Goal: Complete application form

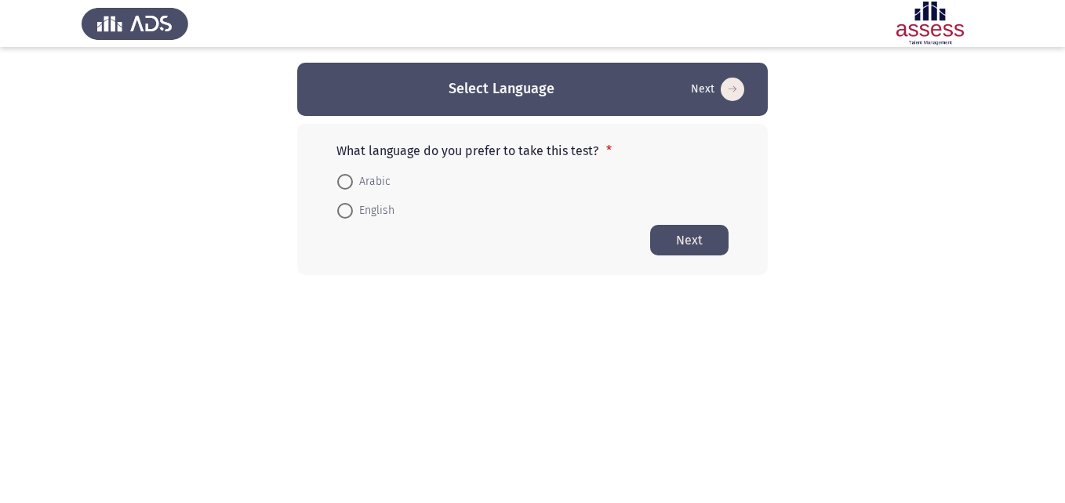
click at [358, 184] on span "Arabic" at bounding box center [372, 181] width 38 height 19
click at [353, 184] on input "Arabic" at bounding box center [345, 182] width 16 height 16
radio input "true"
click at [719, 240] on button "Next" at bounding box center [689, 239] width 78 height 31
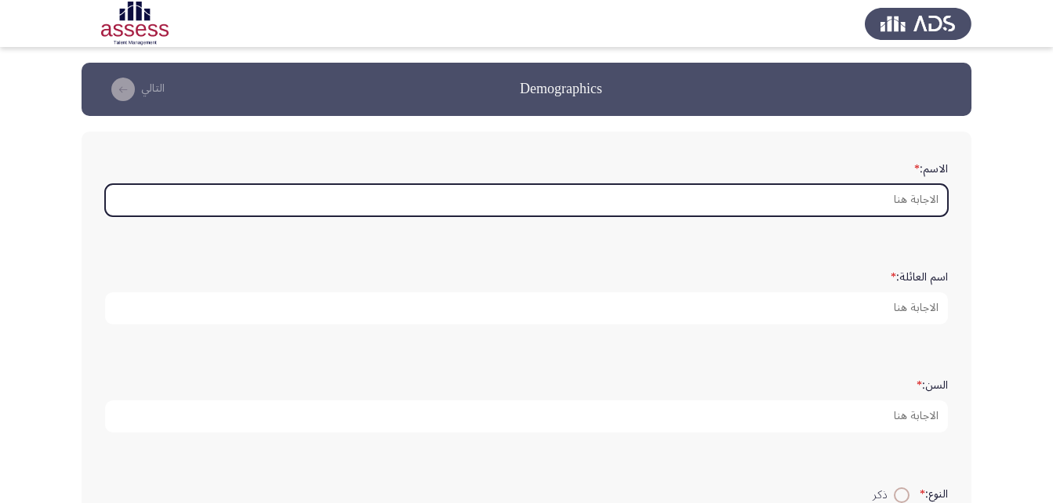
click at [700, 205] on input "الاسم: *" at bounding box center [526, 200] width 843 height 32
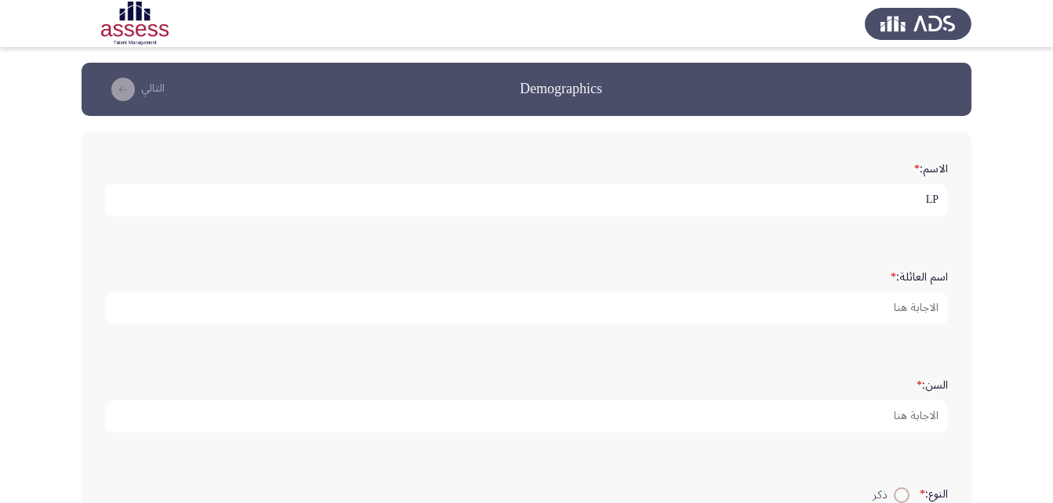
type input "L"
click at [830, 192] on input "[PERSON_NAME]" at bounding box center [526, 200] width 843 height 32
drag, startPoint x: 830, startPoint y: 192, endPoint x: 906, endPoint y: 200, distance: 76.5
click at [906, 200] on input "[PERSON_NAME]" at bounding box center [526, 200] width 843 height 32
click at [895, 200] on input "[PERSON_NAME]" at bounding box center [526, 200] width 843 height 32
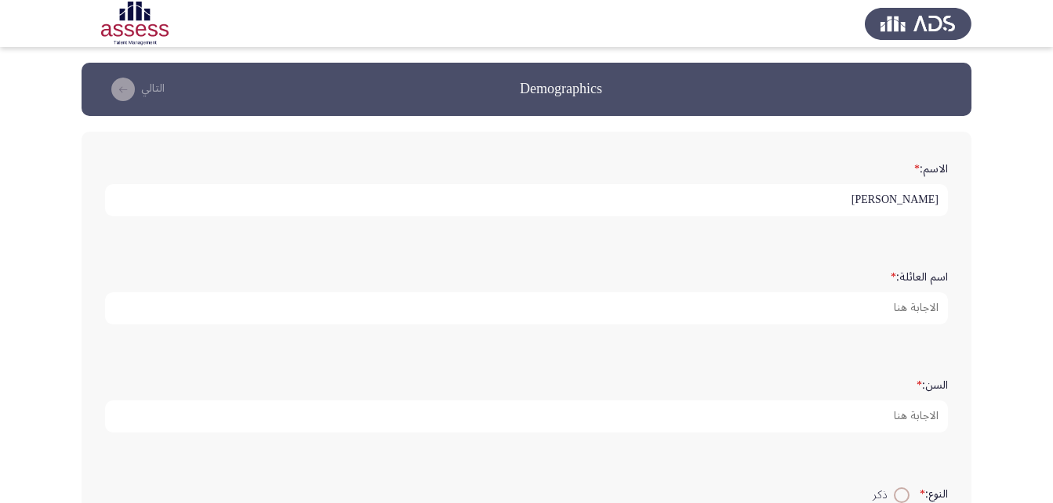
drag, startPoint x: 911, startPoint y: 200, endPoint x: 877, endPoint y: 201, distance: 33.7
click at [877, 201] on input "[PERSON_NAME]" at bounding box center [526, 200] width 843 height 32
type input "[PERSON_NAME]"
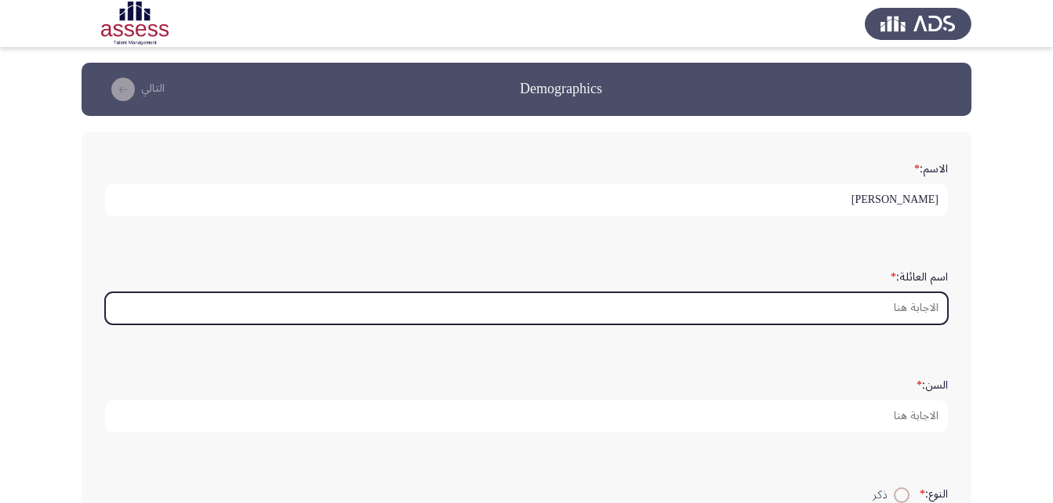
click at [864, 306] on input "اسم العائلة: *" at bounding box center [526, 308] width 843 height 32
paste input "[PERSON_NAME]"
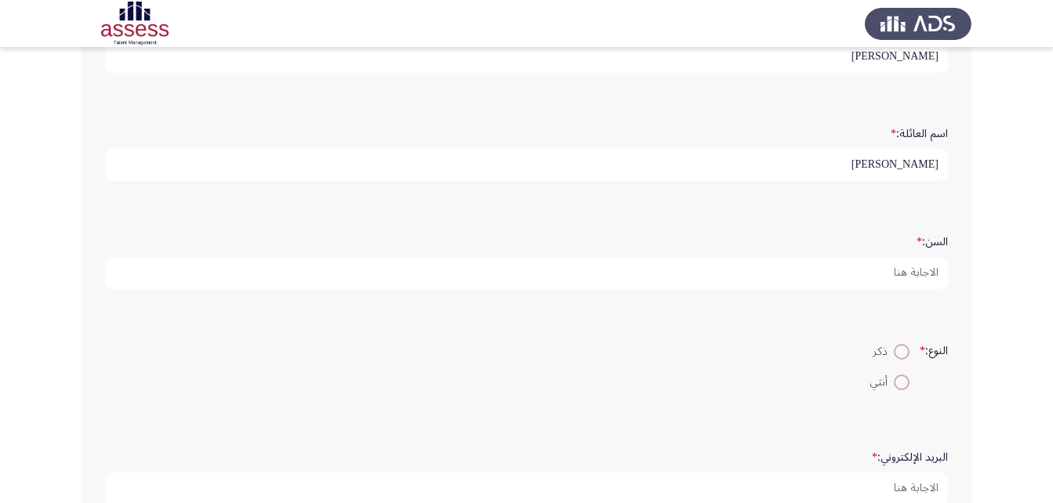
scroll to position [157, 0]
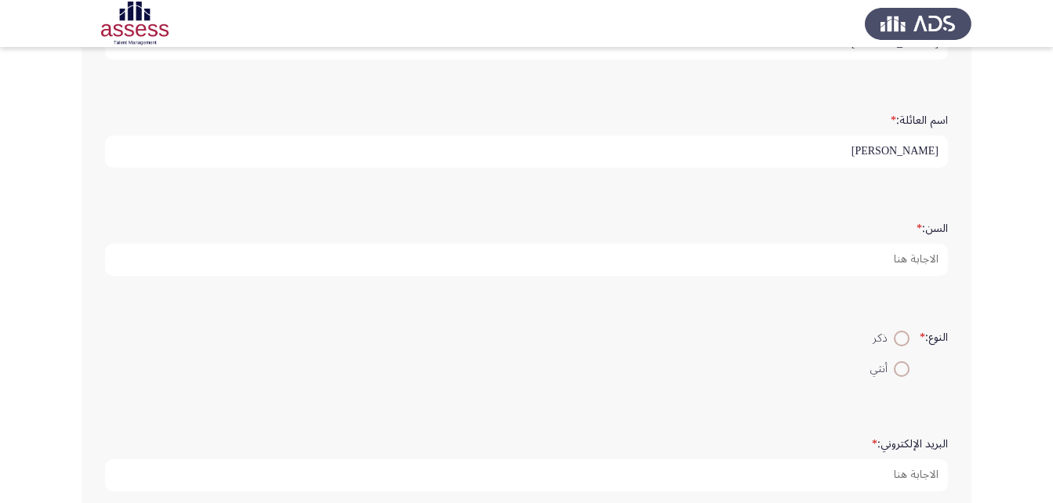
type input "[PERSON_NAME]"
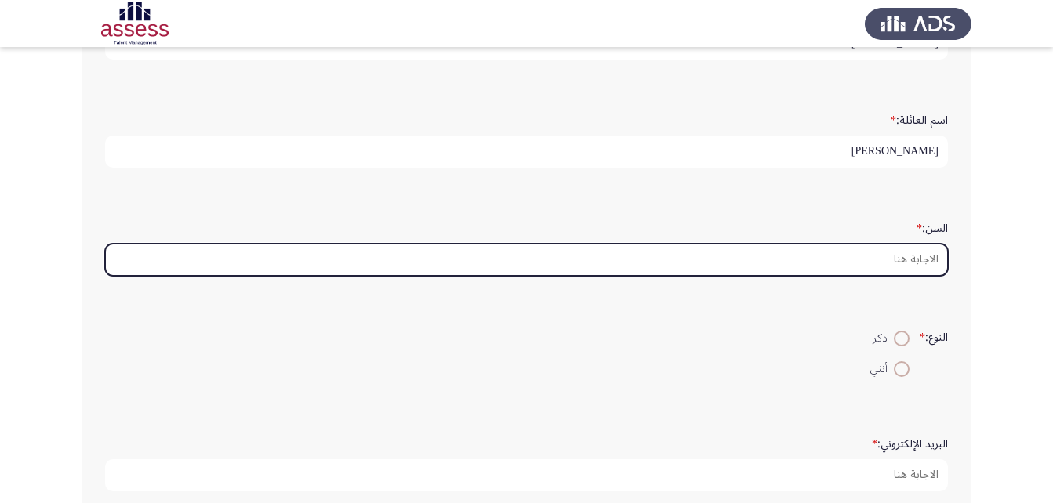
click at [886, 263] on input "السن: *" at bounding box center [526, 260] width 843 height 32
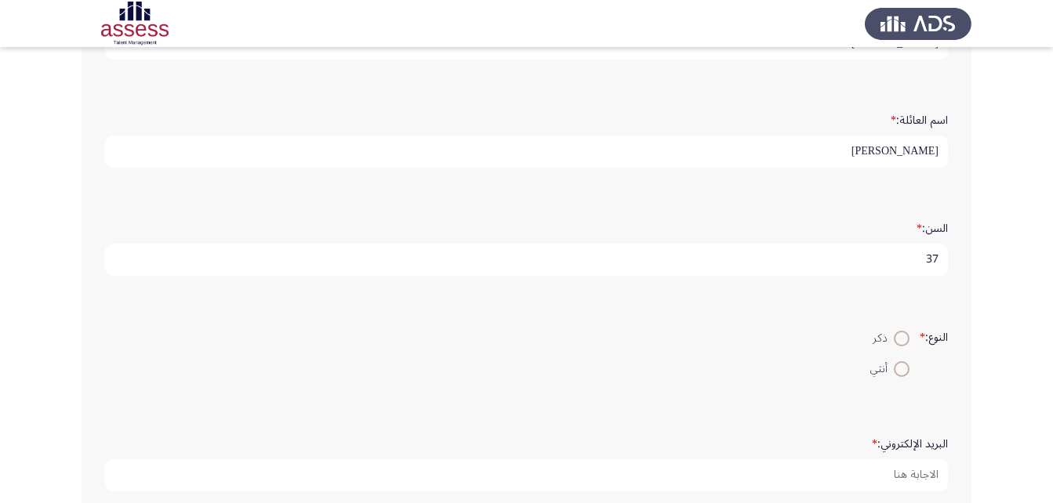
type input "37"
click at [893, 330] on label "ذكر" at bounding box center [889, 338] width 39 height 19
click at [894, 331] on input "ذكر" at bounding box center [902, 339] width 16 height 16
radio input "true"
click at [898, 336] on span at bounding box center [902, 339] width 8 height 8
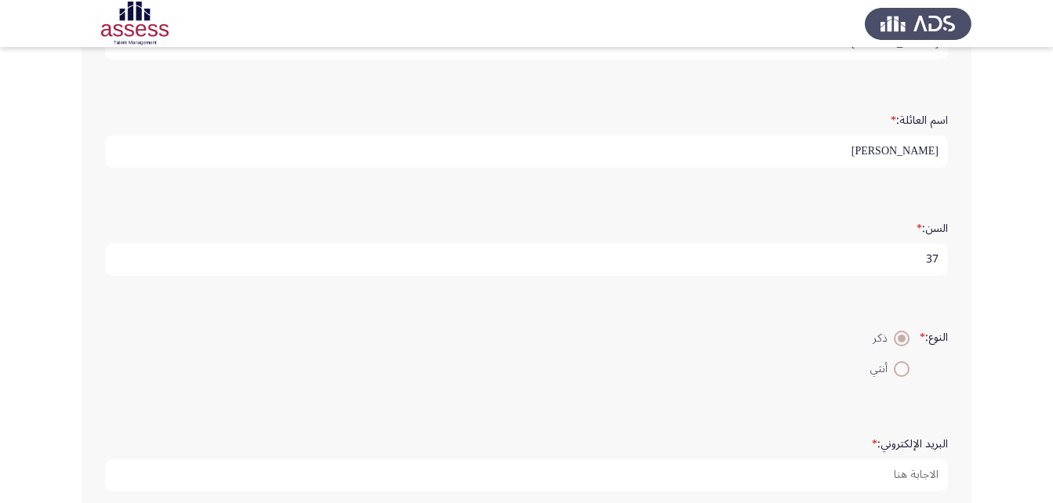
click at [895, 336] on input "ذكر" at bounding box center [902, 339] width 16 height 16
click at [894, 341] on span at bounding box center [902, 339] width 16 height 16
click at [894, 341] on input "ذكر" at bounding box center [902, 339] width 16 height 16
click at [898, 342] on span at bounding box center [902, 339] width 8 height 8
click at [897, 342] on input "ذكر" at bounding box center [902, 339] width 16 height 16
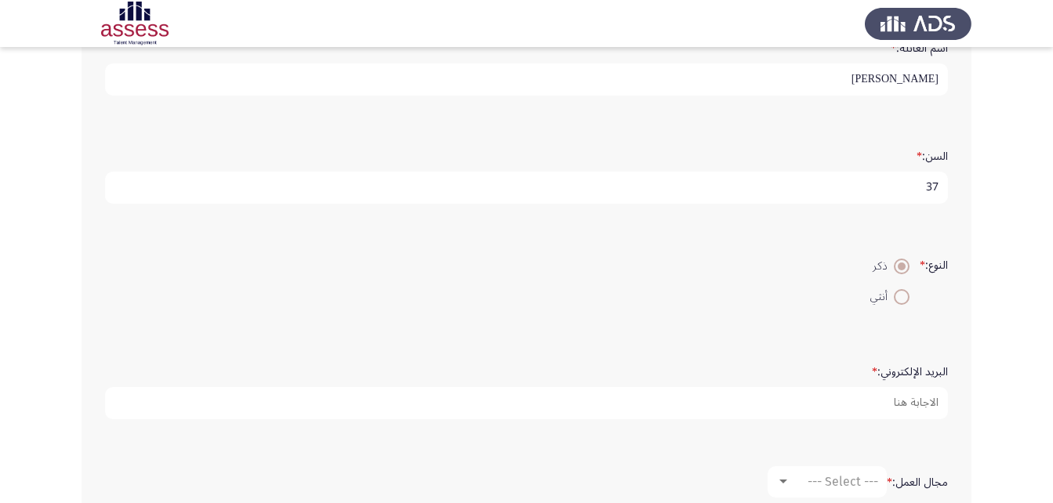
scroll to position [314, 0]
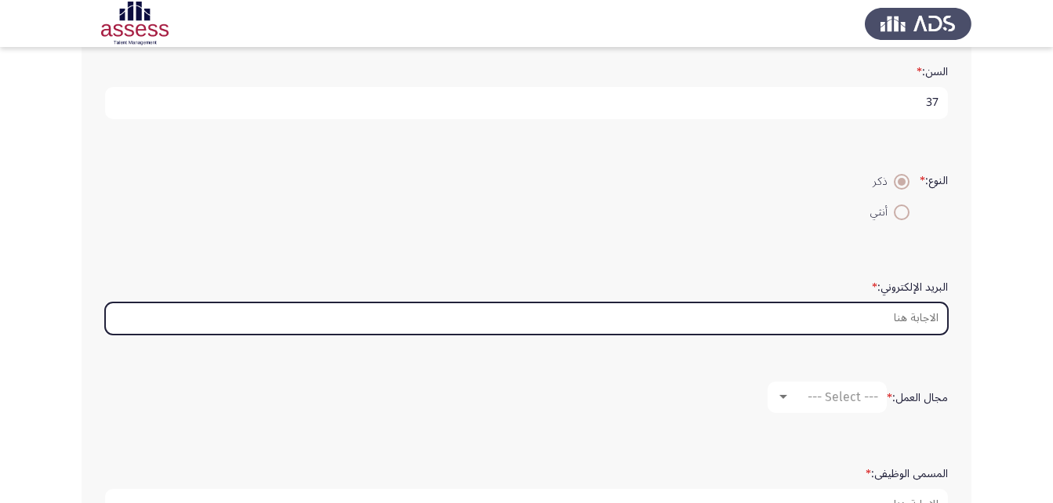
click at [849, 326] on input "البريد الإلكتروني: *" at bounding box center [526, 319] width 843 height 32
type input "ة"
type input "M"
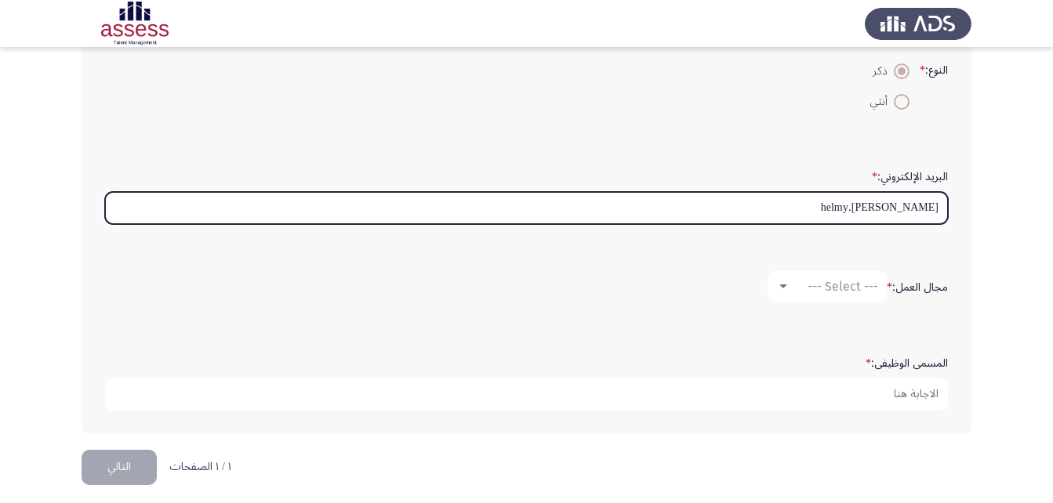
scroll to position [434, 0]
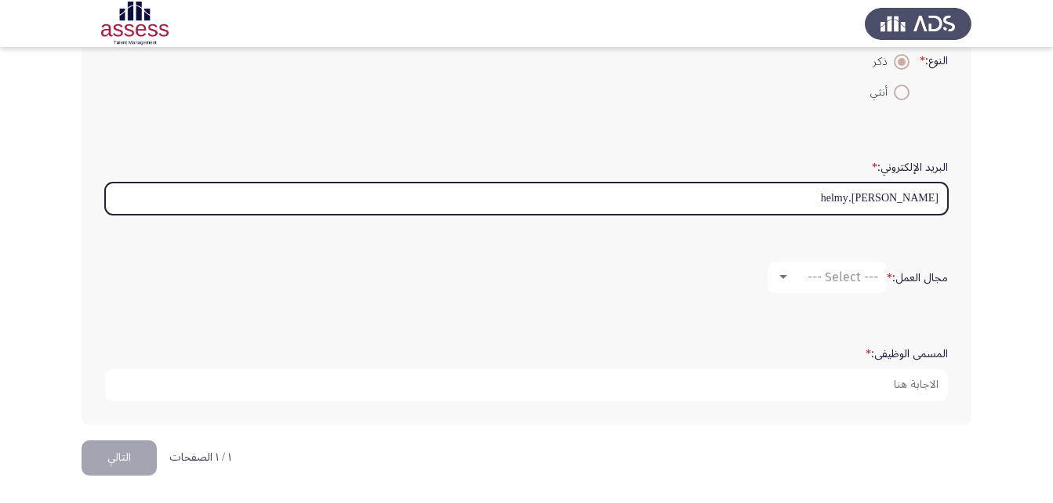
drag, startPoint x: 855, startPoint y: 197, endPoint x: 961, endPoint y: 203, distance: 106.0
click at [961, 203] on div "الاسم: * [PERSON_NAME] اسم العائلة: * [PERSON_NAME]: * 37 النوع: * ذكر [PERSON_…" at bounding box center [527, 61] width 890 height 727
drag, startPoint x: 847, startPoint y: 210, endPoint x: 949, endPoint y: 205, distance: 102.1
click at [949, 205] on div "البريد الإلكتروني: * [PERSON_NAME].helmy" at bounding box center [526, 184] width 859 height 77
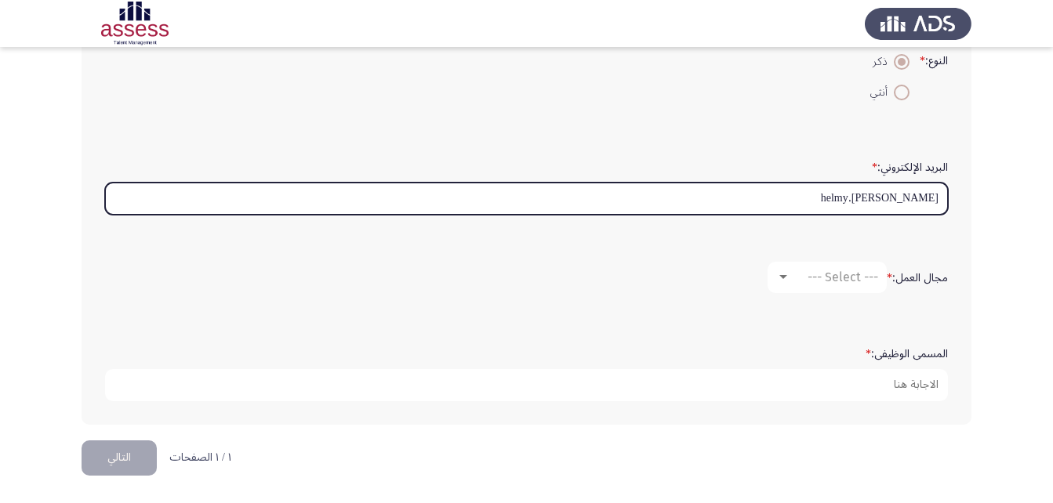
drag, startPoint x: 833, startPoint y: 201, endPoint x: 926, endPoint y: 198, distance: 93.4
click at [926, 198] on input "[PERSON_NAME].helmy" at bounding box center [526, 199] width 843 height 32
click at [931, 202] on input "[PERSON_NAME].helmy" at bounding box center [526, 199] width 843 height 32
click at [942, 199] on input "@mohamed.helmy" at bounding box center [526, 199] width 843 height 32
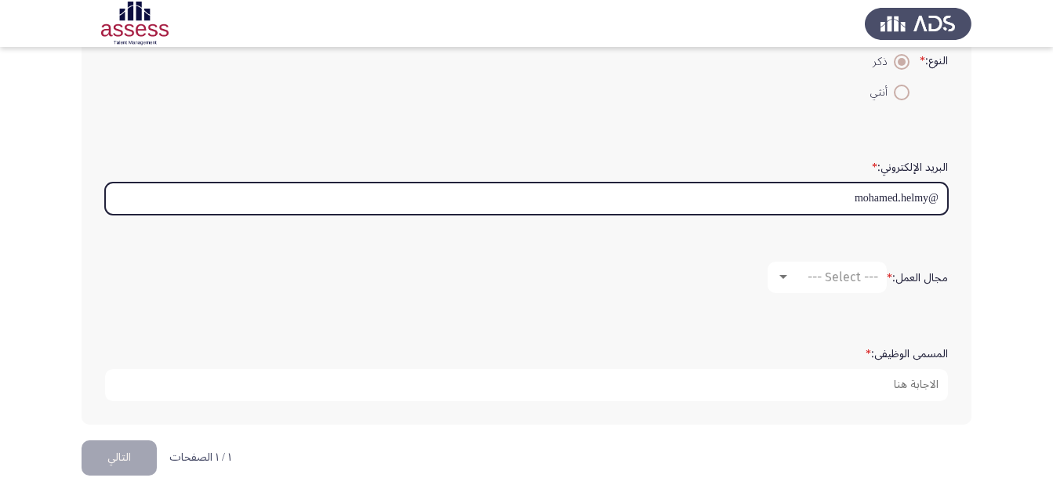
click at [936, 202] on input "@mohamed.helmy" at bounding box center [526, 199] width 843 height 32
click at [856, 198] on input "[PERSON_NAME].helmy" at bounding box center [526, 199] width 843 height 32
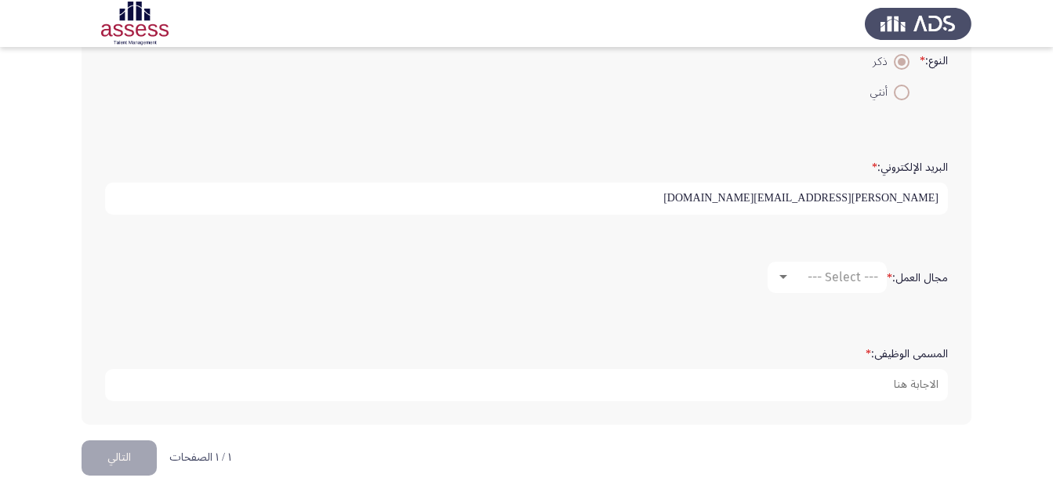
type input "[PERSON_NAME][EMAIL_ADDRESS][DOMAIN_NAME]"
click at [834, 275] on span "--- Select ---" at bounding box center [843, 277] width 71 height 15
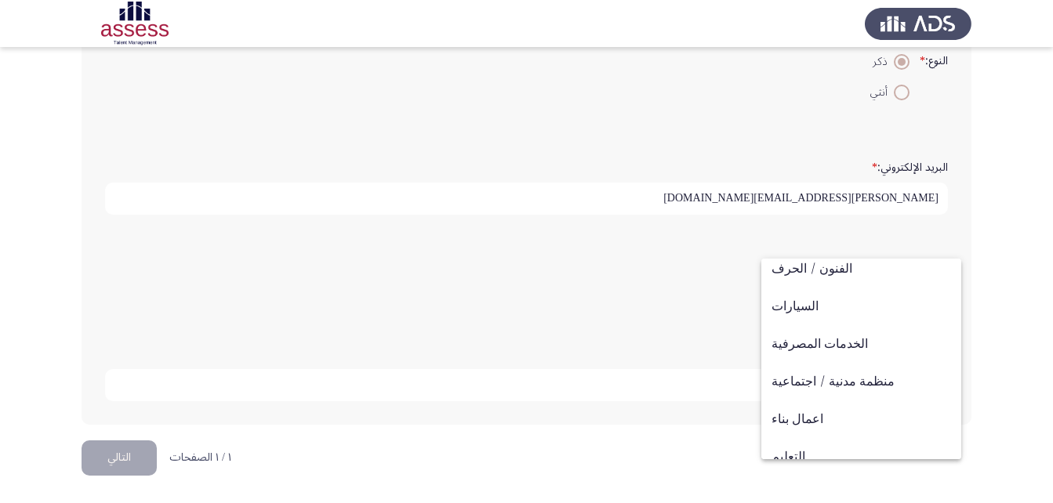
scroll to position [157, 0]
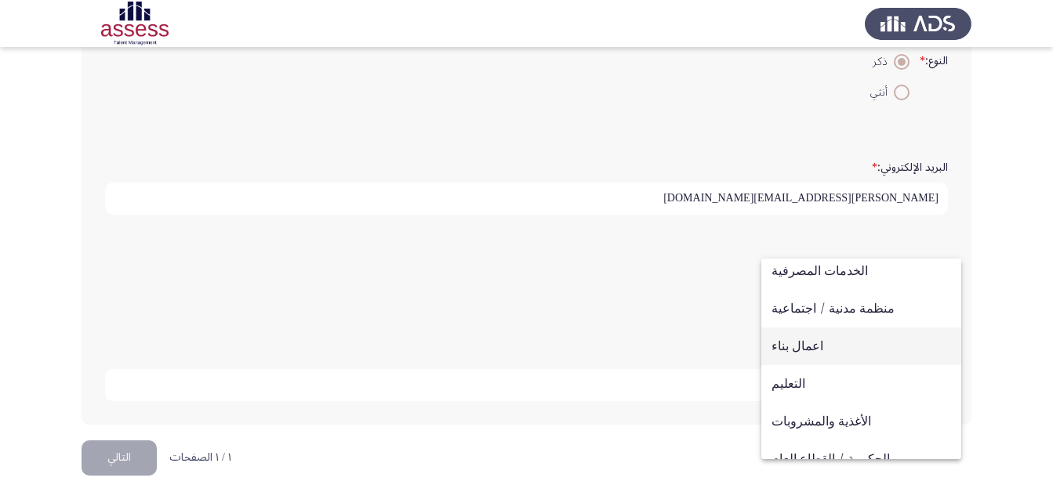
click at [815, 344] on span "اعمال بناء" at bounding box center [862, 347] width 180 height 38
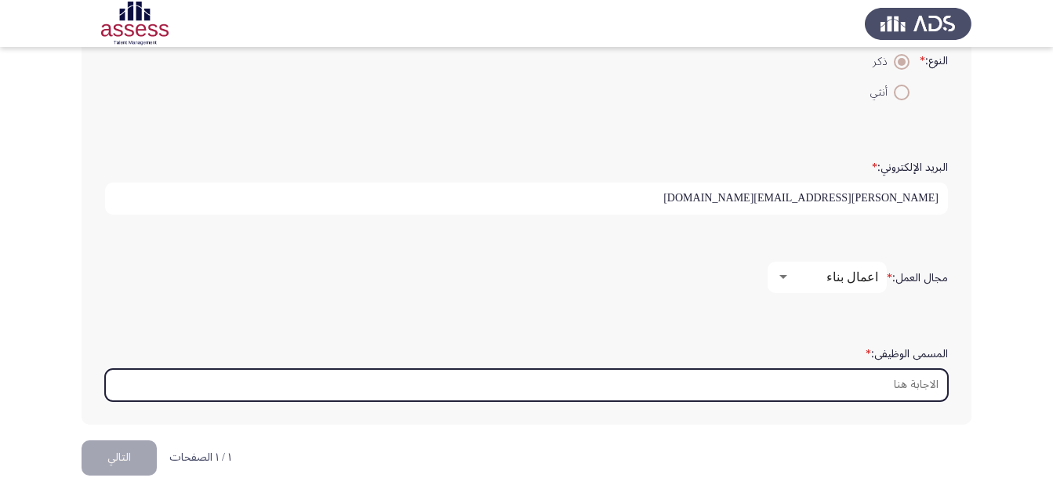
click at [863, 386] on input "المسمى الوظيفى: *" at bounding box center [526, 385] width 843 height 32
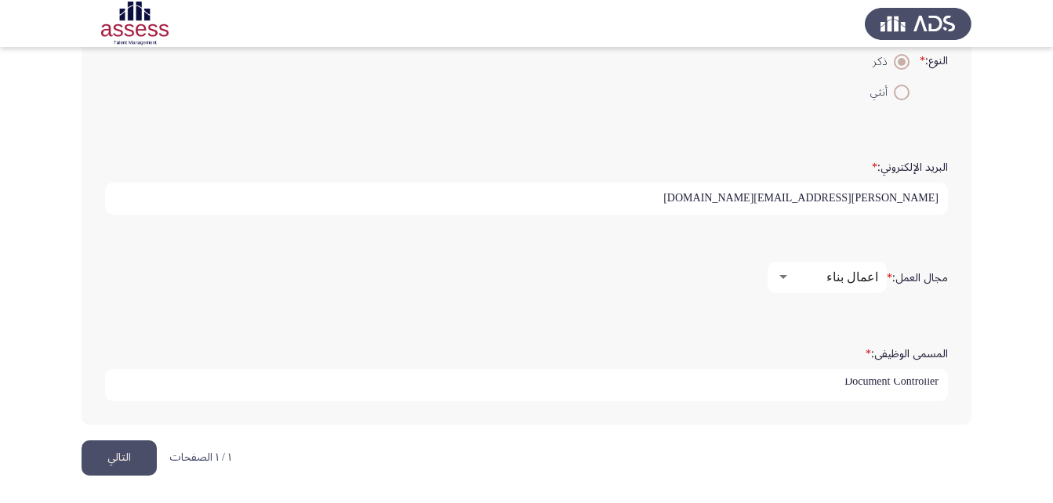
scroll to position [4, 0]
type input "Document Controller"
click at [114, 459] on button "التالي" at bounding box center [119, 458] width 75 height 35
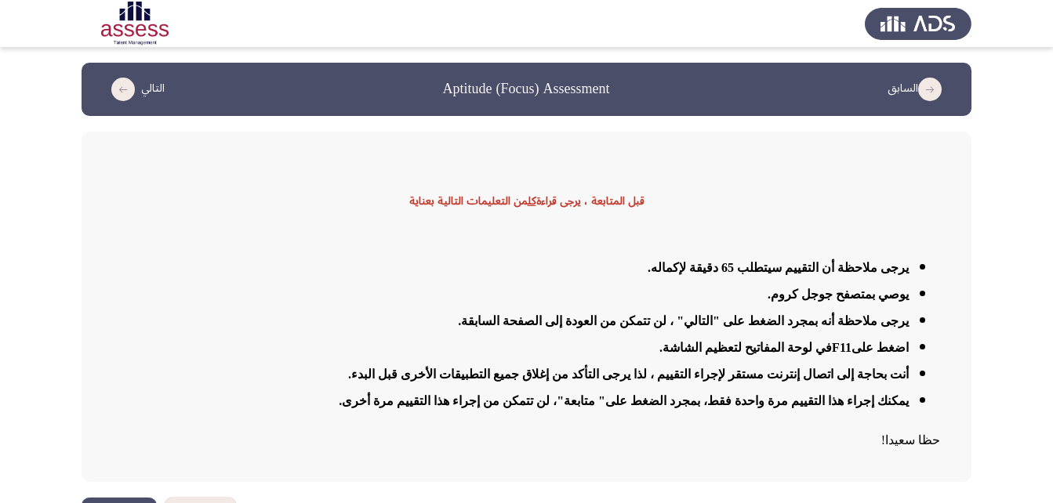
scroll to position [45, 0]
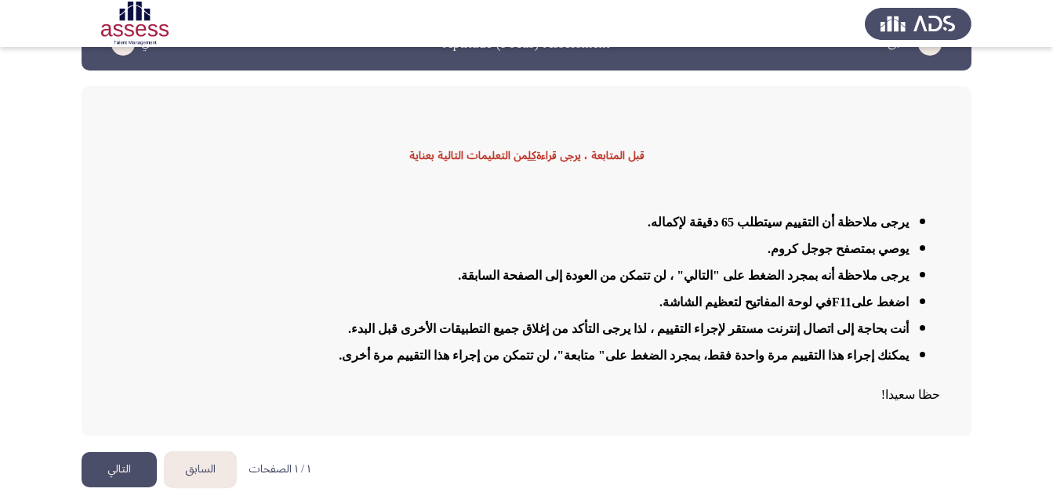
click at [140, 465] on button "التالي" at bounding box center [119, 469] width 75 height 35
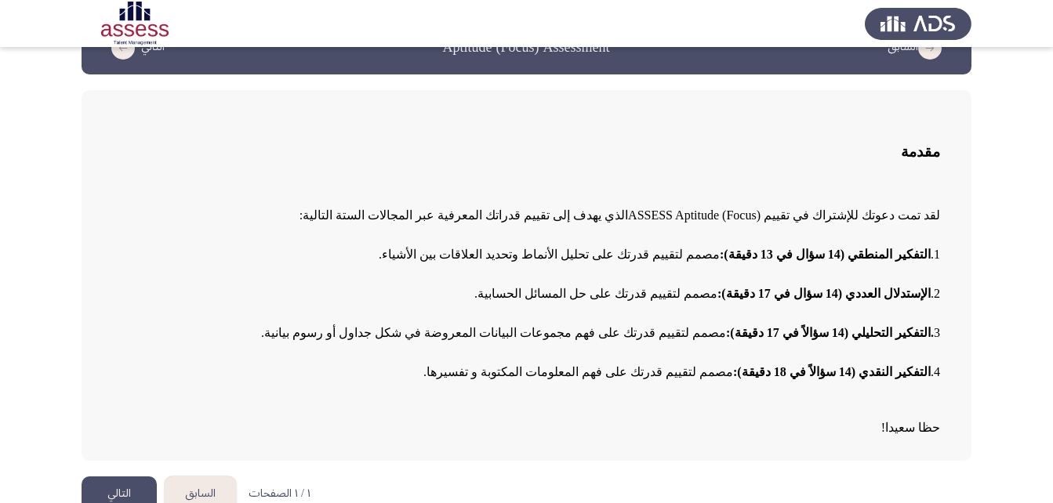
scroll to position [65, 0]
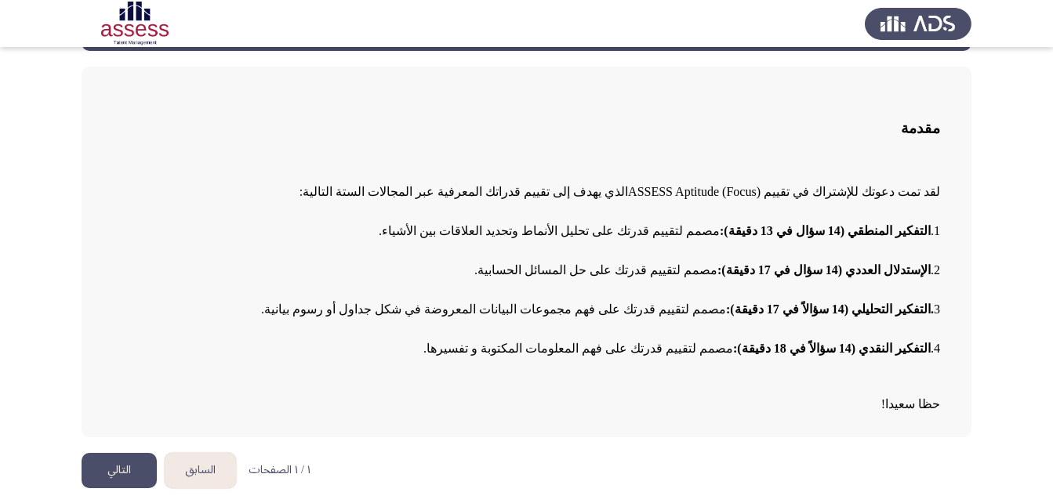
click at [126, 459] on button "التالي" at bounding box center [119, 470] width 75 height 35
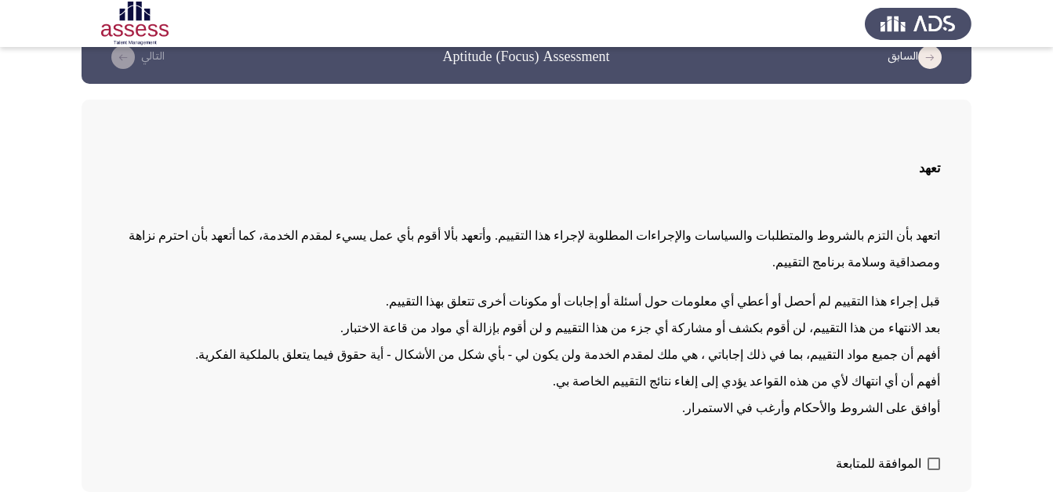
scroll to position [61, 0]
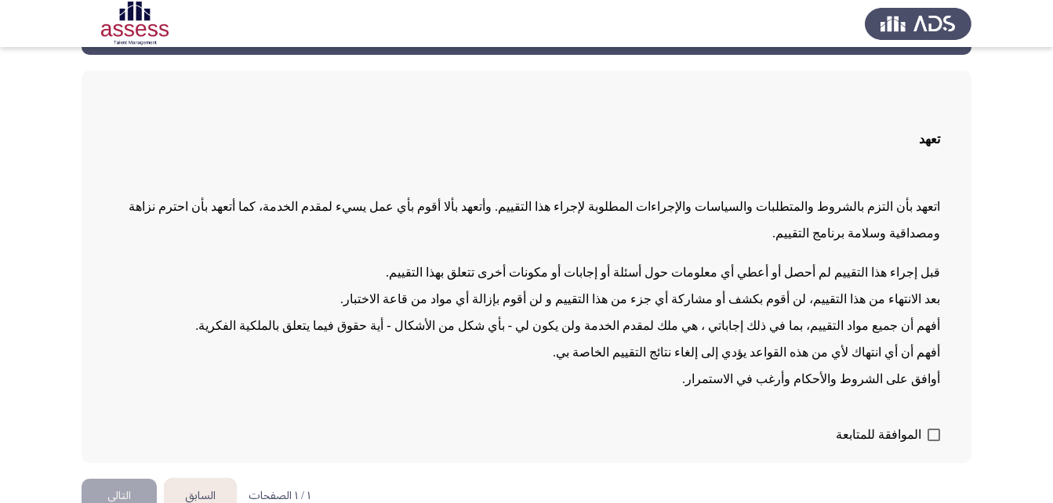
click at [941, 412] on div "تعهد اتعهد بأن التزم بالشروط والمتطلبات والسياسات والإجراءات المطلوبة لإجراء هذ…" at bounding box center [527, 267] width 890 height 393
click at [923, 426] on label "الموافقة للمتابعة" at bounding box center [888, 435] width 104 height 19
click at [933, 441] on input "الموافقة للمتابعة" at bounding box center [933, 441] width 1 height 1
checkbox input "true"
click at [134, 479] on button "التالي" at bounding box center [119, 496] width 75 height 35
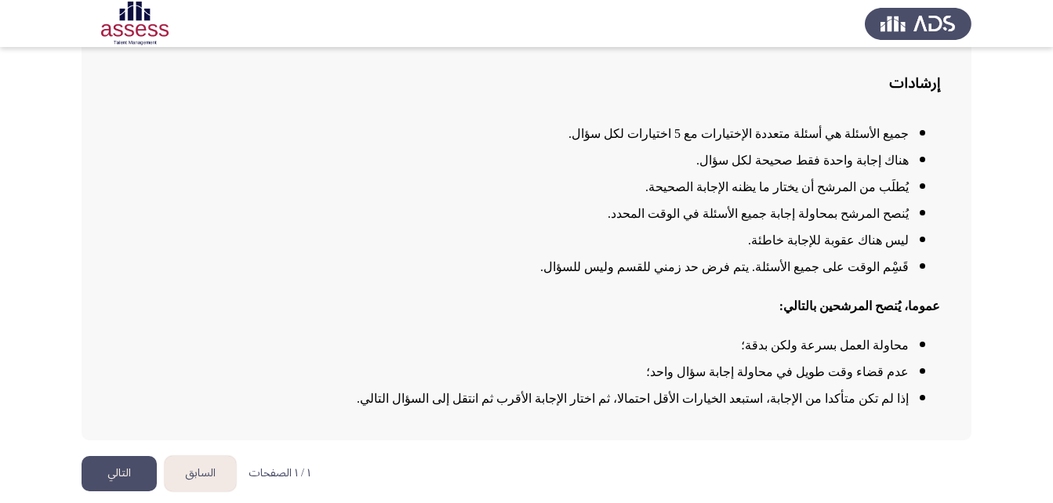
scroll to position [114, 0]
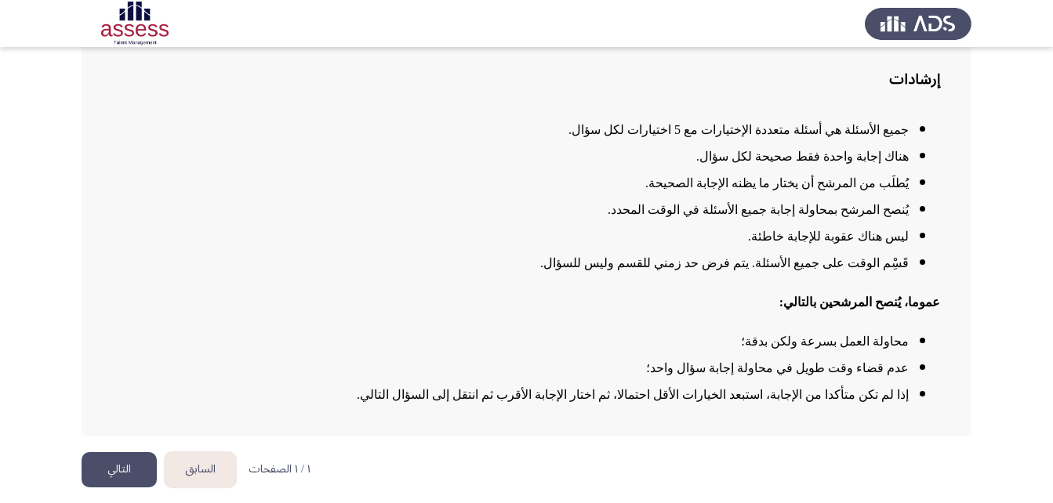
click at [205, 474] on button "السابق" at bounding box center [200, 469] width 71 height 35
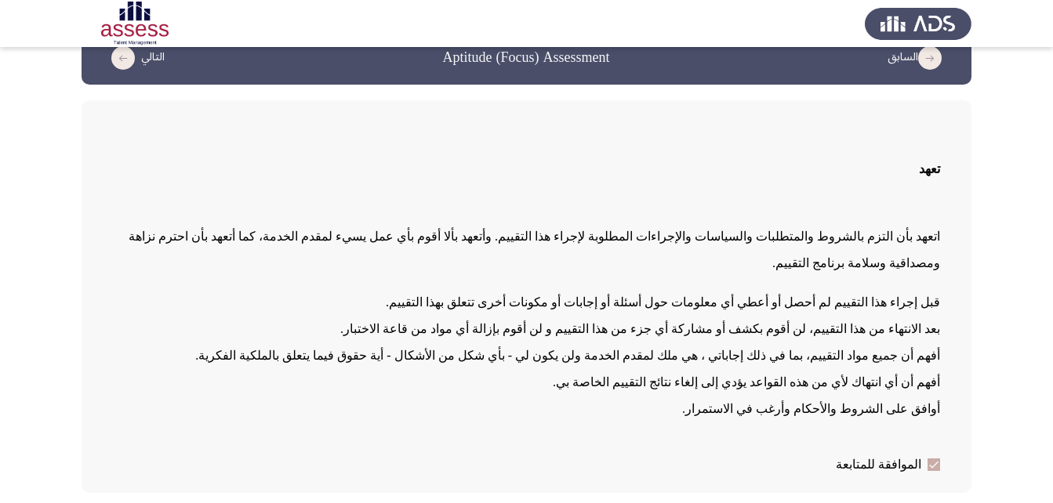
scroll to position [61, 0]
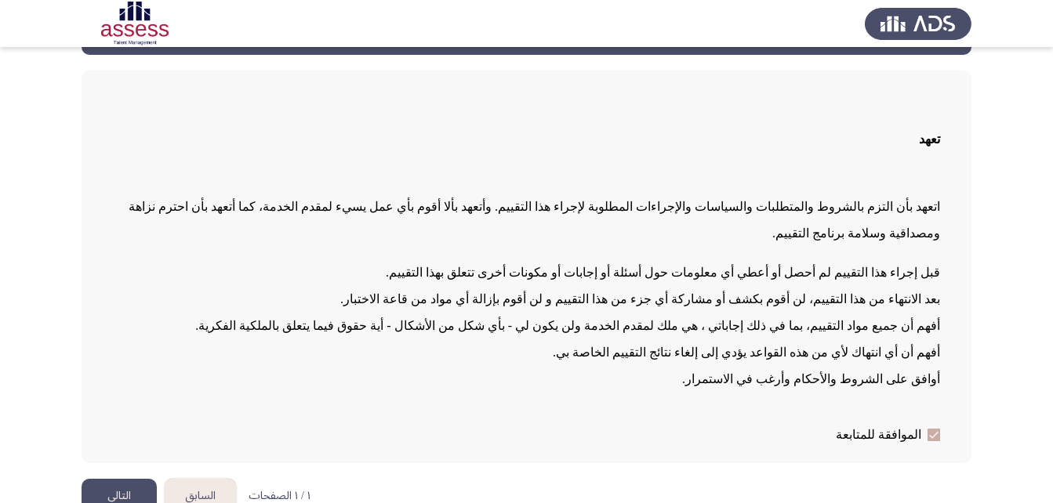
click at [204, 479] on button "السابق" at bounding box center [200, 496] width 71 height 35
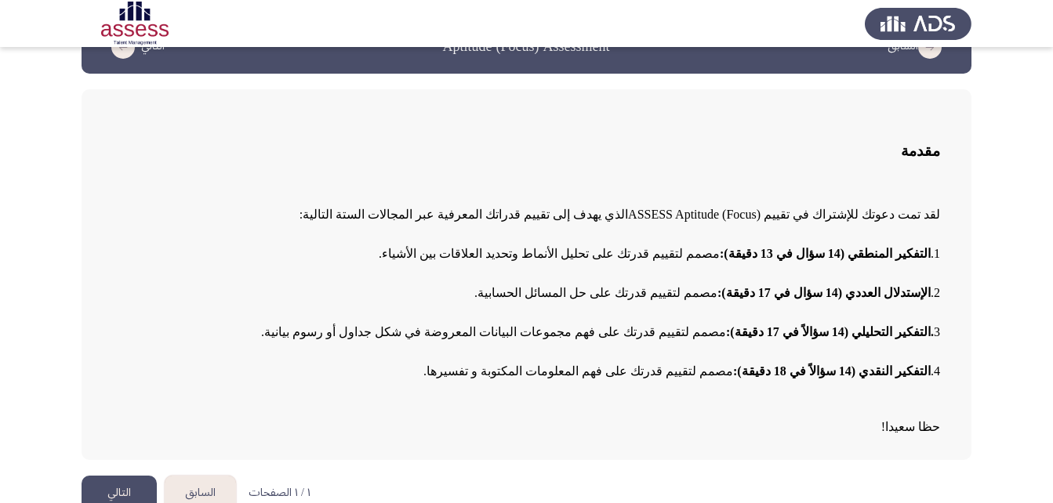
scroll to position [65, 0]
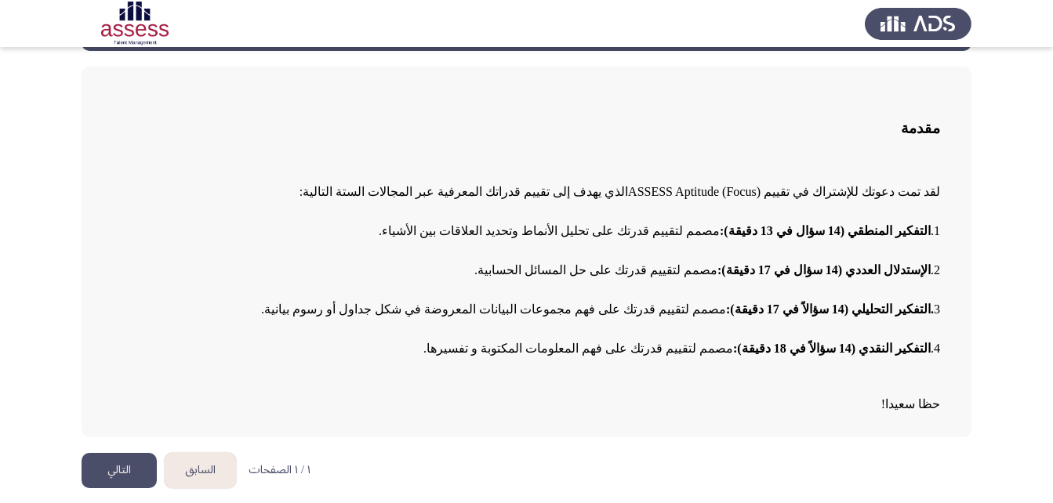
click at [212, 469] on button "السابق" at bounding box center [200, 470] width 71 height 35
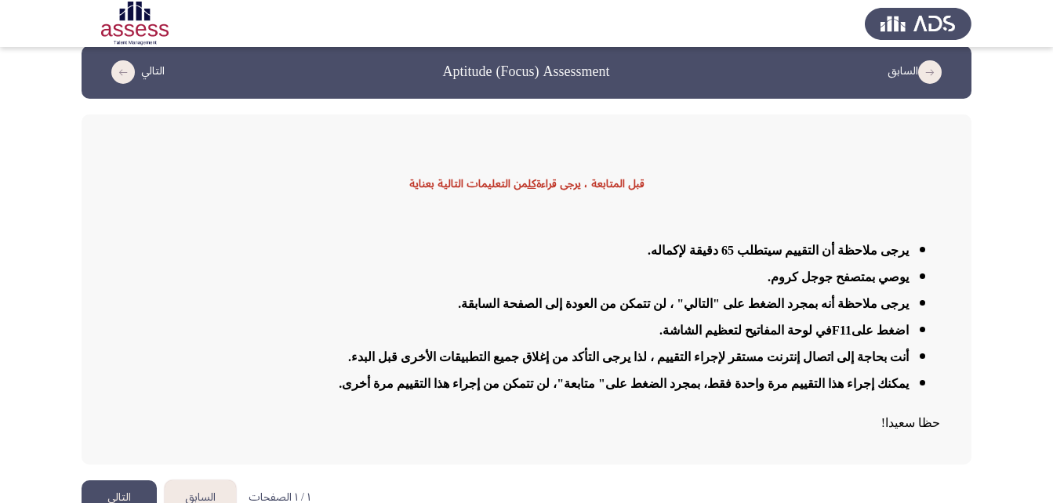
scroll to position [45, 0]
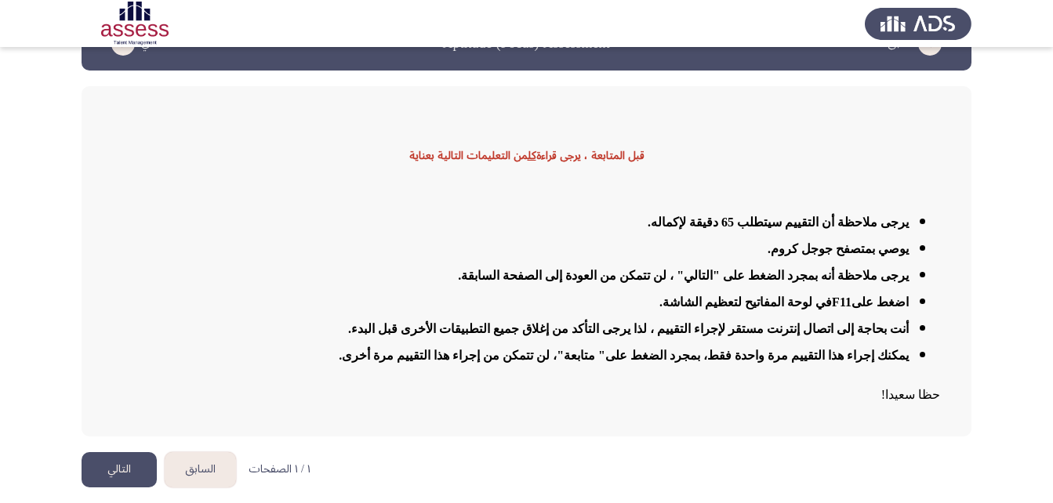
click at [220, 479] on button "السابق" at bounding box center [200, 469] width 71 height 35
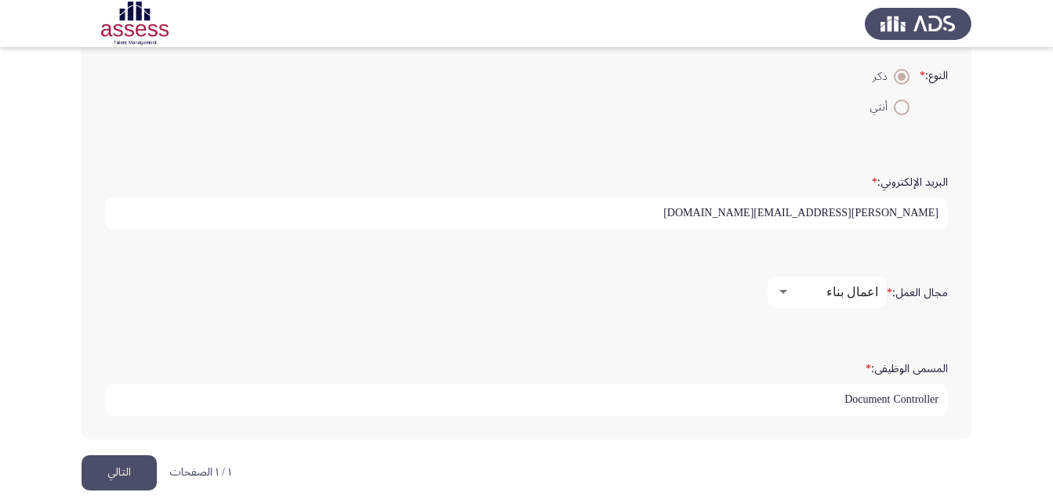
scroll to position [434, 0]
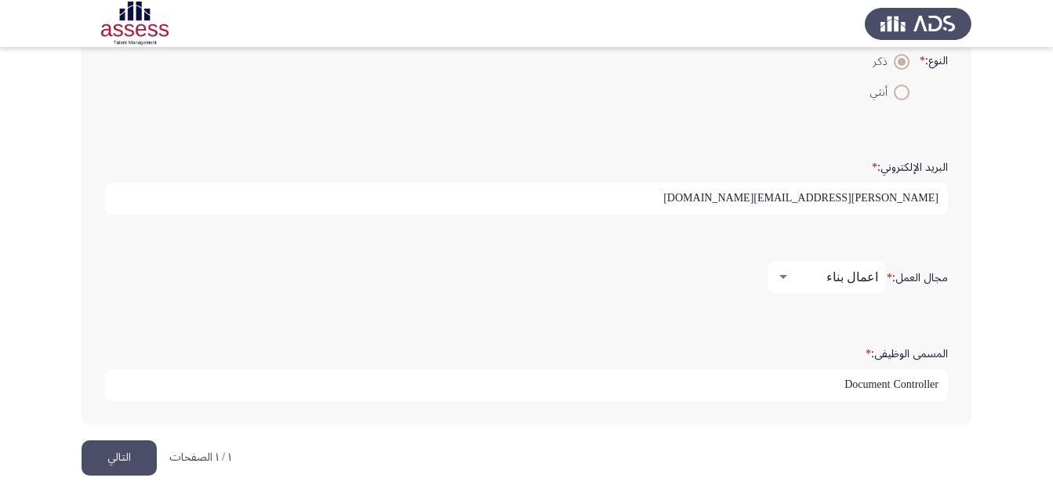
click at [104, 465] on button "التالي" at bounding box center [119, 458] width 75 height 35
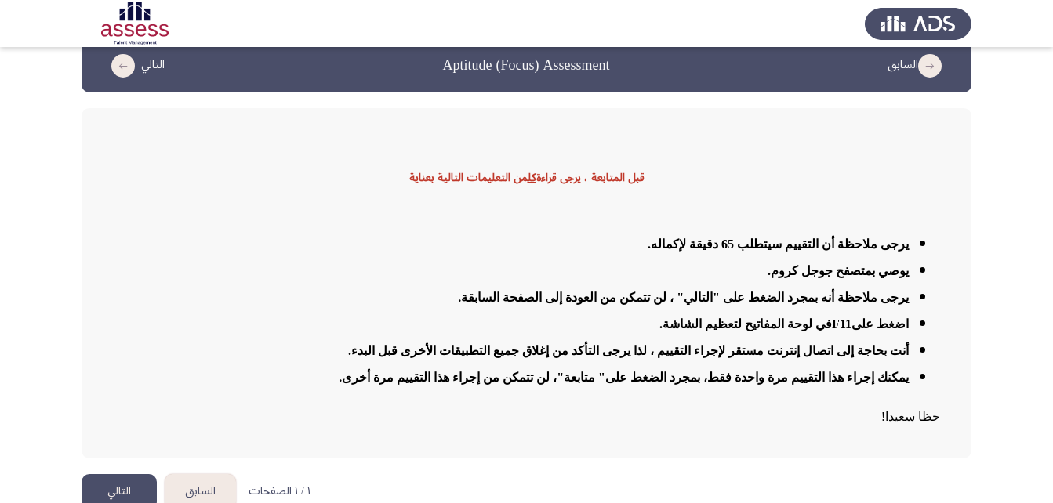
scroll to position [45, 0]
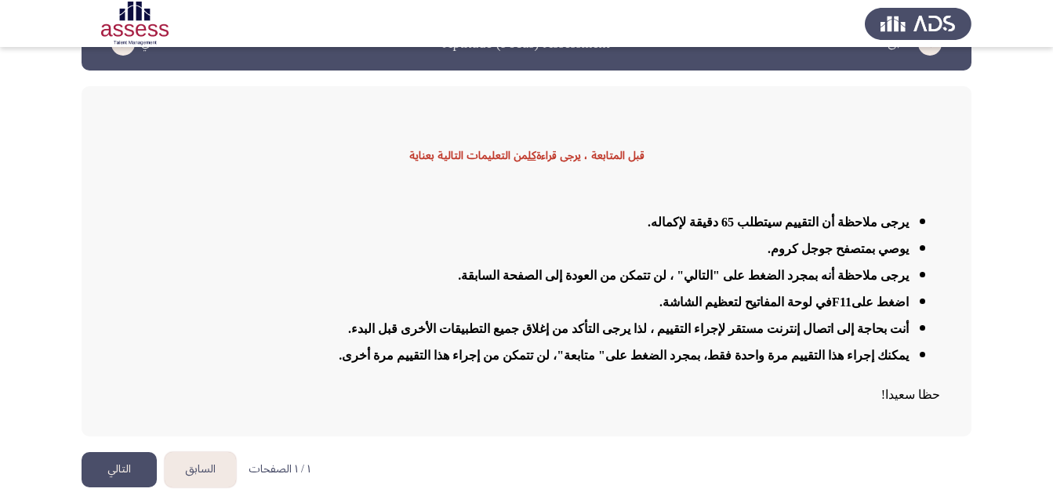
click at [115, 467] on button "التالي" at bounding box center [119, 469] width 75 height 35
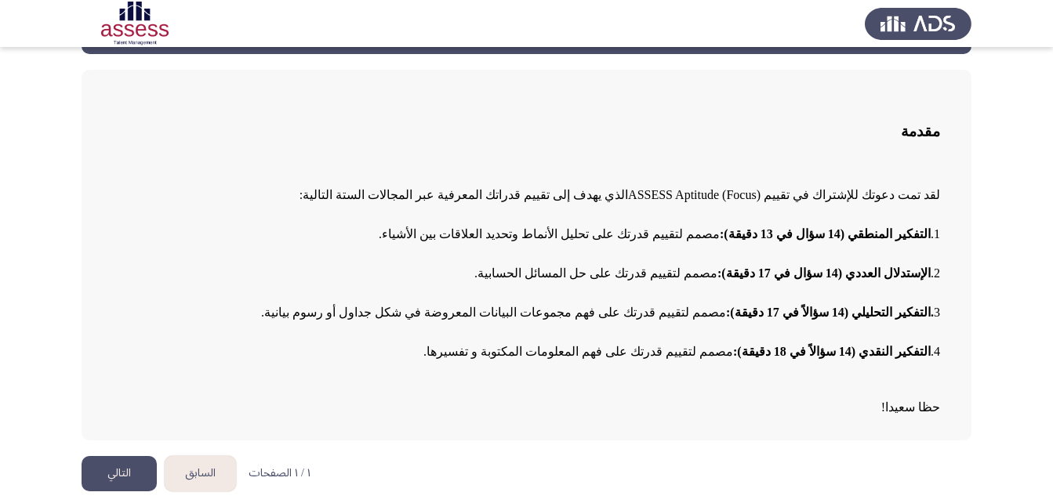
scroll to position [65, 0]
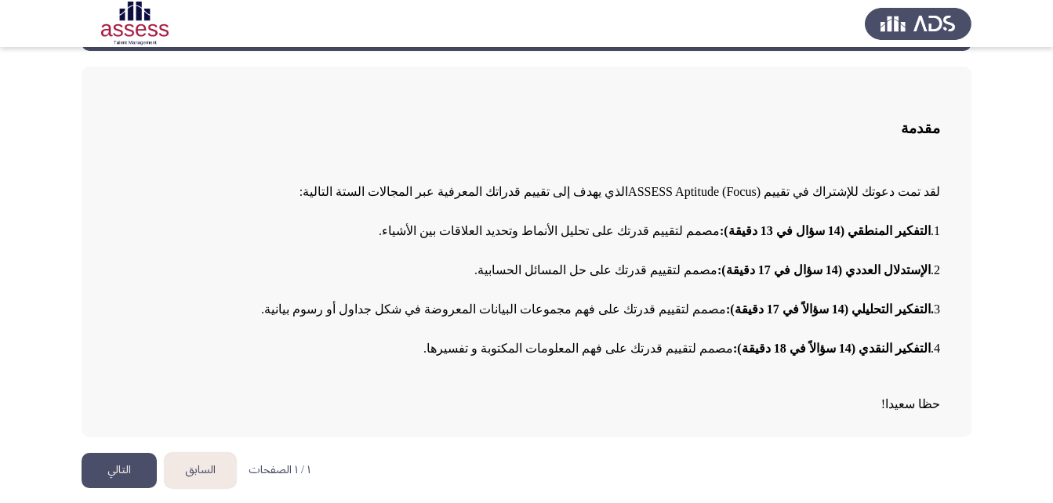
click at [132, 463] on button "التالي" at bounding box center [119, 470] width 75 height 35
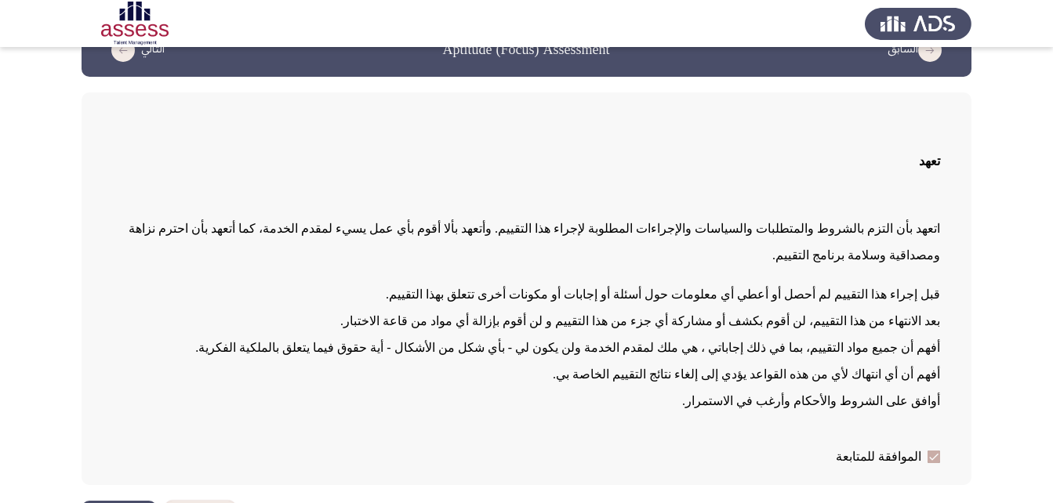
scroll to position [61, 0]
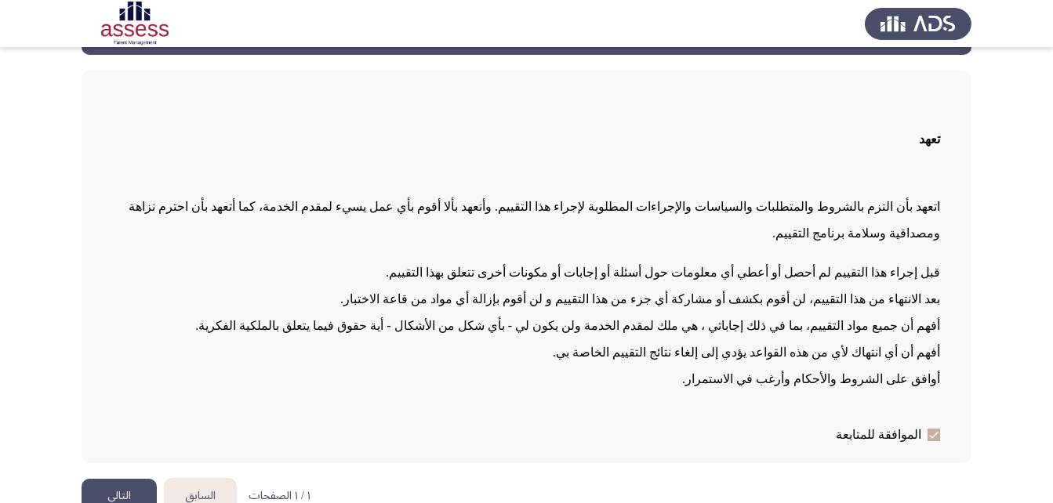
click at [129, 479] on button "التالي" at bounding box center [119, 496] width 75 height 35
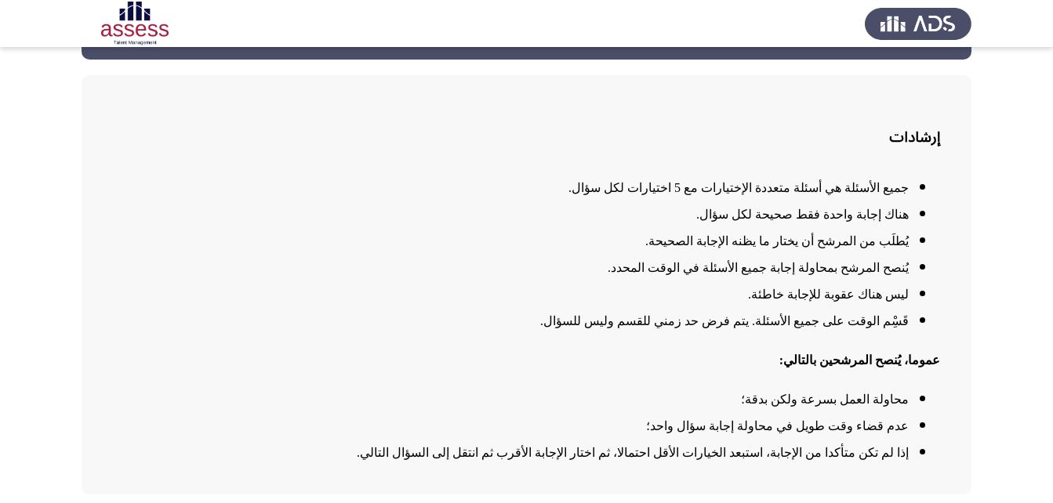
scroll to position [114, 0]
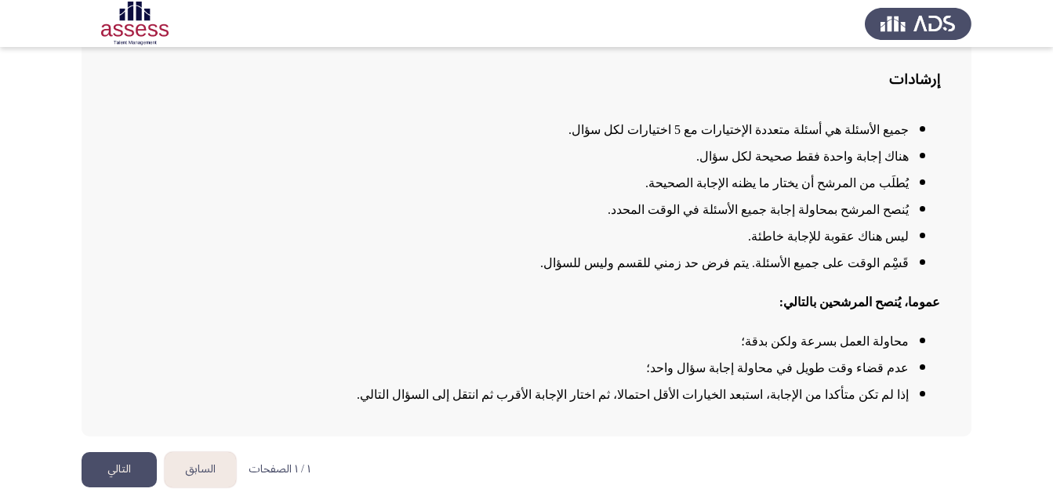
click at [112, 471] on button "التالي" at bounding box center [119, 469] width 75 height 35
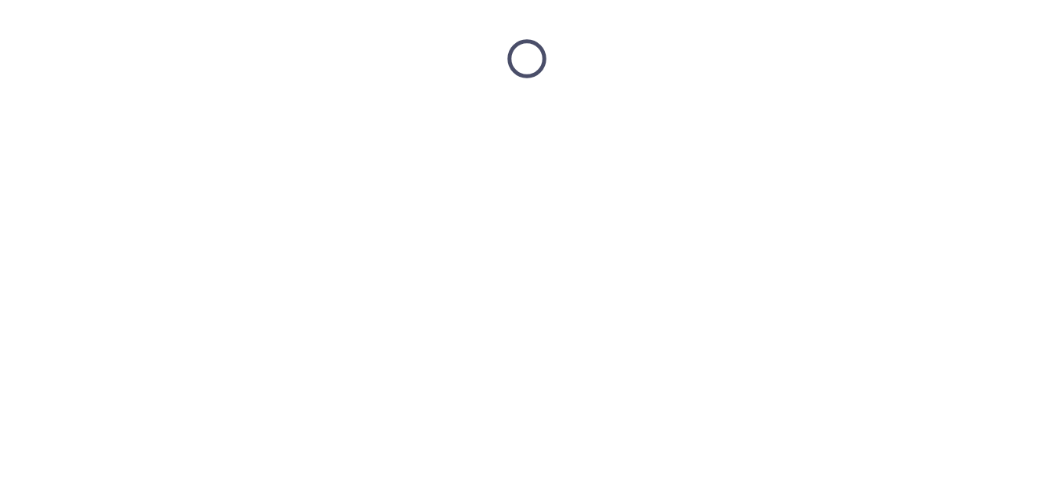
scroll to position [0, 0]
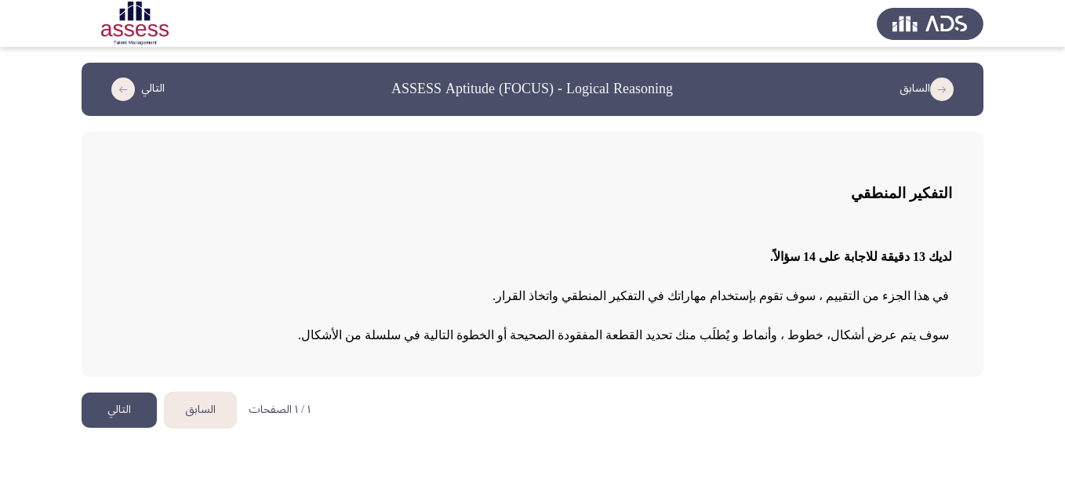
click at [144, 411] on button "التالي" at bounding box center [119, 410] width 75 height 35
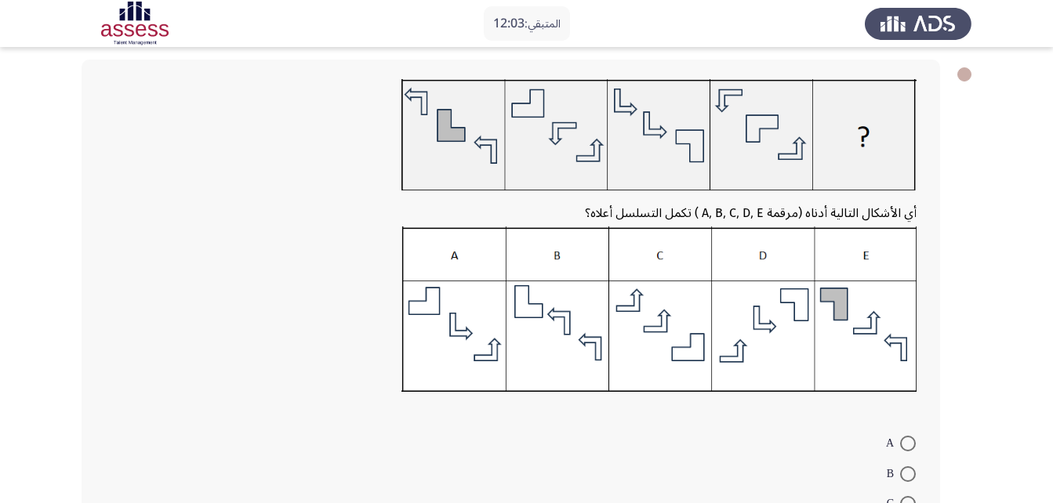
scroll to position [235, 0]
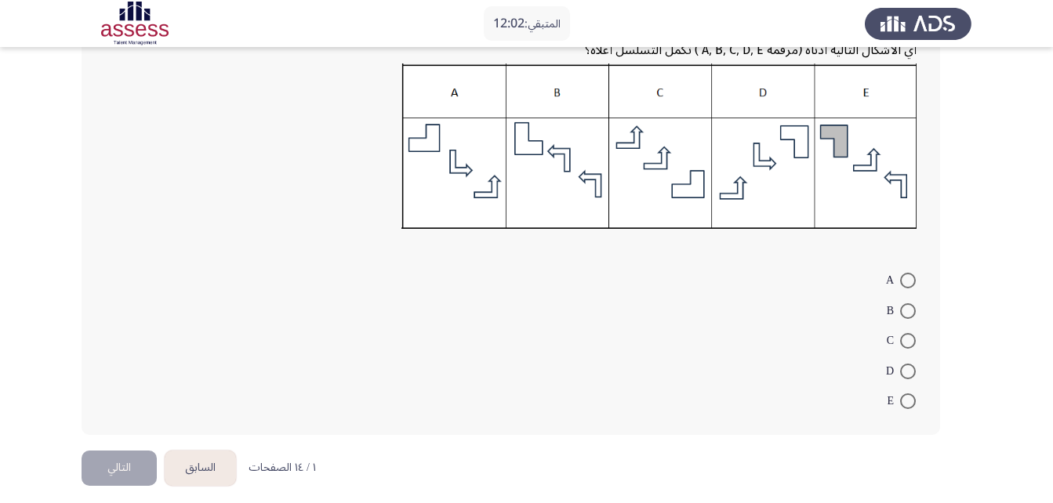
click at [902, 313] on span at bounding box center [908, 311] width 16 height 16
click at [902, 313] on input "B" at bounding box center [908, 311] width 16 height 16
radio input "true"
click at [133, 465] on button "التالي" at bounding box center [119, 466] width 75 height 35
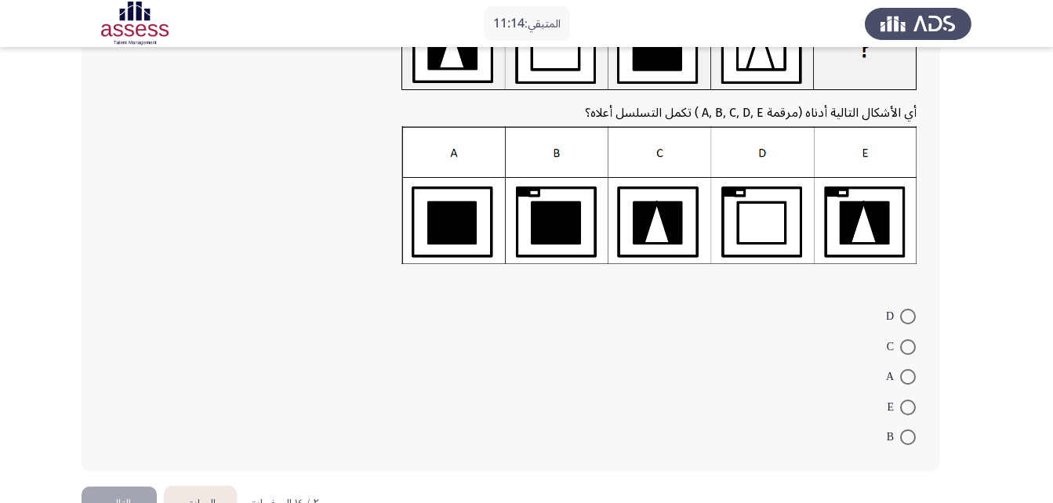
scroll to position [157, 0]
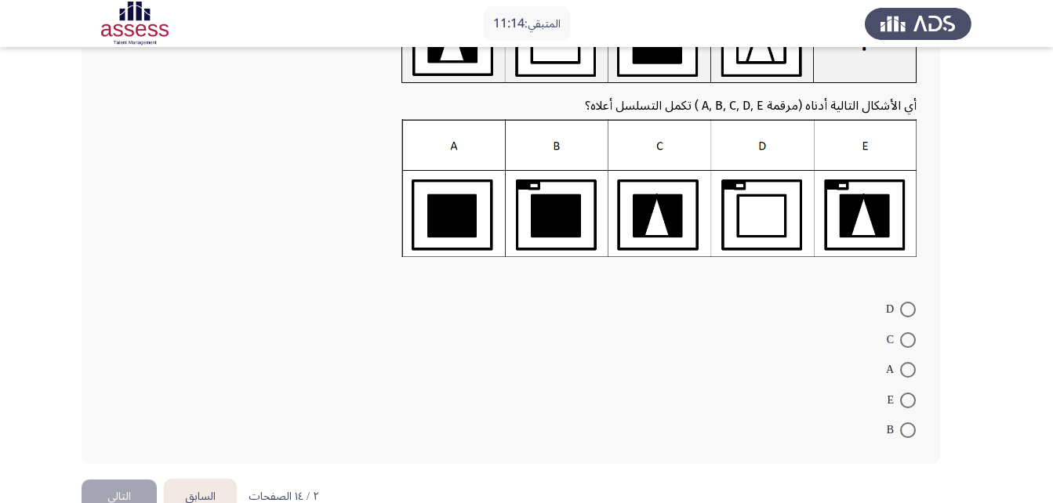
click at [908, 314] on span at bounding box center [908, 310] width 16 height 16
click at [908, 314] on input "D" at bounding box center [908, 310] width 16 height 16
radio input "true"
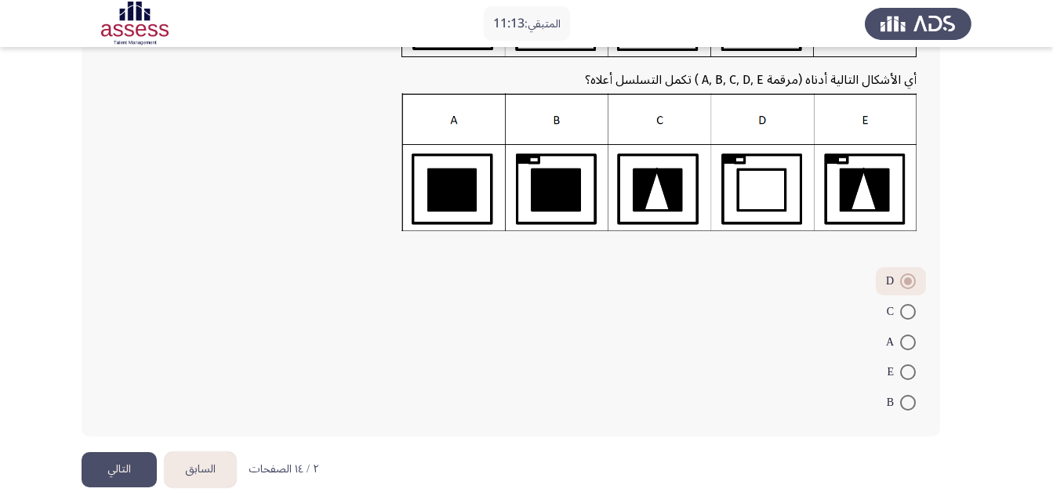
scroll to position [194, 0]
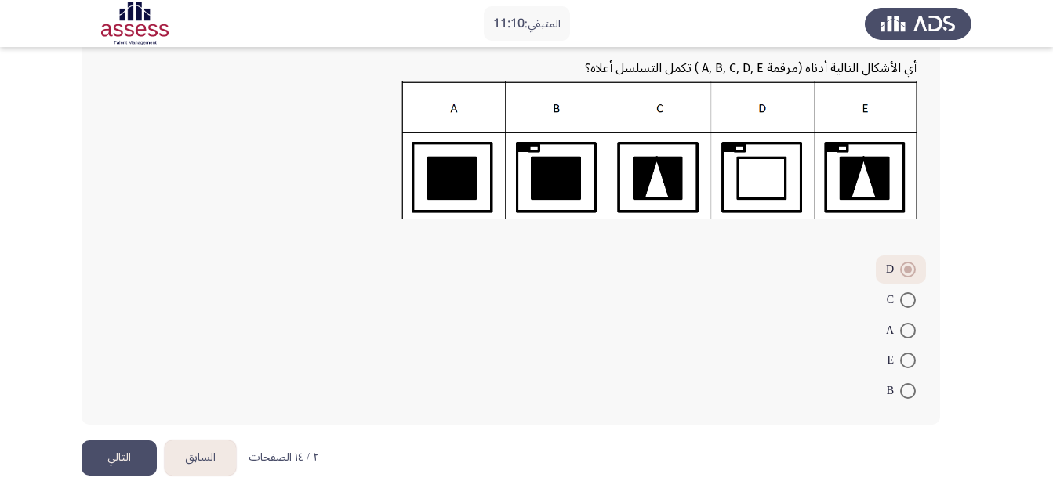
click at [125, 458] on button "التالي" at bounding box center [119, 458] width 75 height 35
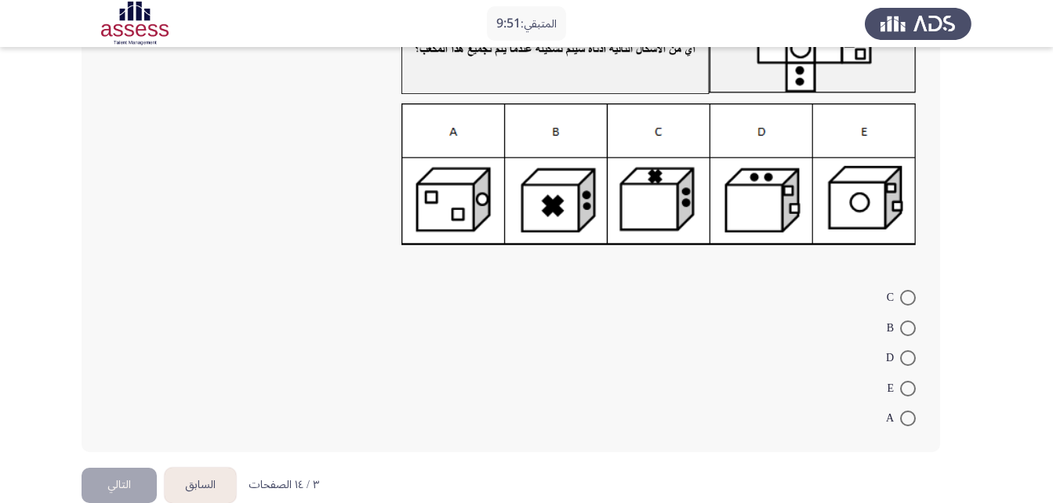
scroll to position [175, 0]
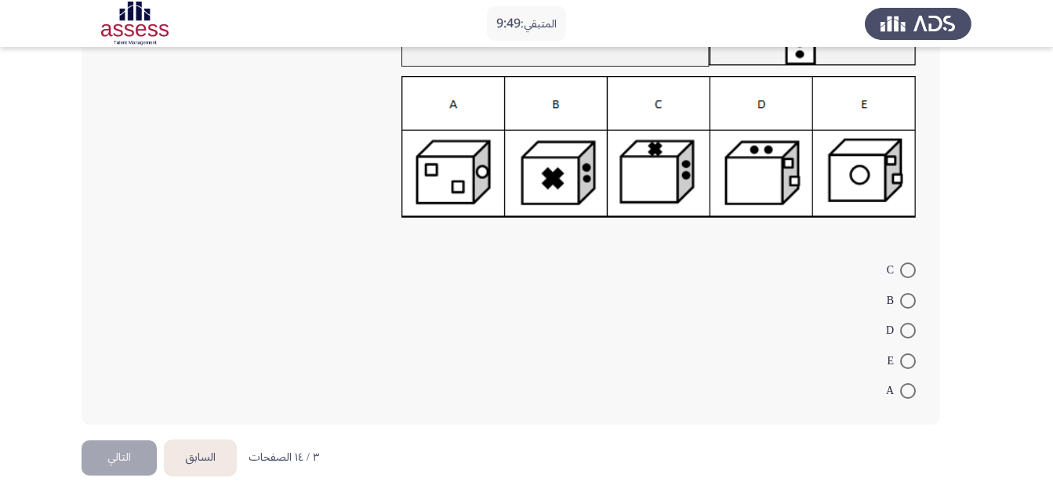
click at [908, 329] on span at bounding box center [908, 331] width 16 height 16
click at [908, 329] on input "D" at bounding box center [908, 331] width 16 height 16
radio input "true"
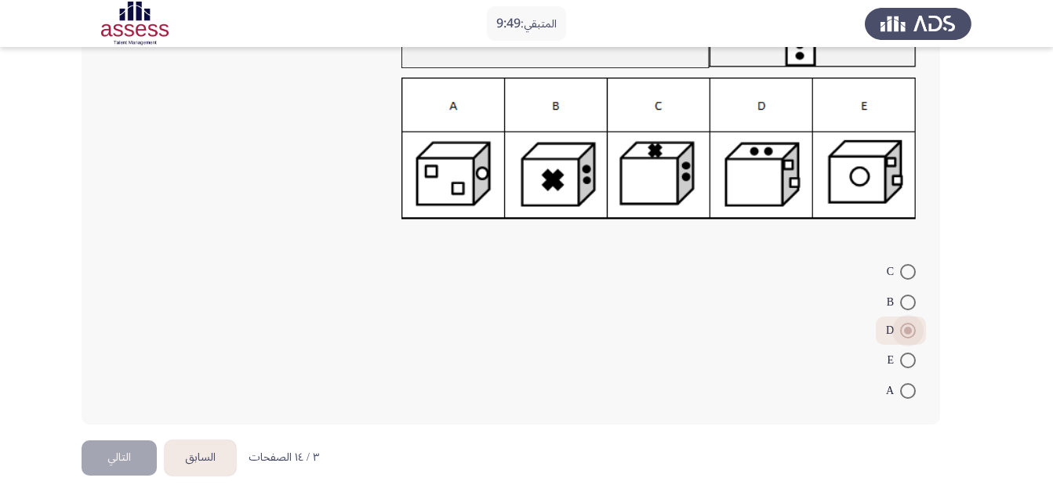
scroll to position [173, 0]
click at [105, 458] on button "التالي" at bounding box center [119, 458] width 75 height 35
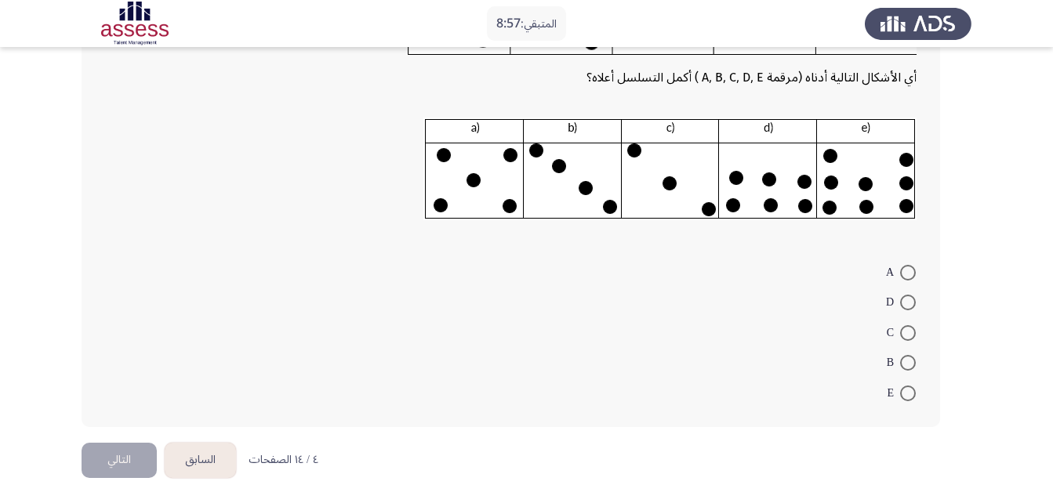
scroll to position [241, 0]
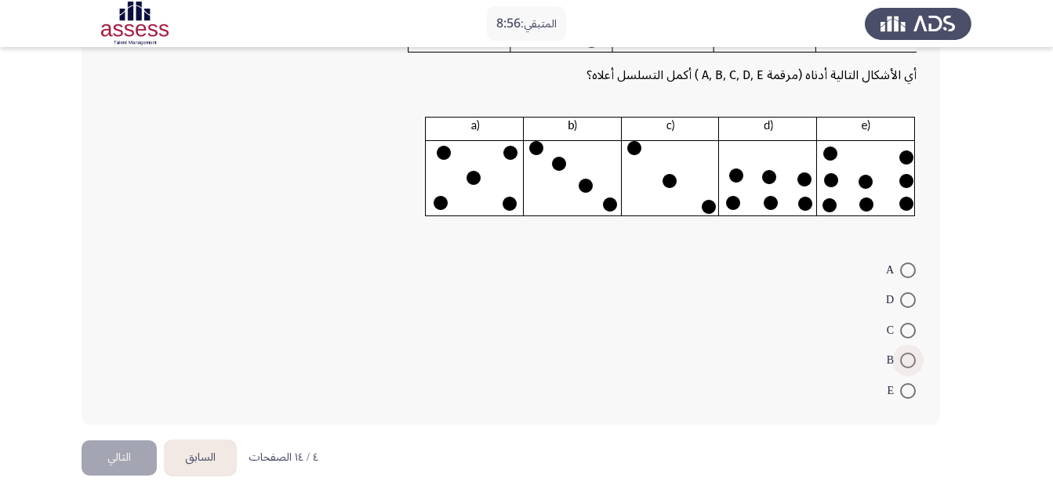
click at [906, 363] on span at bounding box center [908, 361] width 16 height 16
click at [906, 363] on input "B" at bounding box center [908, 361] width 16 height 16
radio input "true"
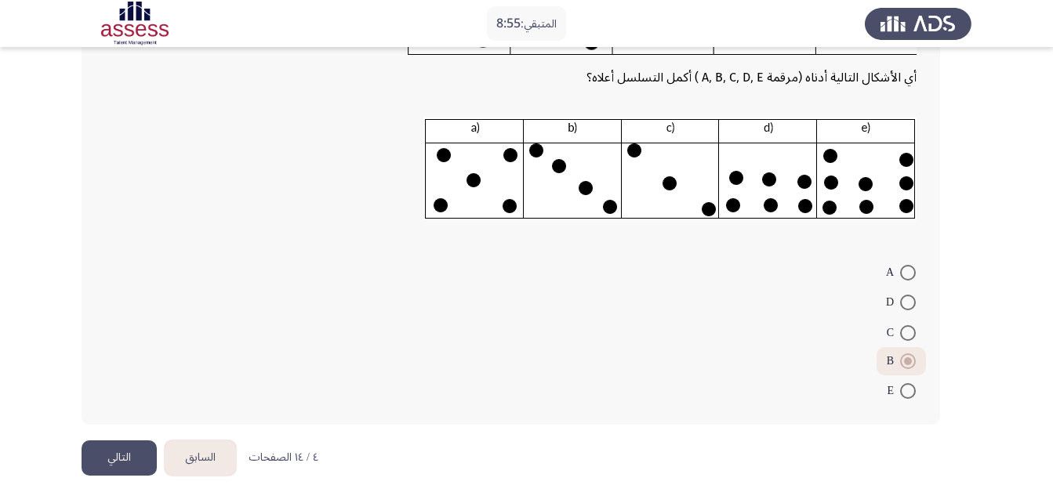
click at [151, 460] on button "التالي" at bounding box center [119, 458] width 75 height 35
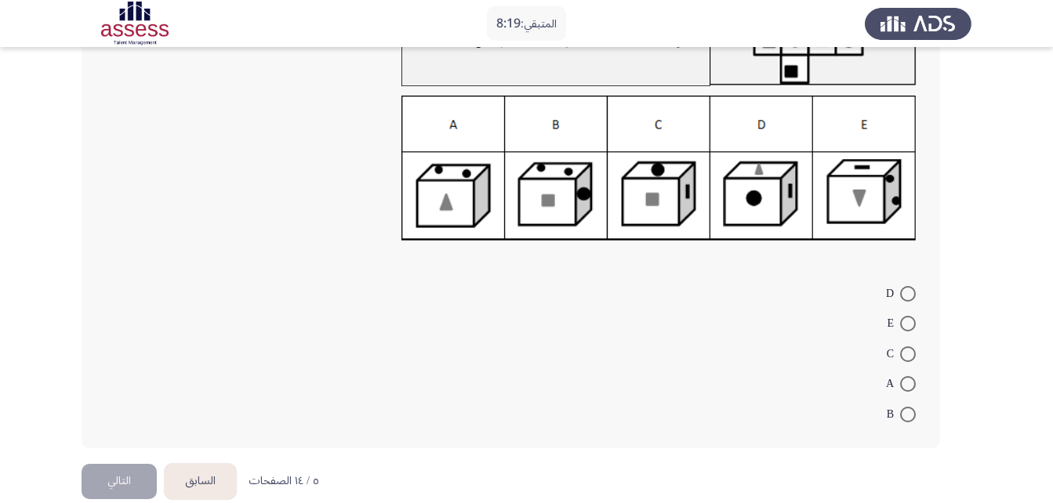
scroll to position [157, 0]
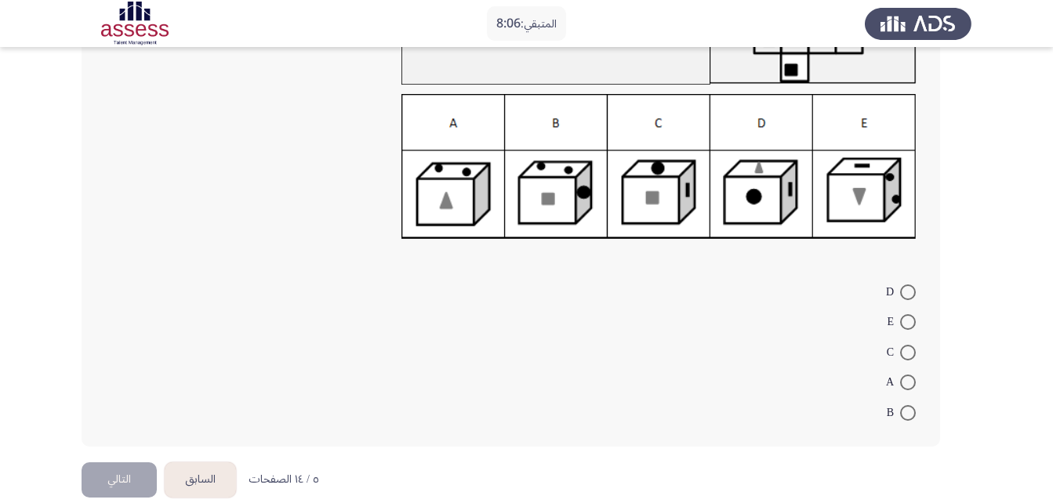
click at [910, 411] on span at bounding box center [908, 413] width 16 height 16
click at [910, 411] on input "B" at bounding box center [908, 413] width 16 height 16
radio input "true"
click at [108, 474] on button "التالي" at bounding box center [119, 477] width 75 height 35
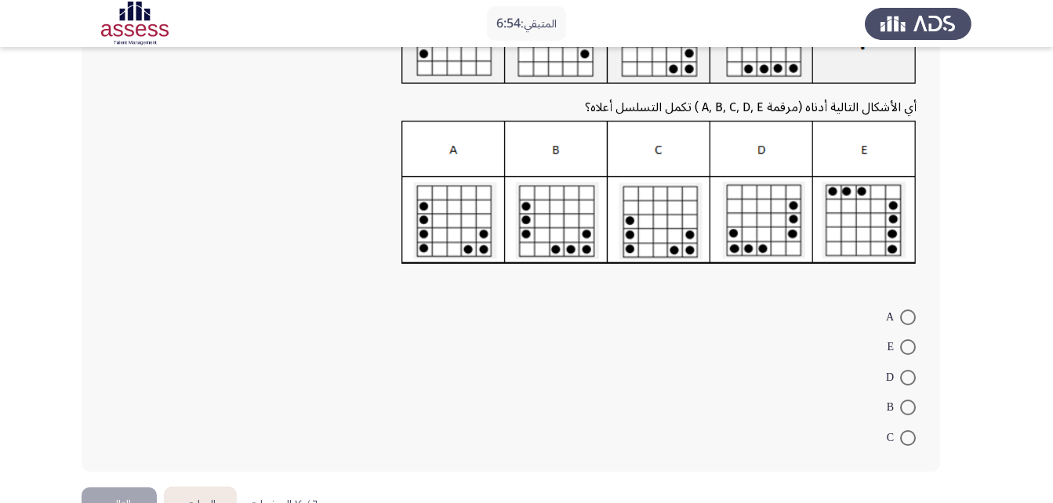
click at [911, 378] on span at bounding box center [908, 378] width 16 height 16
click at [911, 378] on input "D" at bounding box center [908, 378] width 16 height 16
radio input "true"
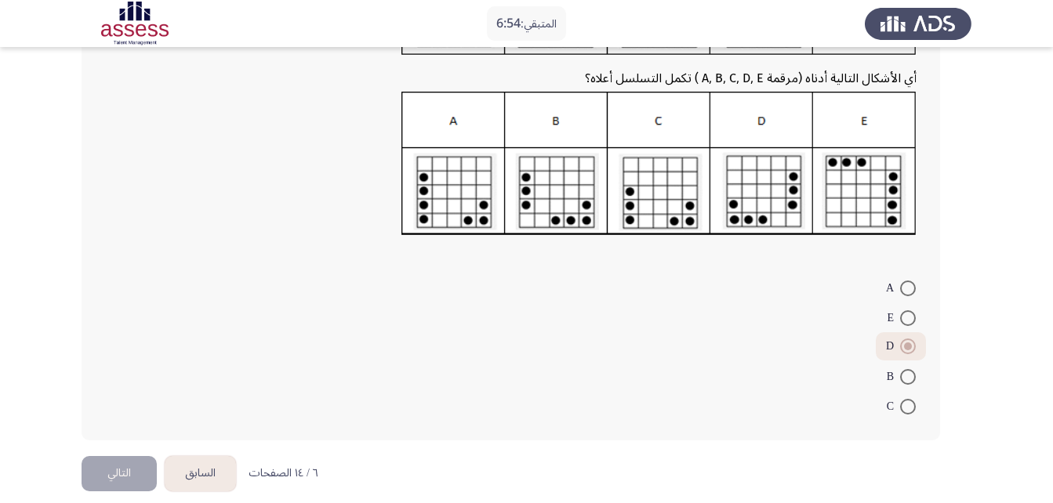
scroll to position [202, 0]
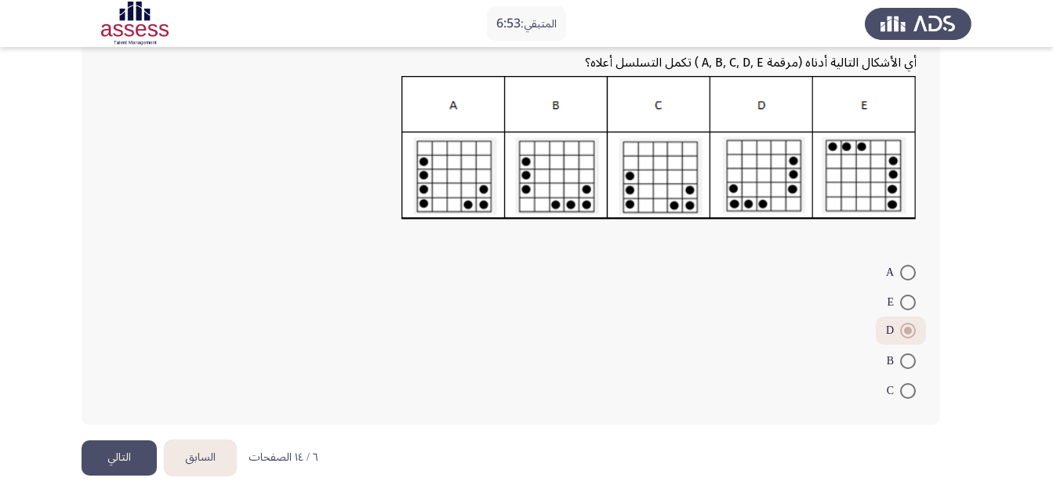
click at [129, 467] on button "التالي" at bounding box center [119, 458] width 75 height 35
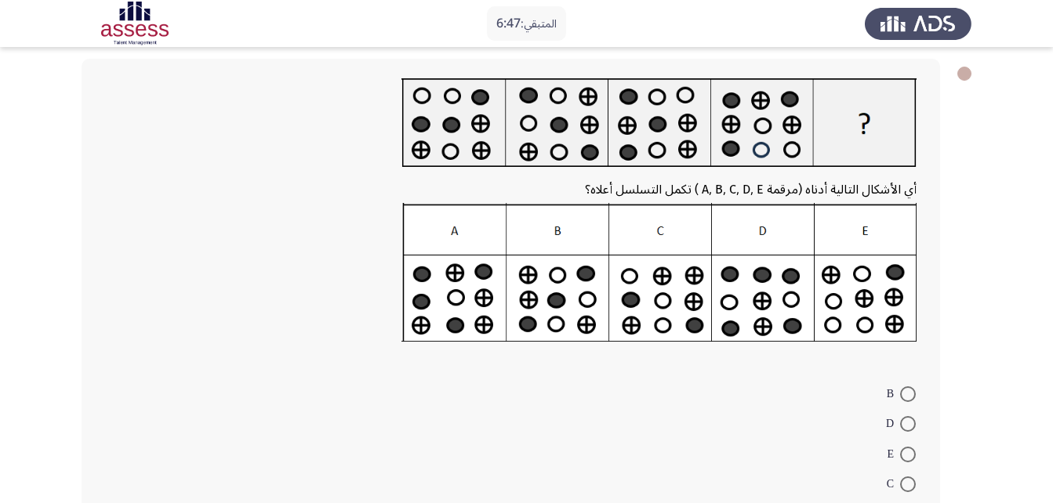
scroll to position [197, 0]
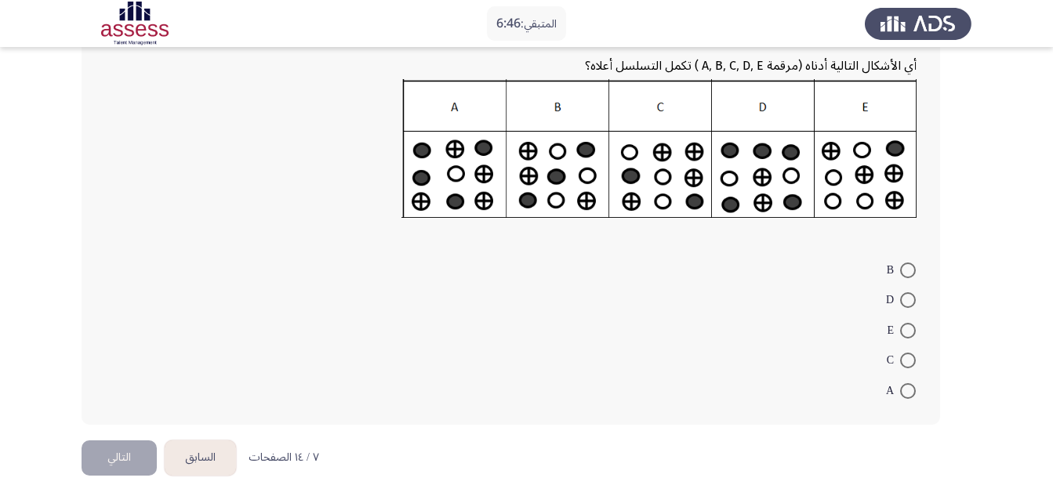
click at [201, 452] on button "السابق" at bounding box center [200, 458] width 71 height 35
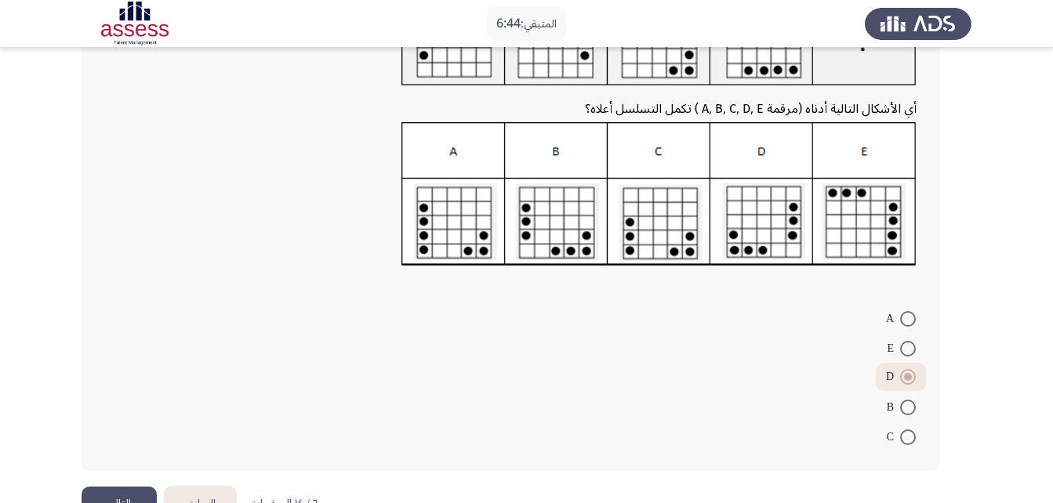
scroll to position [202, 0]
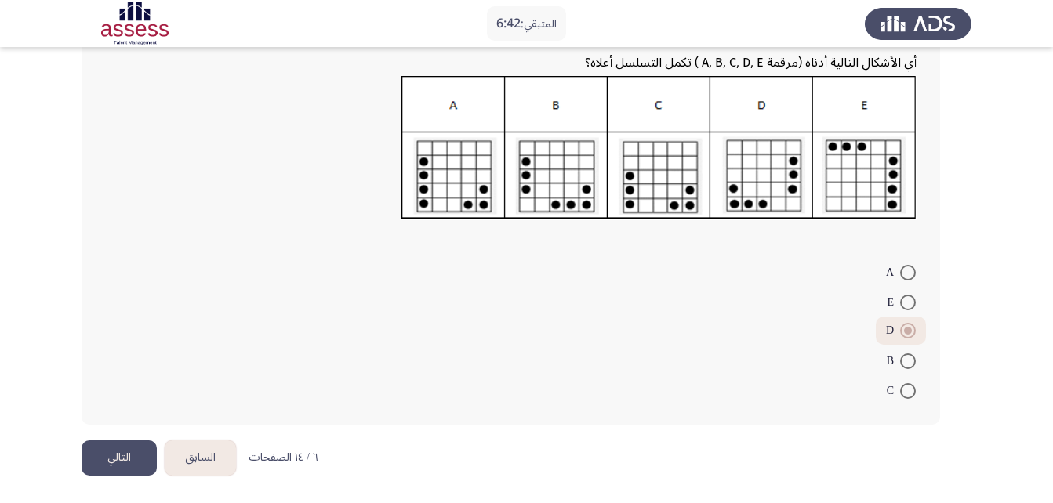
click at [208, 455] on button "السابق" at bounding box center [200, 458] width 71 height 35
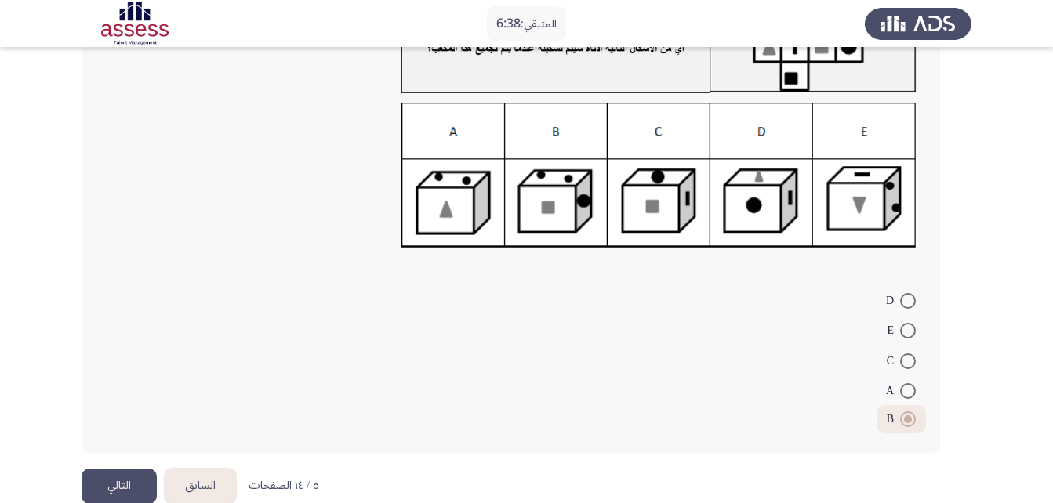
scroll to position [176, 0]
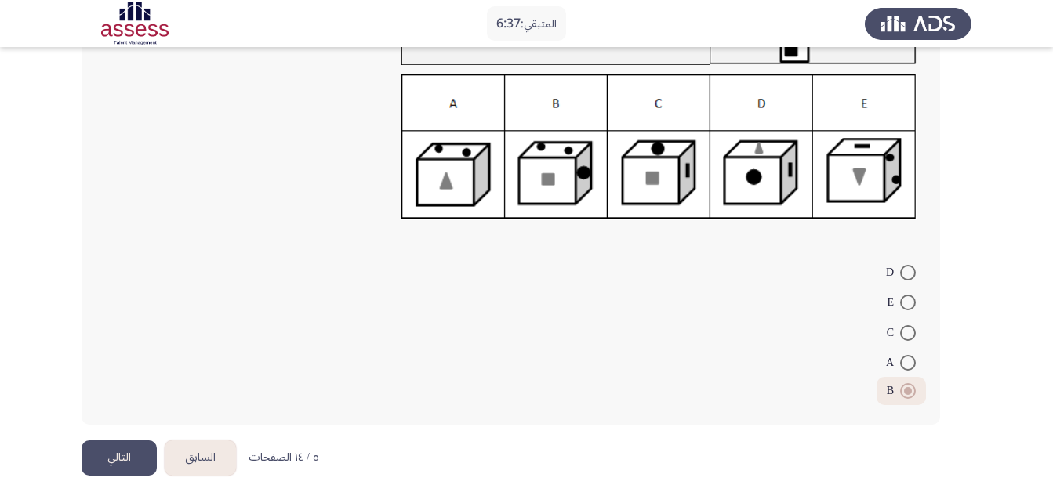
click at [128, 442] on button "التالي" at bounding box center [119, 458] width 75 height 35
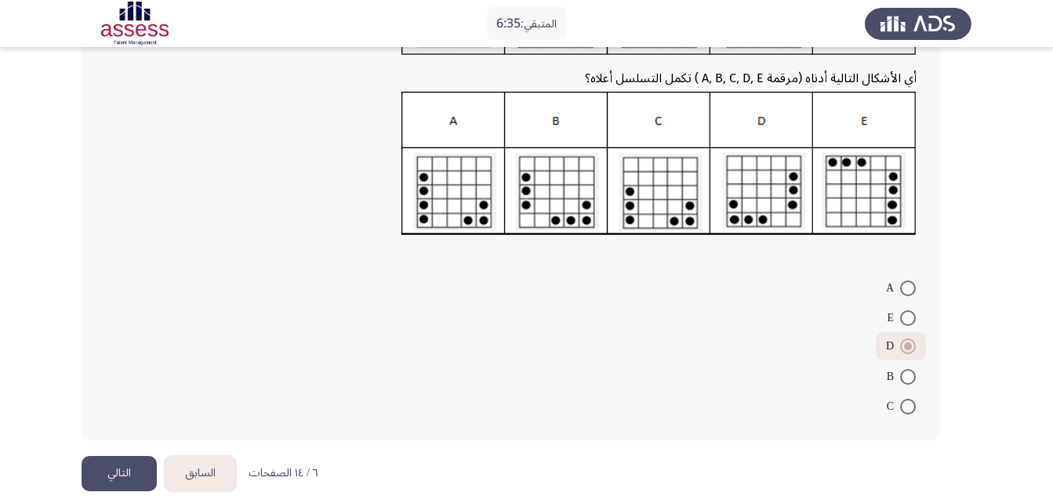
scroll to position [202, 0]
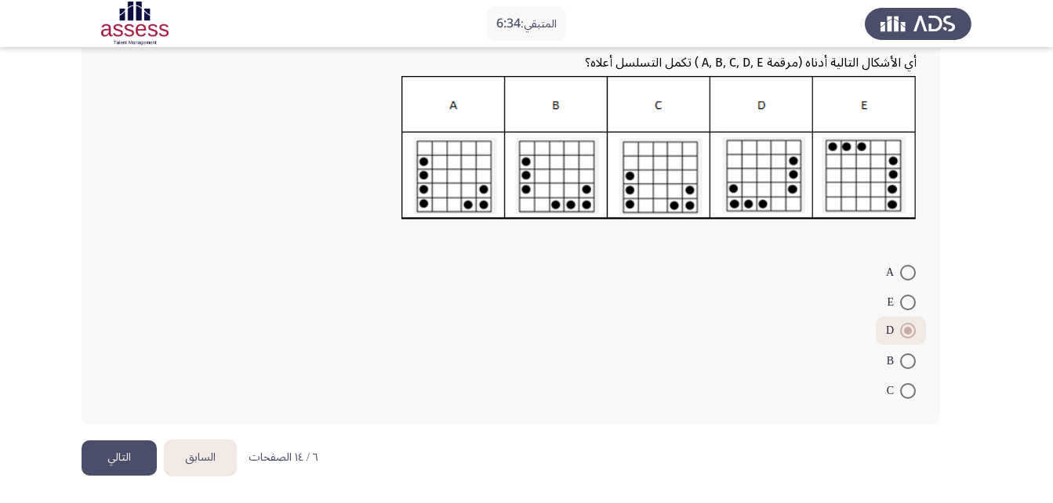
click at [123, 460] on button "التالي" at bounding box center [119, 458] width 75 height 35
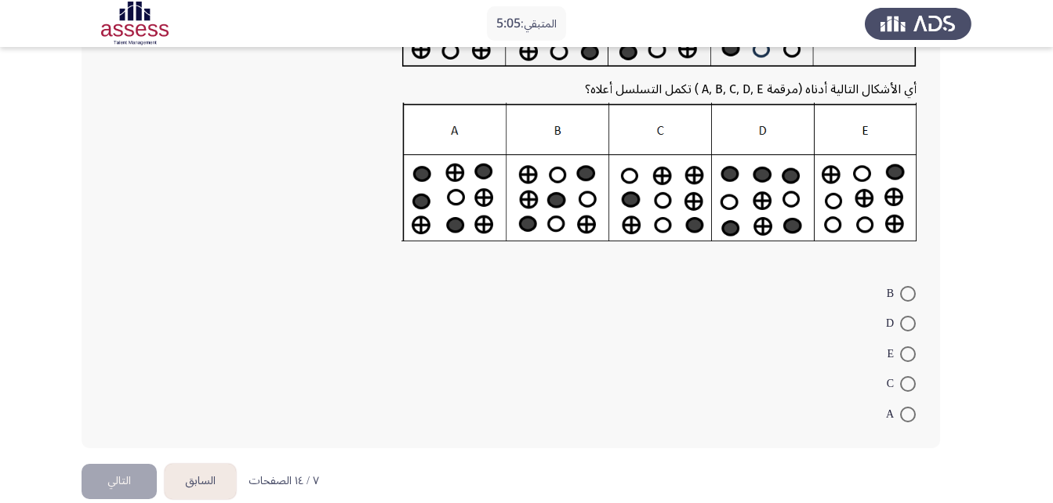
scroll to position [197, 0]
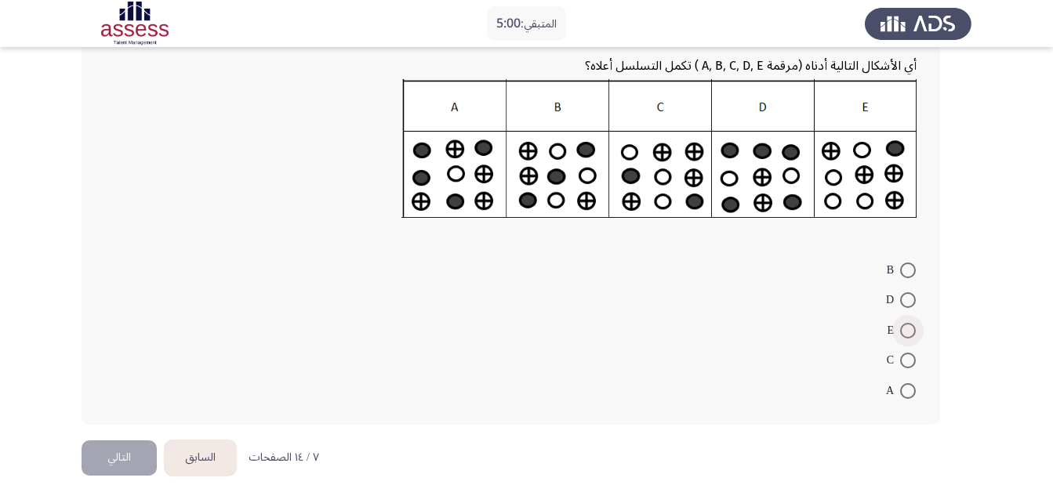
click at [899, 331] on span "E" at bounding box center [893, 330] width 13 height 19
click at [900, 331] on input "E" at bounding box center [908, 331] width 16 height 16
radio input "true"
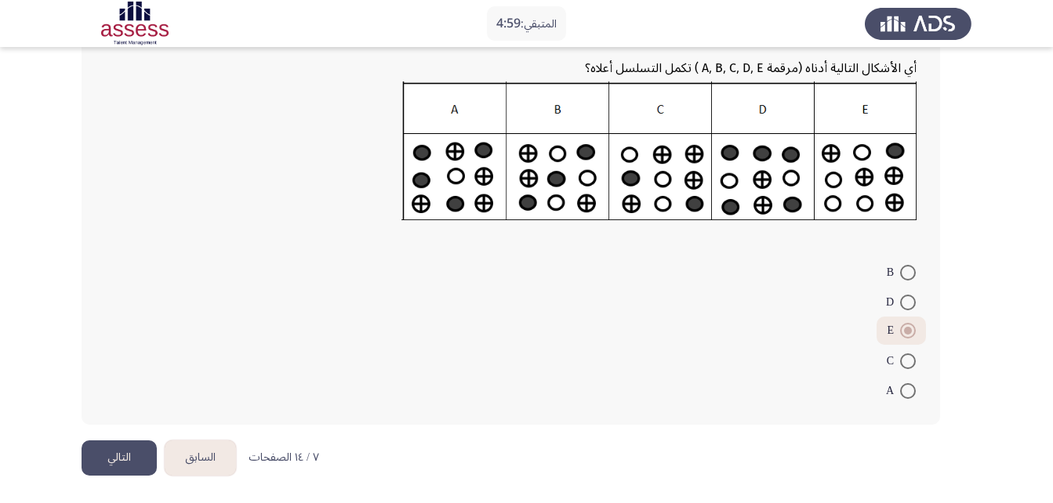
click at [118, 463] on button "التالي" at bounding box center [119, 458] width 75 height 35
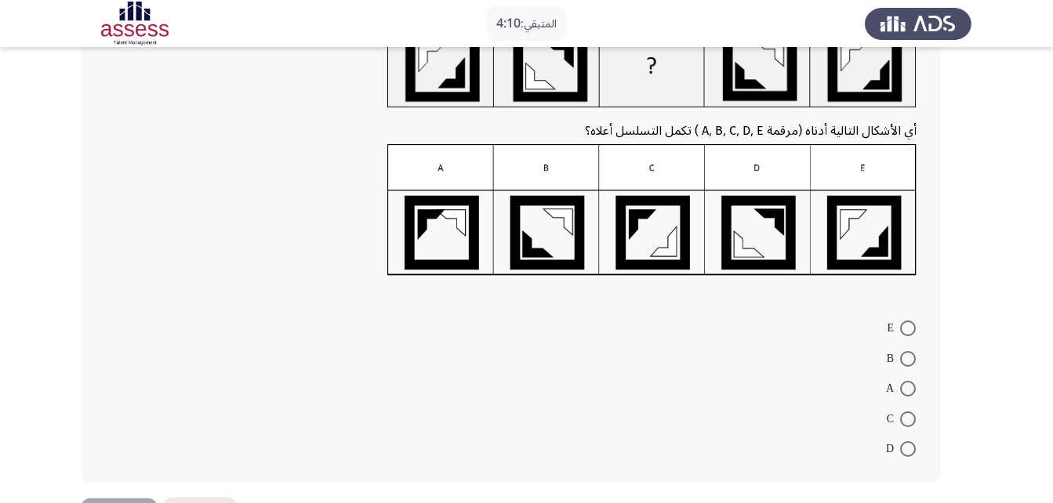
scroll to position [157, 0]
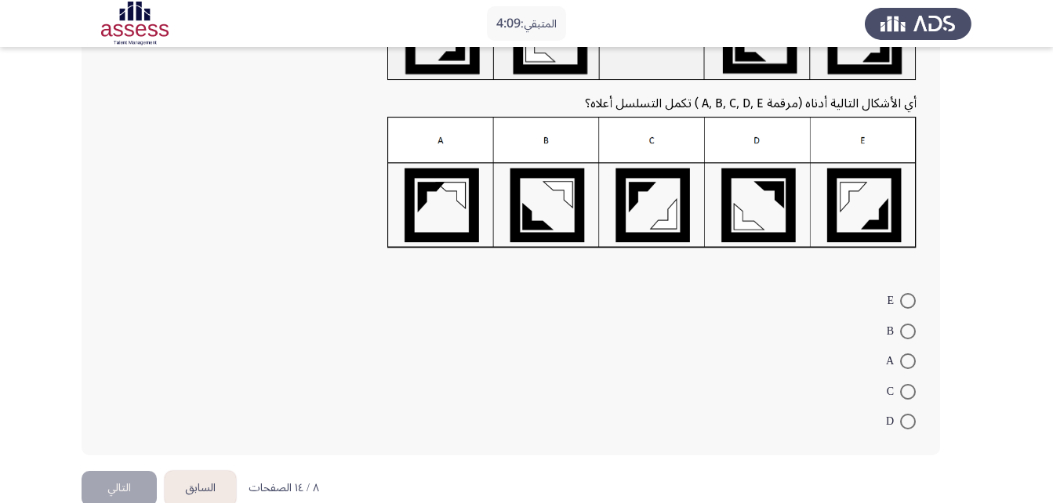
click at [908, 388] on span at bounding box center [908, 392] width 16 height 16
click at [908, 388] on input "C" at bounding box center [908, 392] width 16 height 16
radio input "true"
click at [142, 491] on button "التالي" at bounding box center [119, 487] width 75 height 35
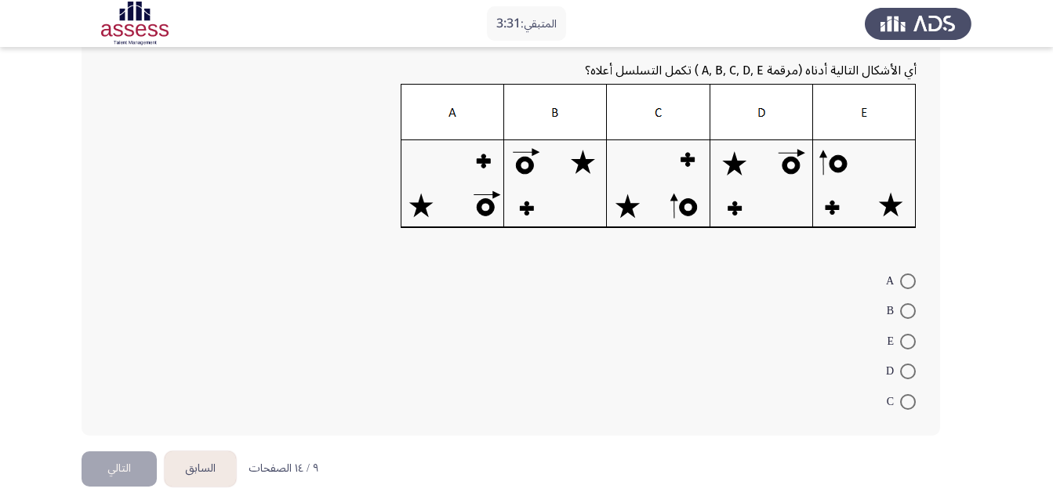
scroll to position [204, 0]
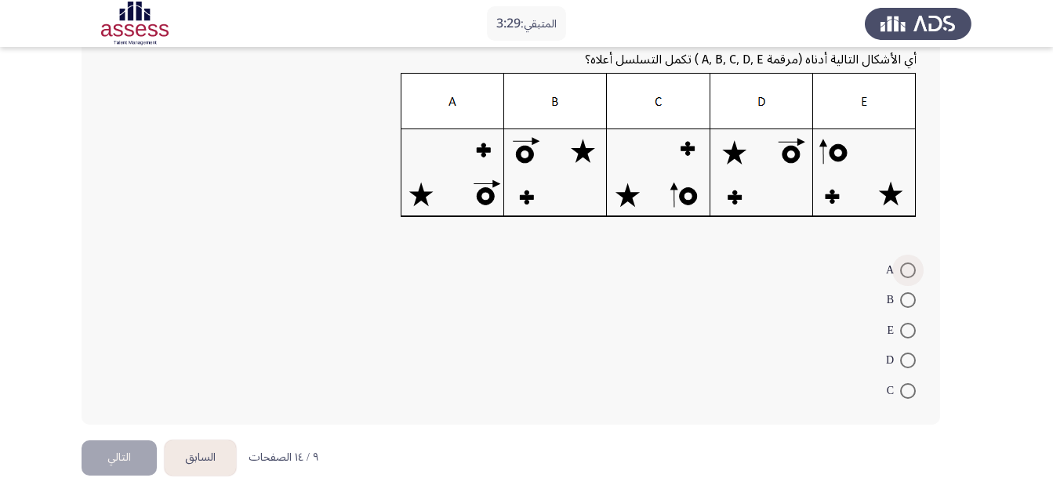
click at [905, 276] on span at bounding box center [908, 271] width 16 height 16
click at [905, 276] on input "A" at bounding box center [908, 271] width 16 height 16
radio input "true"
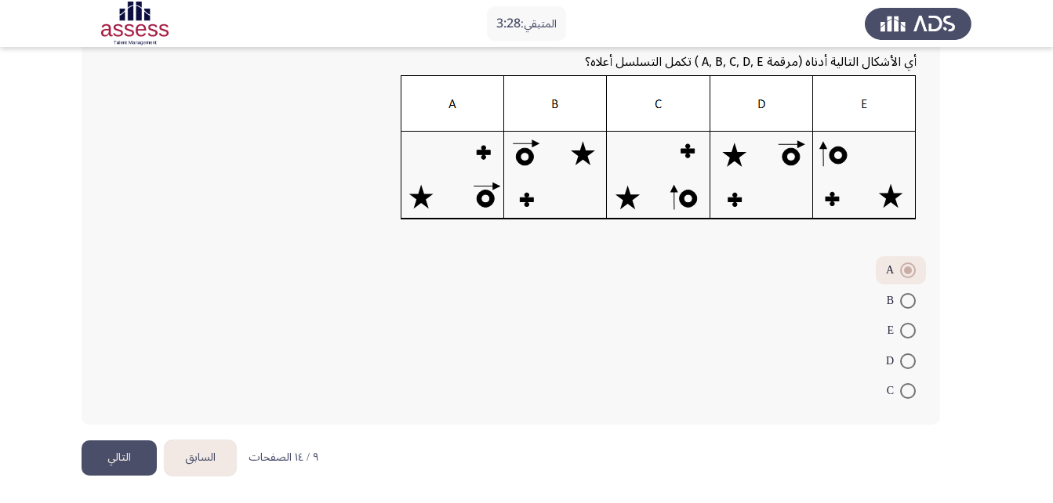
click at [124, 458] on button "التالي" at bounding box center [119, 458] width 75 height 35
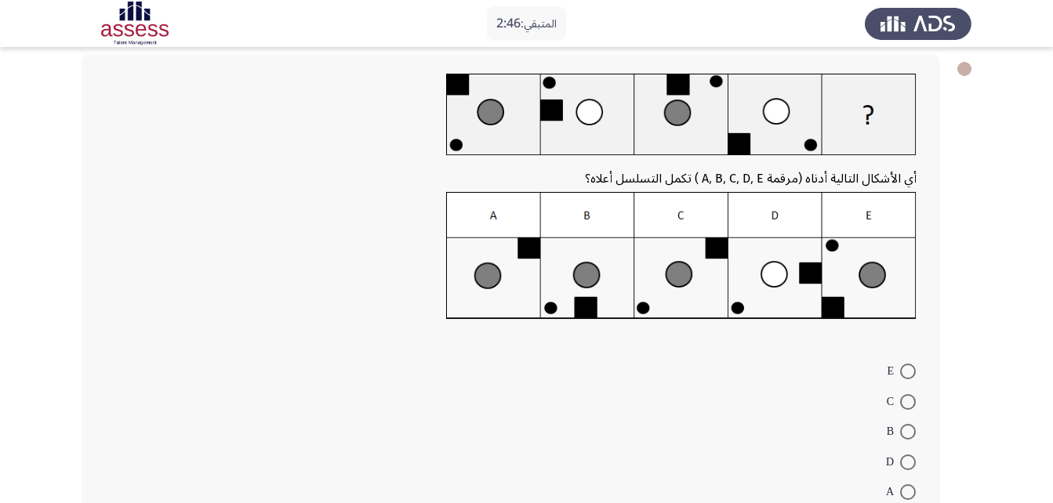
scroll to position [78, 0]
click at [902, 398] on span at bounding box center [908, 402] width 16 height 16
click at [902, 398] on input "C" at bounding box center [908, 402] width 16 height 16
radio input "true"
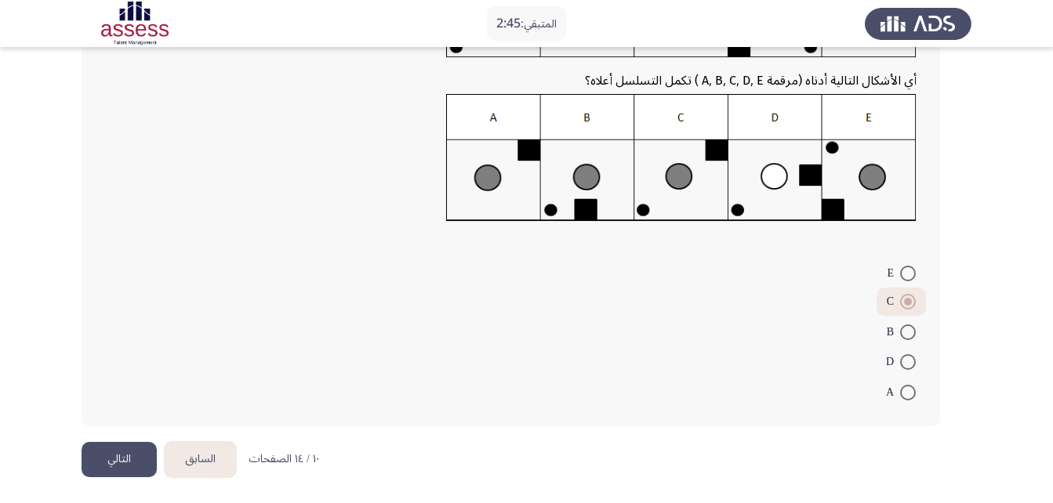
scroll to position [177, 0]
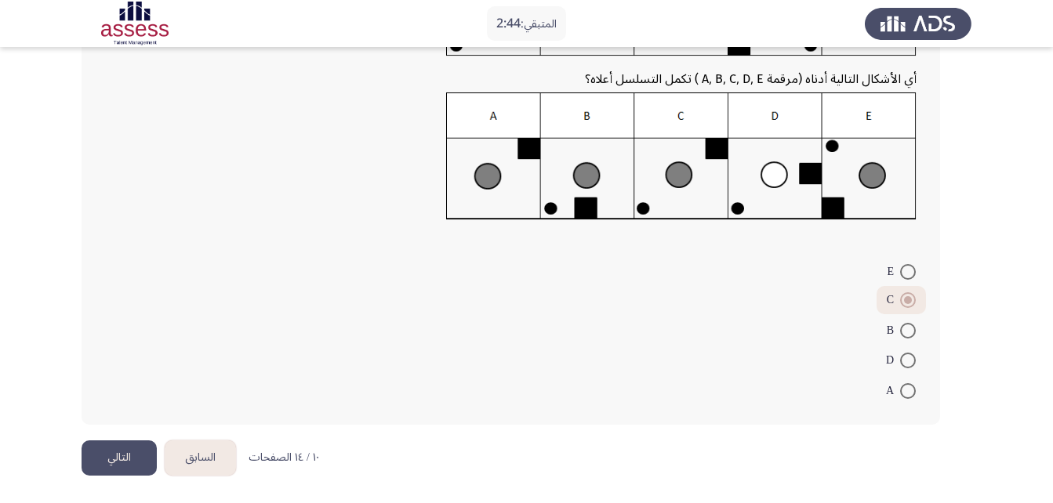
click at [114, 458] on button "التالي" at bounding box center [119, 458] width 75 height 35
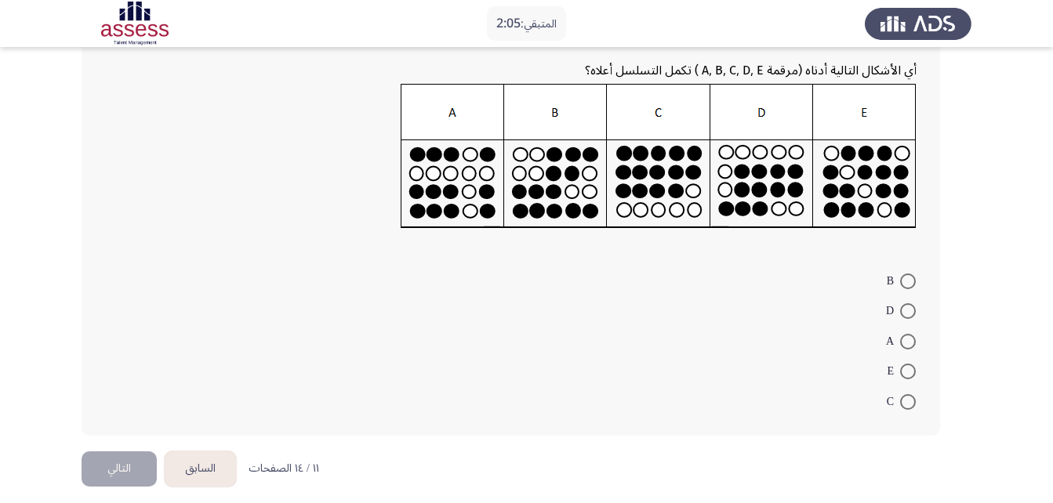
scroll to position [204, 0]
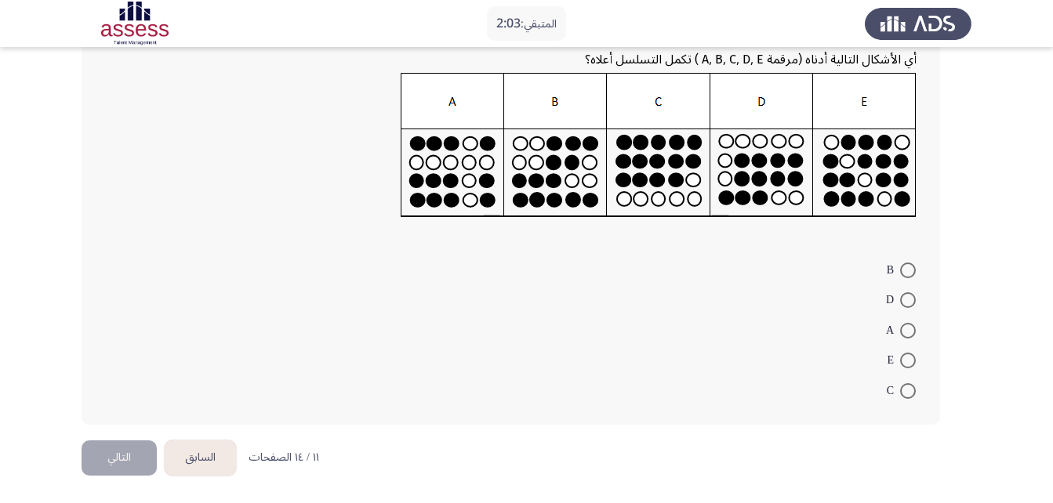
click at [906, 332] on span at bounding box center [908, 331] width 16 height 16
click at [906, 332] on input "A" at bounding box center [908, 331] width 16 height 16
radio input "true"
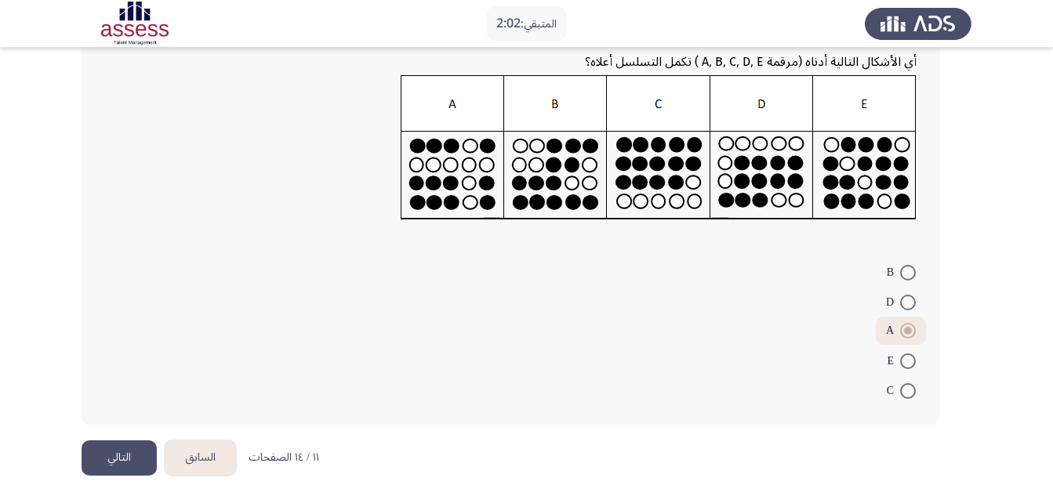
click at [129, 456] on button "التالي" at bounding box center [119, 458] width 75 height 35
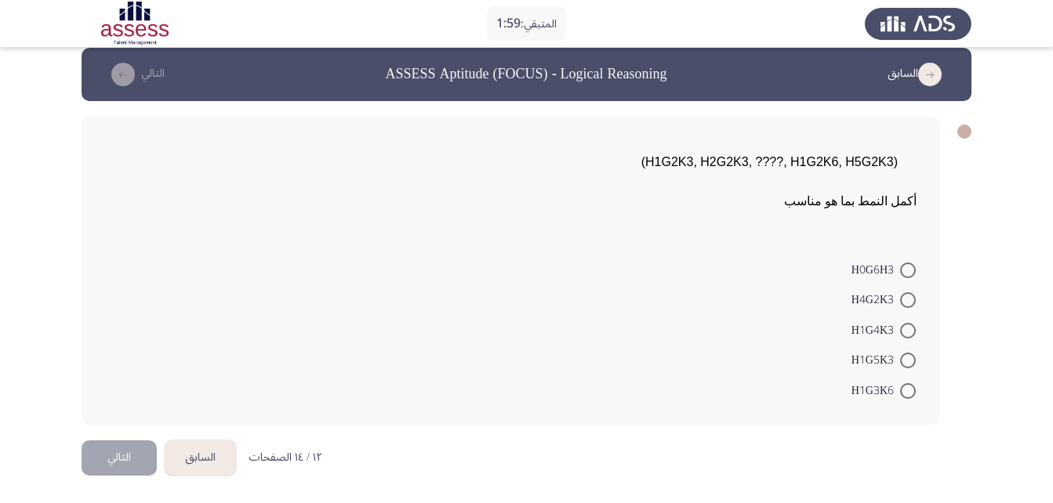
scroll to position [0, 0]
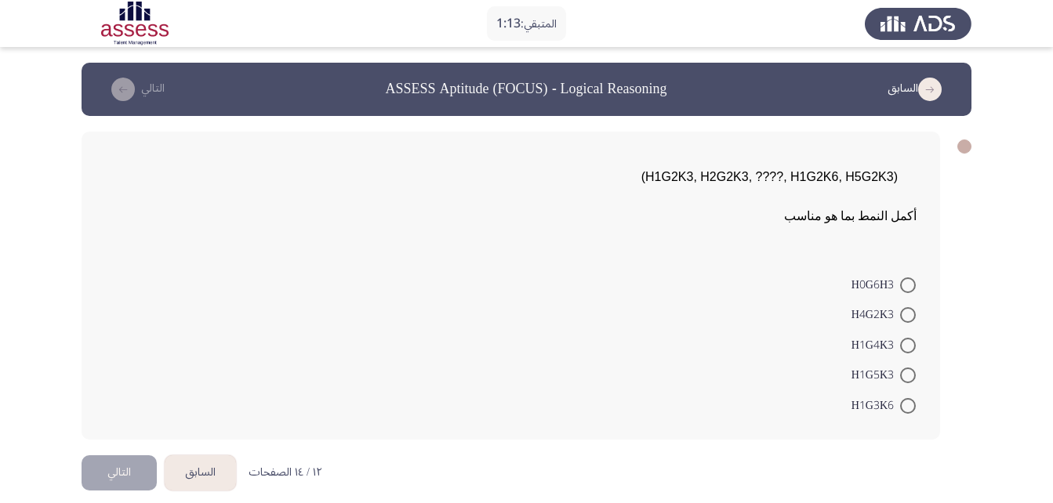
click at [907, 318] on span at bounding box center [908, 315] width 16 height 16
click at [907, 318] on input "H4G2K3" at bounding box center [908, 315] width 16 height 16
radio input "true"
click at [112, 468] on button "التالي" at bounding box center [119, 470] width 75 height 35
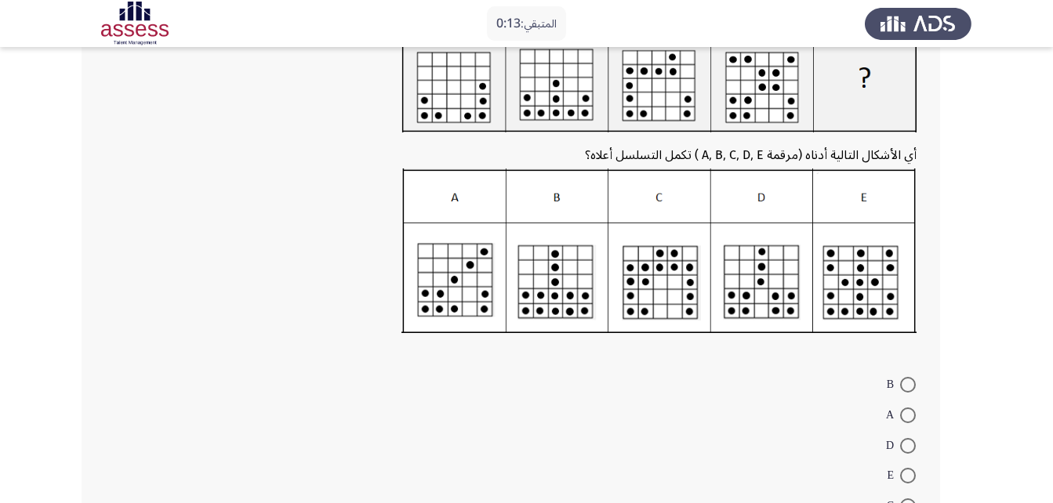
scroll to position [169, 0]
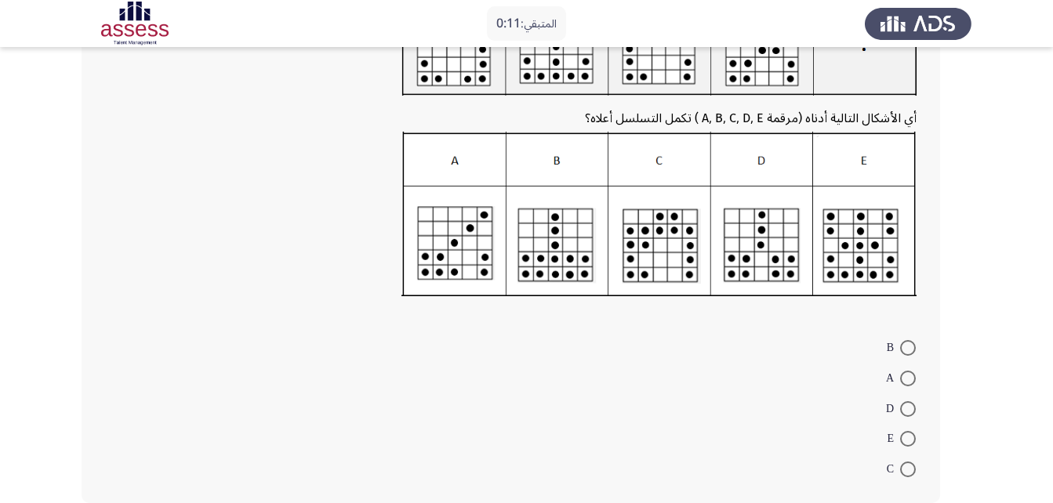
click at [905, 348] on span at bounding box center [908, 348] width 16 height 16
click at [905, 348] on input "B" at bounding box center [908, 348] width 16 height 16
radio input "true"
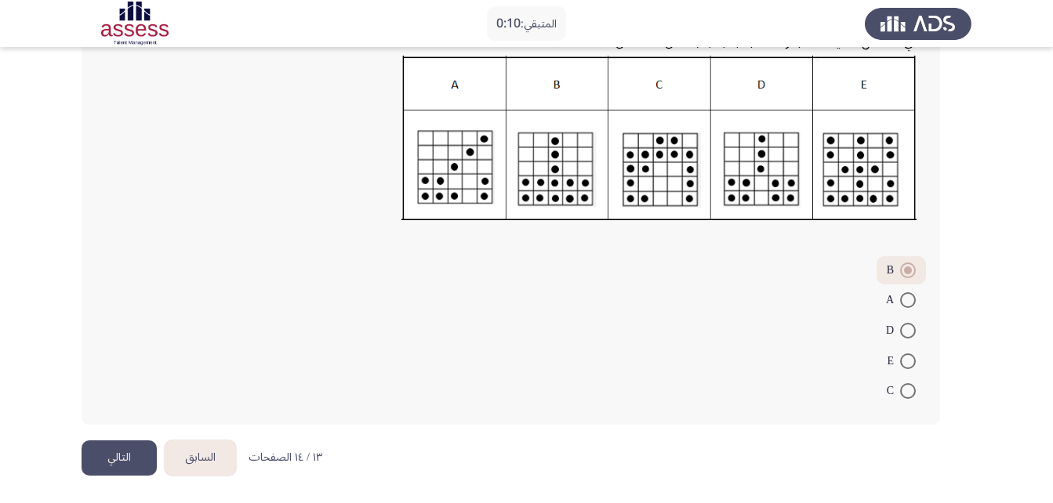
click at [117, 455] on button "التالي" at bounding box center [119, 458] width 75 height 35
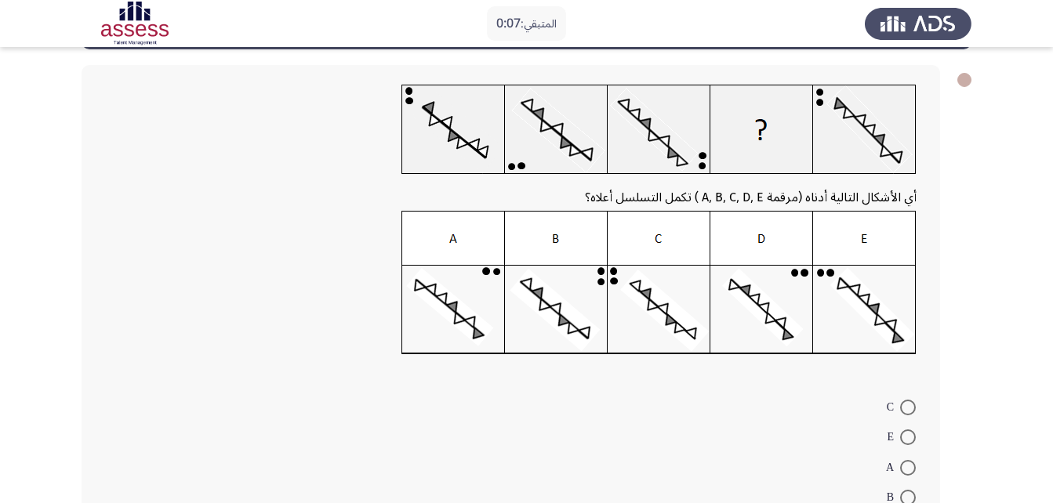
scroll to position [0, 0]
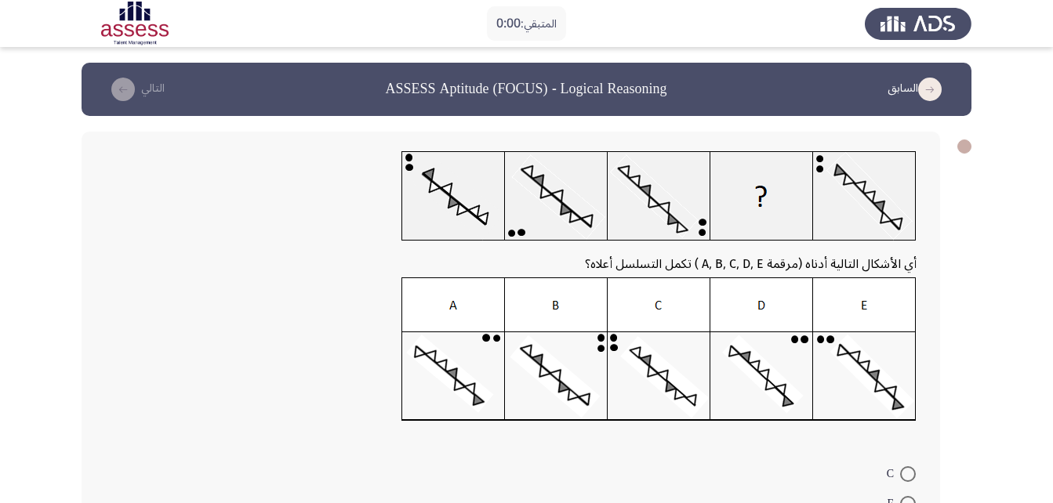
click at [904, 473] on span at bounding box center [908, 475] width 16 height 16
click at [904, 473] on input "C" at bounding box center [908, 475] width 16 height 16
radio input "true"
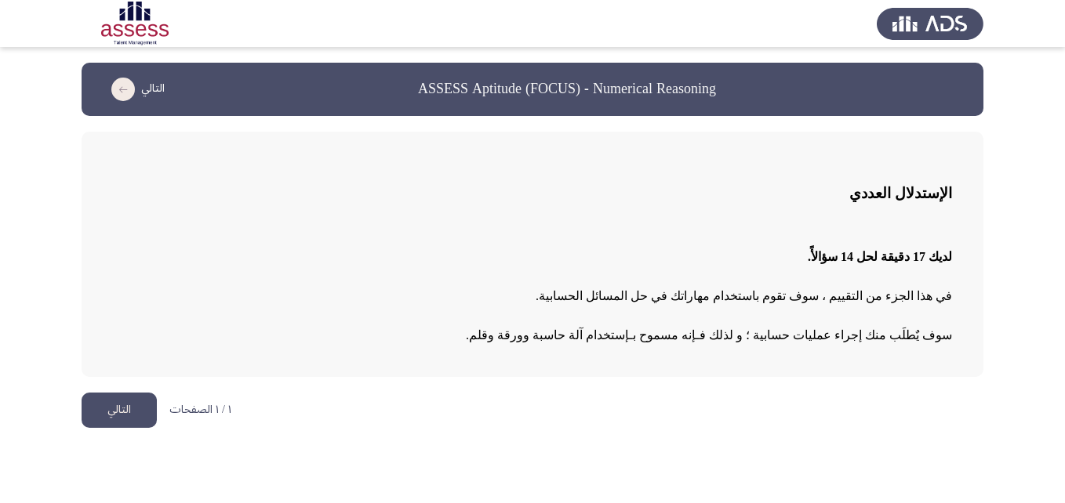
click at [118, 412] on button "التالي" at bounding box center [119, 410] width 75 height 35
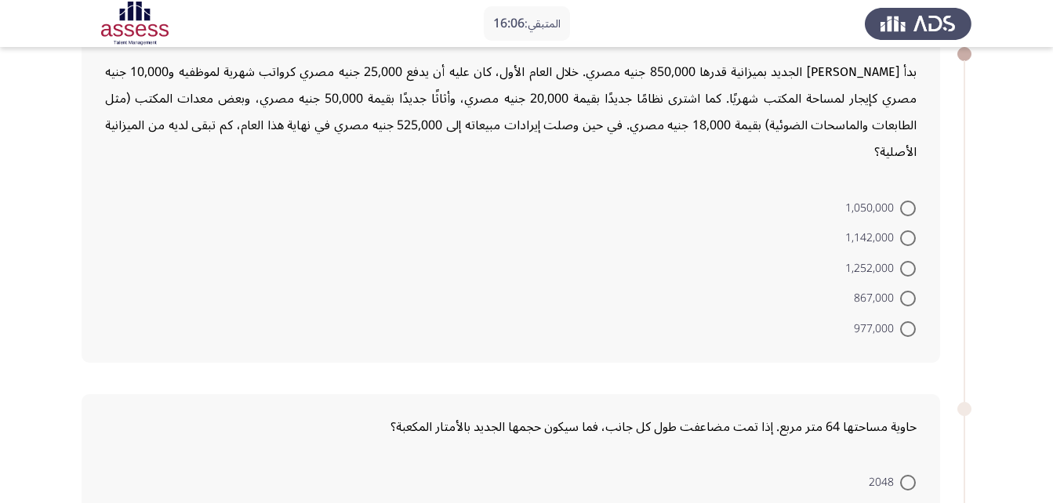
scroll to position [235, 0]
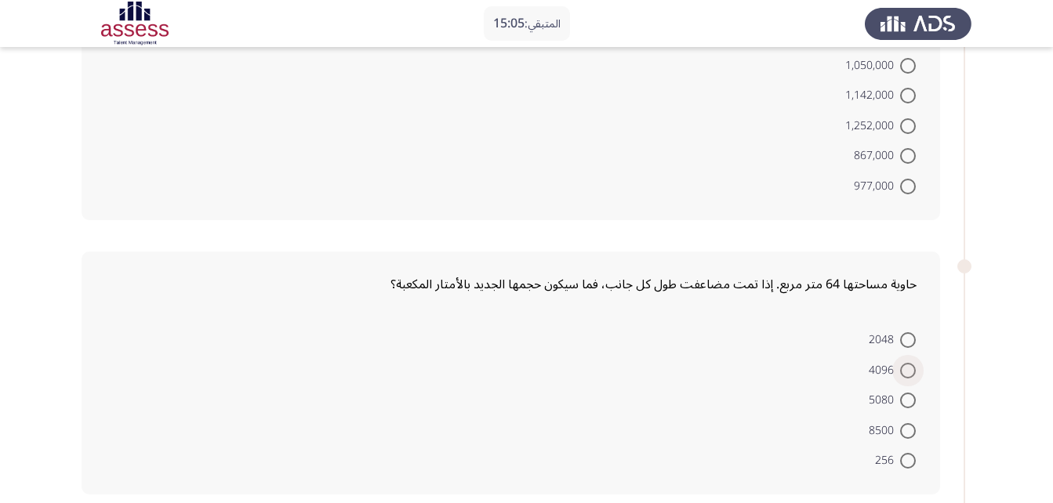
click at [905, 363] on span at bounding box center [908, 371] width 16 height 16
click at [905, 363] on input "4096" at bounding box center [908, 371] width 16 height 16
radio input "true"
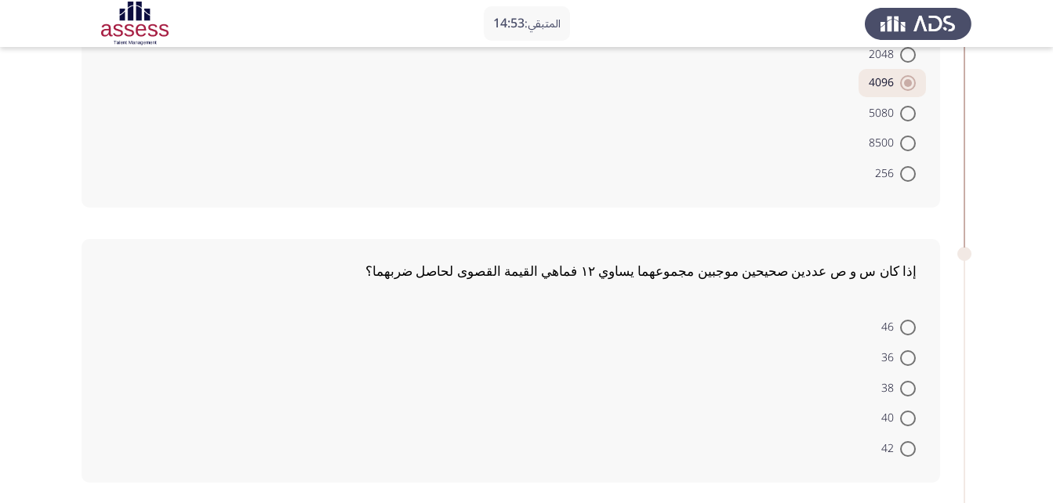
scroll to position [549, 0]
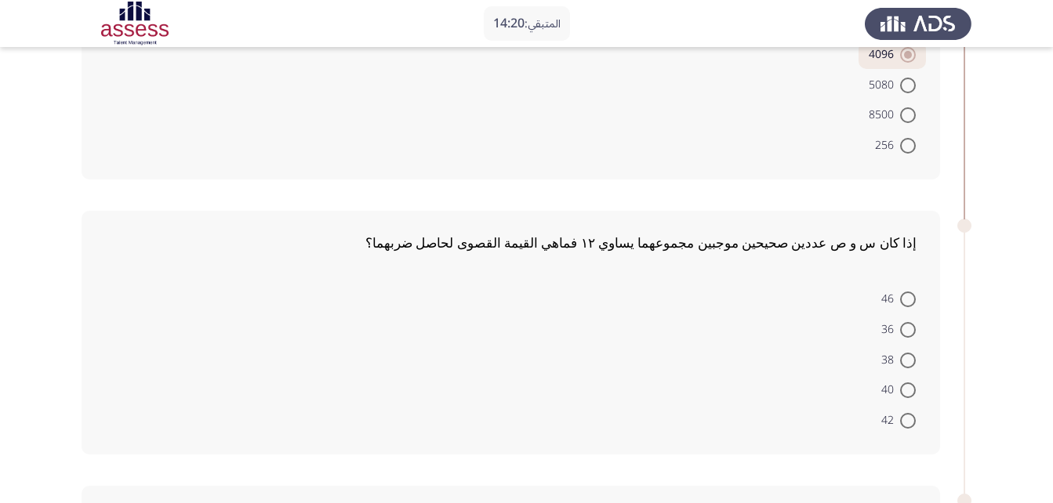
click at [913, 322] on span at bounding box center [908, 330] width 16 height 16
click at [913, 322] on input "36" at bounding box center [908, 330] width 16 height 16
radio input "true"
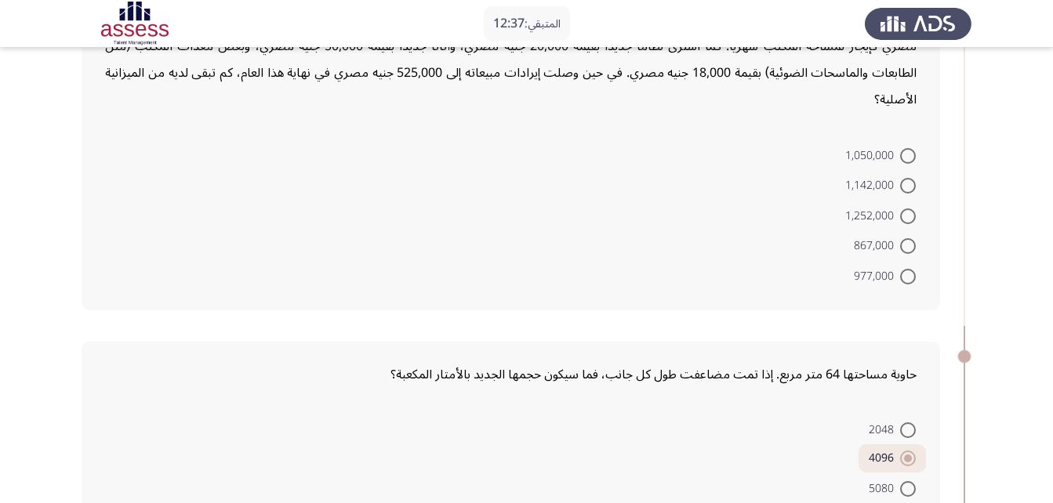
scroll to position [0, 0]
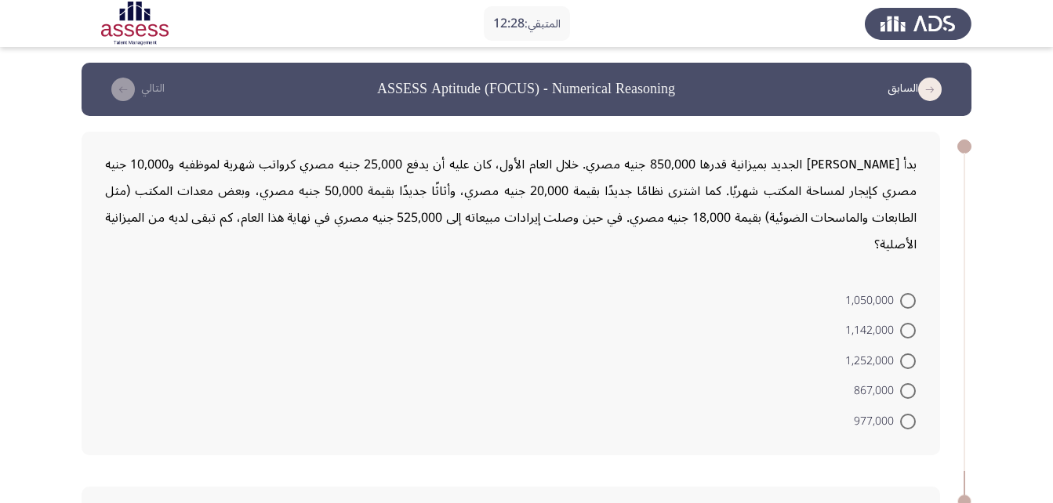
click at [909, 354] on span at bounding box center [908, 362] width 16 height 16
click at [909, 354] on input "1,252,000" at bounding box center [908, 362] width 16 height 16
radio input "true"
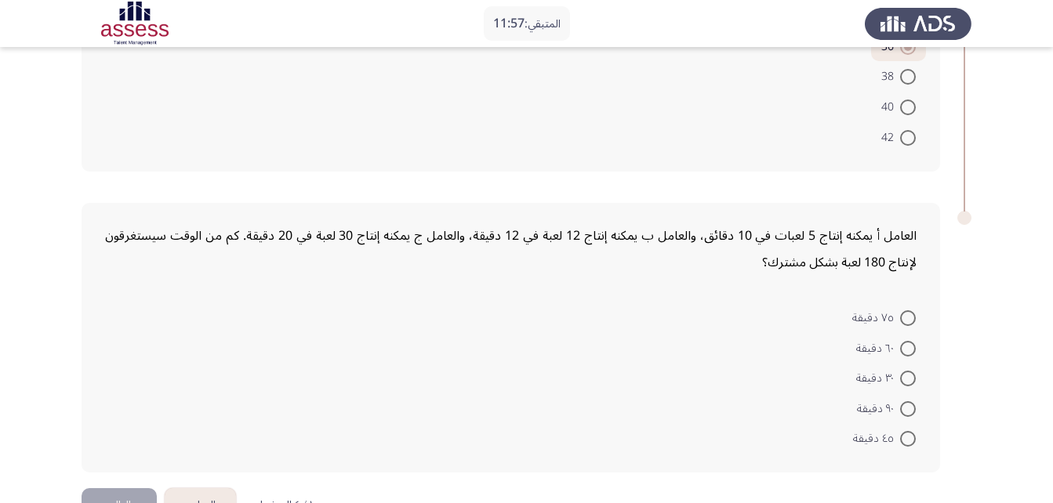
scroll to position [849, 0]
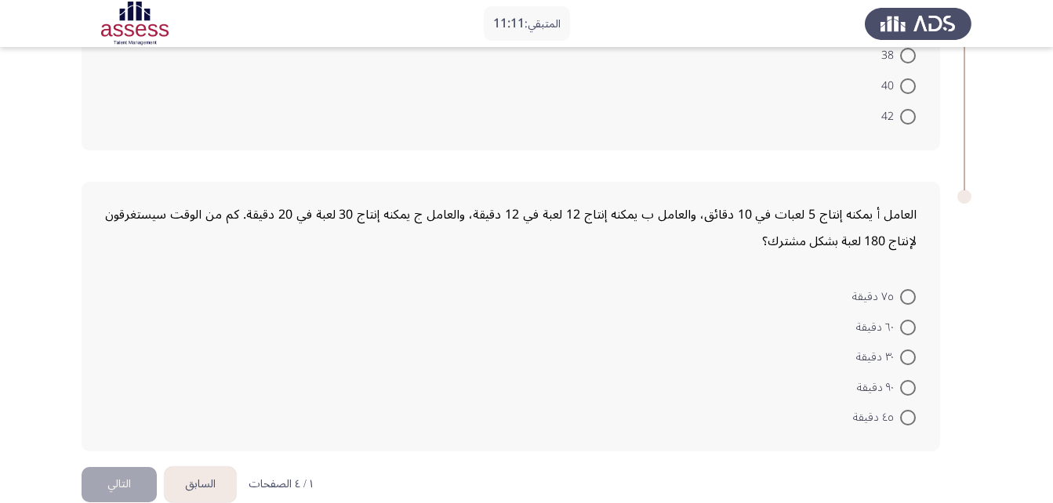
click at [902, 320] on span at bounding box center [908, 328] width 16 height 16
click at [902, 320] on input "٦٠ دقيقة" at bounding box center [908, 328] width 16 height 16
radio input "true"
click at [128, 467] on button "التالي" at bounding box center [119, 484] width 75 height 35
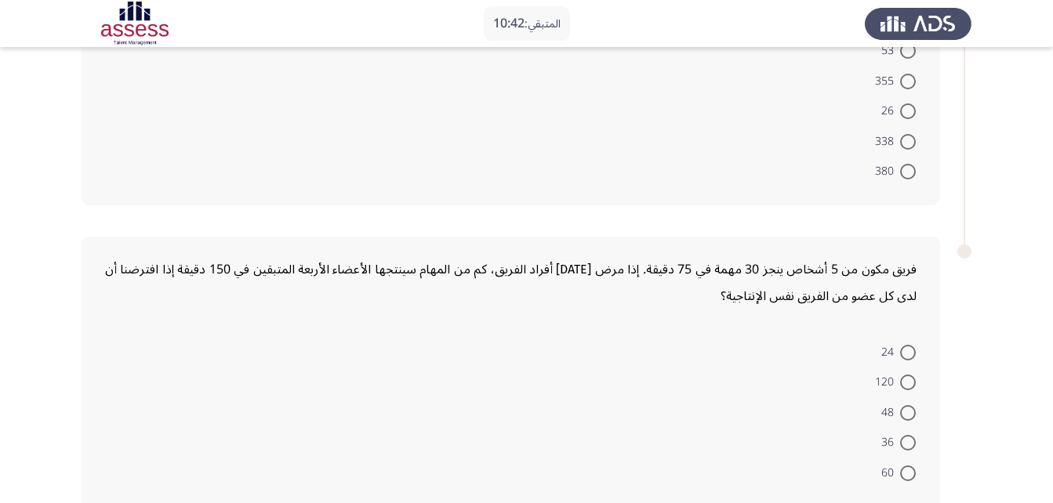
scroll to position [829, 0]
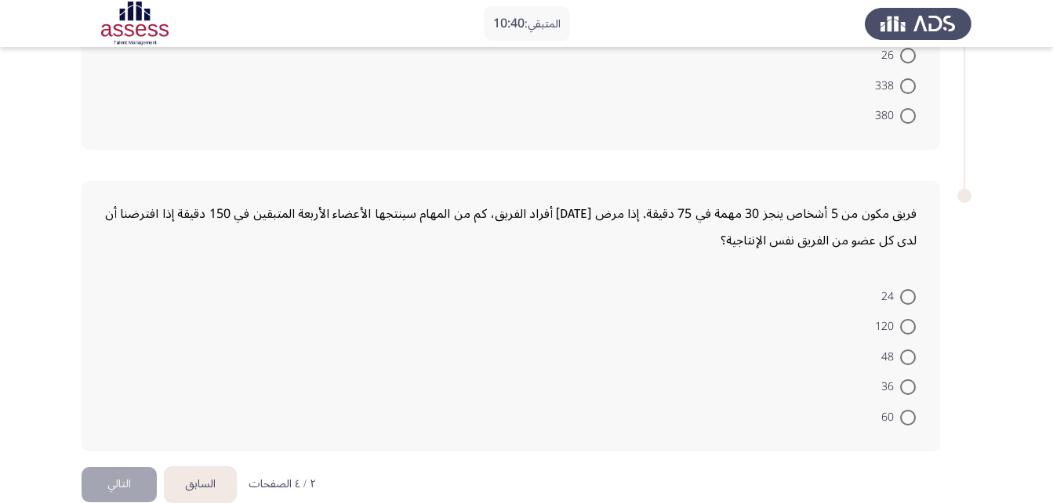
click at [217, 467] on button "السابق" at bounding box center [200, 484] width 71 height 35
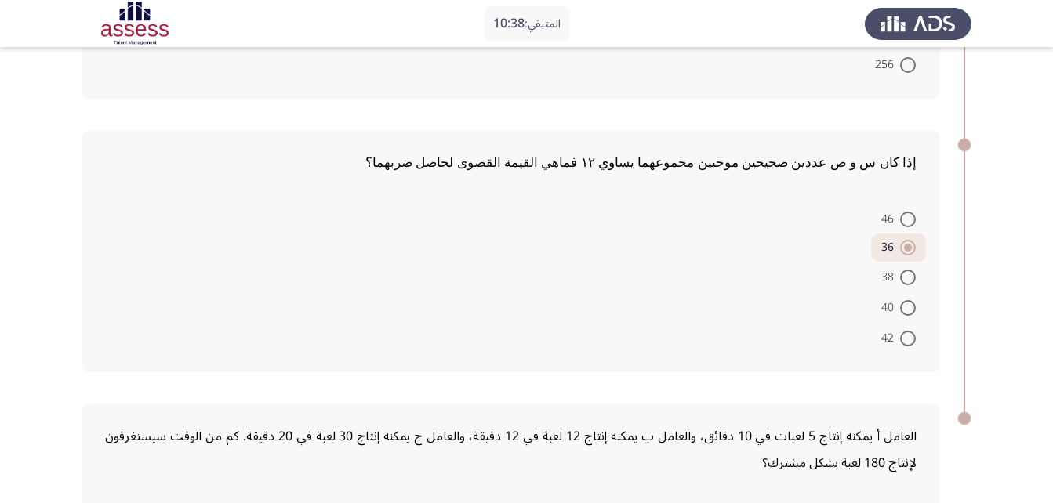
scroll to position [848, 0]
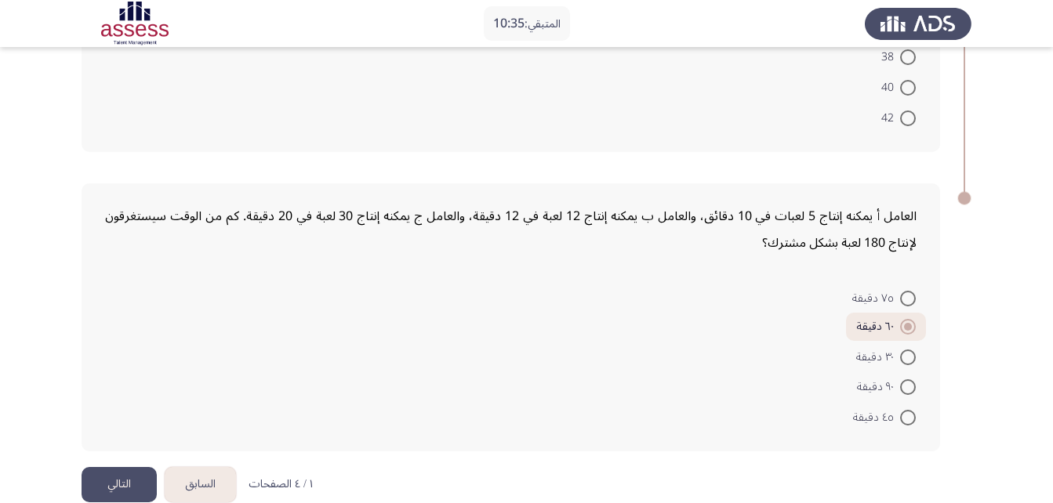
click at [89, 467] on button "التالي" at bounding box center [119, 484] width 75 height 35
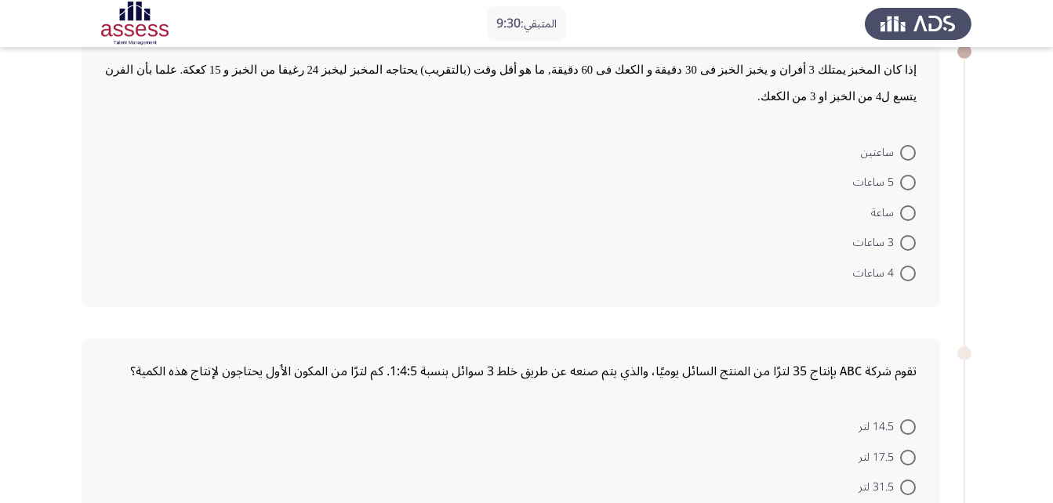
scroll to position [78, 0]
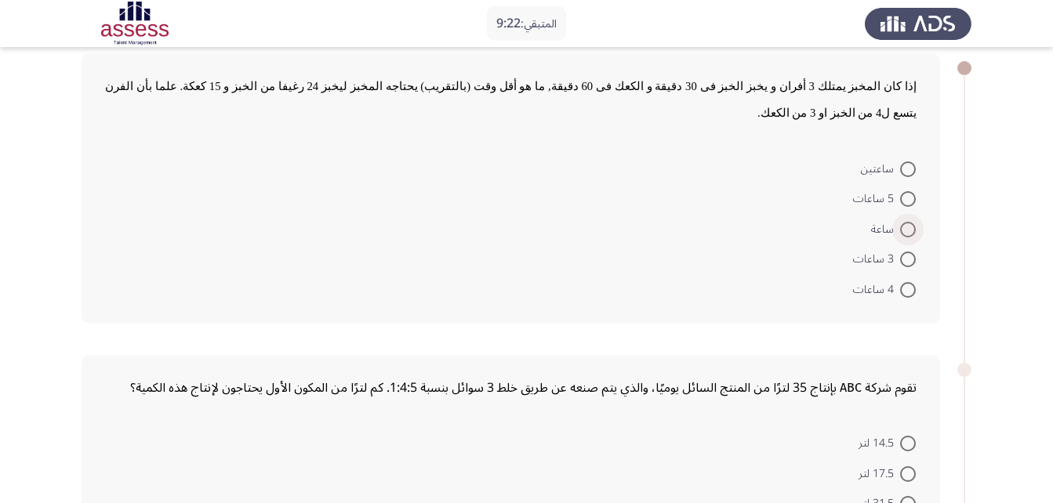
click at [912, 222] on span at bounding box center [908, 230] width 16 height 16
click at [912, 222] on input "ساعة" at bounding box center [908, 230] width 16 height 16
radio input "true"
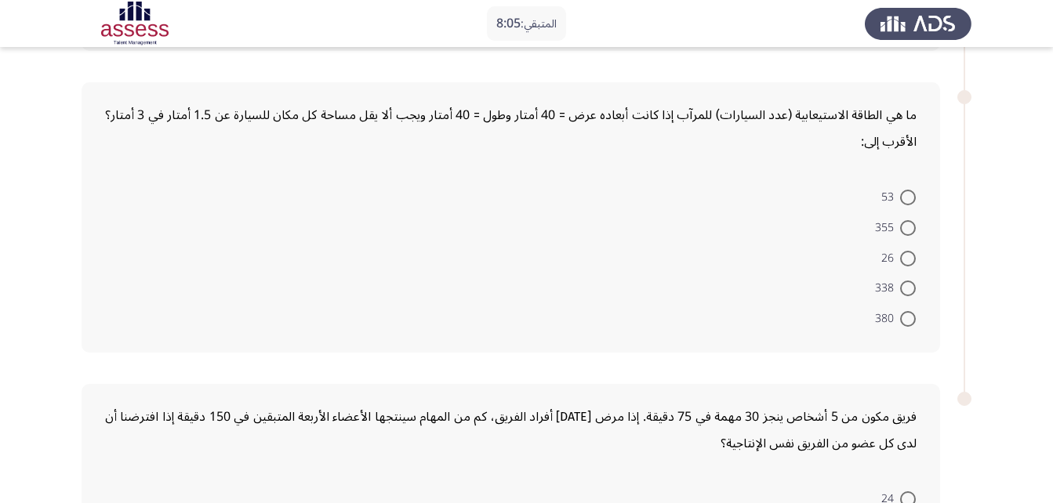
scroll to position [826, 0]
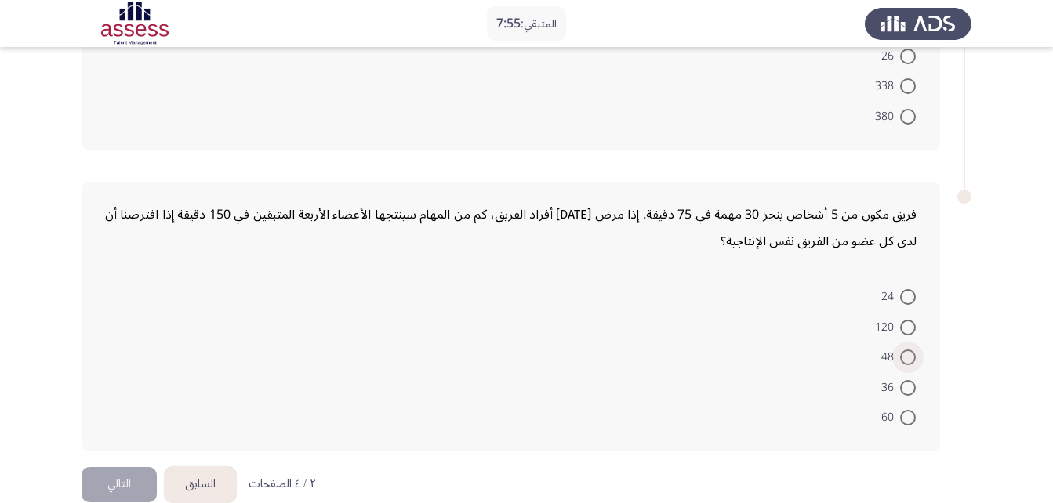
click at [911, 350] on span at bounding box center [908, 358] width 16 height 16
click at [911, 350] on input "48" at bounding box center [908, 358] width 16 height 16
radio input "true"
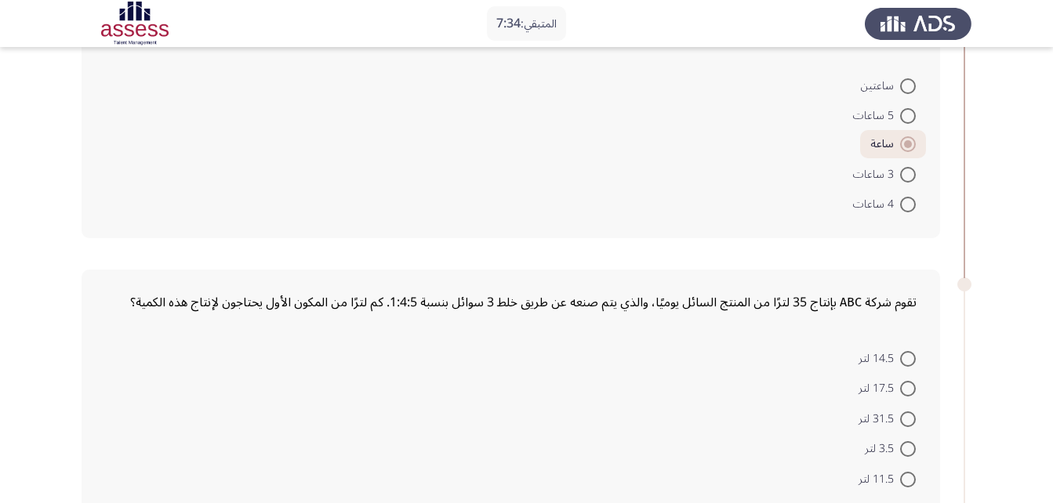
scroll to position [198, 0]
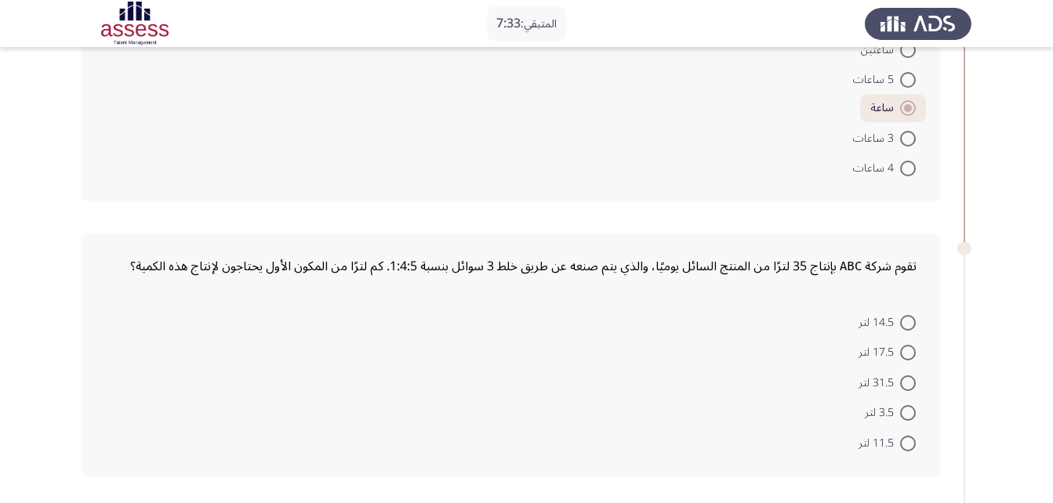
click at [902, 405] on span at bounding box center [908, 413] width 16 height 16
click at [902, 405] on input "3.5 لتر" at bounding box center [908, 413] width 16 height 16
radio input "true"
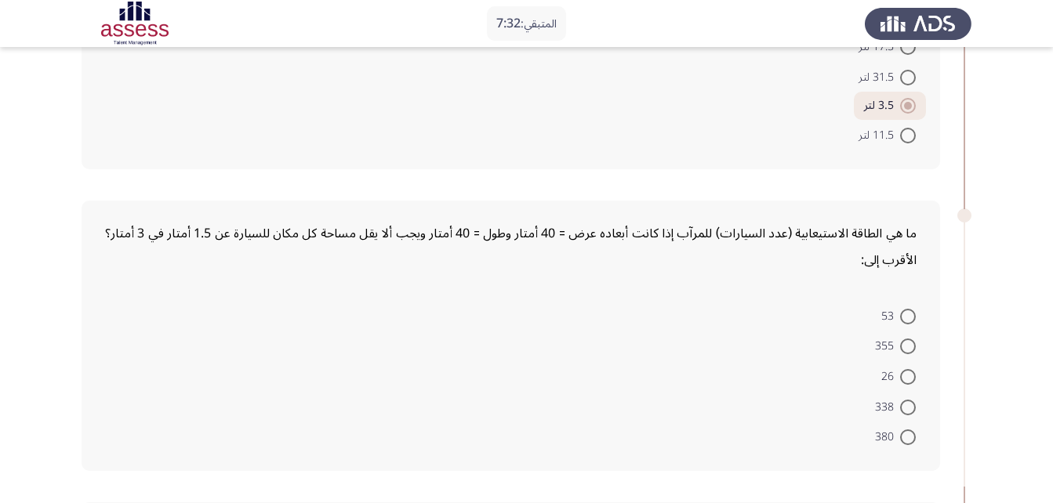
scroll to position [590, 0]
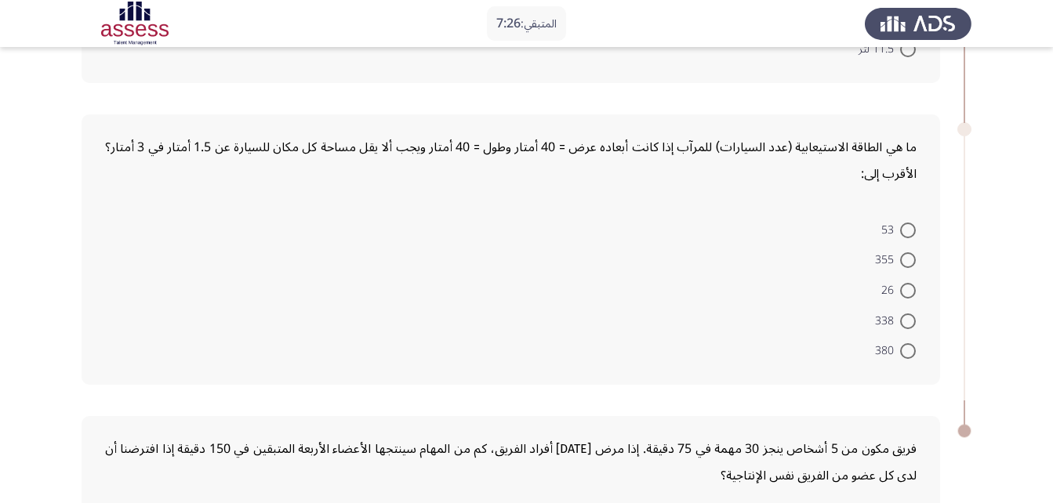
click at [903, 252] on span at bounding box center [908, 260] width 16 height 16
click at [903, 252] on input "355" at bounding box center [908, 260] width 16 height 16
radio input "true"
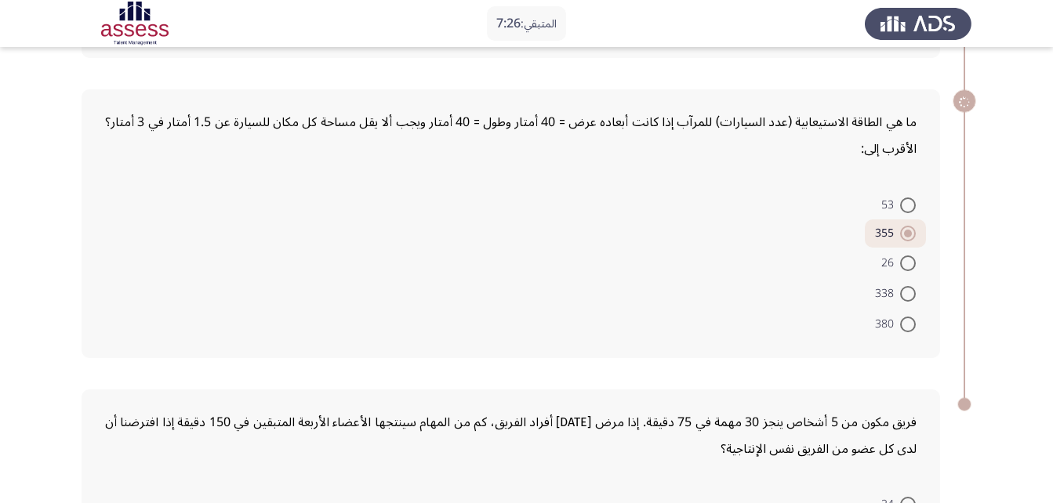
scroll to position [821, 0]
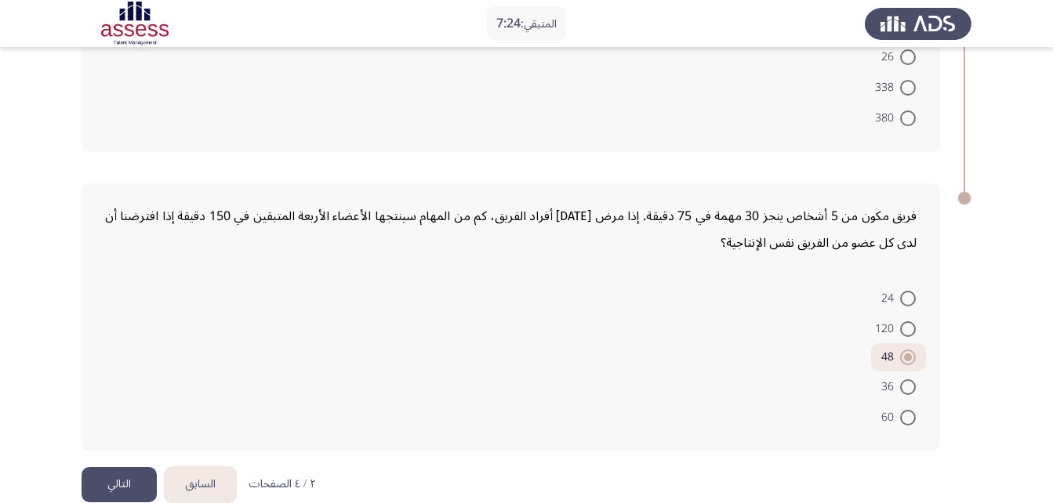
click at [110, 467] on button "التالي" at bounding box center [119, 484] width 75 height 35
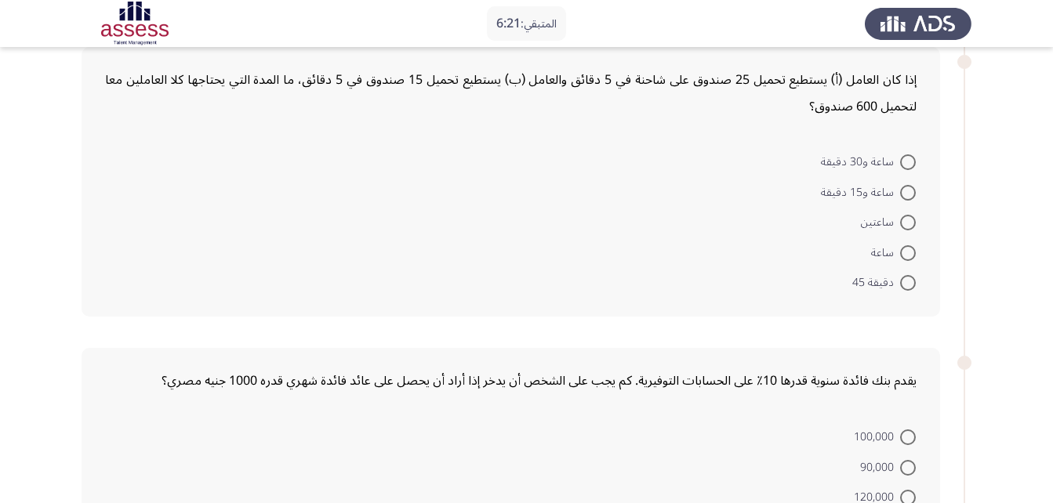
scroll to position [332, 0]
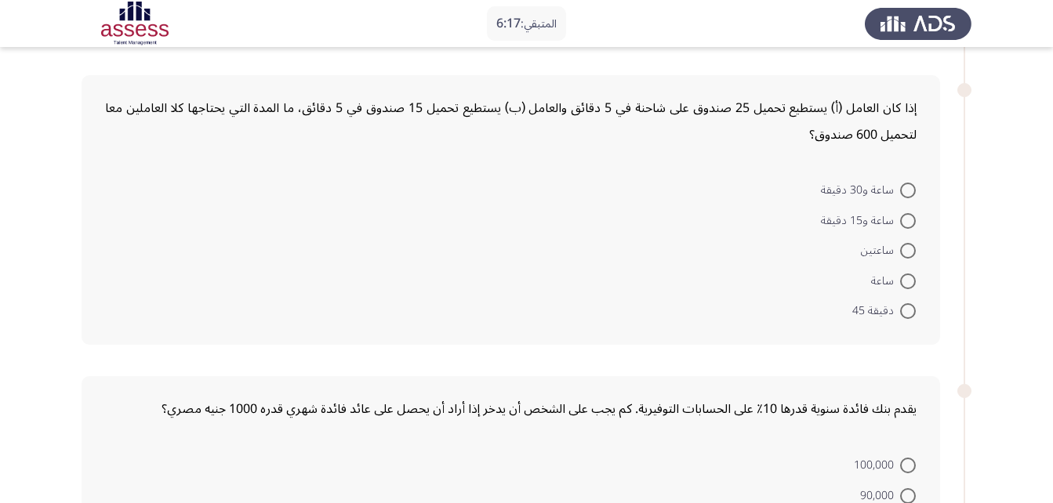
click at [912, 225] on span at bounding box center [908, 221] width 16 height 16
click at [912, 225] on input "ساعة و15 دقيقة" at bounding box center [908, 221] width 16 height 16
radio input "true"
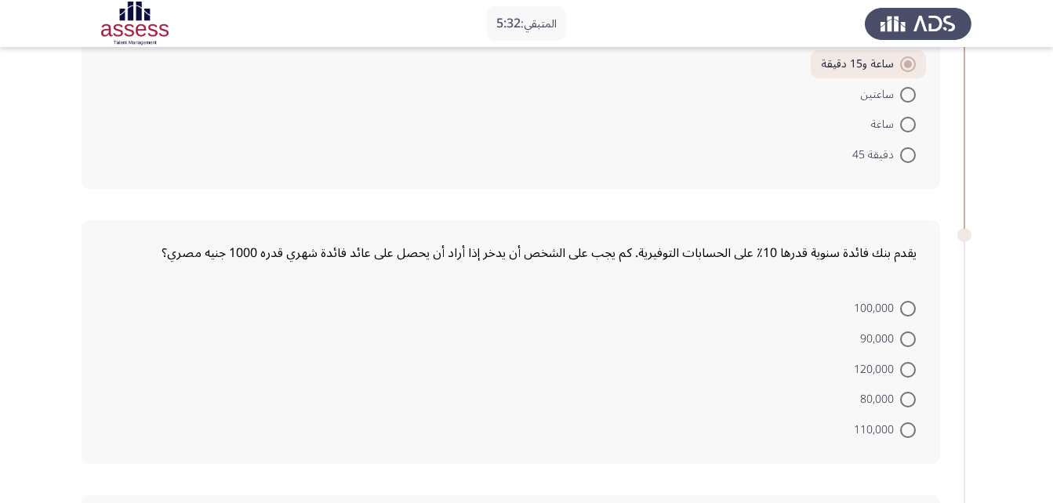
scroll to position [94, 0]
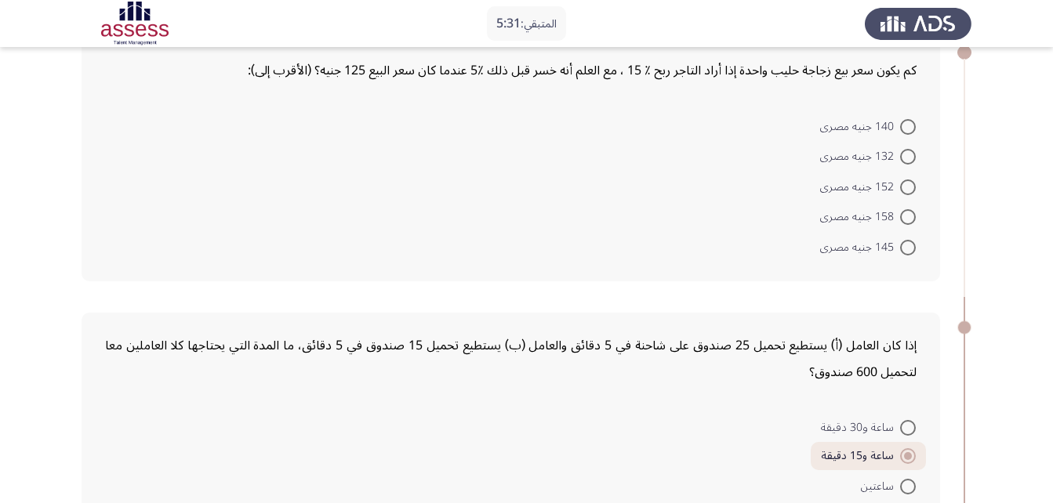
click at [902, 188] on span at bounding box center [908, 188] width 16 height 16
click at [902, 188] on input "152 جنيه مصرى" at bounding box center [908, 188] width 16 height 16
radio input "true"
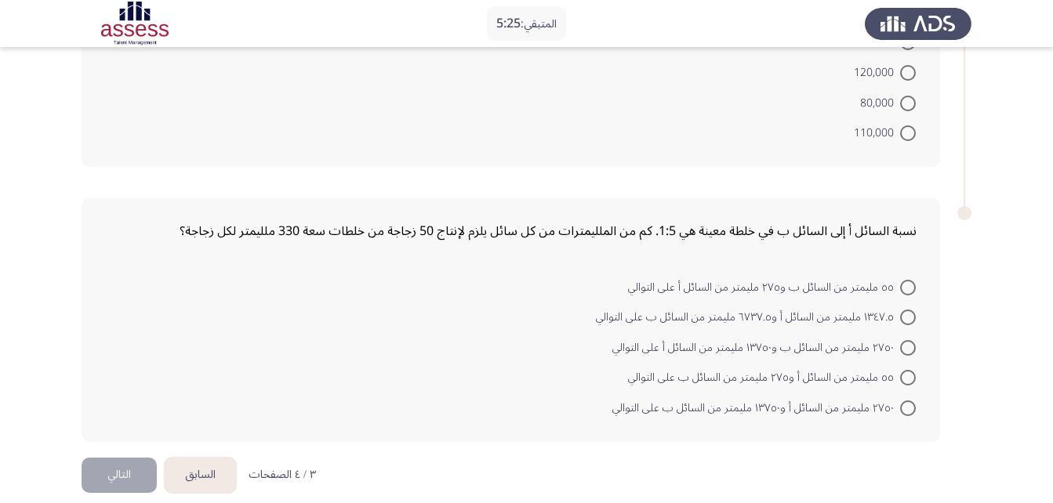
scroll to position [798, 0]
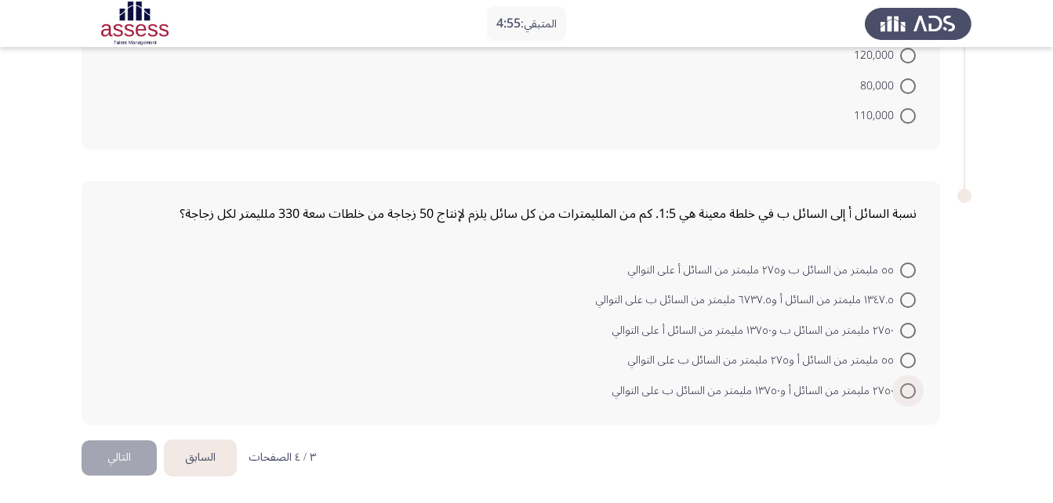
click at [906, 390] on span at bounding box center [908, 391] width 16 height 16
click at [906, 390] on input "٢٧٥٠ مليمتر من السائل أ و١٣٧٥٠ مليمتر من السائل ب على التوالي" at bounding box center [908, 391] width 16 height 16
radio input "true"
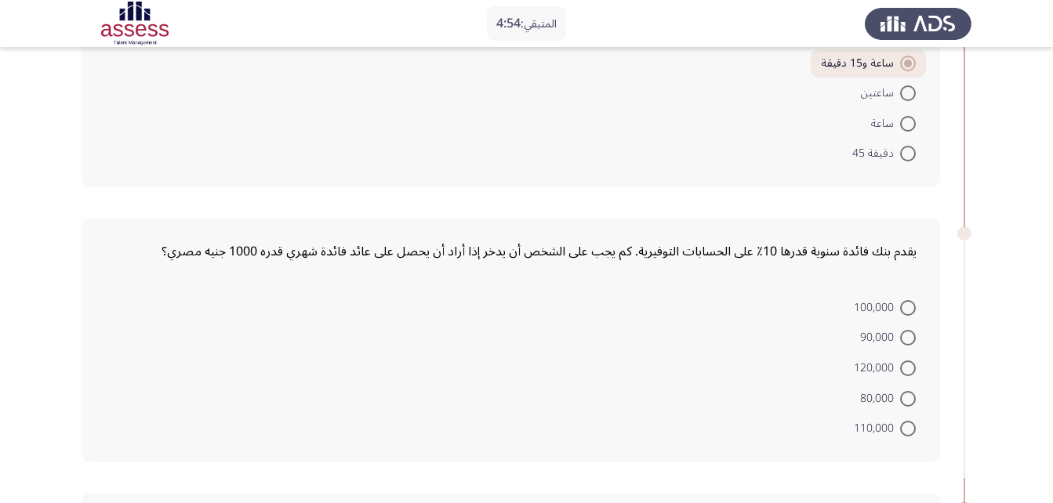
scroll to position [482, 0]
click at [902, 338] on span at bounding box center [908, 341] width 16 height 16
click at [902, 338] on input "90,000" at bounding box center [908, 341] width 16 height 16
radio input "true"
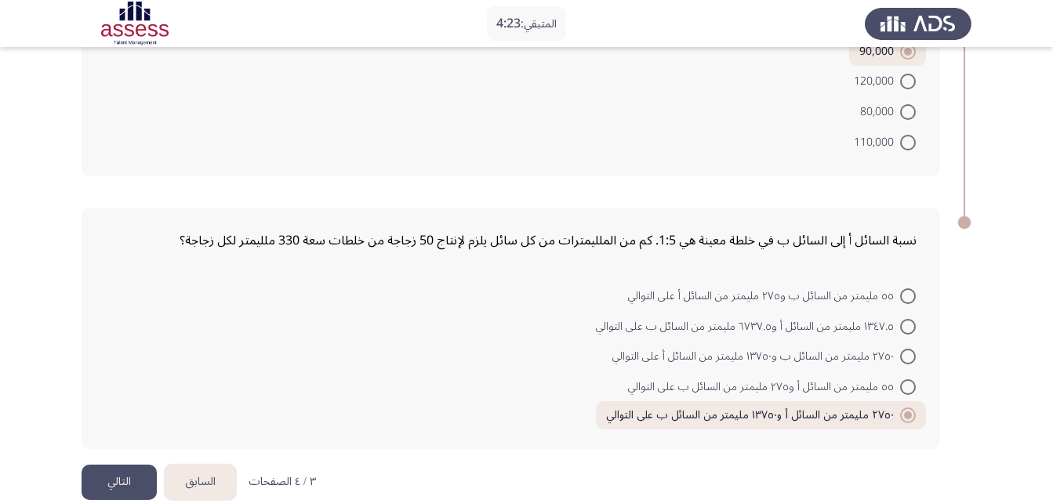
scroll to position [794, 0]
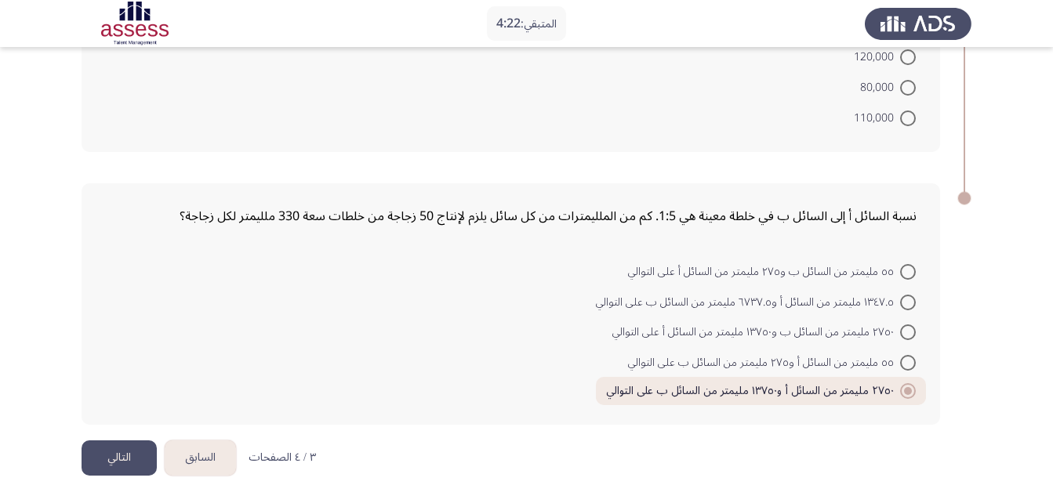
click at [133, 450] on button "التالي" at bounding box center [119, 458] width 75 height 35
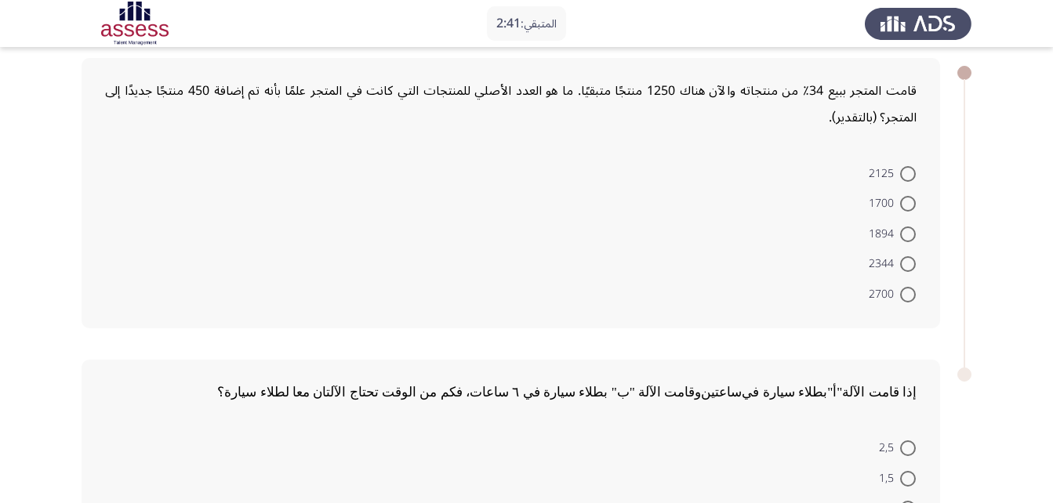
scroll to position [0, 0]
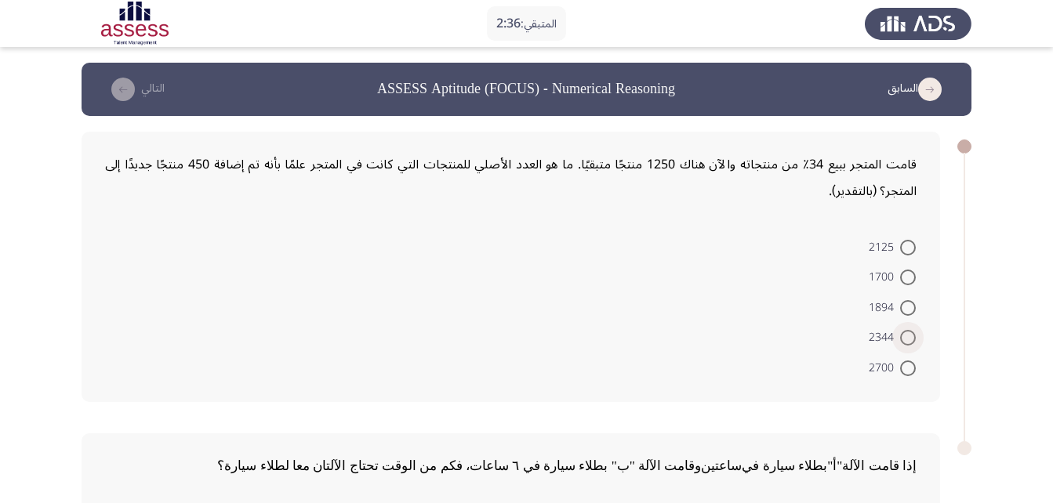
click at [906, 339] on span at bounding box center [908, 338] width 16 height 16
click at [906, 339] on input "2344" at bounding box center [908, 338] width 16 height 16
radio input "true"
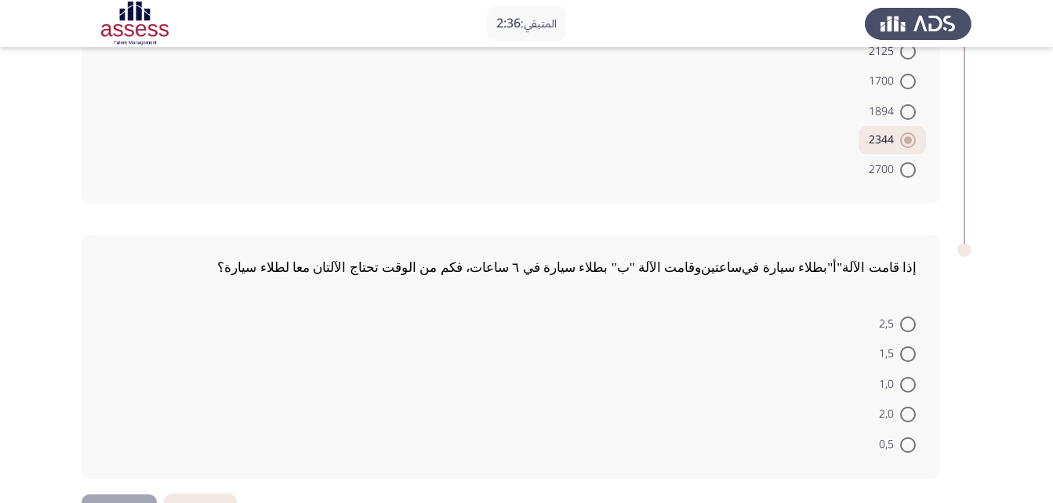
scroll to position [235, 0]
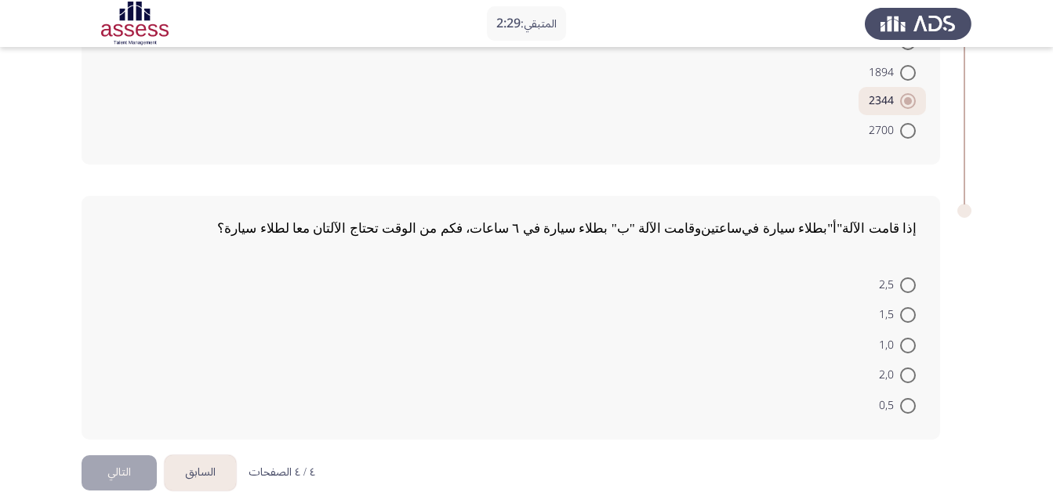
click at [907, 322] on span at bounding box center [908, 315] width 16 height 16
click at [907, 322] on input "1,5" at bounding box center [908, 315] width 16 height 16
radio input "true"
click at [141, 479] on button "التالي" at bounding box center [119, 470] width 75 height 35
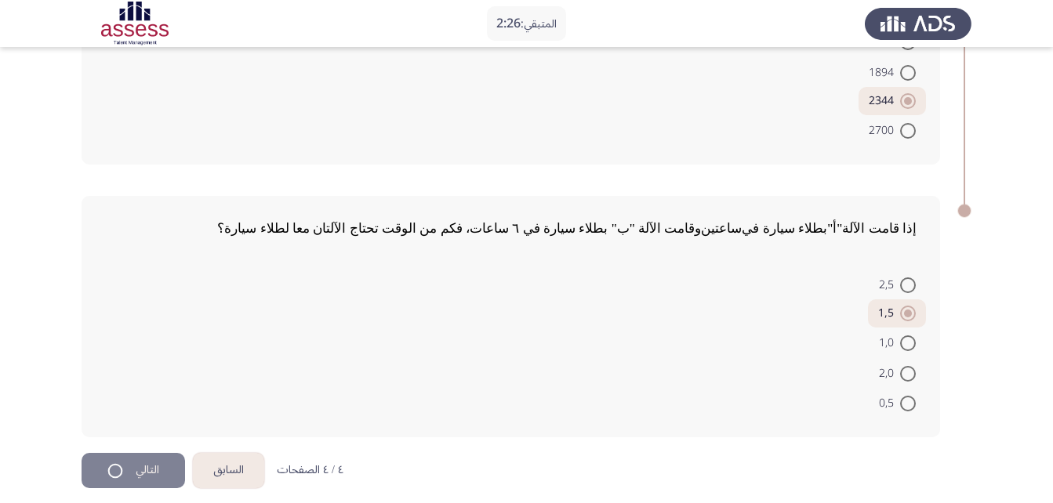
scroll to position [0, 0]
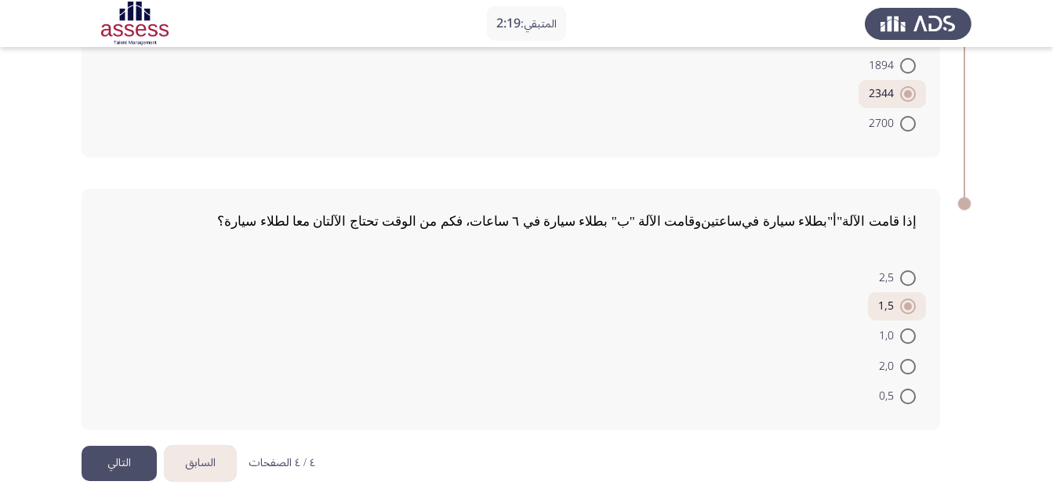
scroll to position [248, 0]
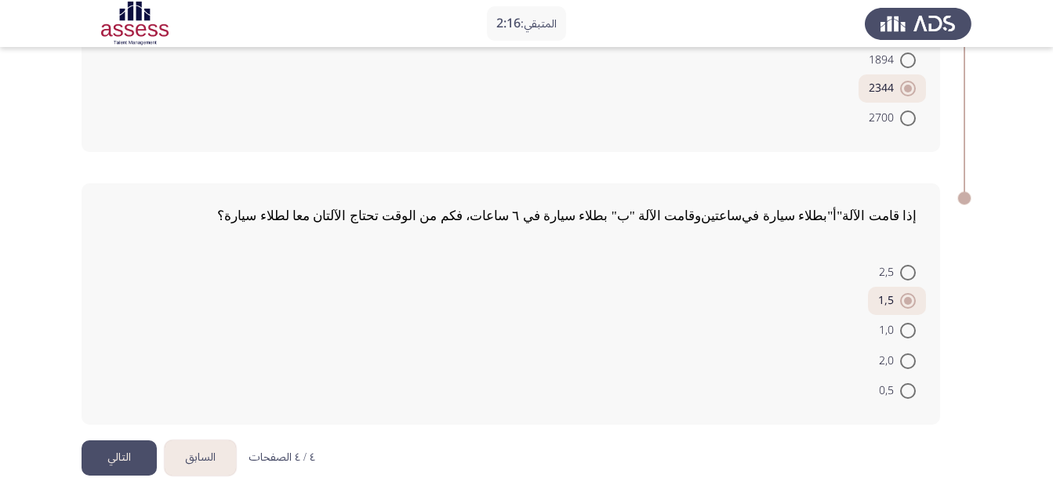
click at [194, 459] on button "السابق" at bounding box center [200, 458] width 71 height 35
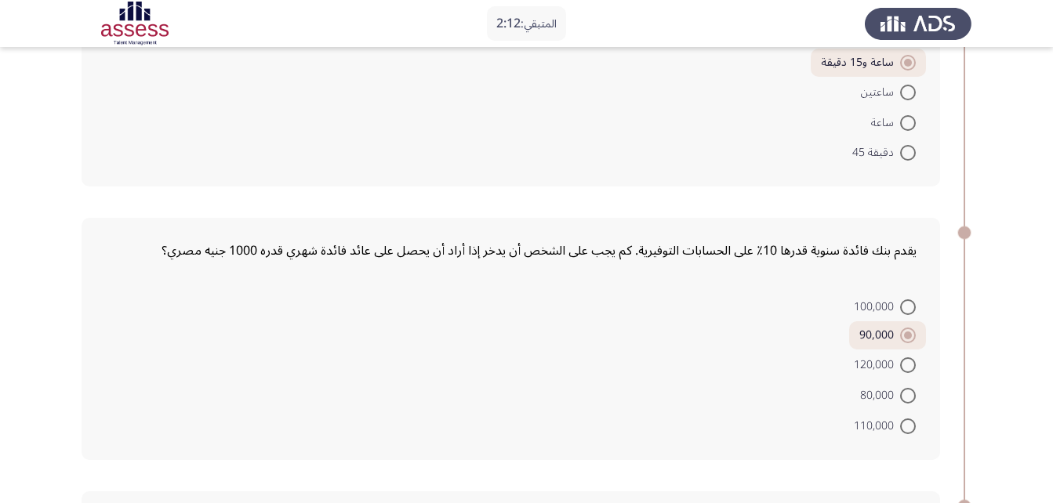
scroll to position [481, 0]
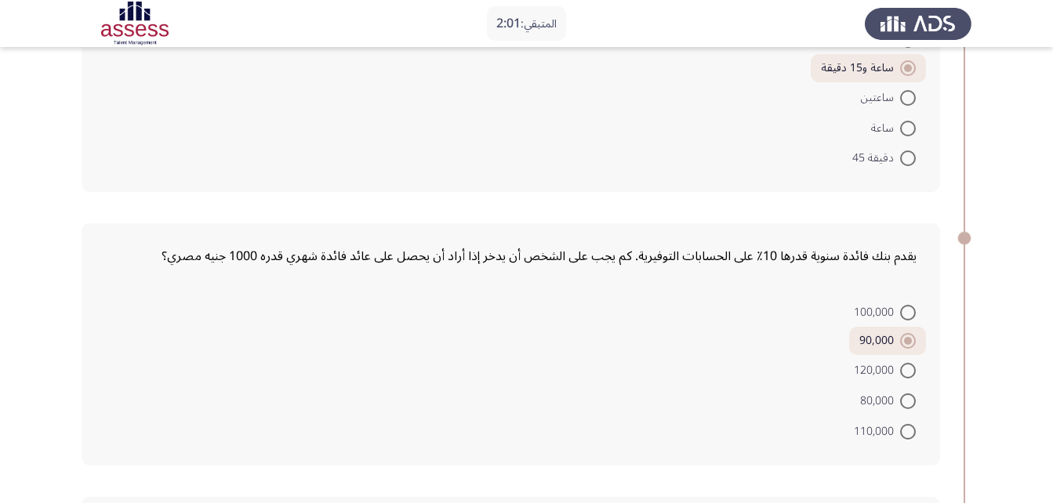
click at [902, 368] on span at bounding box center [908, 371] width 16 height 16
click at [902, 368] on input "120,000" at bounding box center [908, 371] width 16 height 16
radio input "true"
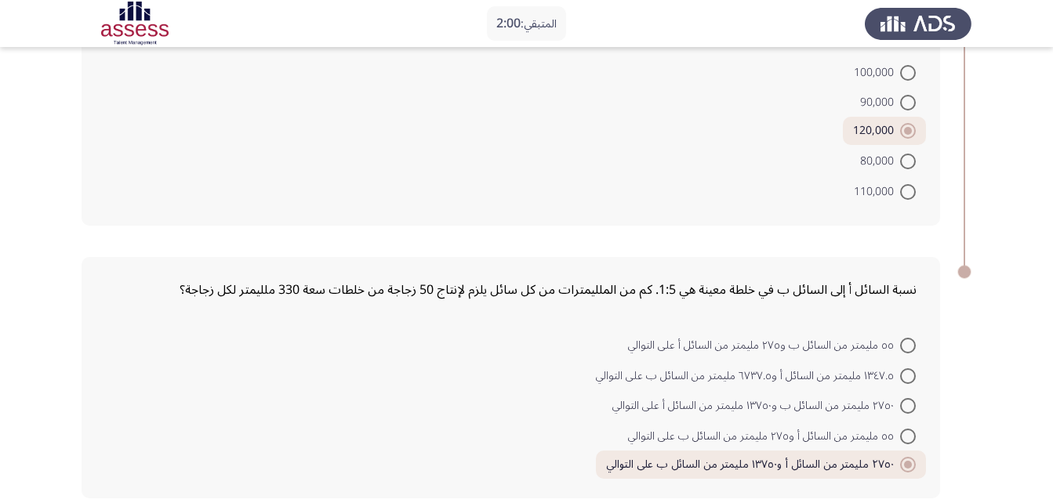
scroll to position [794, 0]
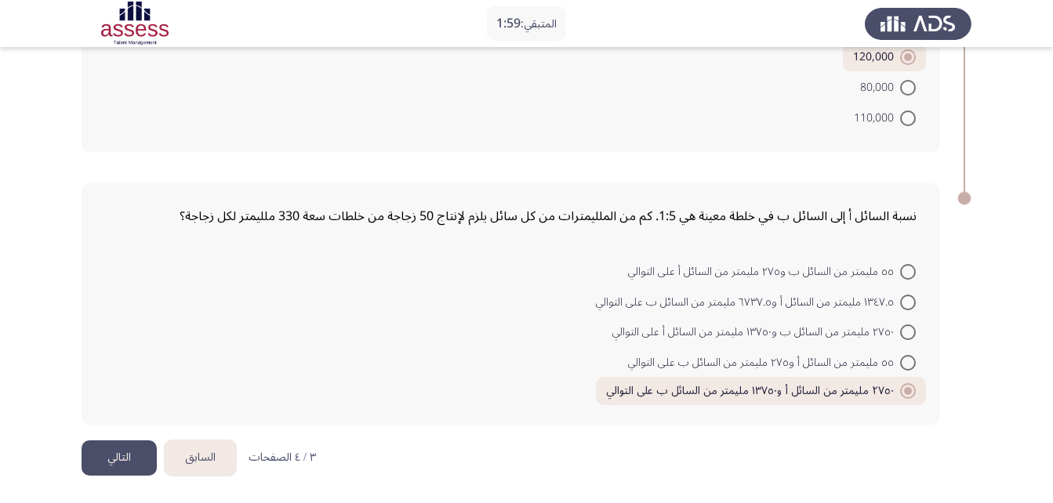
click at [139, 454] on button "التالي" at bounding box center [119, 458] width 75 height 35
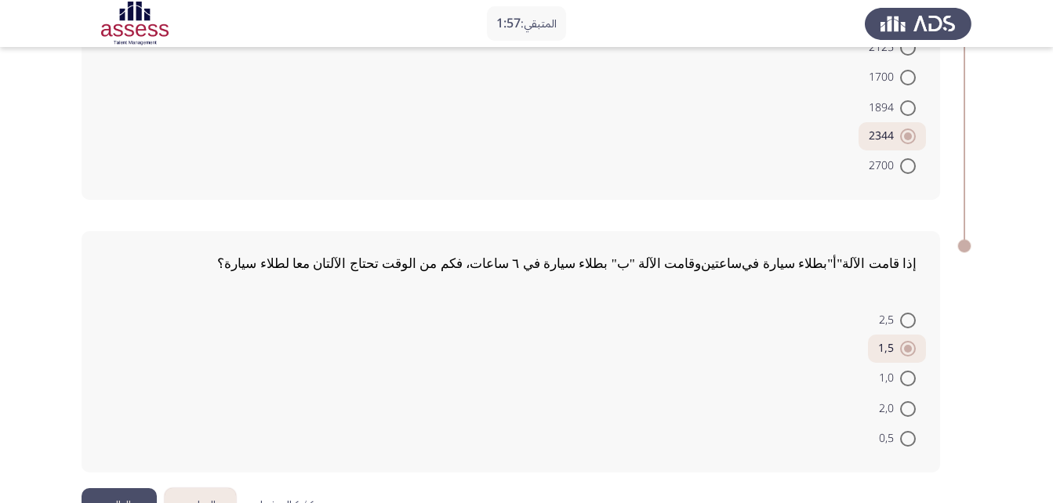
scroll to position [248, 0]
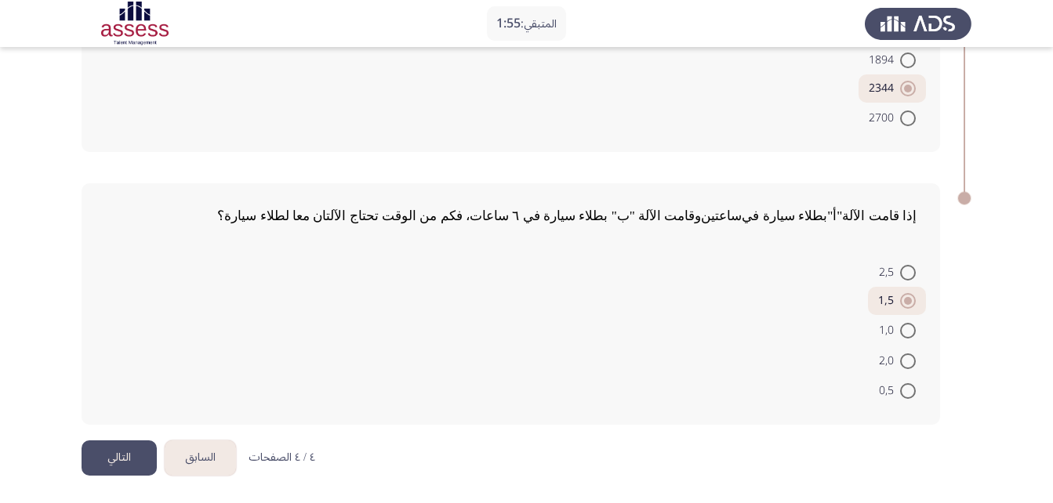
click at [133, 452] on button "التالي" at bounding box center [119, 458] width 75 height 35
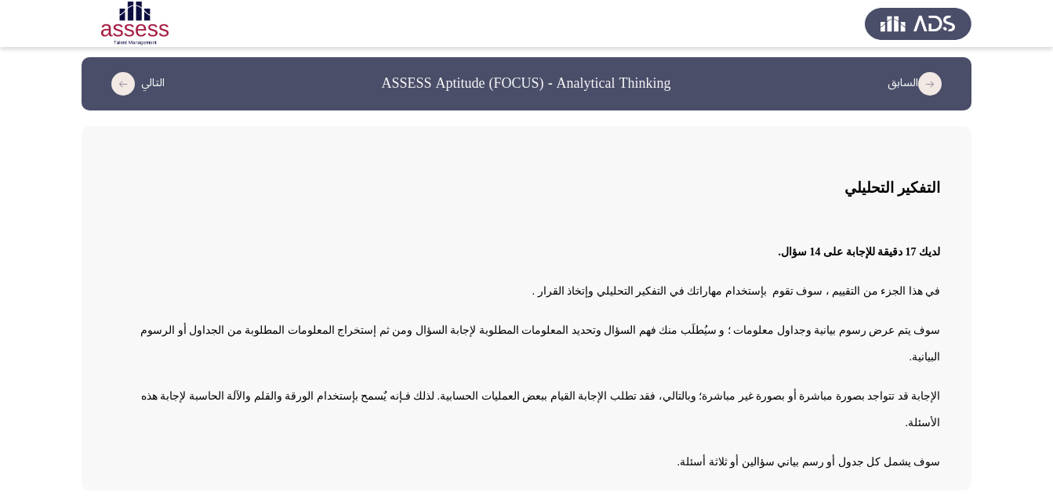
scroll to position [6, 0]
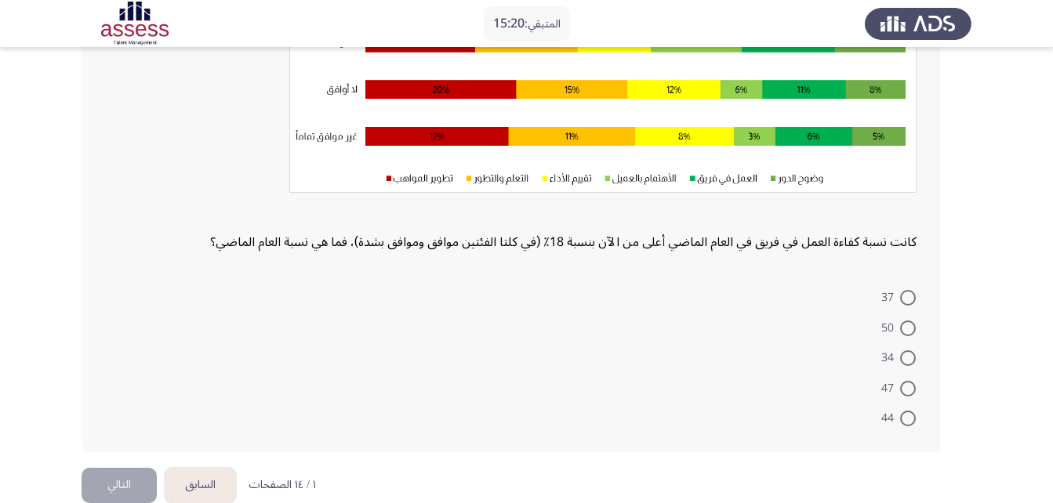
scroll to position [285, 0]
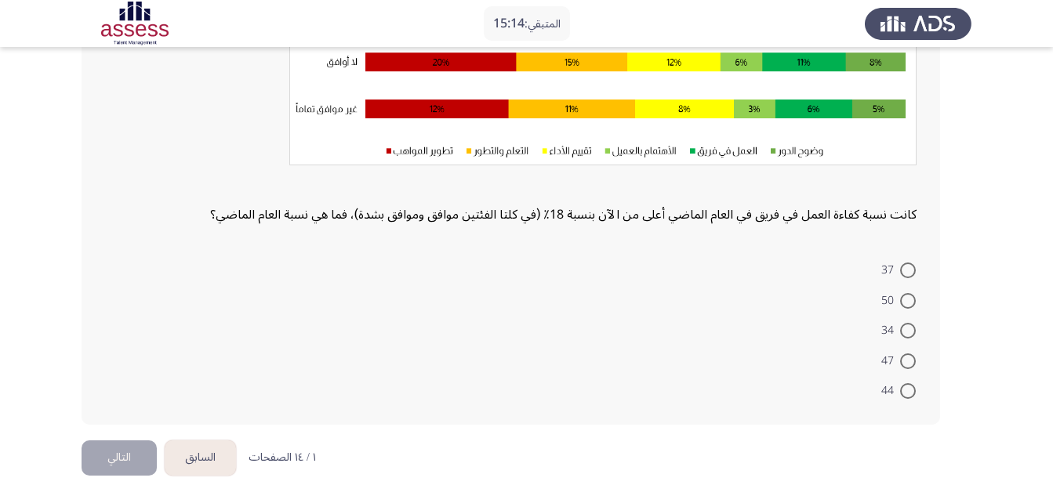
click at [913, 363] on span at bounding box center [908, 362] width 16 height 16
click at [913, 363] on input "47" at bounding box center [908, 362] width 16 height 16
radio input "true"
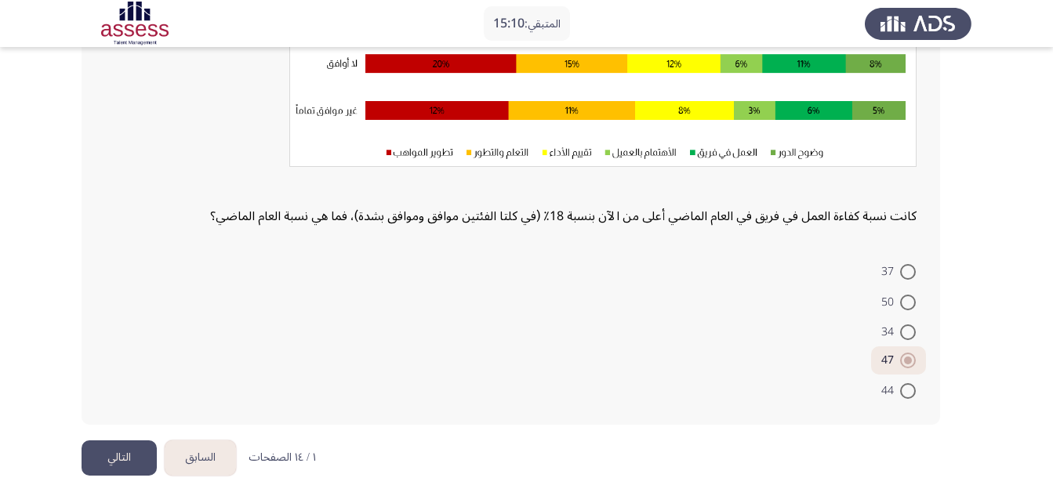
click at [910, 303] on span at bounding box center [908, 303] width 16 height 16
click at [910, 303] on input "50" at bounding box center [908, 303] width 16 height 16
radio input "true"
click at [147, 452] on button "التالي" at bounding box center [119, 458] width 75 height 35
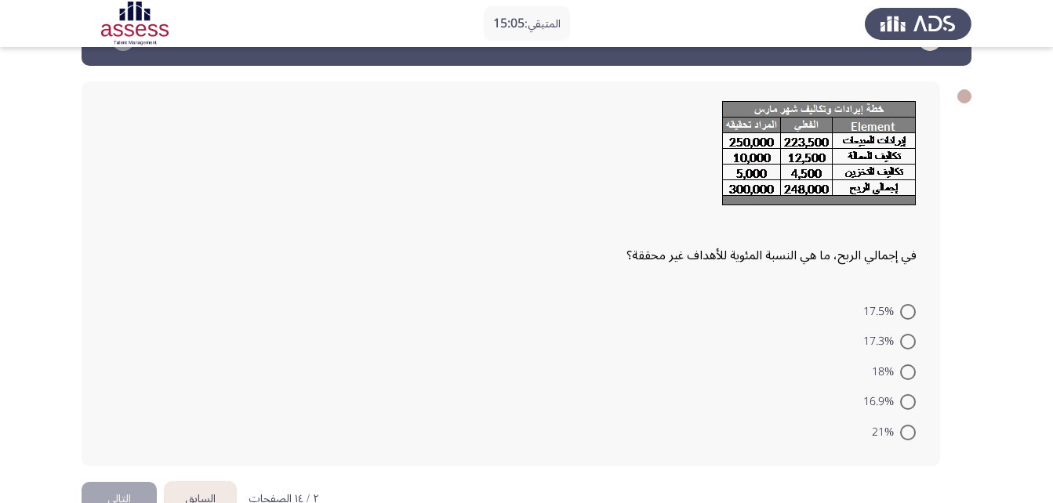
scroll to position [78, 0]
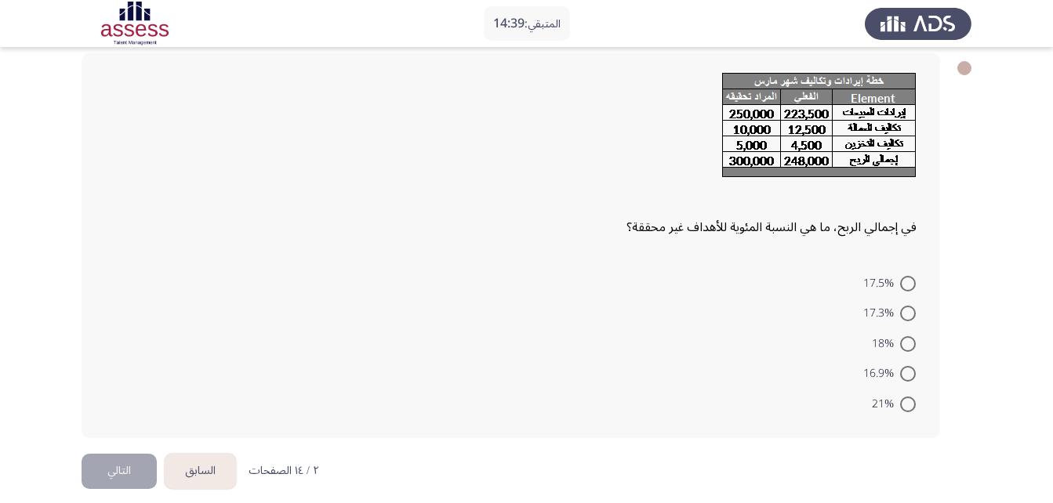
click at [912, 284] on span at bounding box center [908, 284] width 16 height 16
click at [912, 284] on input "17.5%" at bounding box center [908, 284] width 16 height 16
radio input "true"
click at [122, 467] on button "التالي" at bounding box center [119, 469] width 75 height 35
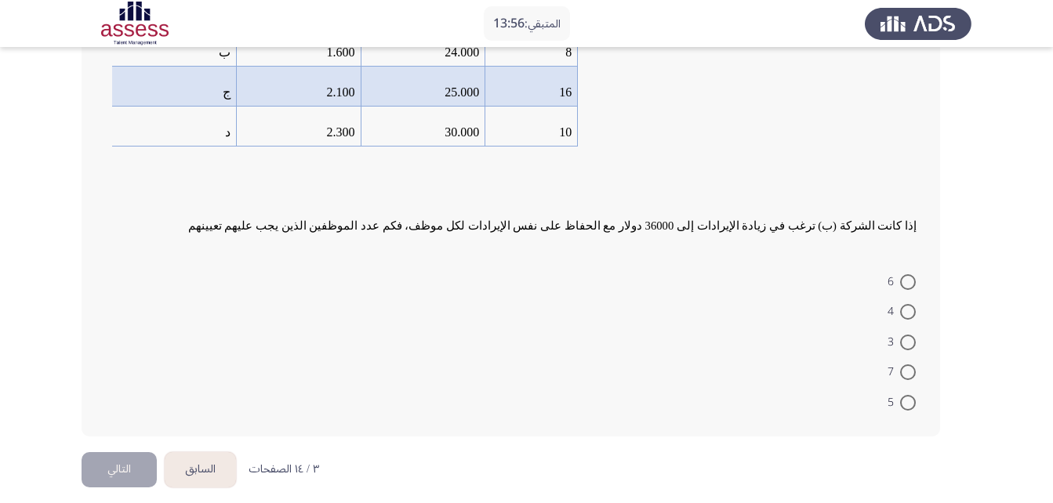
scroll to position [244, 0]
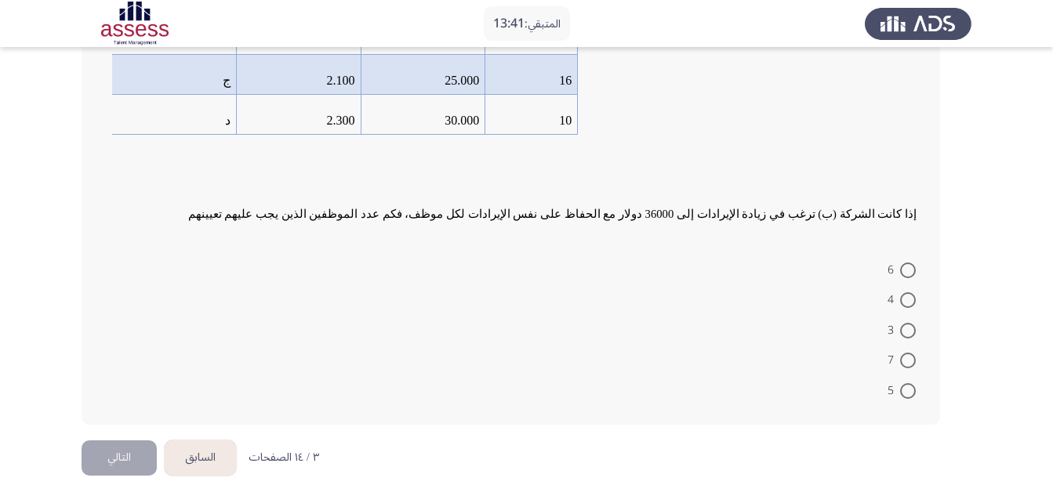
click at [215, 458] on button "السابق" at bounding box center [200, 458] width 71 height 35
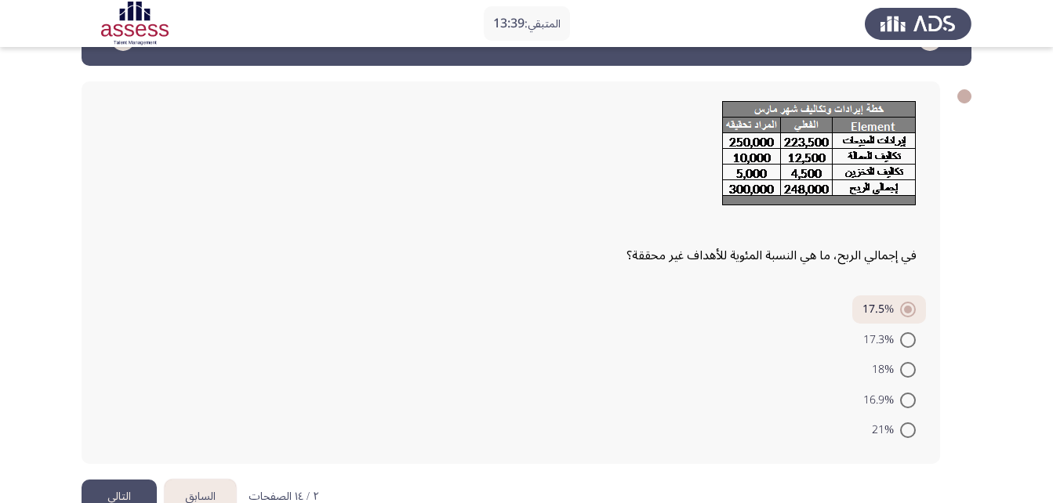
scroll to position [78, 0]
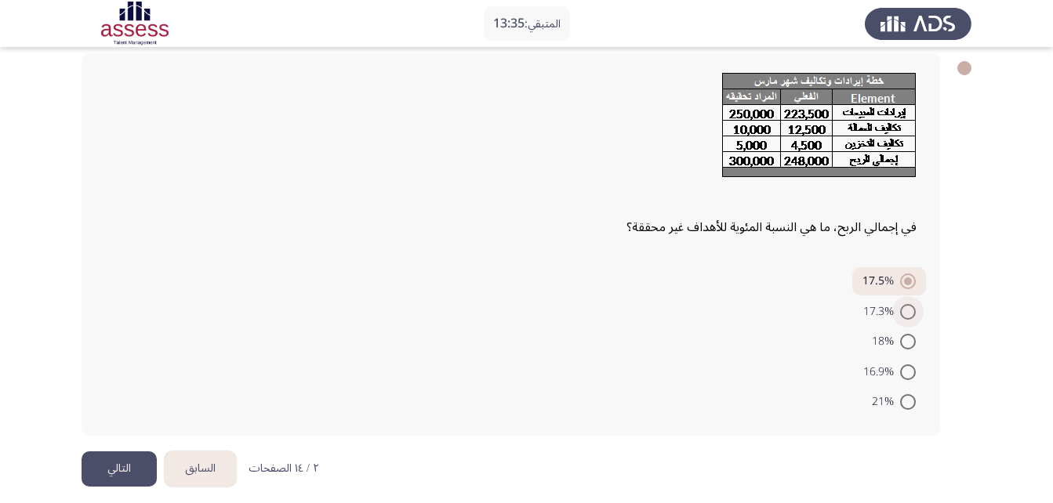
click at [902, 313] on span at bounding box center [908, 312] width 16 height 16
click at [902, 313] on input "17.3%" at bounding box center [908, 312] width 16 height 16
radio input "true"
click at [129, 466] on button "التالي" at bounding box center [119, 469] width 75 height 35
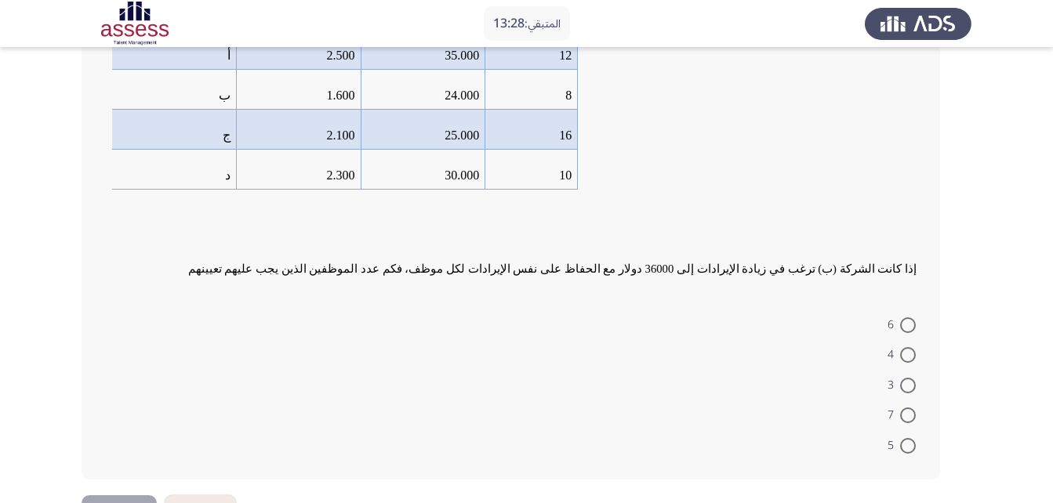
scroll to position [165, 0]
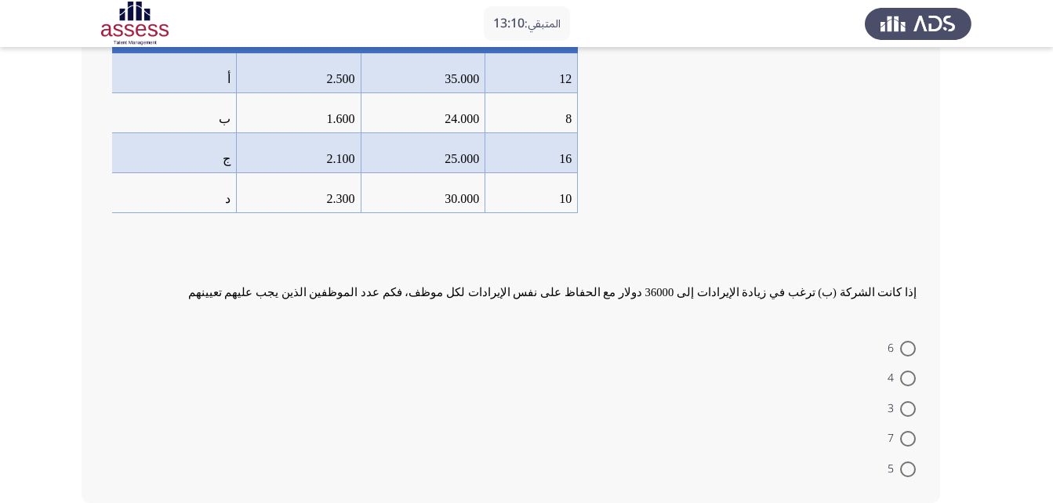
click at [909, 467] on span at bounding box center [908, 470] width 16 height 16
click at [909, 467] on input "5" at bounding box center [908, 470] width 16 height 16
radio input "true"
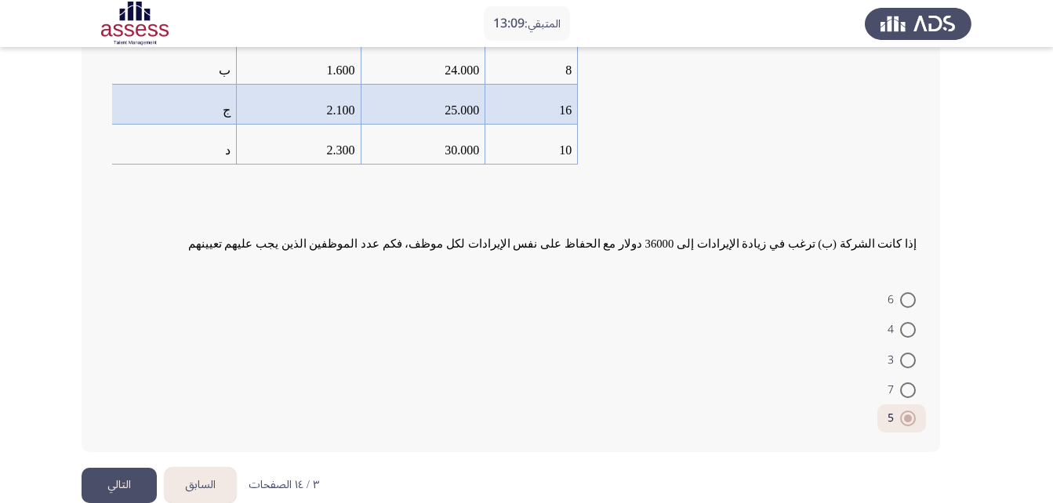
scroll to position [241, 0]
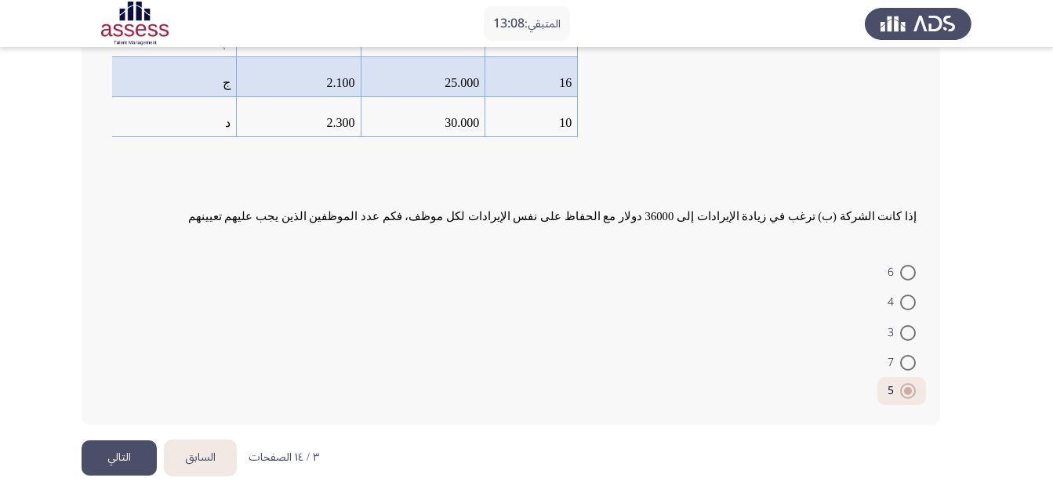
click at [906, 300] on span at bounding box center [908, 303] width 16 height 16
click at [906, 300] on input "4" at bounding box center [908, 303] width 16 height 16
radio input "true"
click at [135, 448] on button "التالي" at bounding box center [119, 458] width 75 height 35
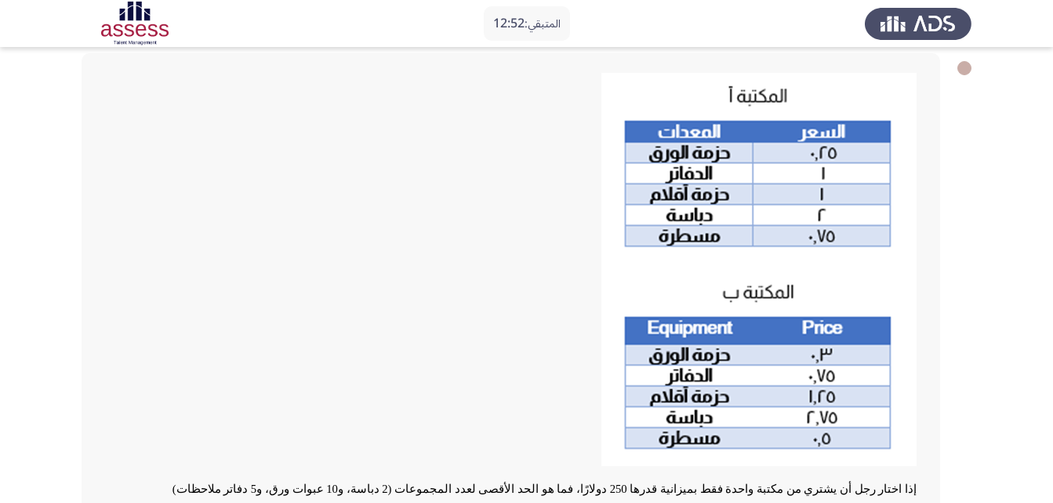
scroll to position [235, 0]
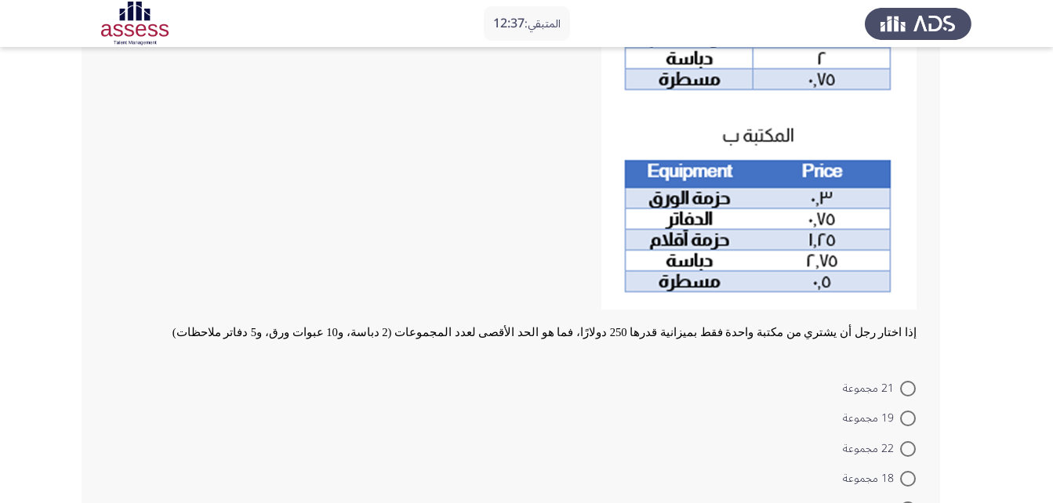
click at [907, 393] on span at bounding box center [908, 389] width 16 height 16
click at [907, 393] on input "21 مجموعة" at bounding box center [908, 389] width 16 height 16
radio input "true"
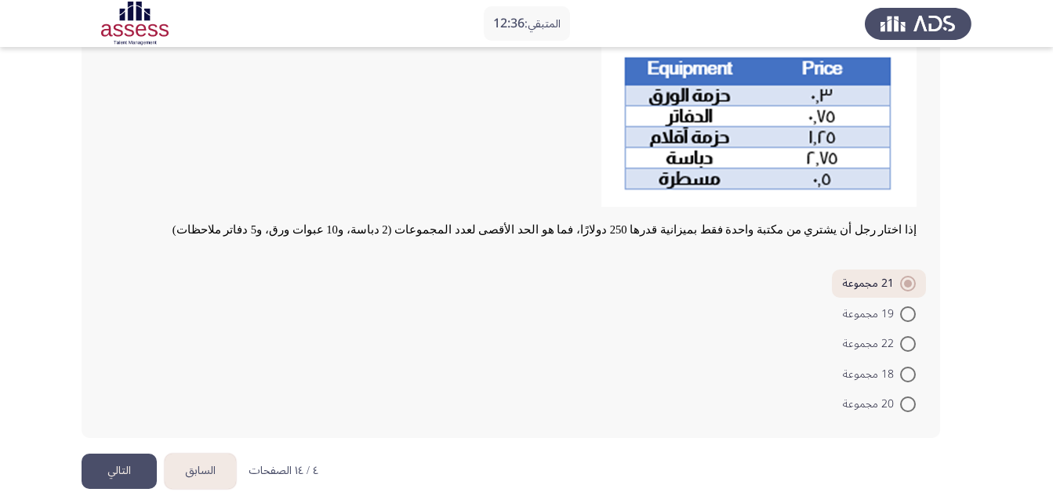
scroll to position [351, 0]
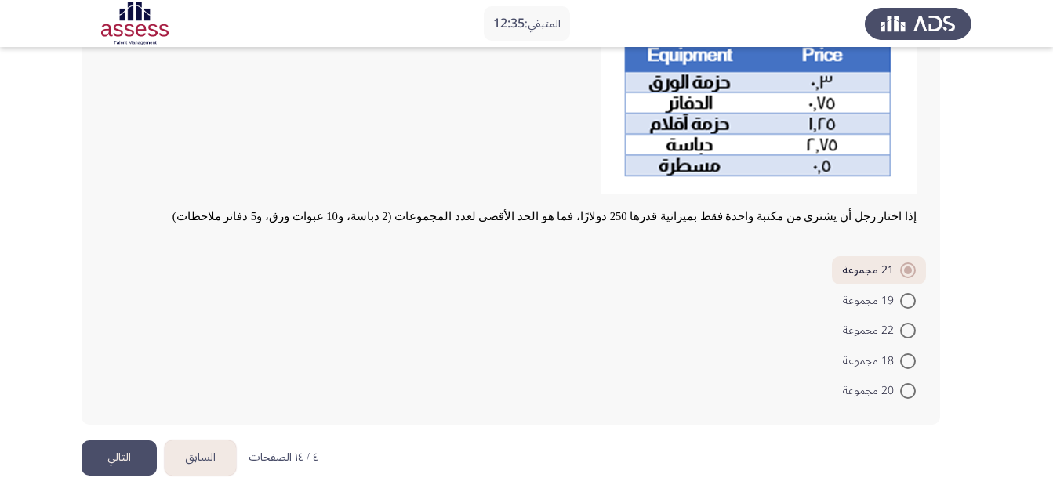
click at [126, 463] on button "التالي" at bounding box center [119, 458] width 75 height 35
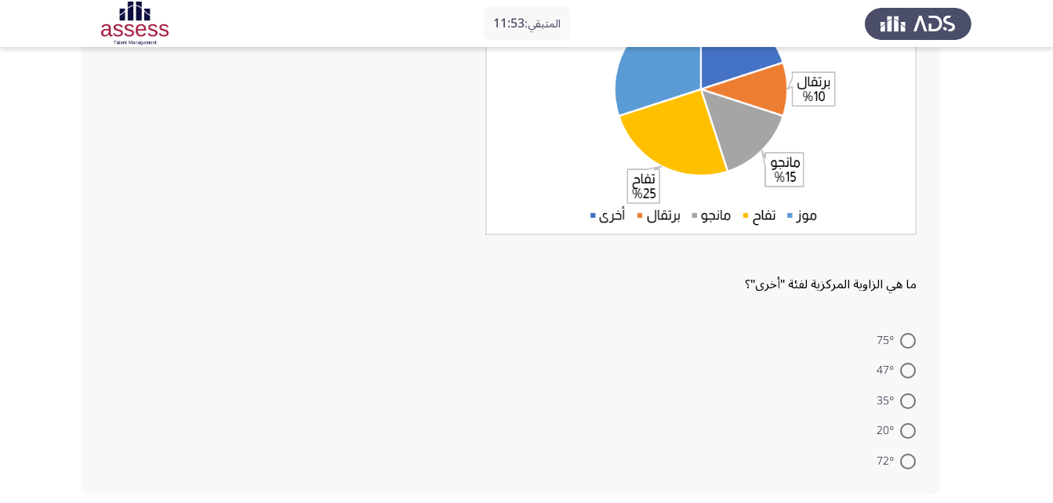
scroll to position [278, 0]
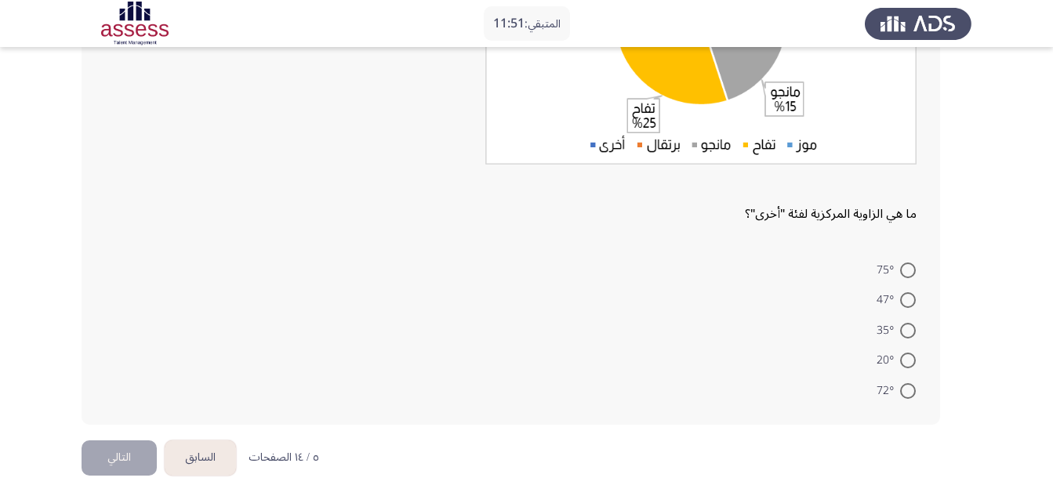
click at [196, 456] on button "السابق" at bounding box center [200, 458] width 71 height 35
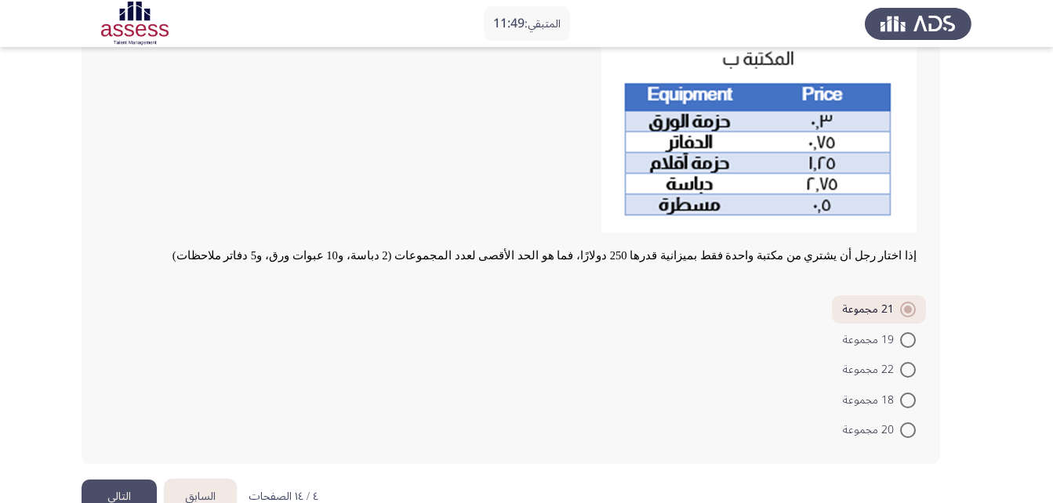
scroll to position [314, 0]
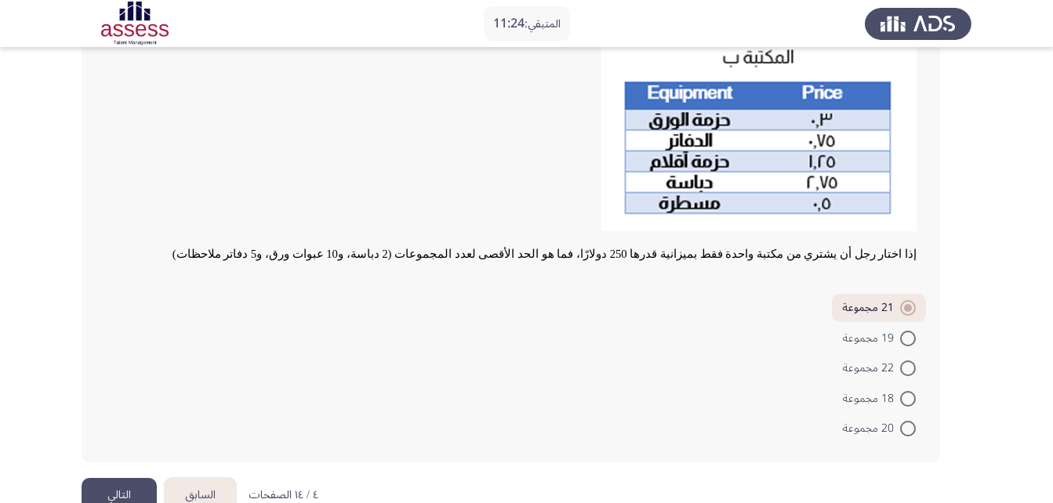
click at [127, 483] on button "التالي" at bounding box center [119, 495] width 75 height 35
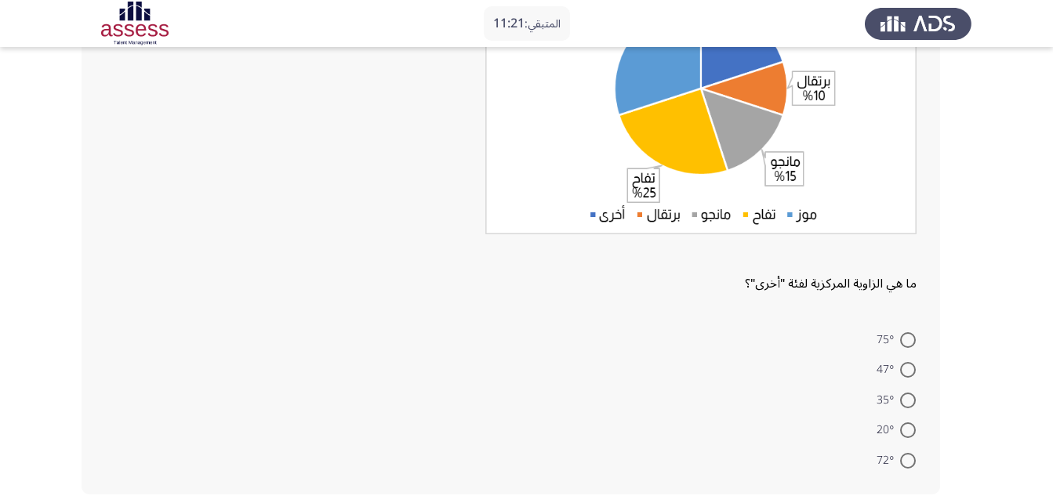
scroll to position [278, 0]
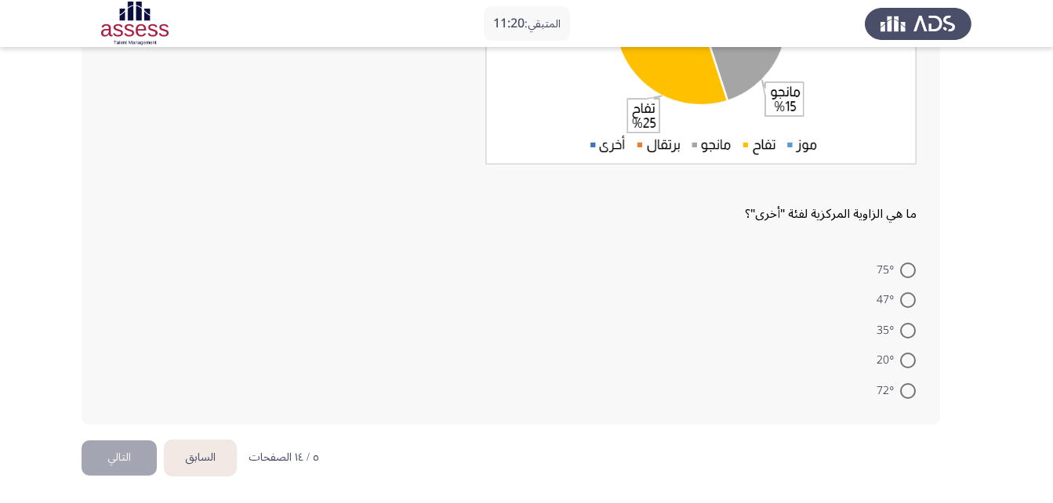
click at [905, 400] on label "72°" at bounding box center [896, 391] width 39 height 19
click at [905, 399] on input "72°" at bounding box center [908, 391] width 16 height 16
radio input "true"
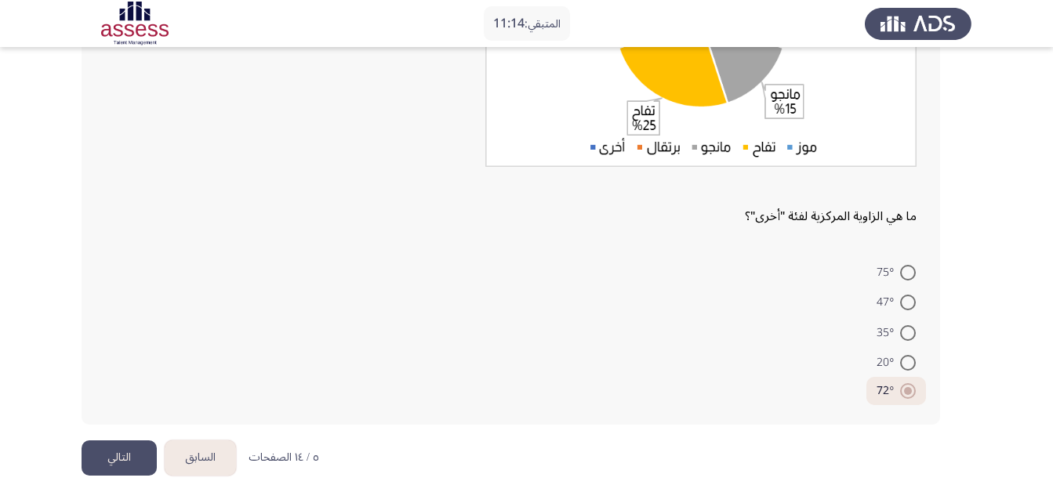
click at [111, 457] on button "التالي" at bounding box center [119, 458] width 75 height 35
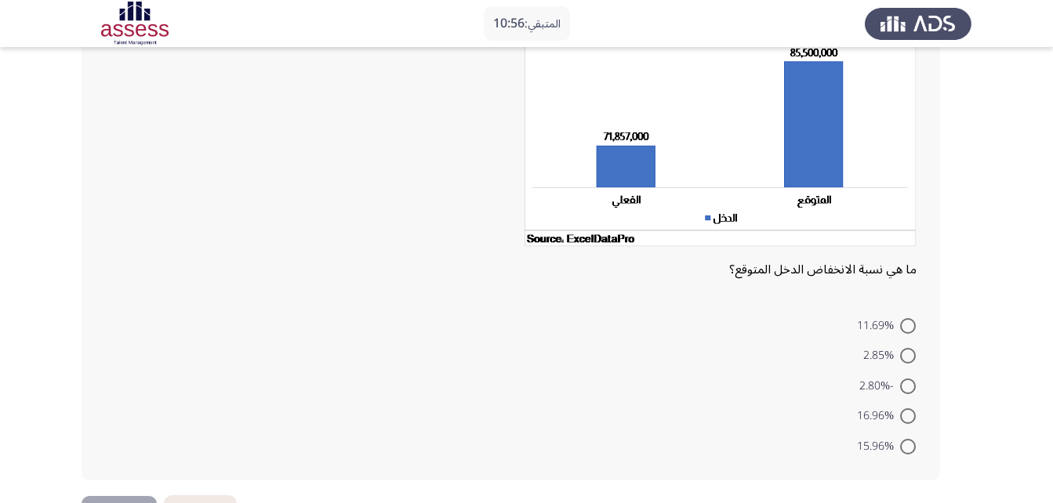
scroll to position [216, 0]
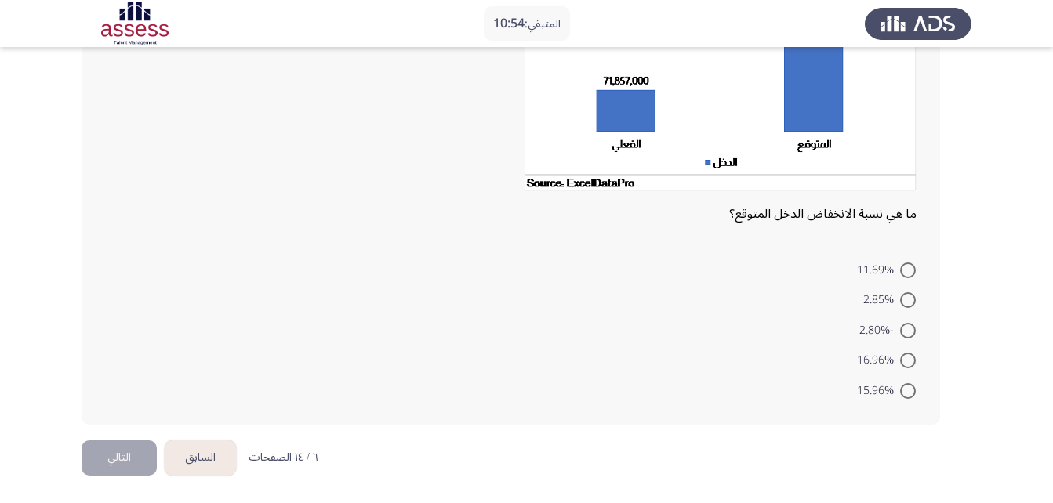
click at [193, 470] on button "السابق" at bounding box center [200, 458] width 71 height 35
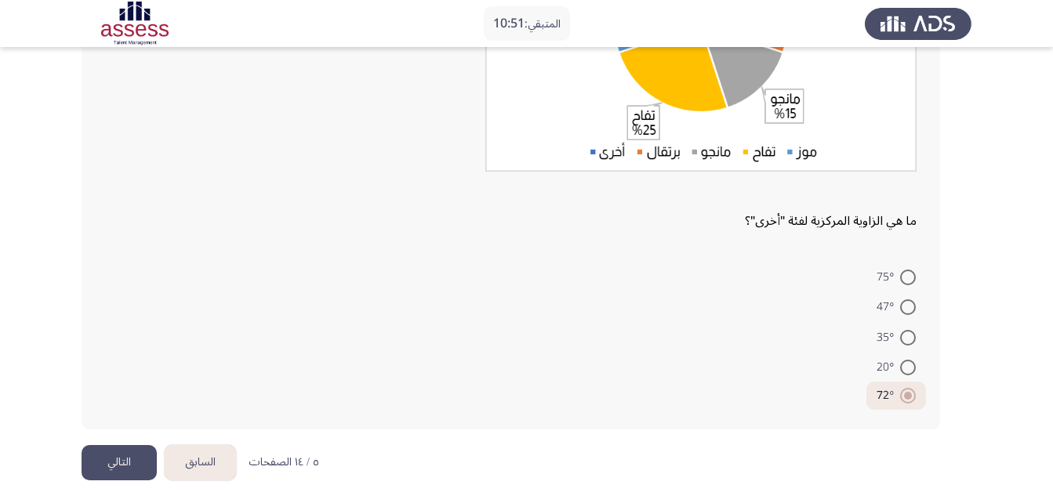
scroll to position [275, 0]
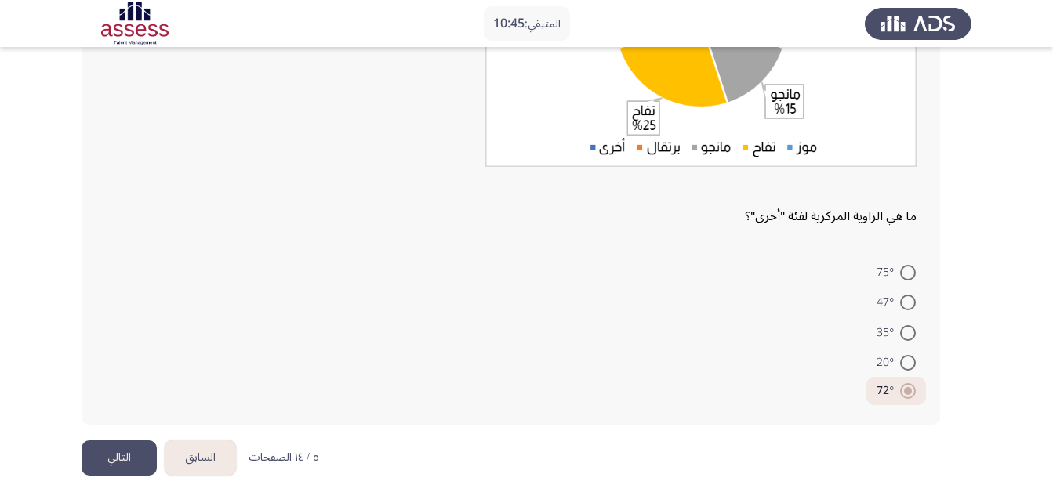
click at [219, 463] on button "السابق" at bounding box center [200, 458] width 71 height 35
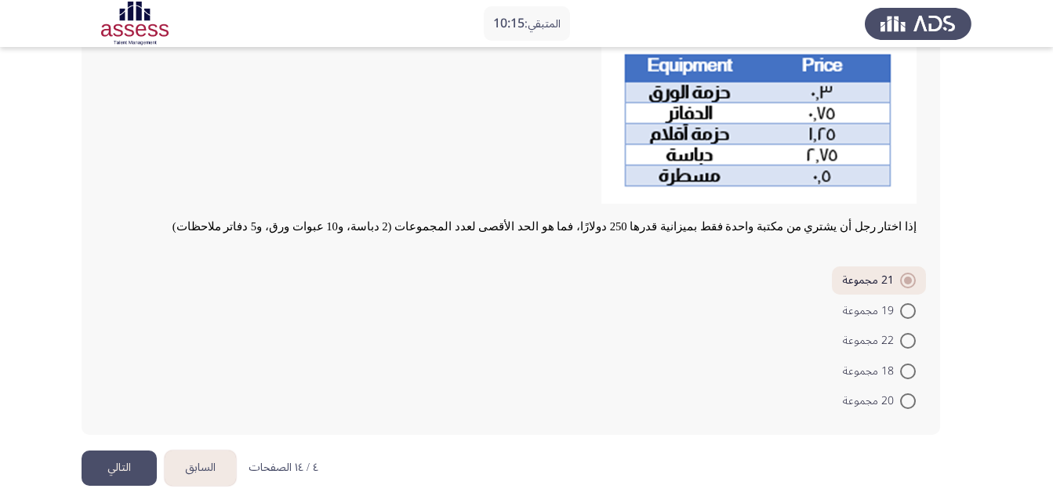
scroll to position [351, 0]
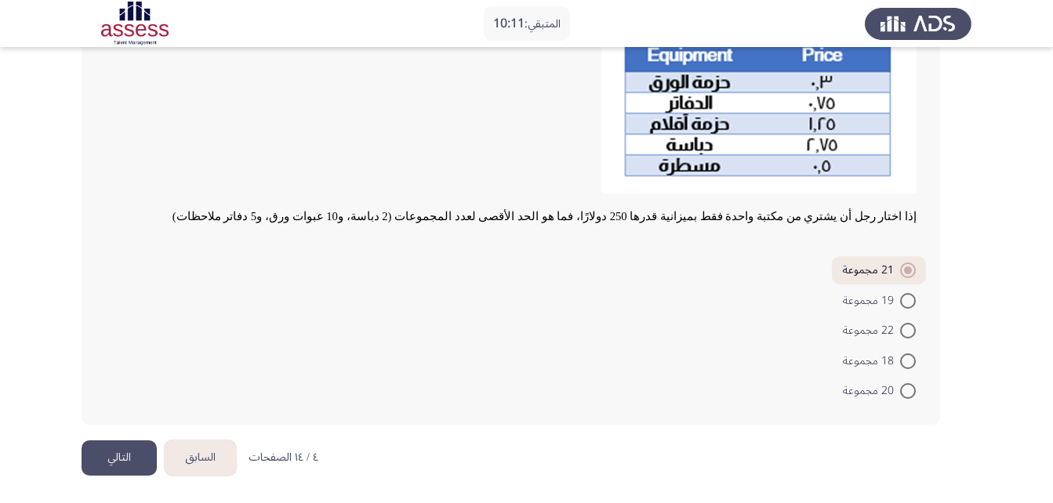
click at [140, 462] on button "التالي" at bounding box center [119, 458] width 75 height 35
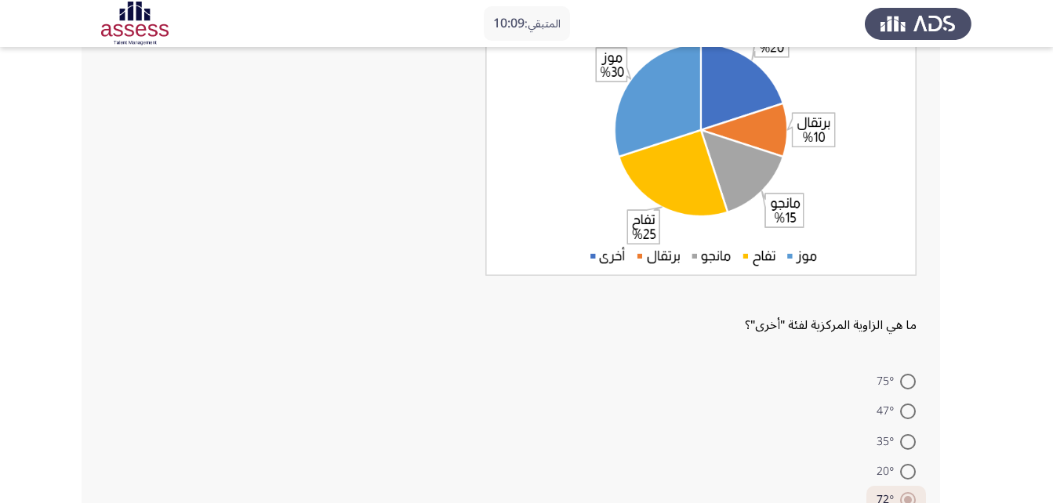
scroll to position [275, 0]
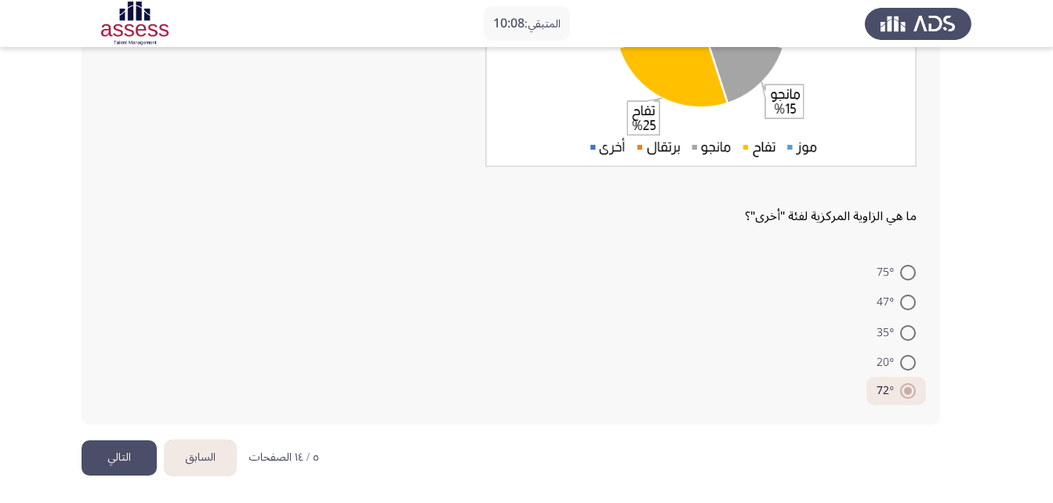
click at [129, 456] on button "التالي" at bounding box center [119, 458] width 75 height 35
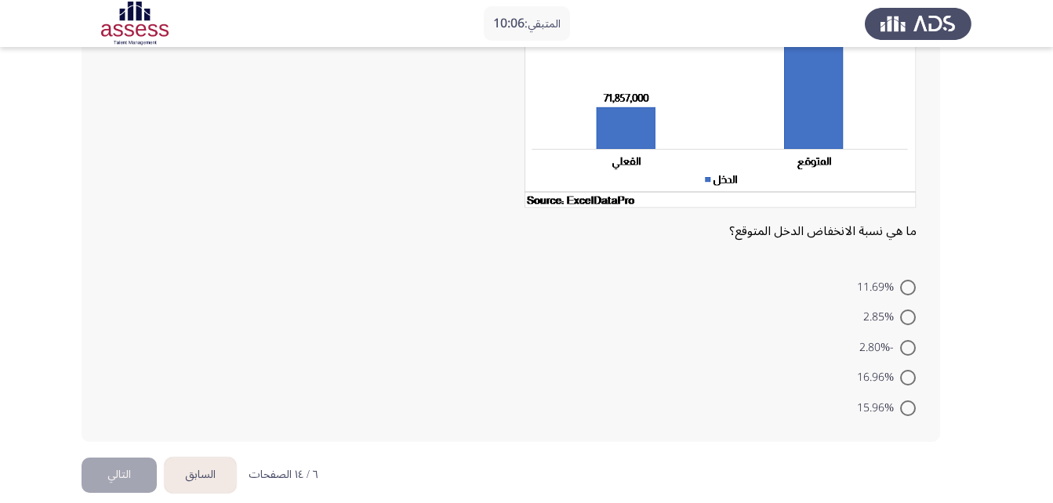
scroll to position [216, 0]
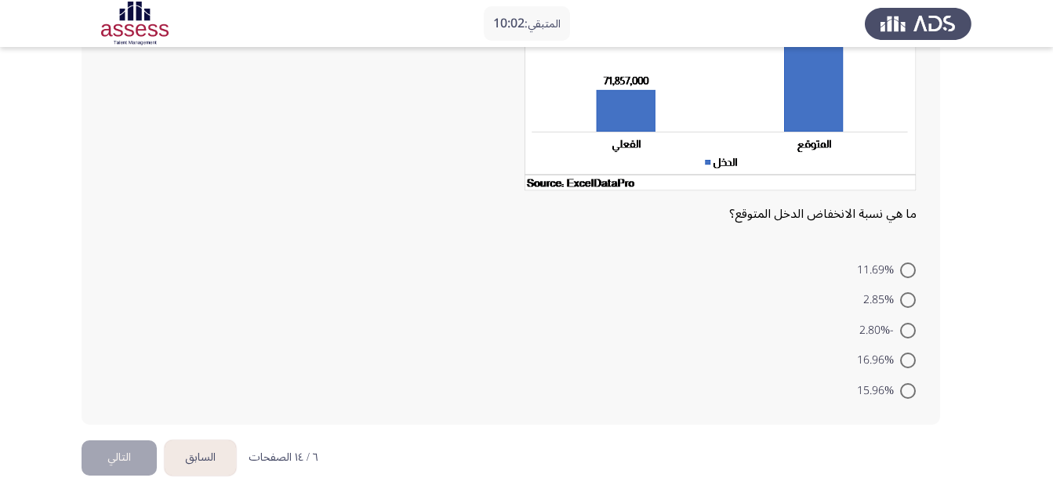
click at [906, 390] on span at bounding box center [908, 391] width 16 height 16
click at [906, 390] on input "15.96%" at bounding box center [908, 391] width 16 height 16
radio input "true"
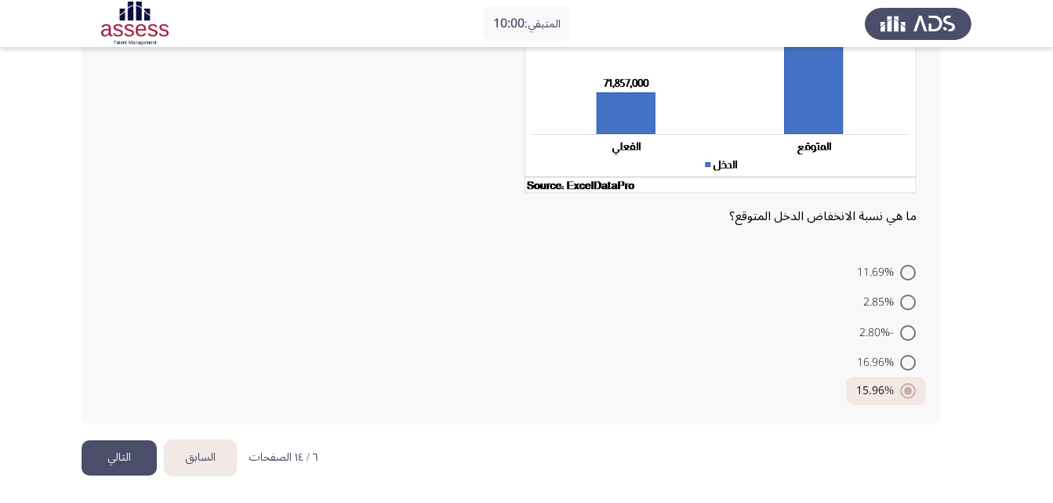
click at [120, 461] on button "التالي" at bounding box center [119, 458] width 75 height 35
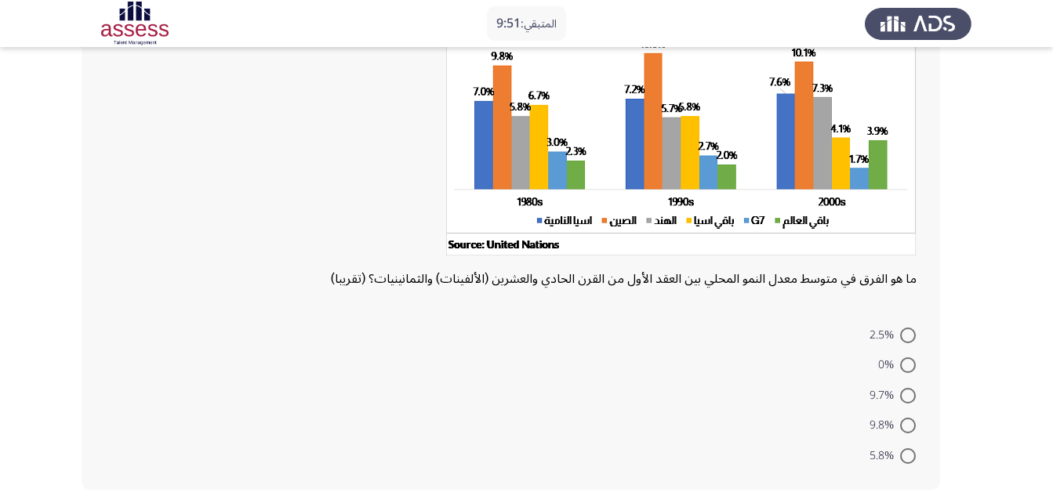
scroll to position [208, 0]
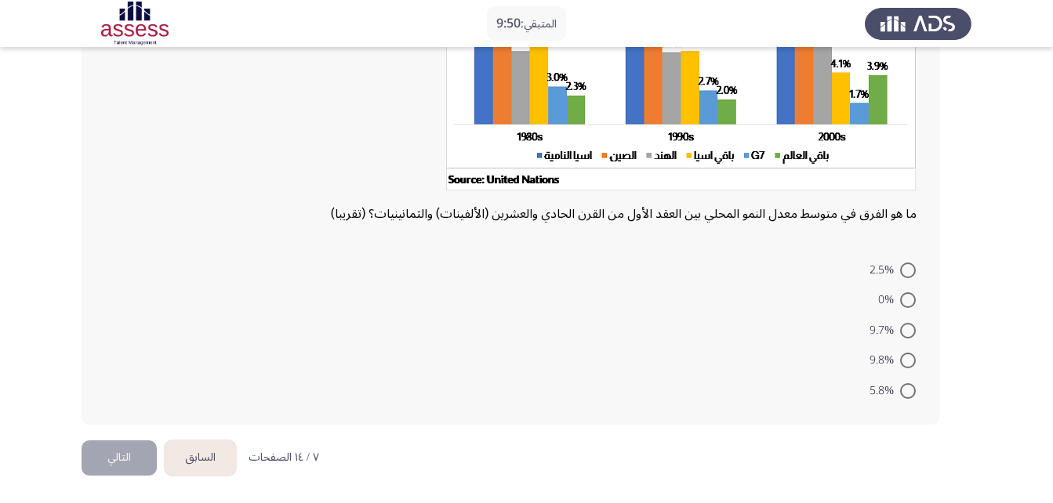
click at [206, 451] on button "السابق" at bounding box center [200, 458] width 71 height 35
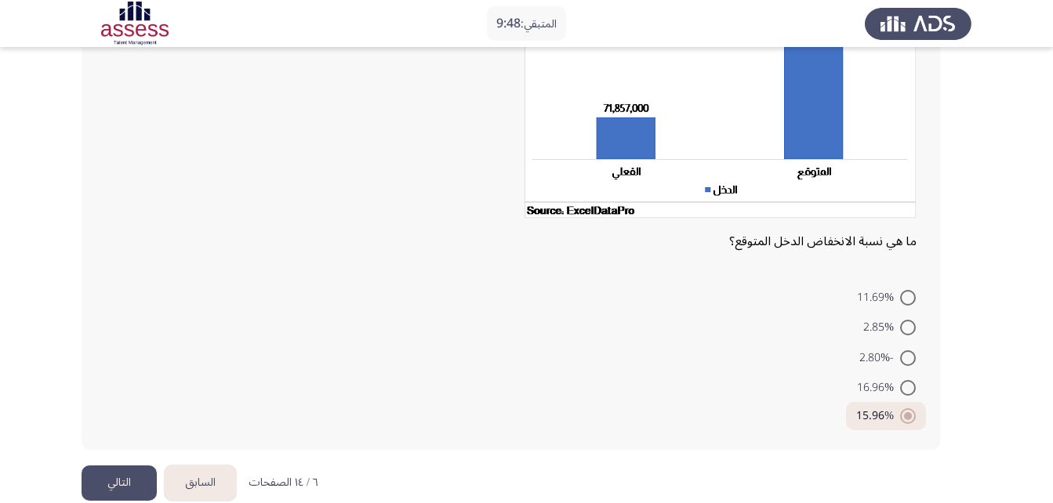
scroll to position [213, 0]
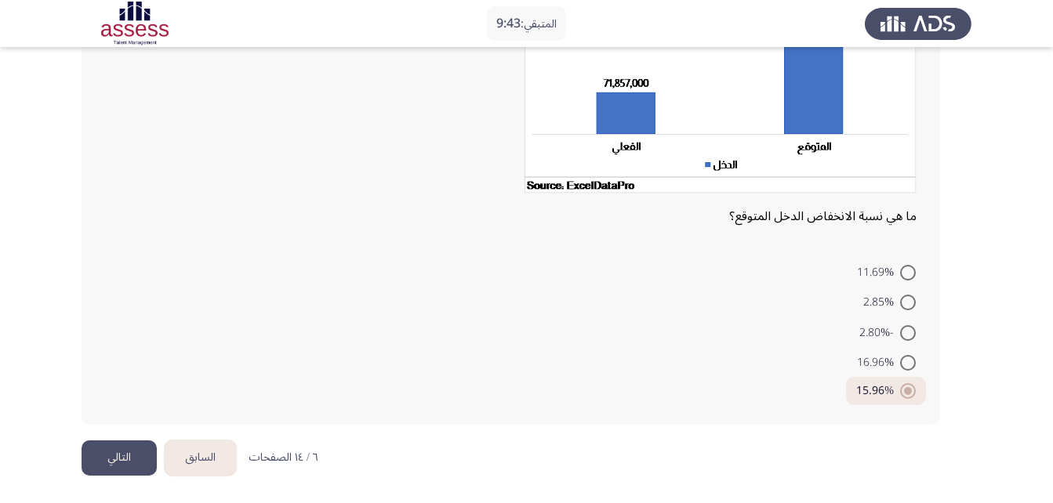
click at [102, 460] on button "التالي" at bounding box center [119, 458] width 75 height 35
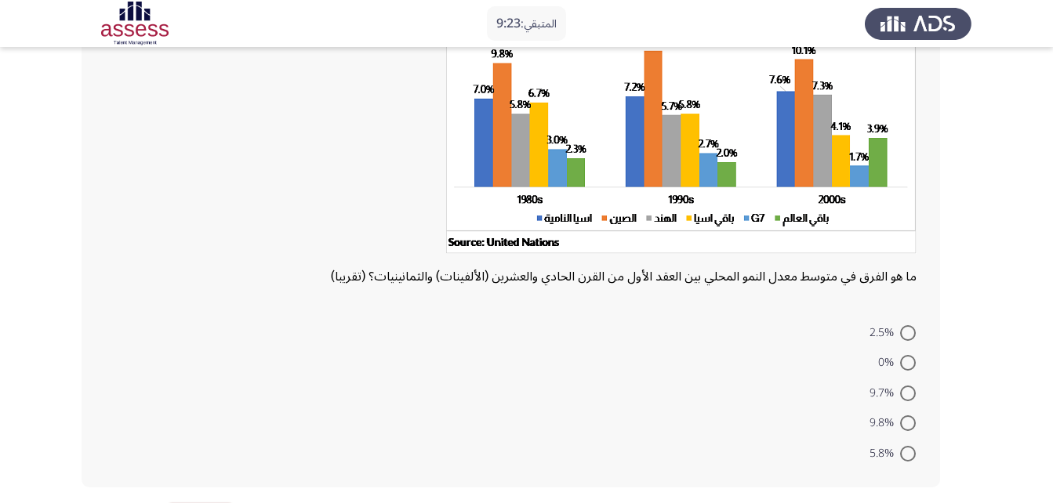
scroll to position [208, 0]
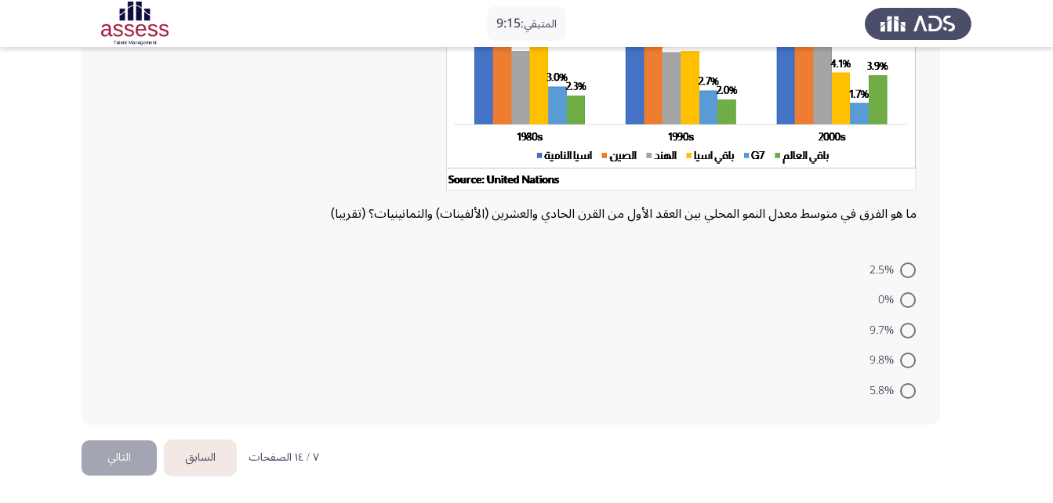
click at [906, 267] on span at bounding box center [908, 271] width 16 height 16
click at [906, 267] on input "2.5%" at bounding box center [908, 271] width 16 height 16
radio input "true"
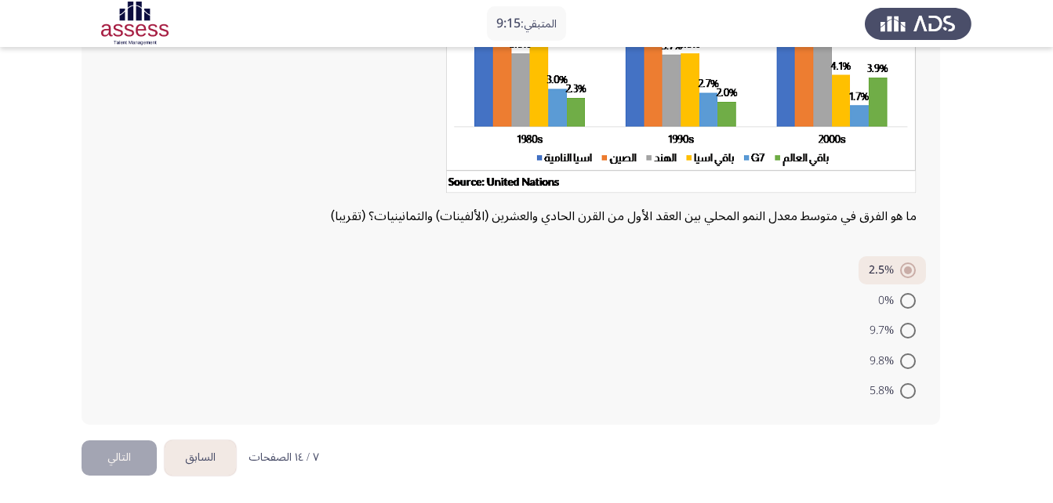
scroll to position [205, 0]
click at [129, 459] on button "التالي" at bounding box center [119, 458] width 75 height 35
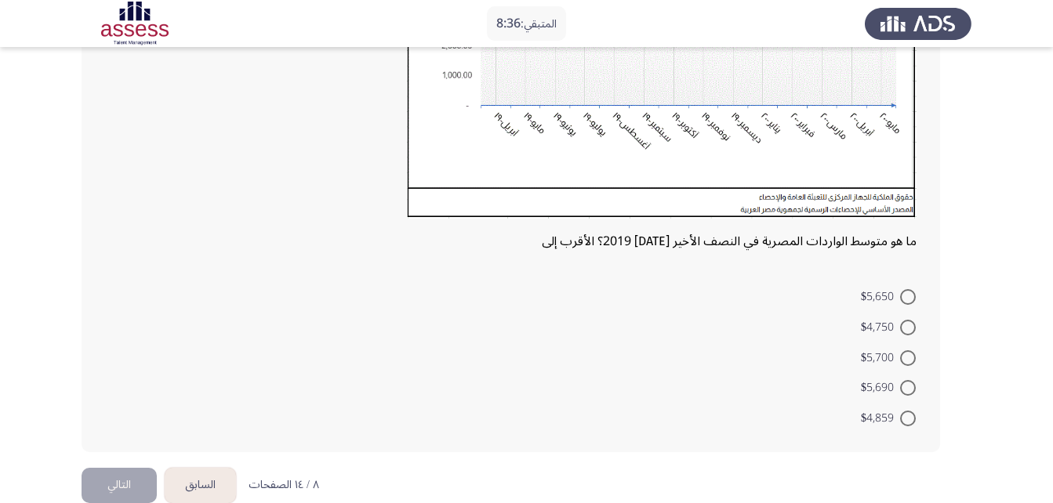
scroll to position [361, 0]
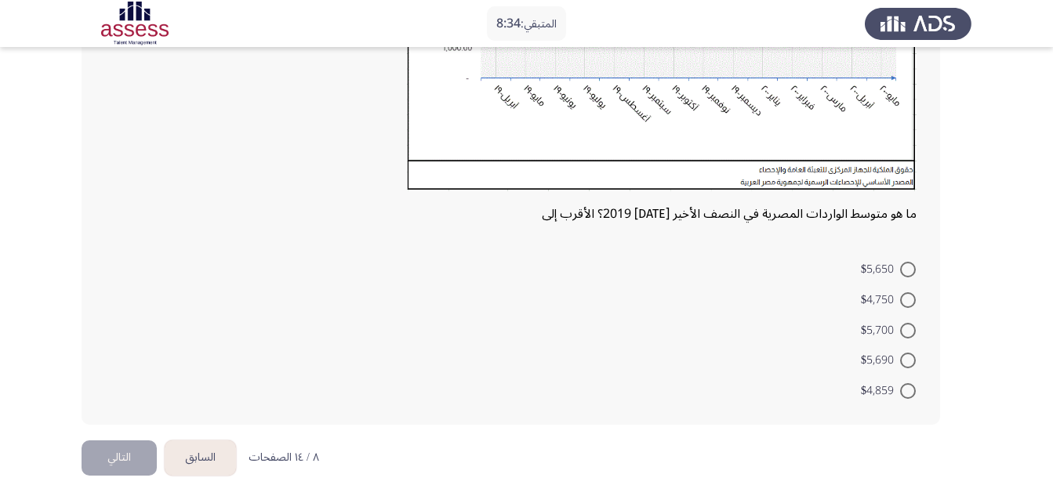
click at [213, 464] on button "السابق" at bounding box center [200, 458] width 71 height 35
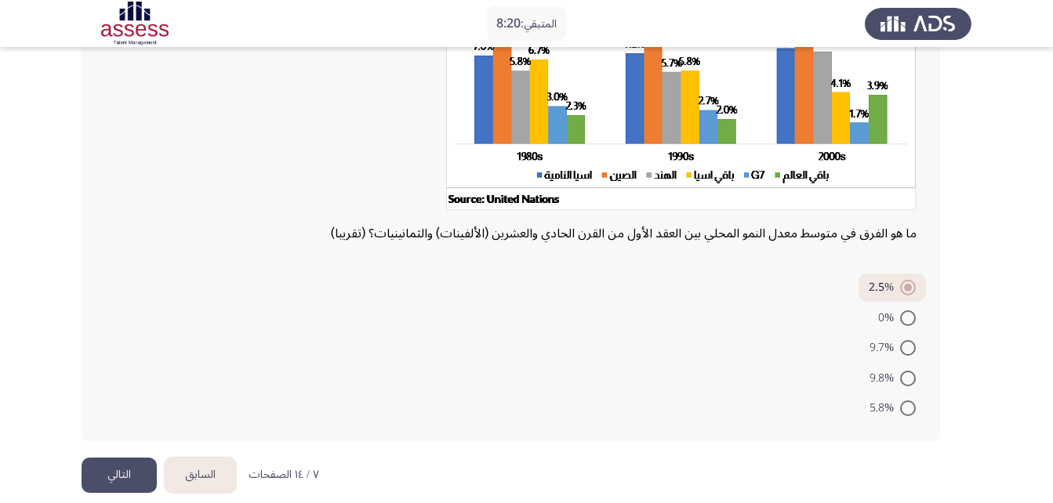
scroll to position [205, 0]
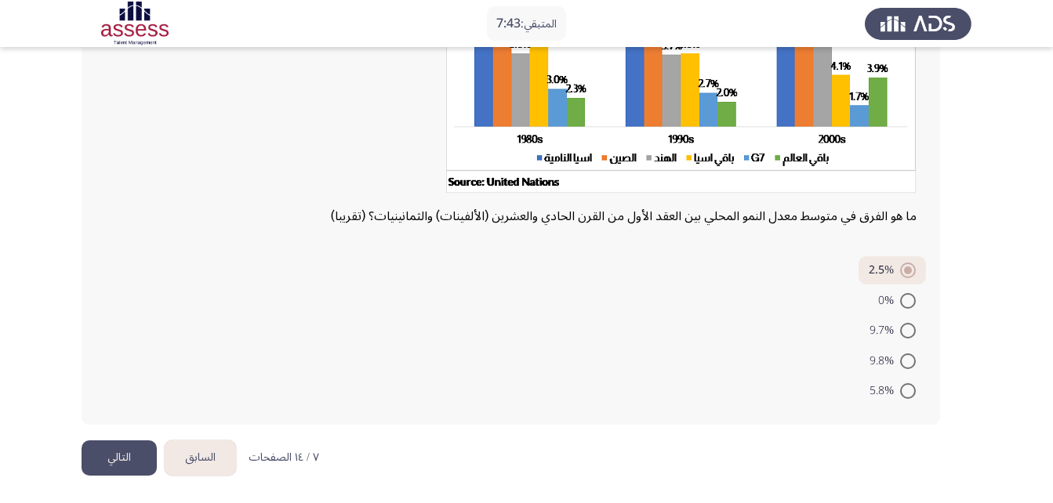
click at [142, 459] on button "التالي" at bounding box center [119, 458] width 75 height 35
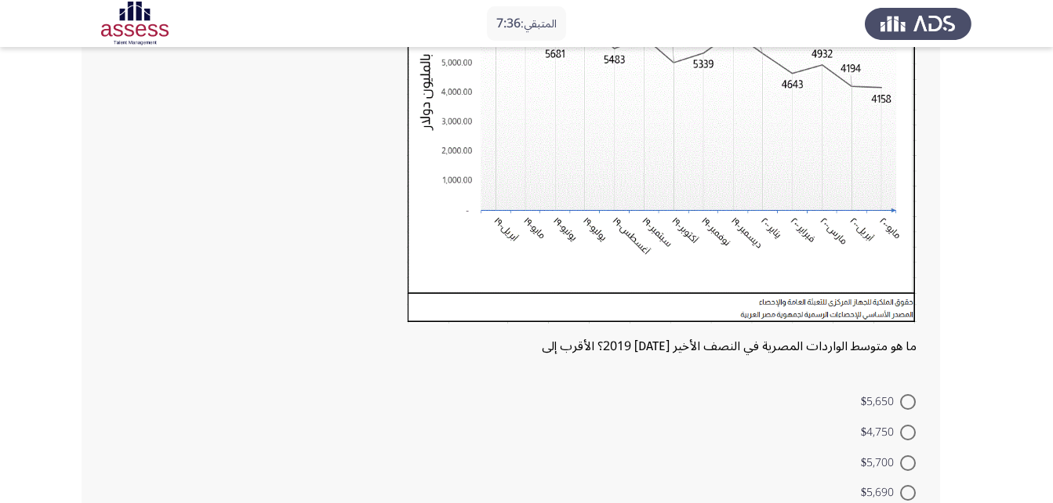
scroll to position [314, 0]
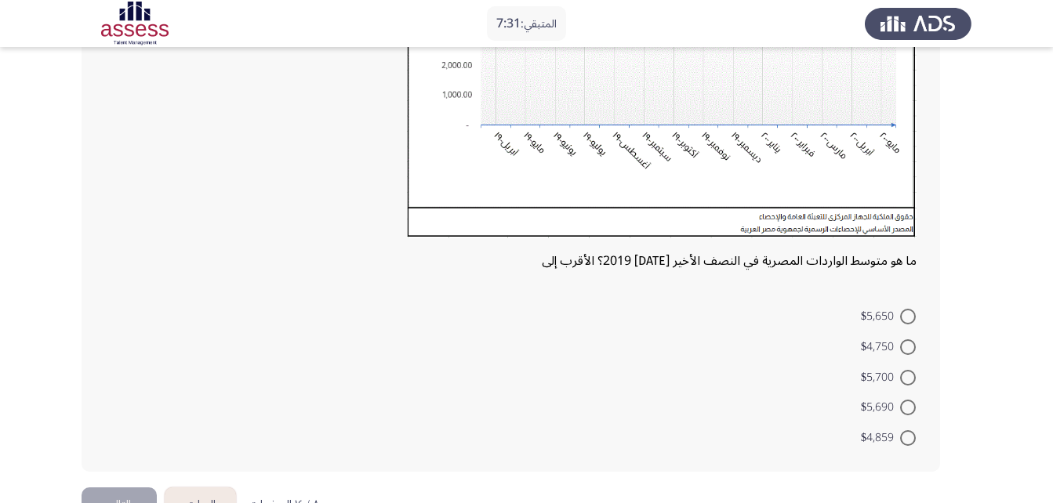
click at [910, 321] on span at bounding box center [908, 317] width 16 height 16
click at [910, 321] on input "$5,650" at bounding box center [908, 317] width 16 height 16
radio input "true"
click at [118, 497] on button "التالي" at bounding box center [119, 502] width 75 height 35
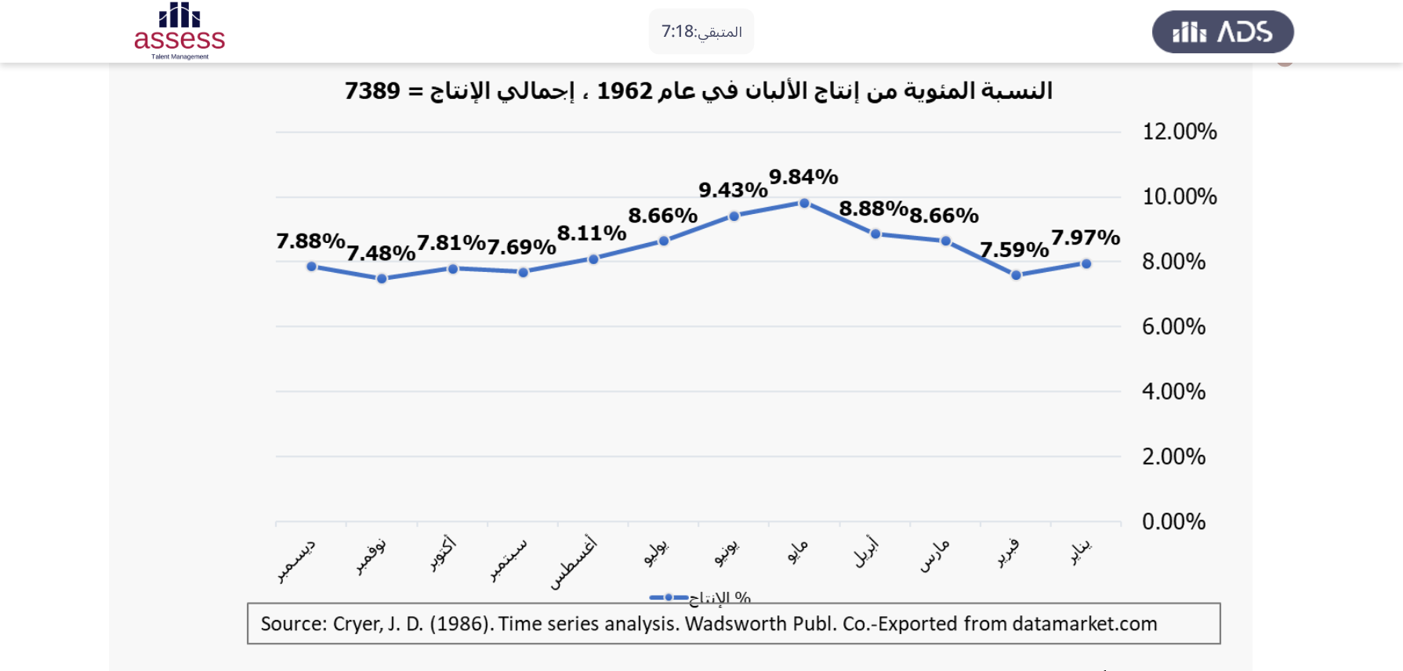
scroll to position [78, 0]
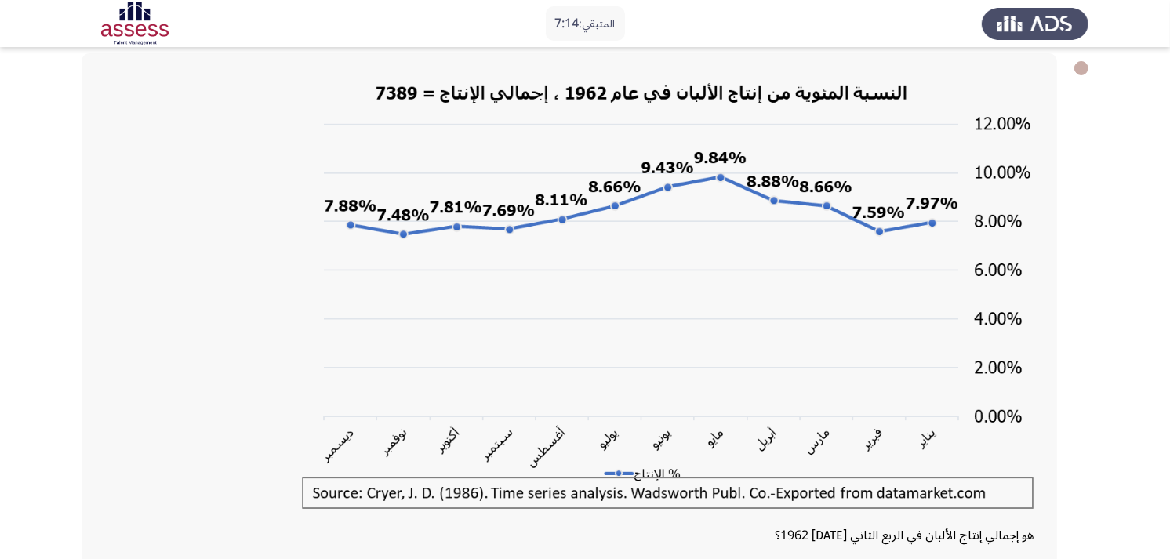
click at [216, 217] on div at bounding box center [569, 297] width 928 height 449
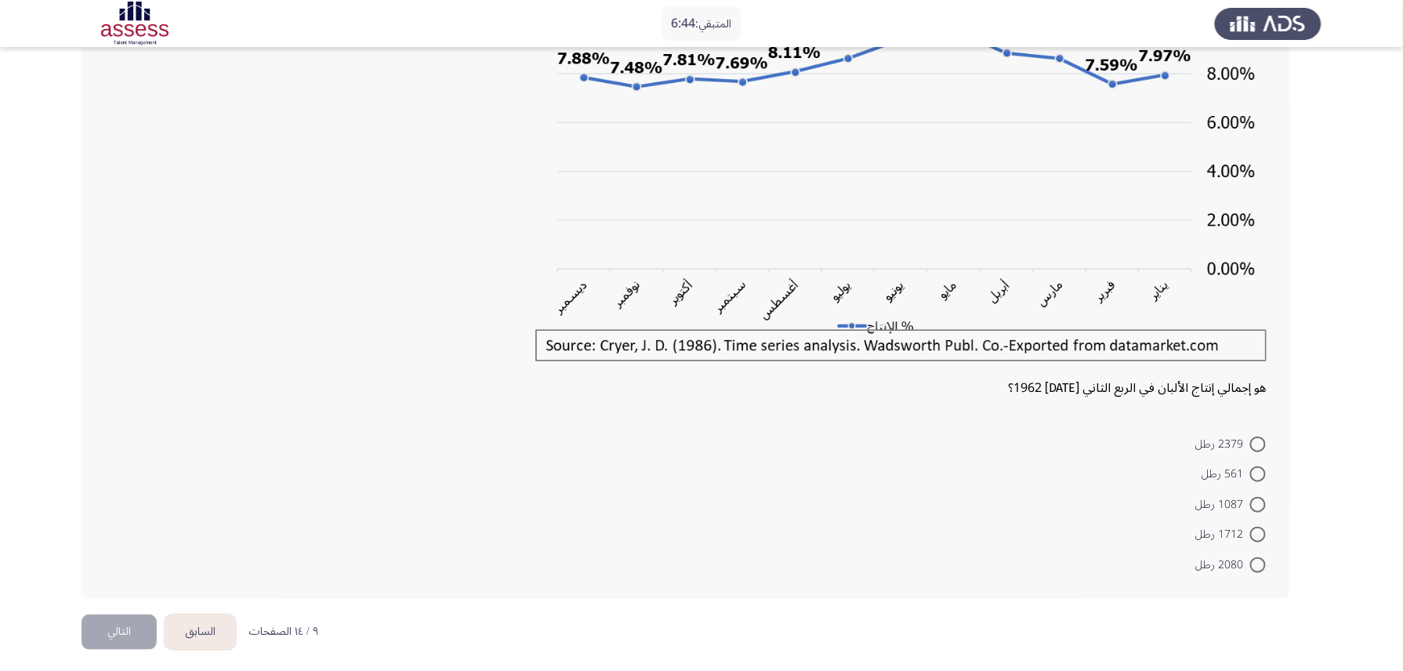
scroll to position [227, 0]
click at [205, 503] on button "السابق" at bounding box center [200, 631] width 71 height 35
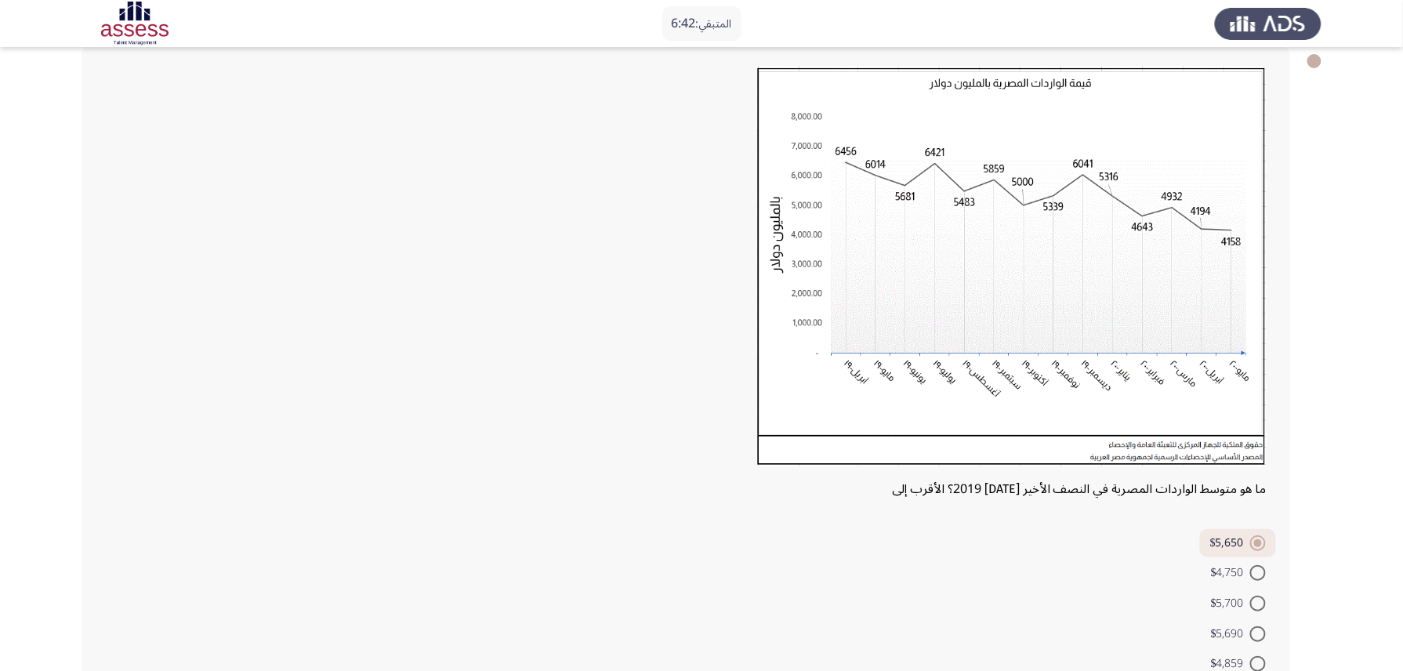
scroll to position [186, 0]
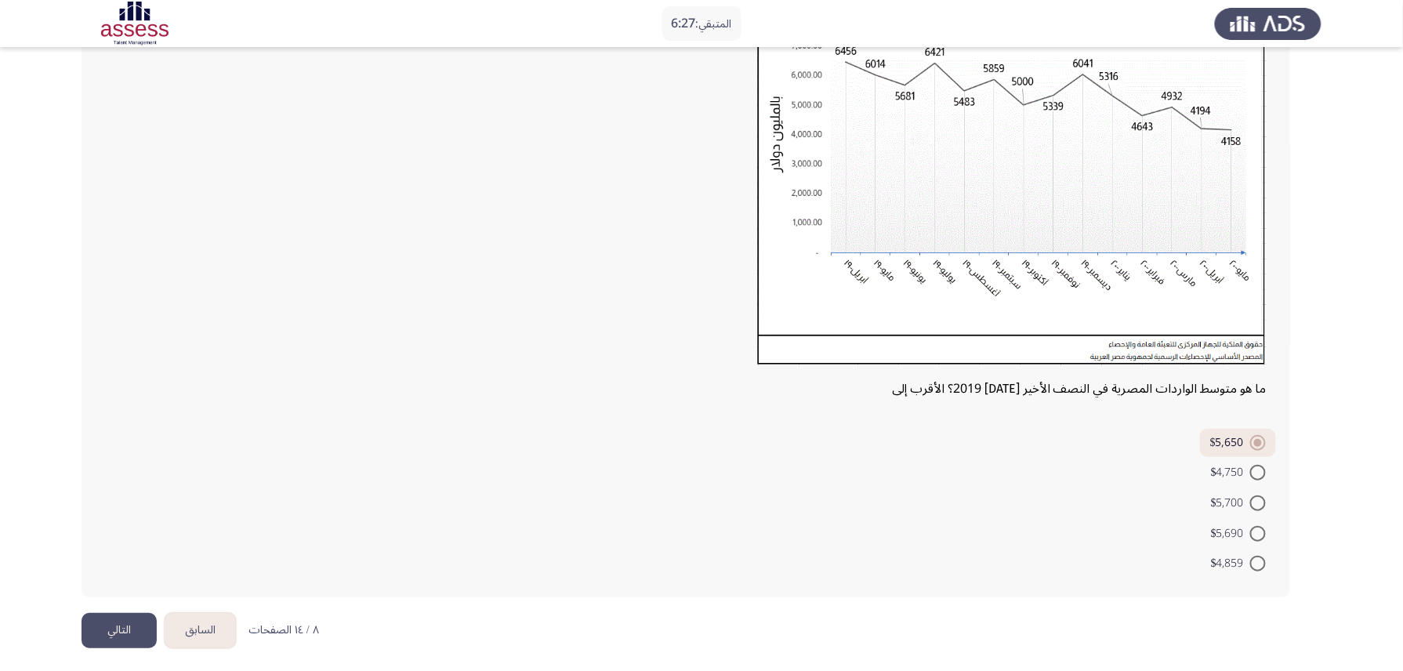
click at [1064, 503] on span at bounding box center [1259, 564] width 16 height 16
click at [1064, 503] on input "$4,859" at bounding box center [1259, 564] width 16 height 16
radio input "true"
click at [139, 503] on button "التالي" at bounding box center [119, 630] width 75 height 35
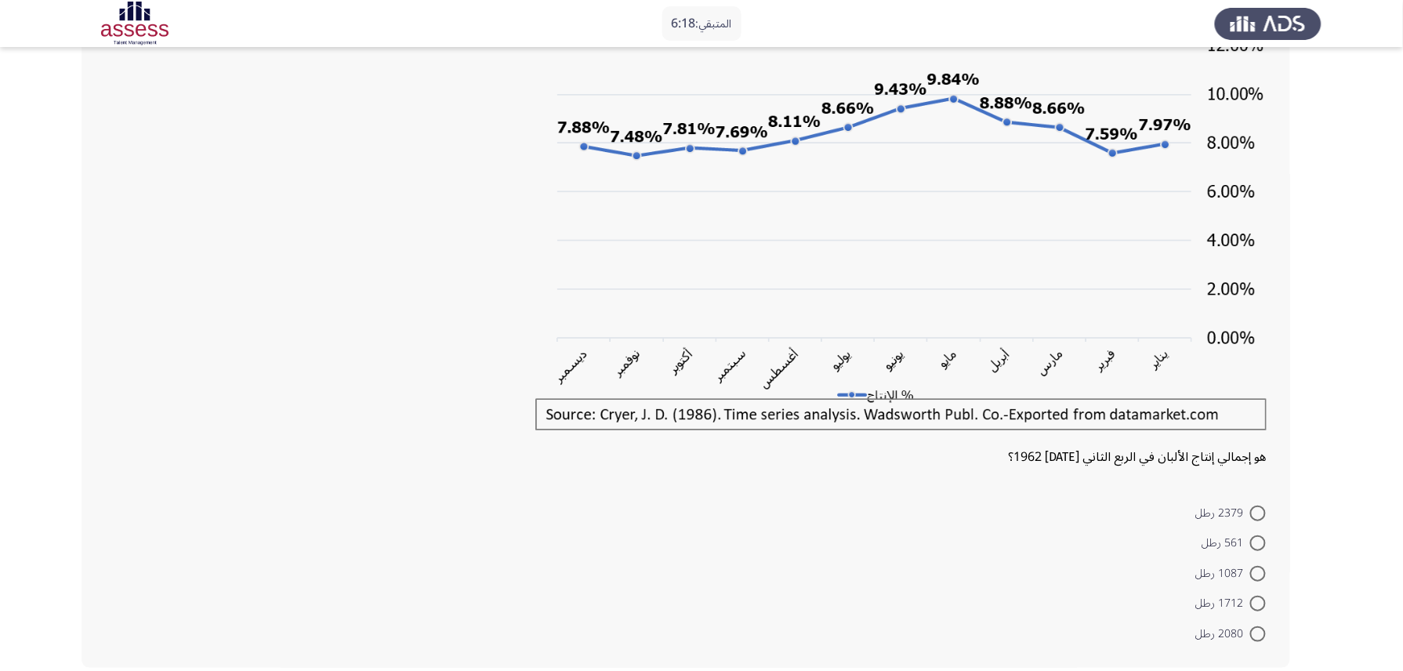
scroll to position [209, 0]
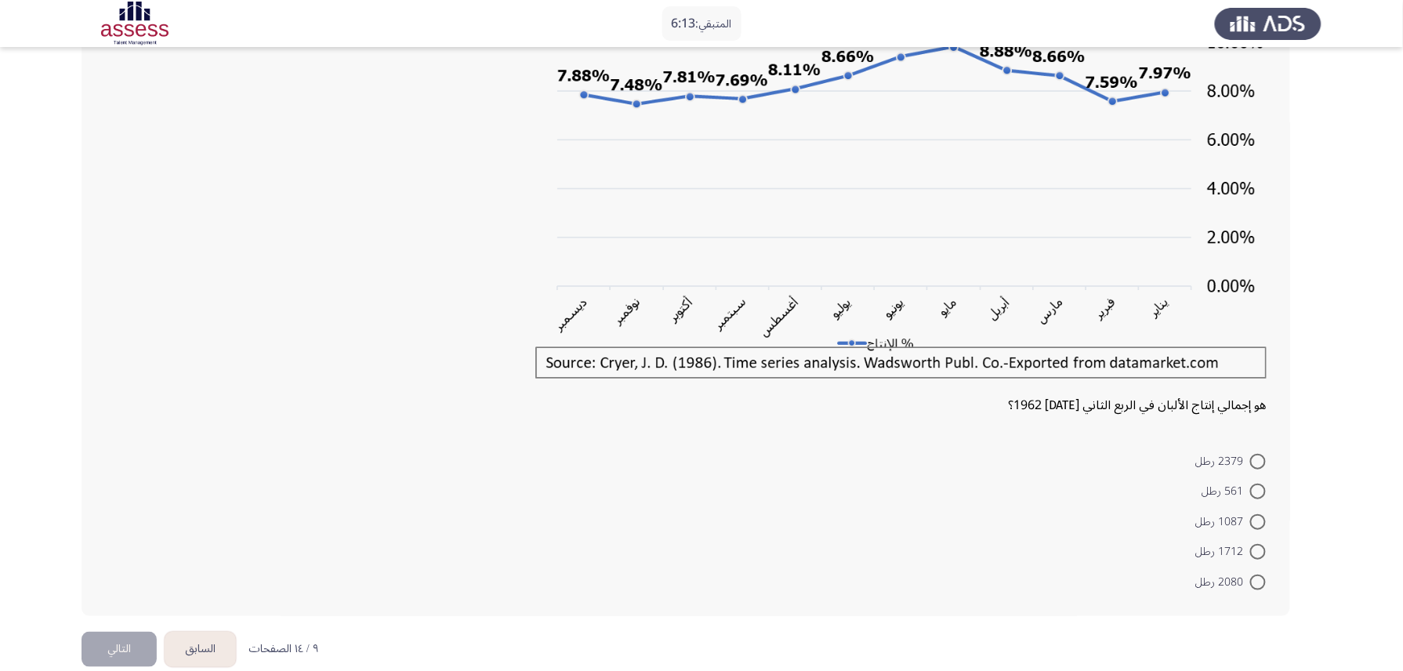
click at [1064, 461] on span at bounding box center [1259, 462] width 16 height 16
click at [1064, 461] on input "2379 رطل" at bounding box center [1259, 462] width 16 height 16
radio input "true"
click at [123, 503] on button "التالي" at bounding box center [119, 647] width 75 height 35
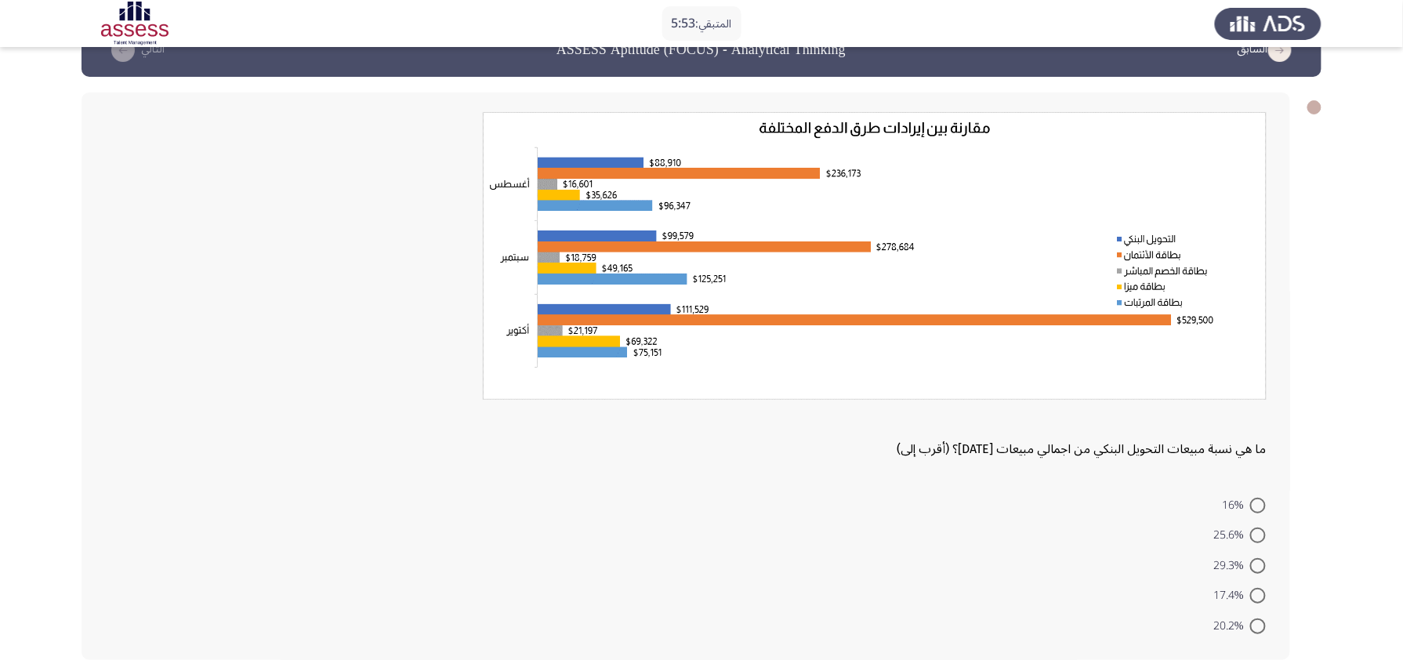
scroll to position [101, 0]
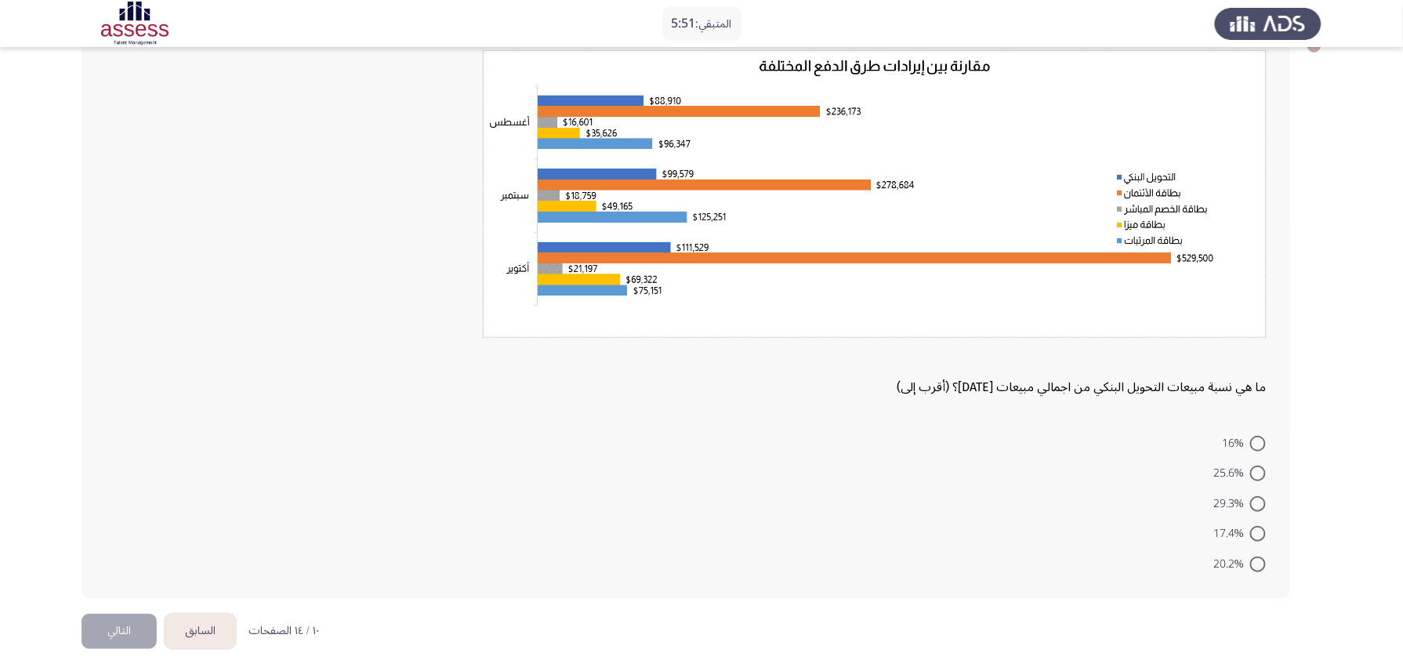
click at [209, 503] on button "السابق" at bounding box center [200, 631] width 71 height 35
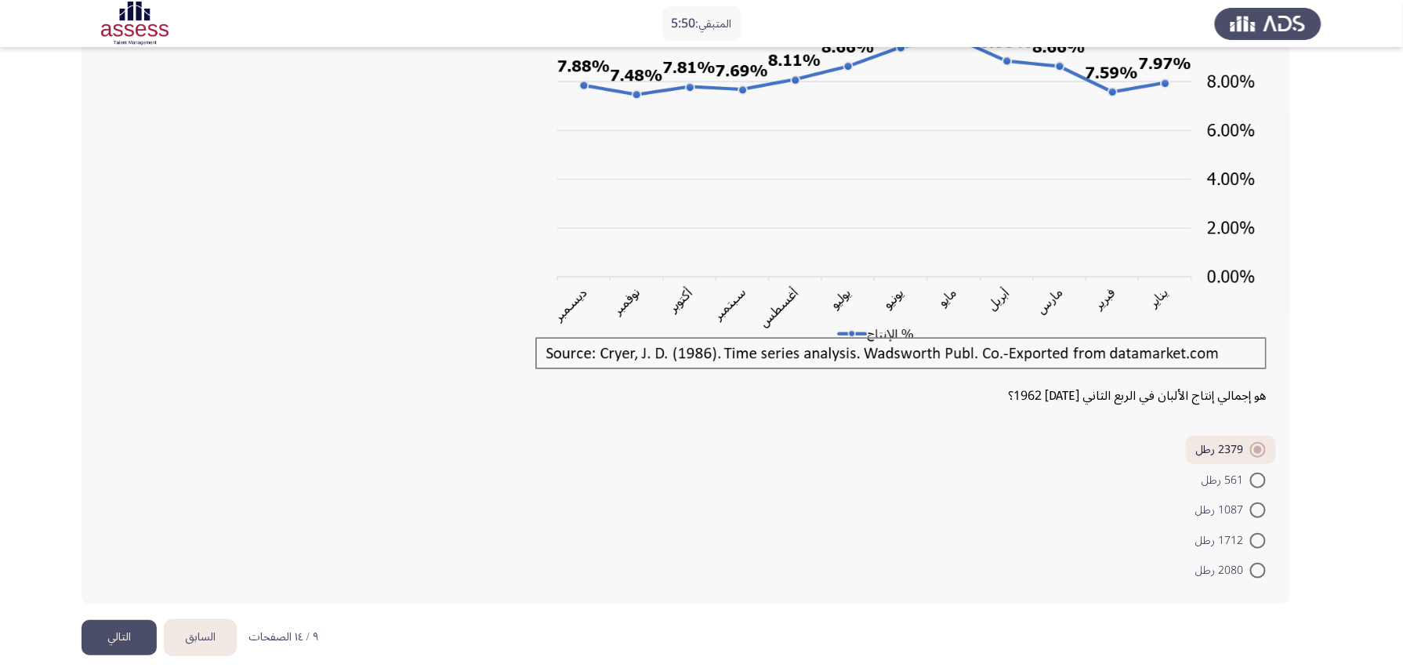
scroll to position [226, 0]
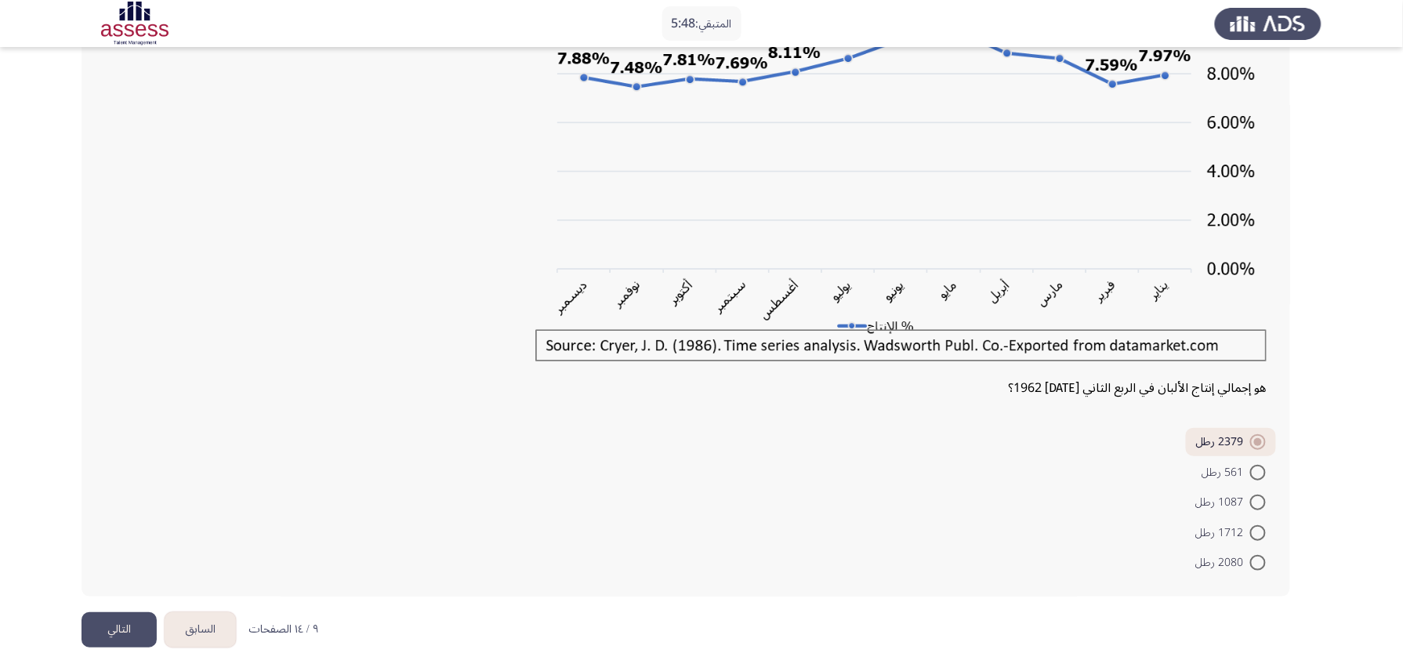
click at [1064, 503] on span at bounding box center [1259, 563] width 16 height 16
click at [1064, 503] on input "2080 رطل" at bounding box center [1259, 563] width 16 height 16
radio input "true"
click at [121, 503] on button "التالي" at bounding box center [119, 629] width 75 height 35
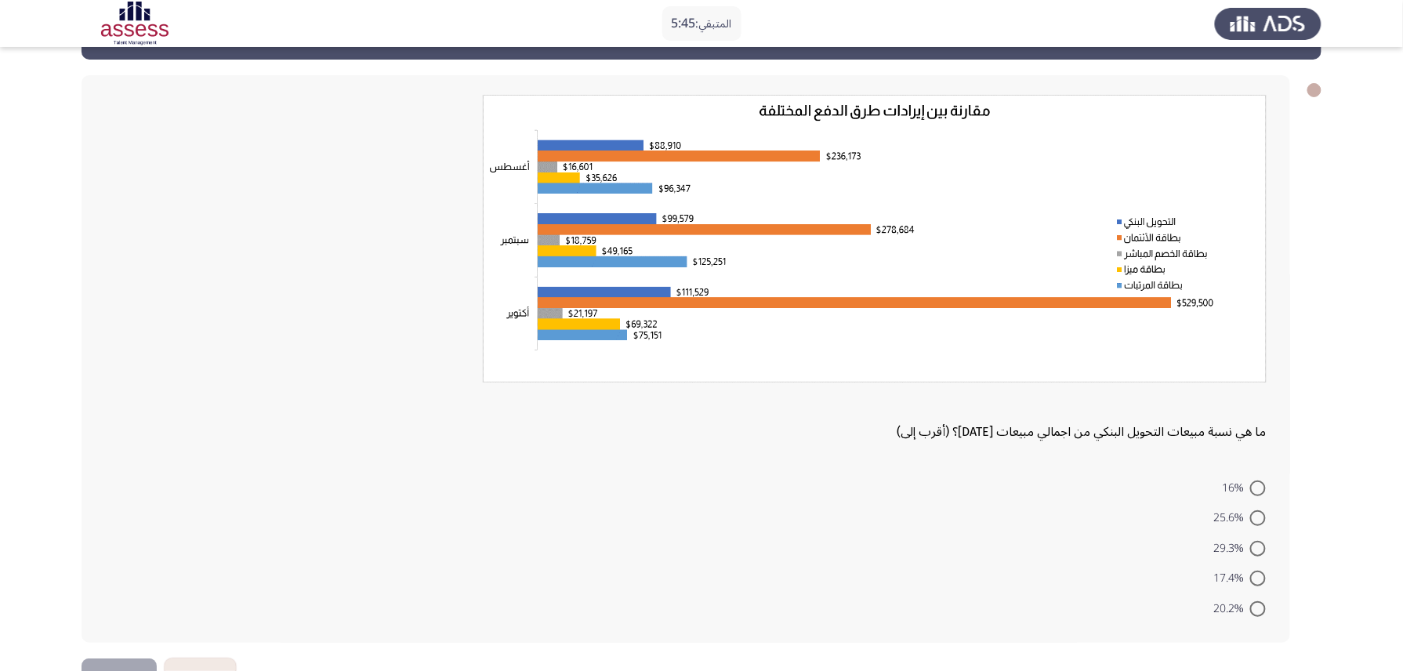
scroll to position [101, 0]
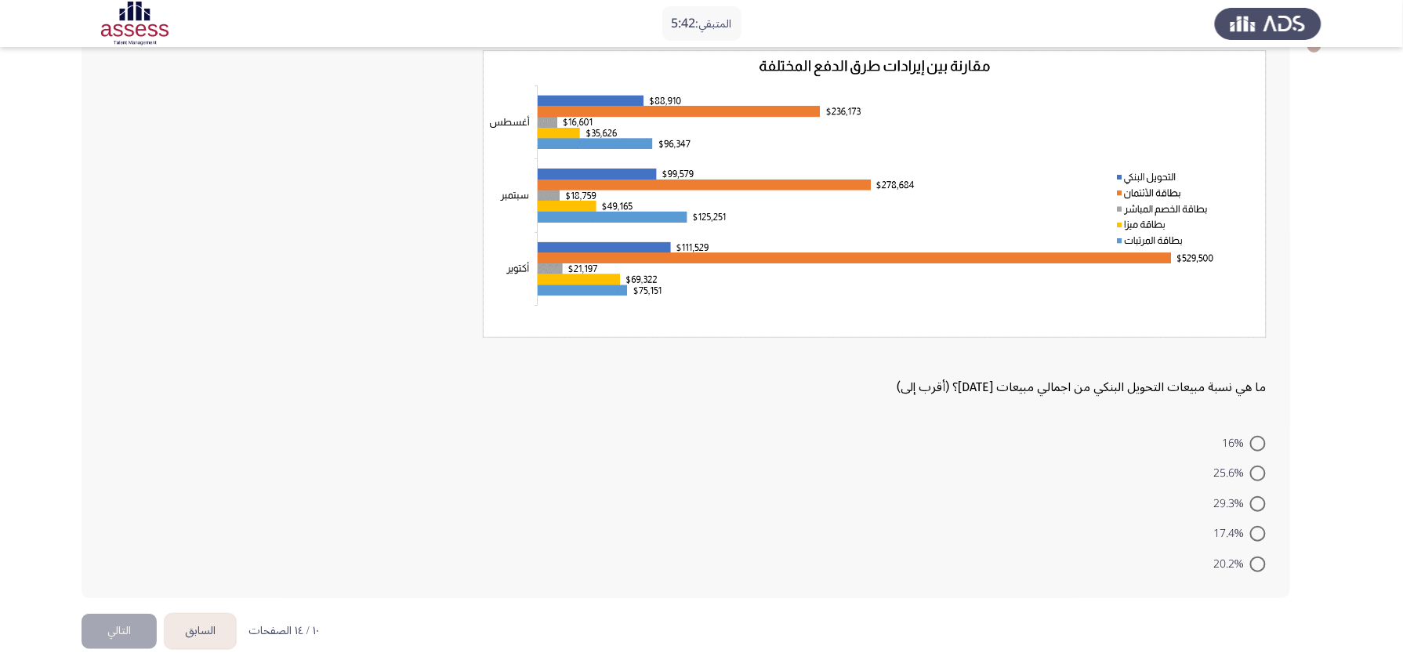
click at [1064, 442] on span at bounding box center [1259, 444] width 16 height 16
click at [1064, 442] on input "16%" at bounding box center [1259, 444] width 16 height 16
radio input "true"
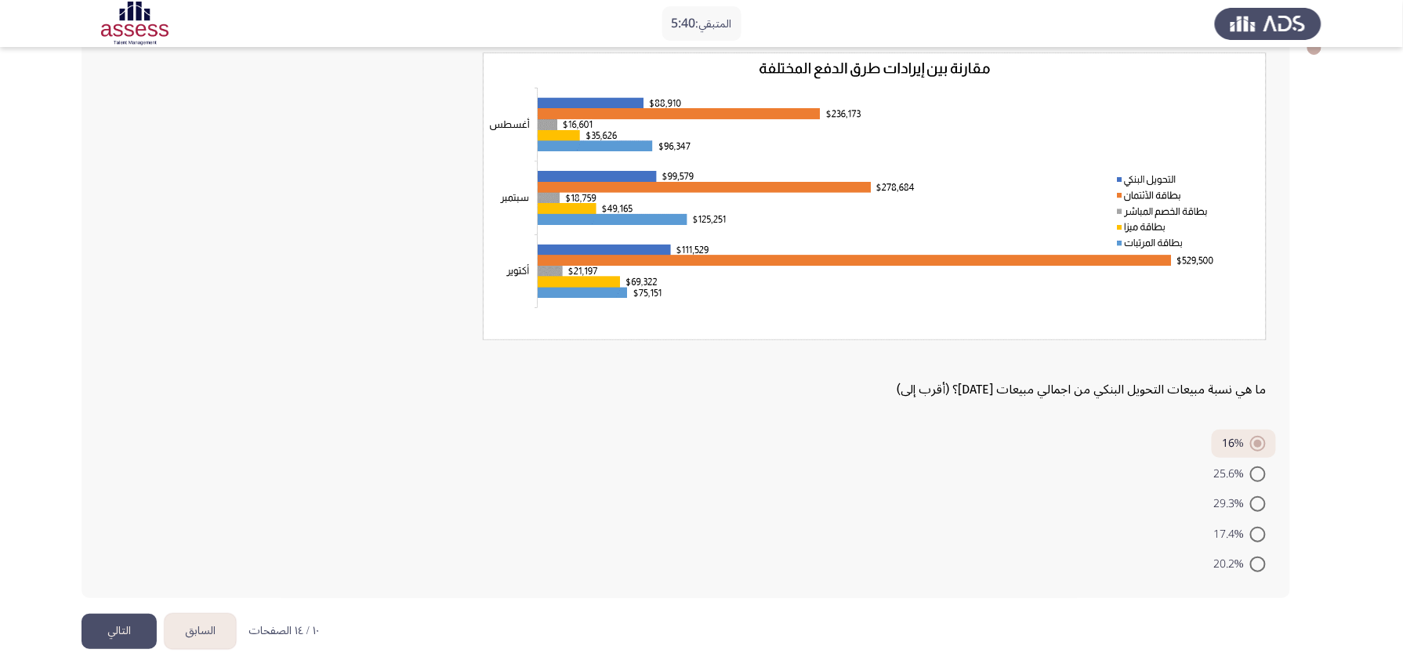
click at [107, 503] on button "التالي" at bounding box center [119, 631] width 75 height 35
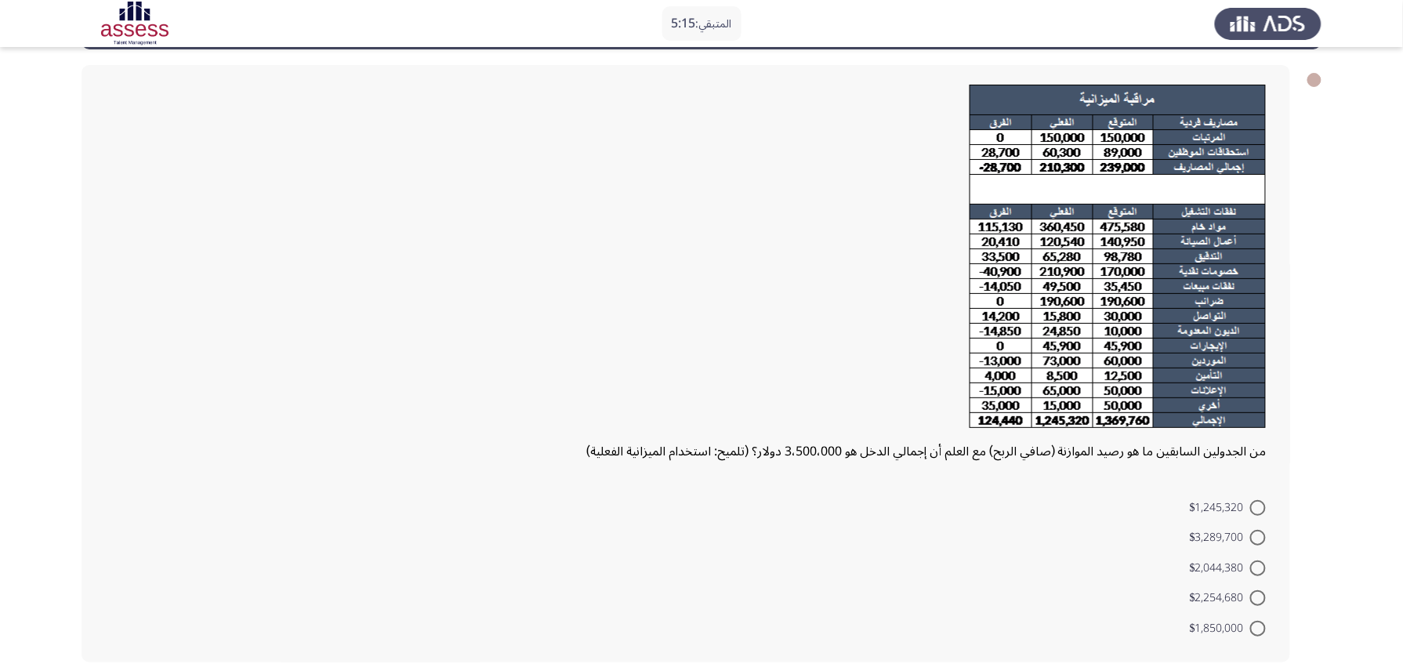
scroll to position [132, 0]
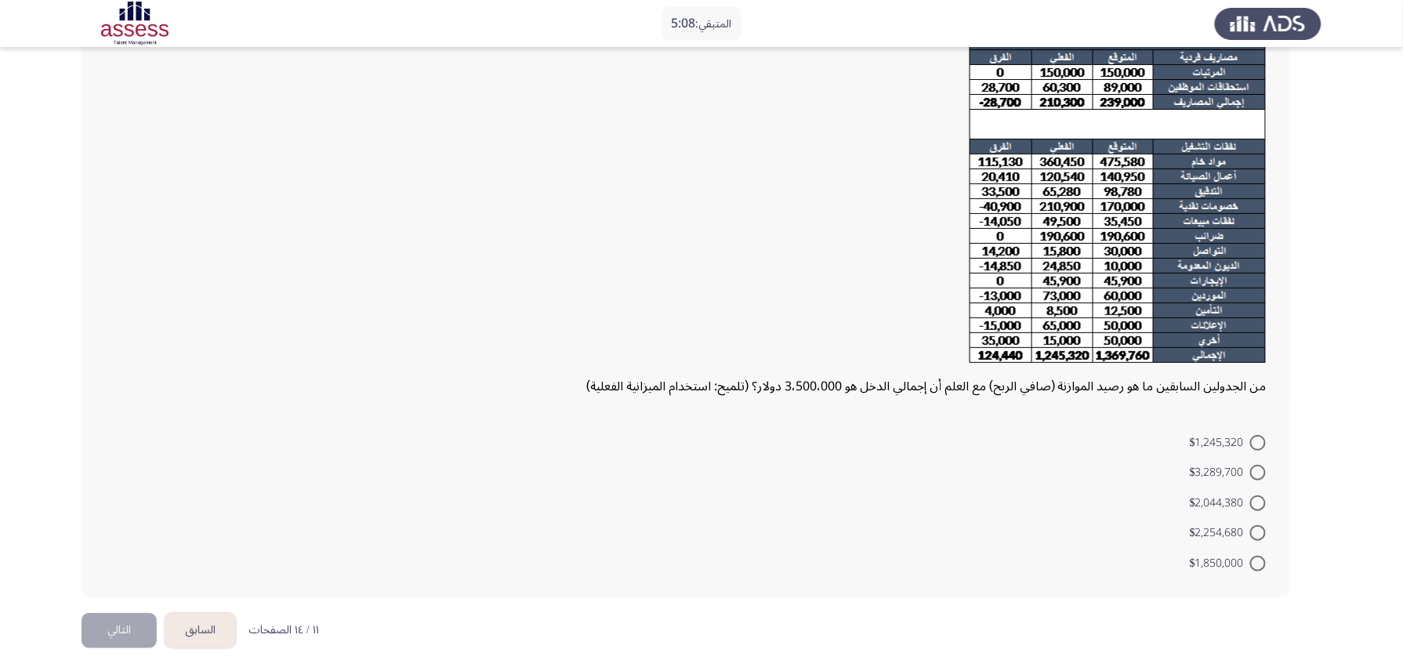
click at [205, 503] on button "السابق" at bounding box center [200, 630] width 71 height 35
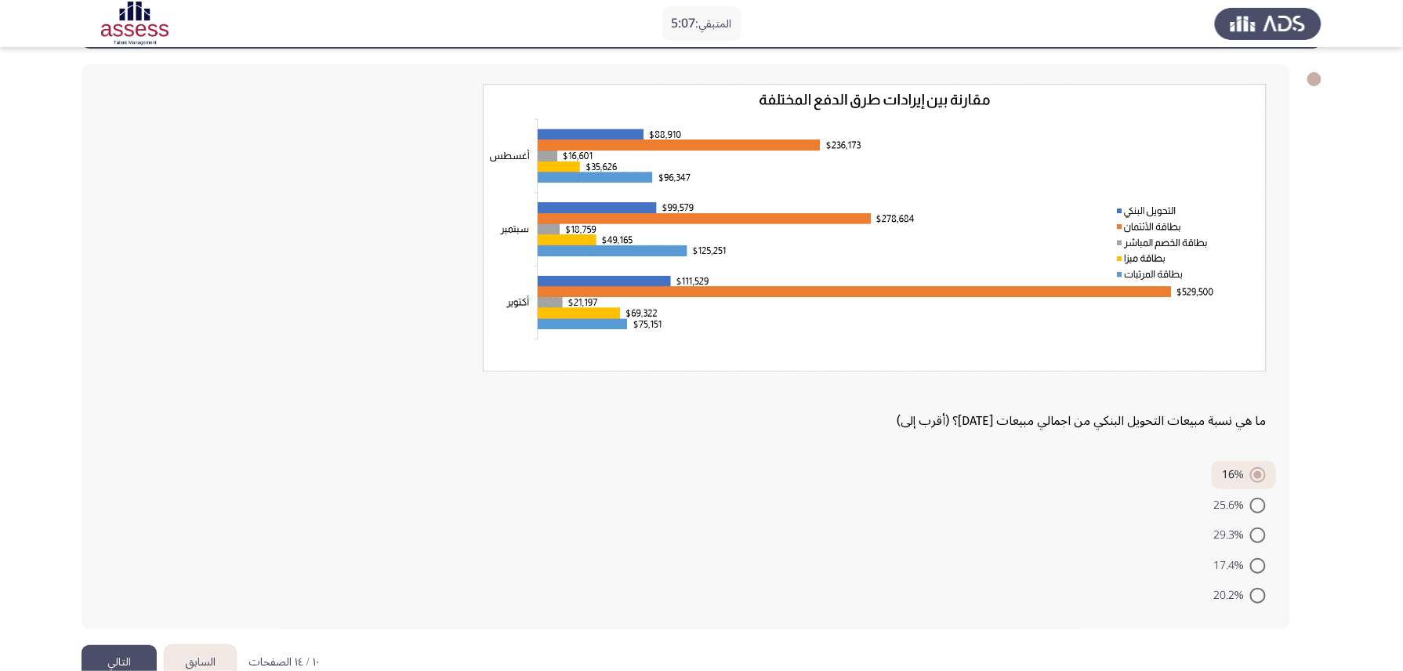
scroll to position [99, 0]
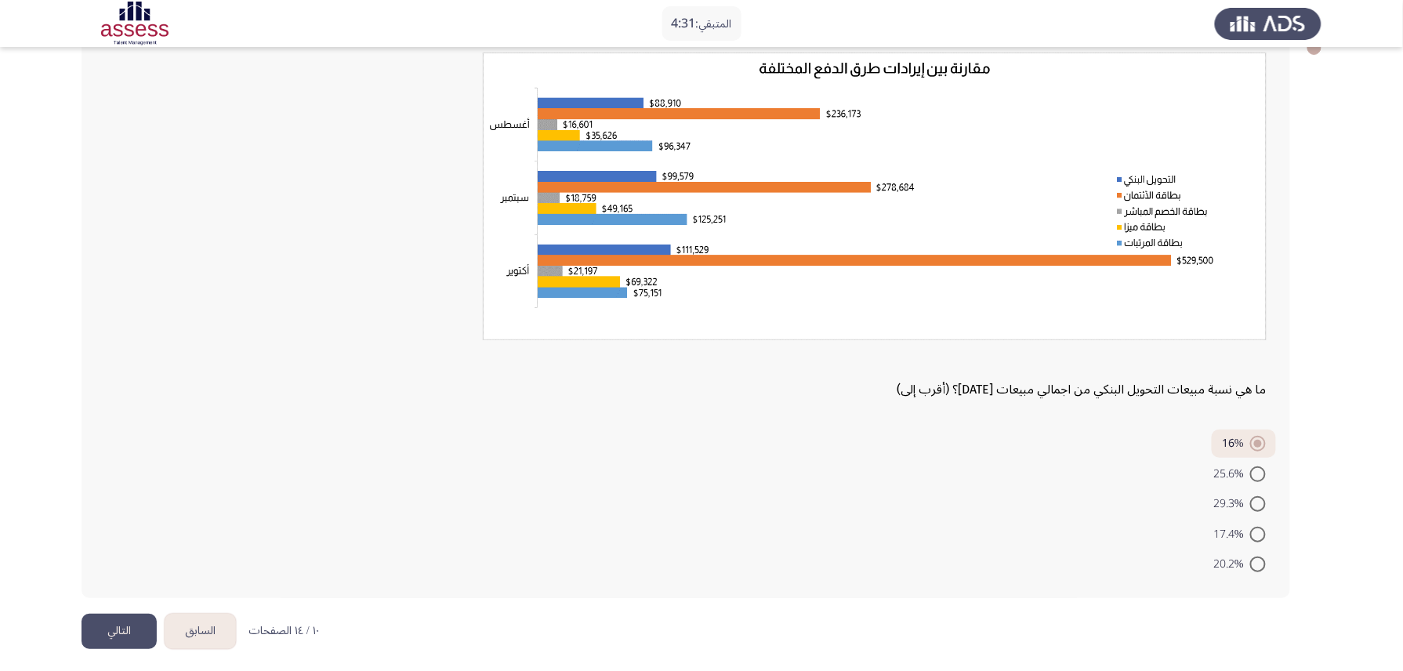
click at [141, 503] on button "التالي" at bounding box center [119, 631] width 75 height 35
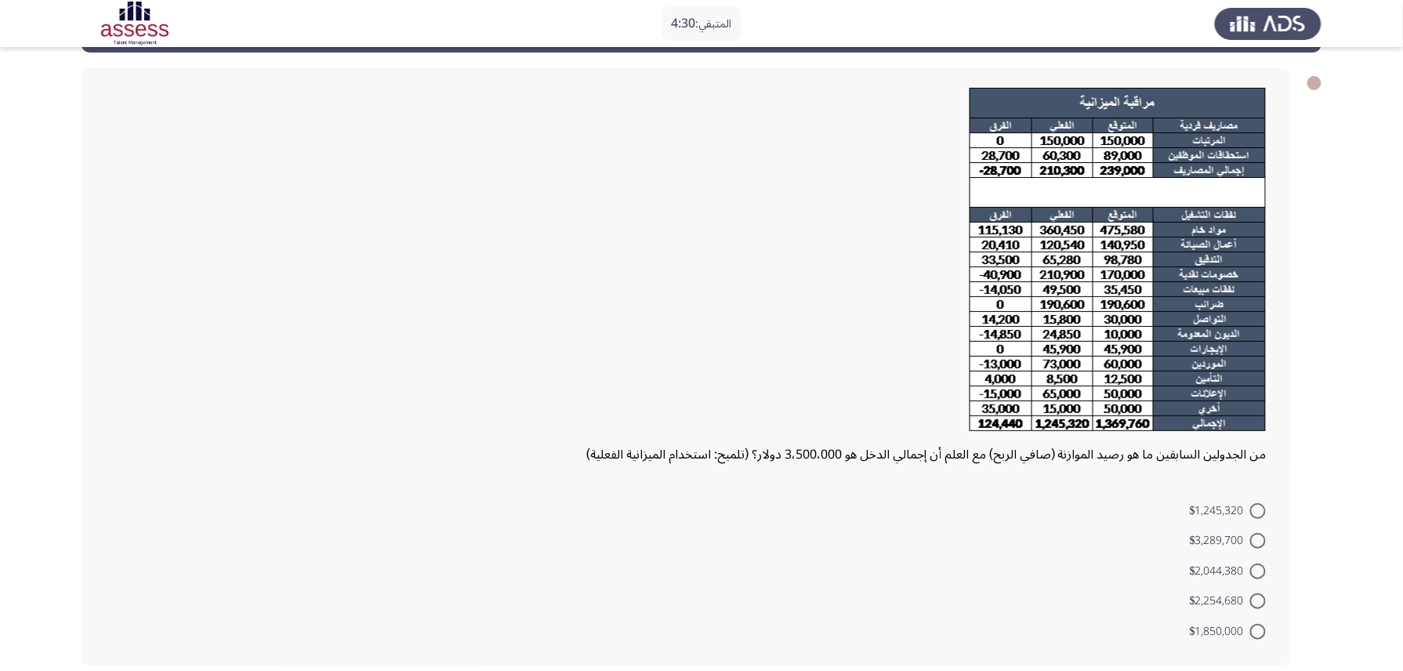
scroll to position [132, 0]
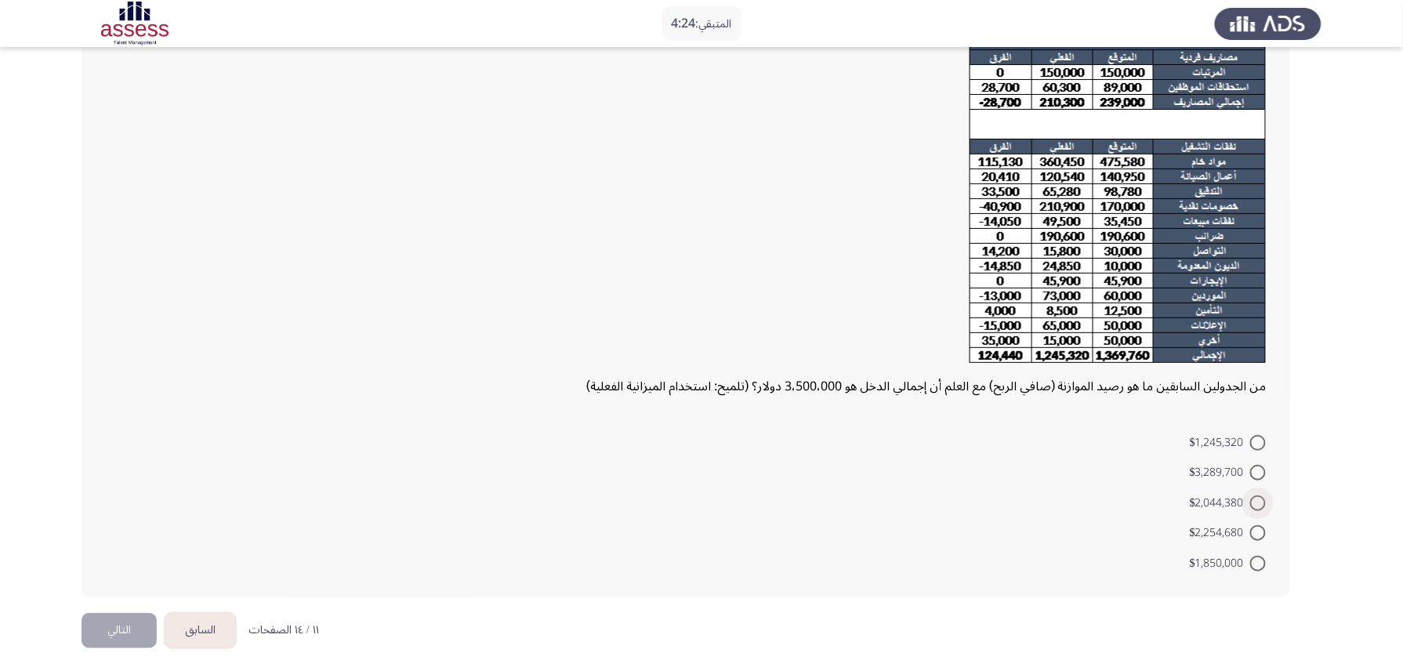
click at [1064, 502] on span at bounding box center [1259, 504] width 16 height 16
click at [1064, 502] on input "$2,044,380" at bounding box center [1259, 504] width 16 height 16
radio input "true"
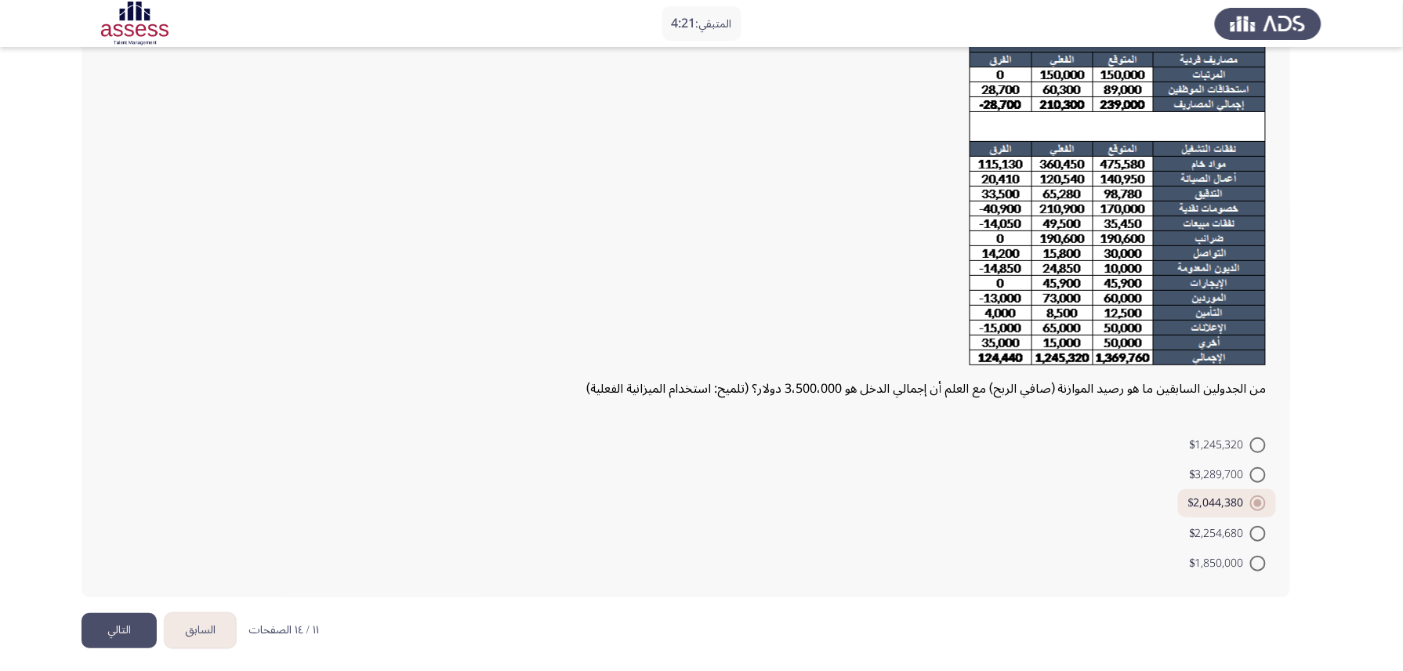
click at [120, 503] on button "التالي" at bounding box center [119, 630] width 75 height 35
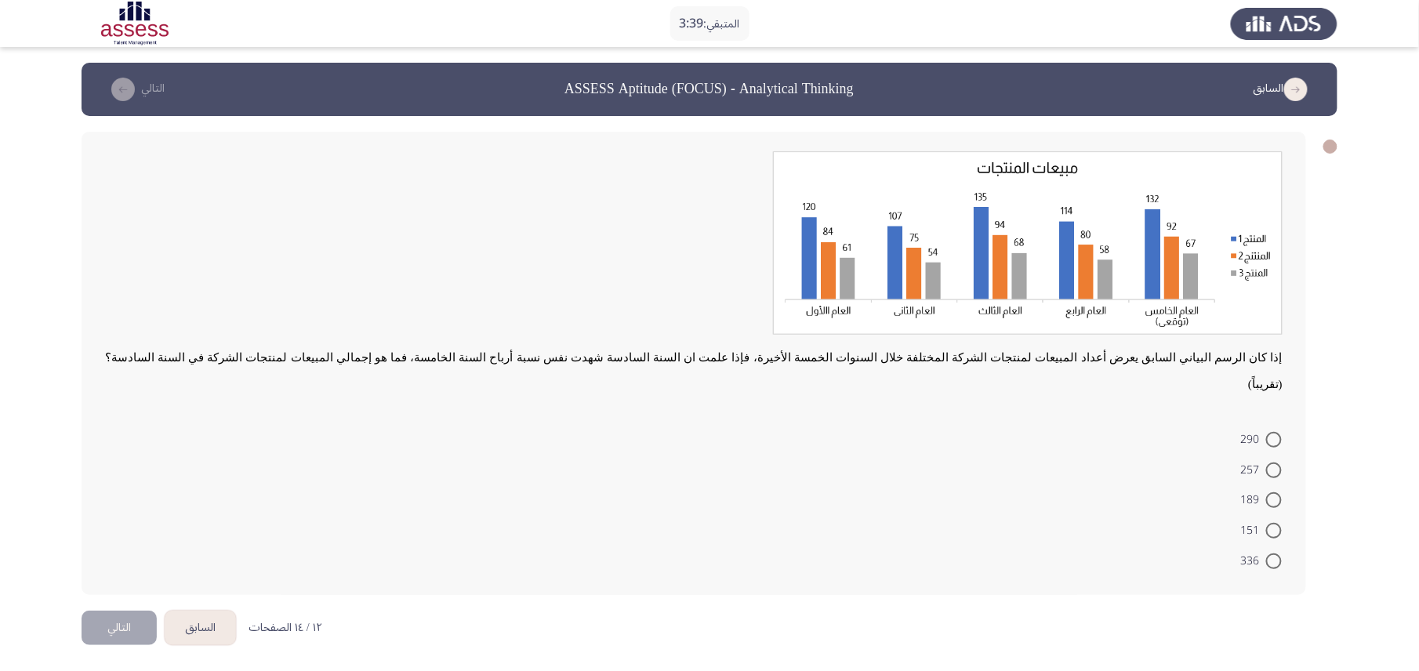
click at [212, 503] on button "السابق" at bounding box center [200, 628] width 71 height 35
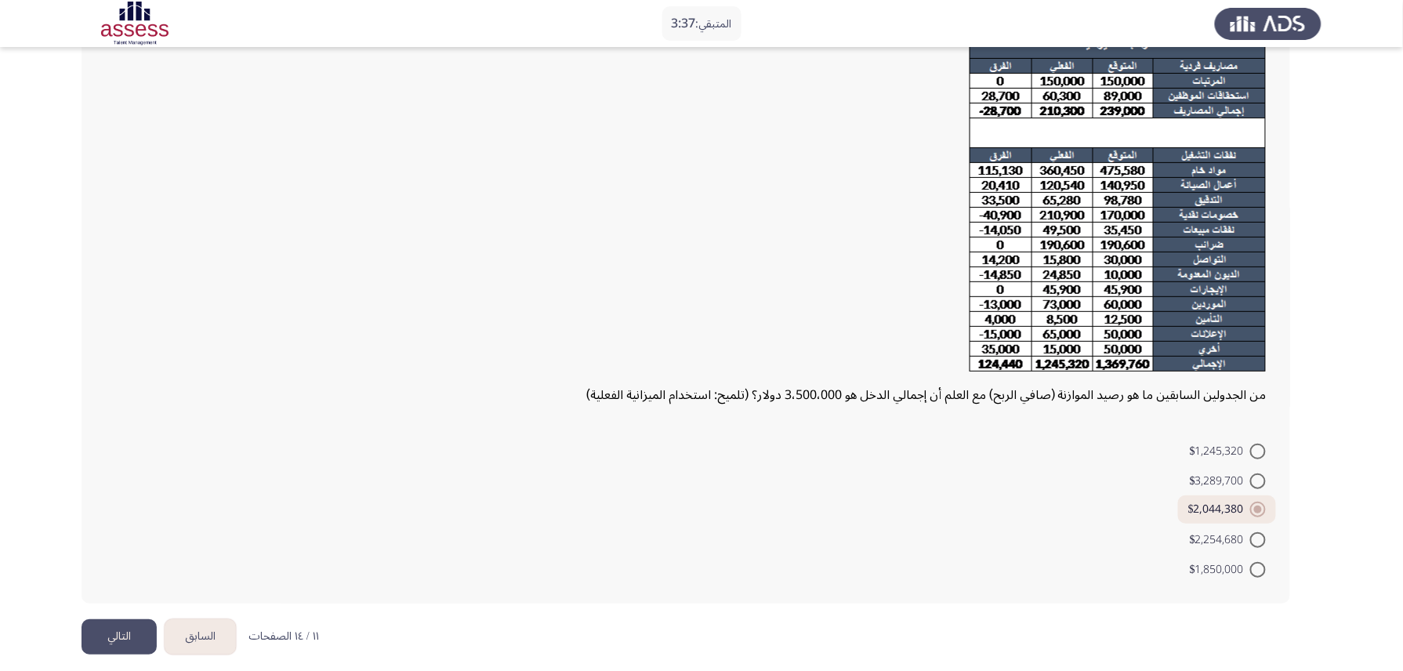
scroll to position [129, 0]
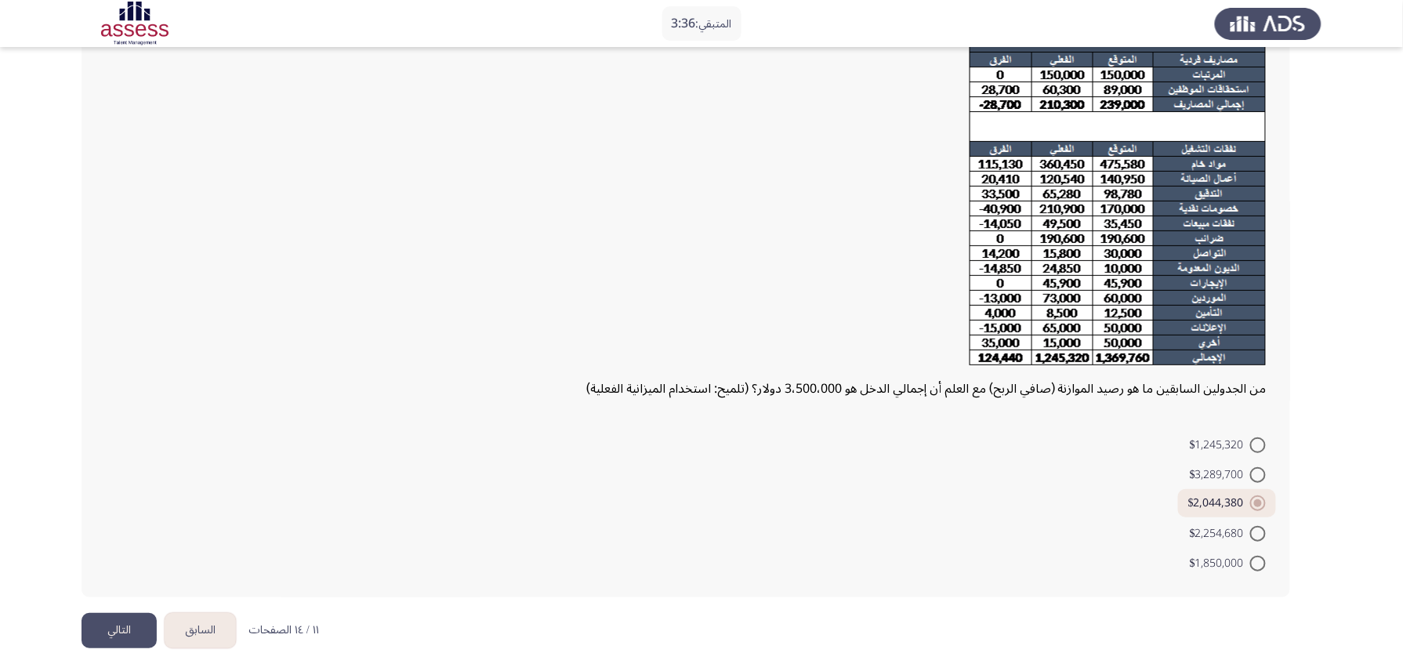
click at [204, 503] on button "السابق" at bounding box center [200, 630] width 71 height 35
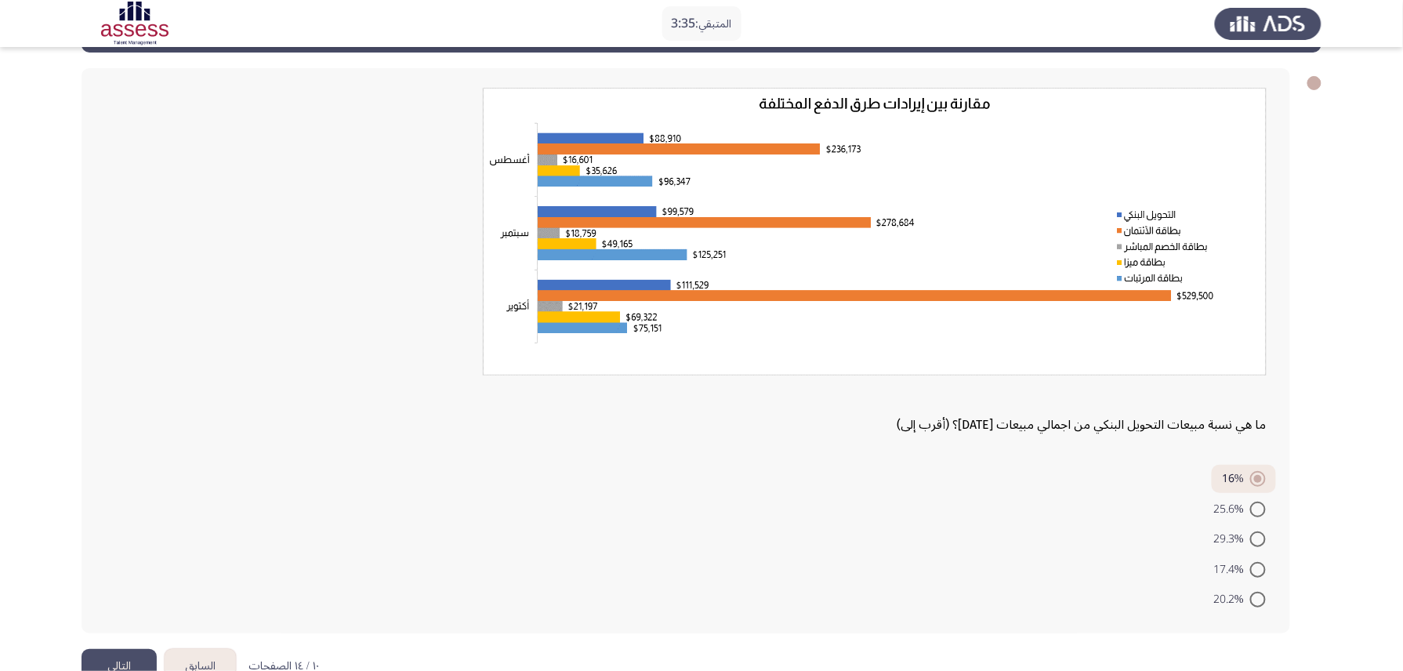
scroll to position [99, 0]
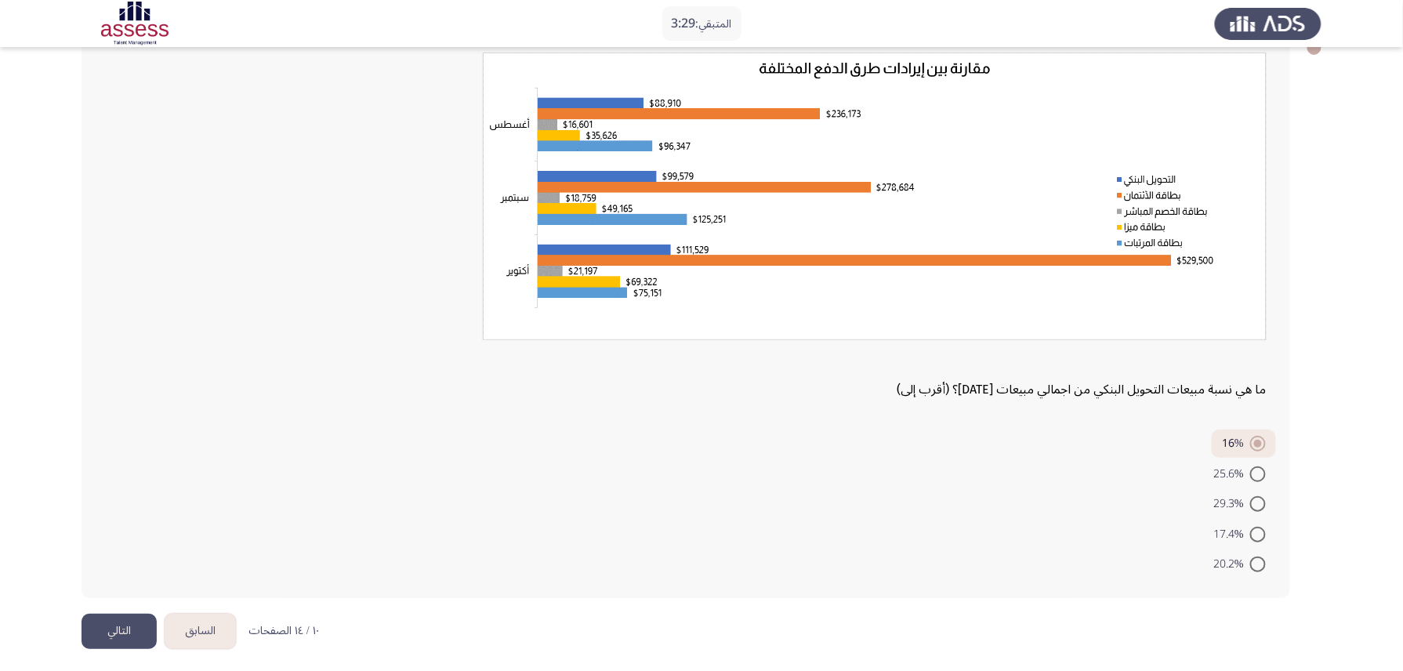
click at [1064, 468] on span at bounding box center [1259, 475] width 16 height 16
click at [1064, 468] on input "25.6%" at bounding box center [1259, 475] width 16 height 16
radio input "true"
click at [125, 503] on button "التالي" at bounding box center [119, 631] width 75 height 35
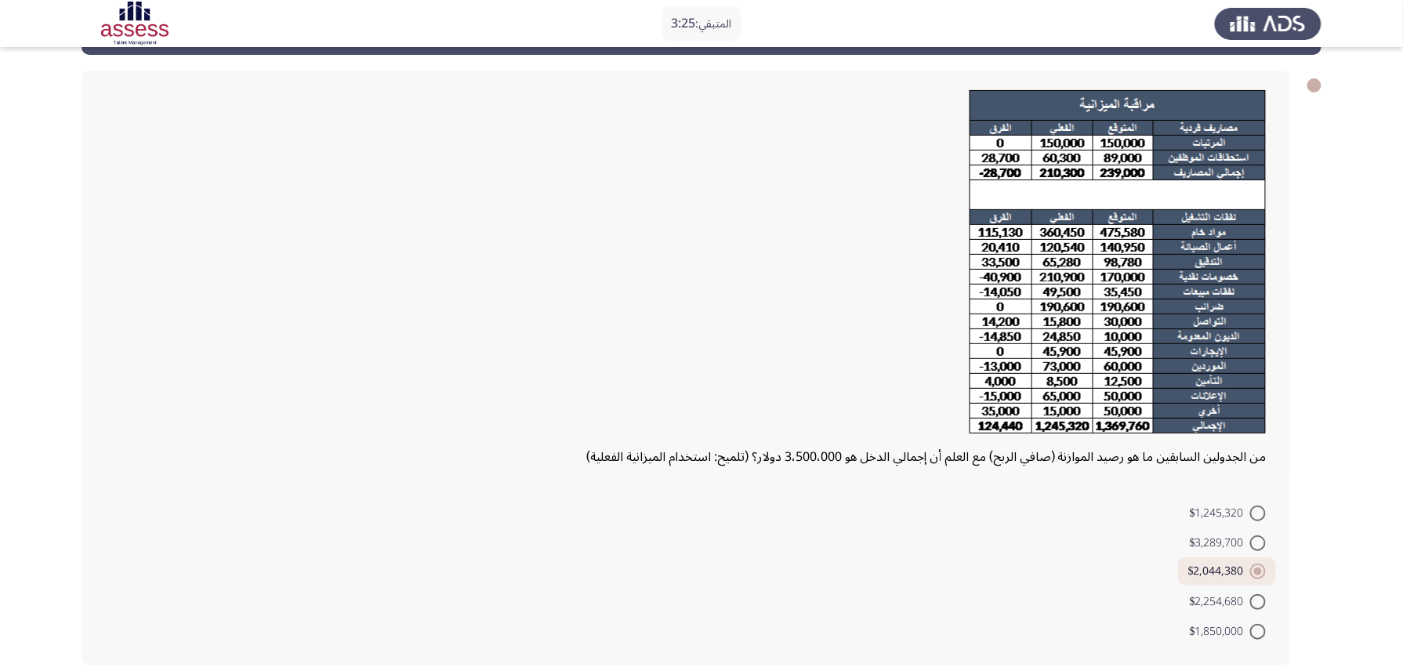
scroll to position [129, 0]
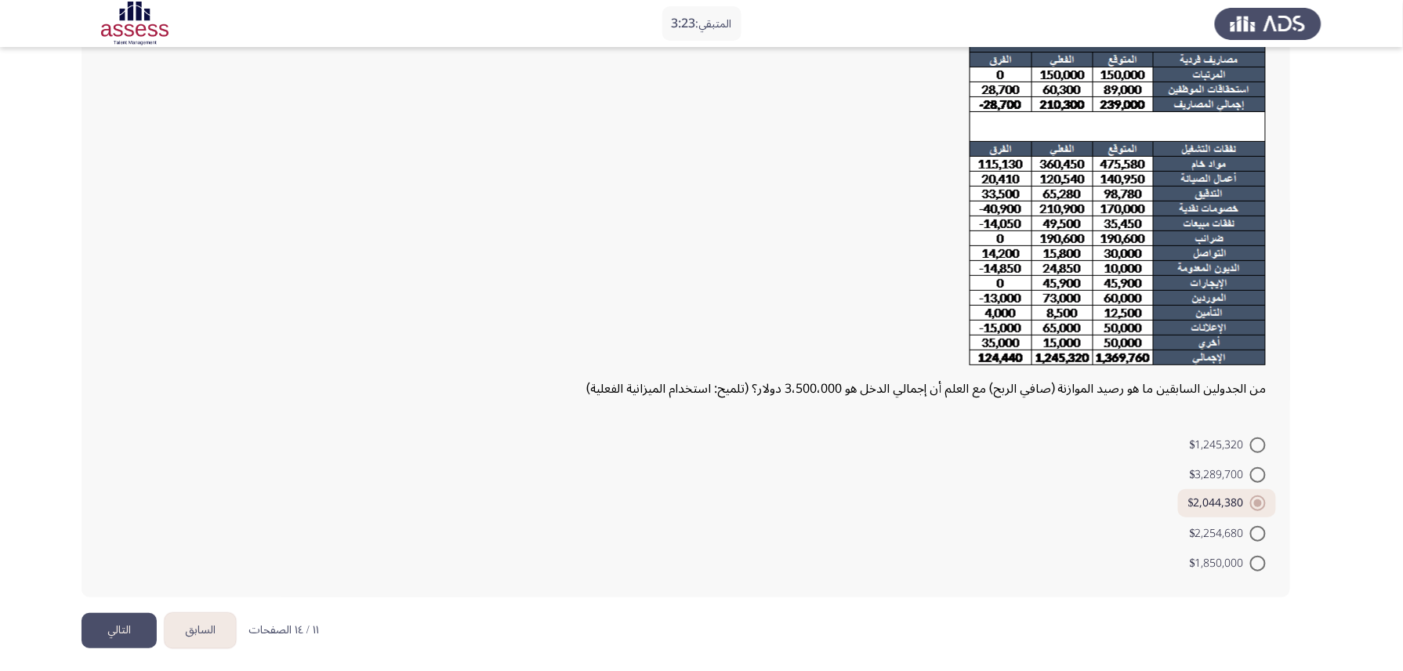
click at [107, 503] on button "التالي" at bounding box center [119, 630] width 75 height 35
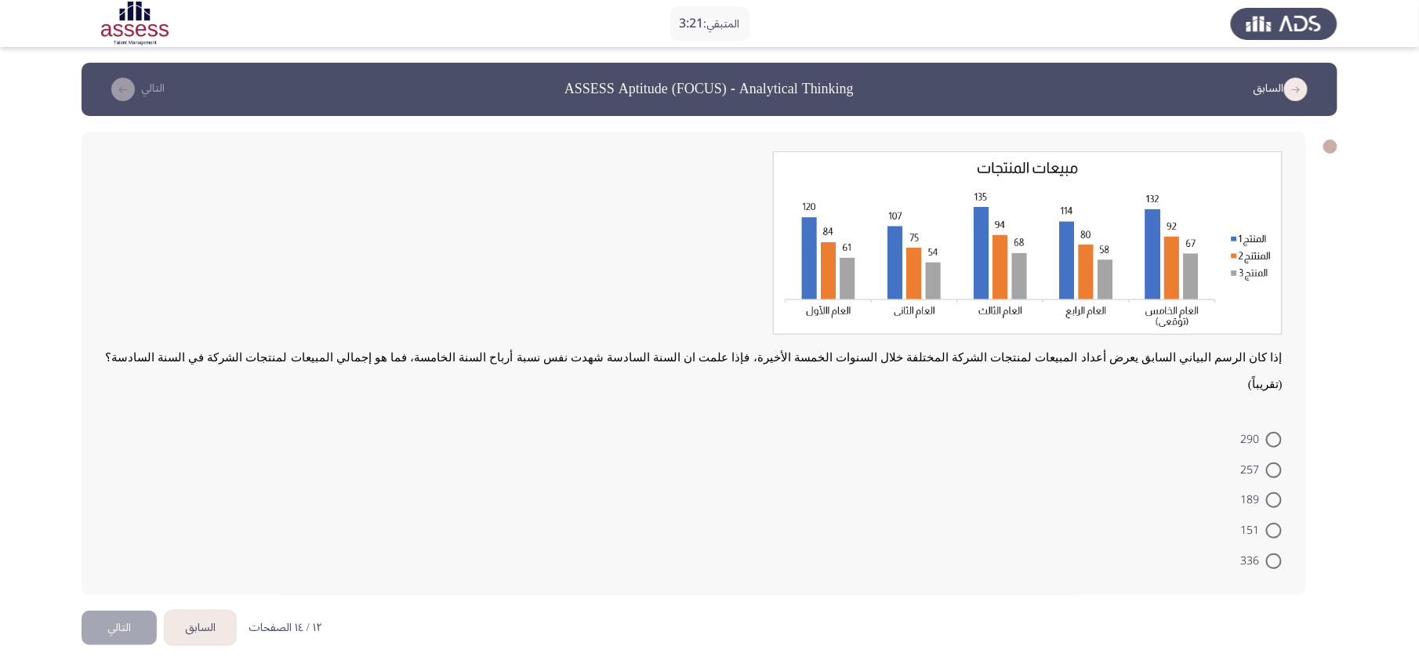
click at [1064, 432] on span at bounding box center [1274, 440] width 16 height 16
click at [1064, 432] on input "290" at bounding box center [1274, 440] width 16 height 16
radio input "true"
click at [122, 503] on button "التالي" at bounding box center [119, 625] width 75 height 35
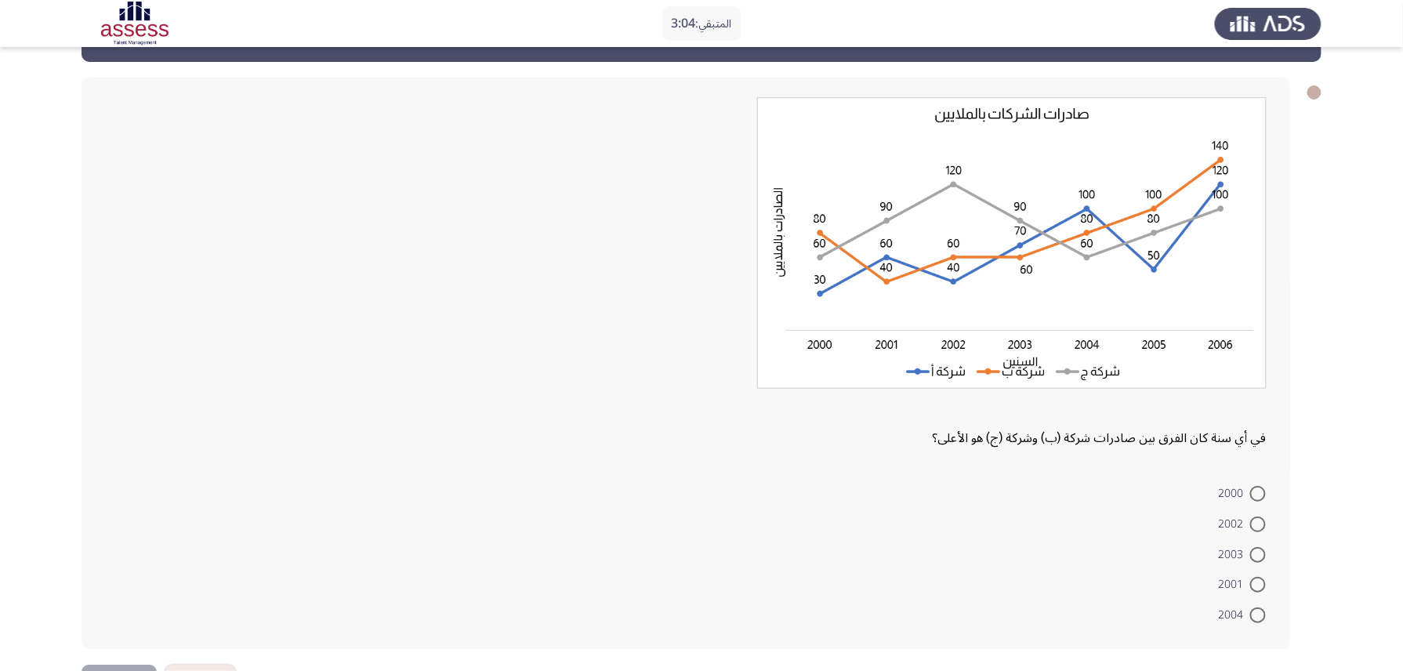
scroll to position [104, 0]
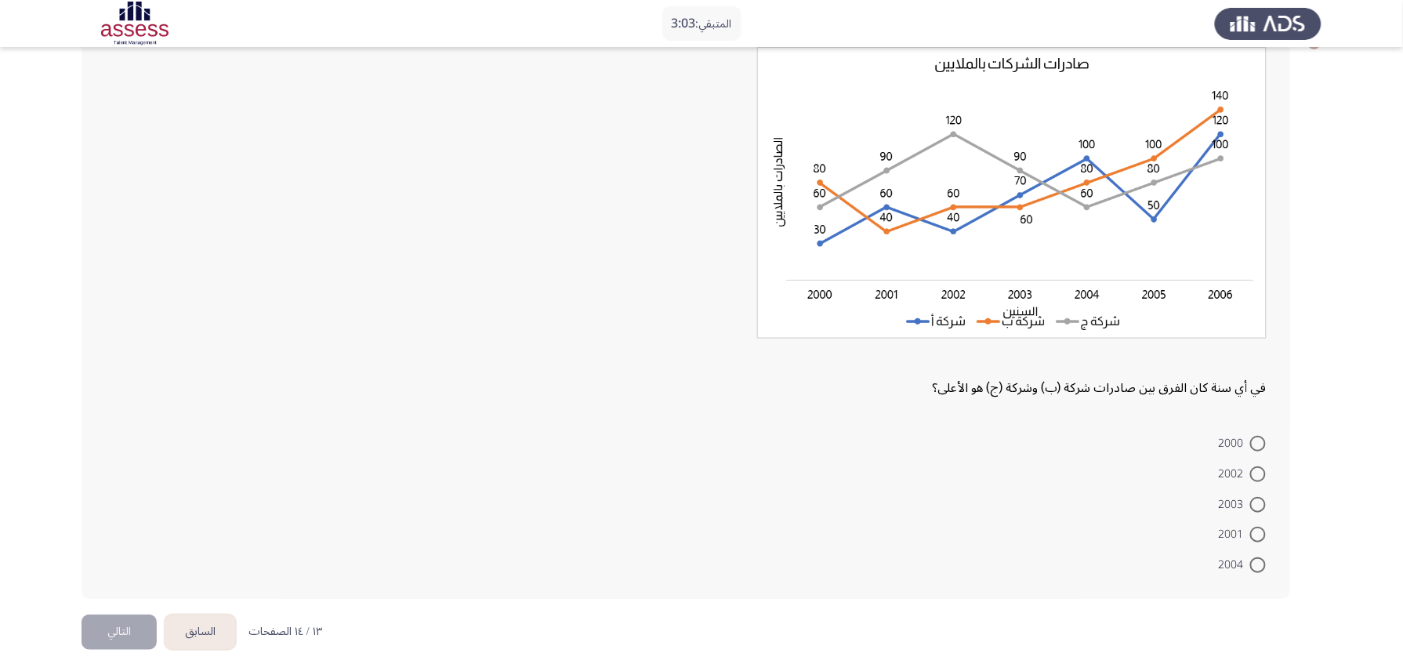
click at [208, 503] on button "السابق" at bounding box center [200, 632] width 71 height 35
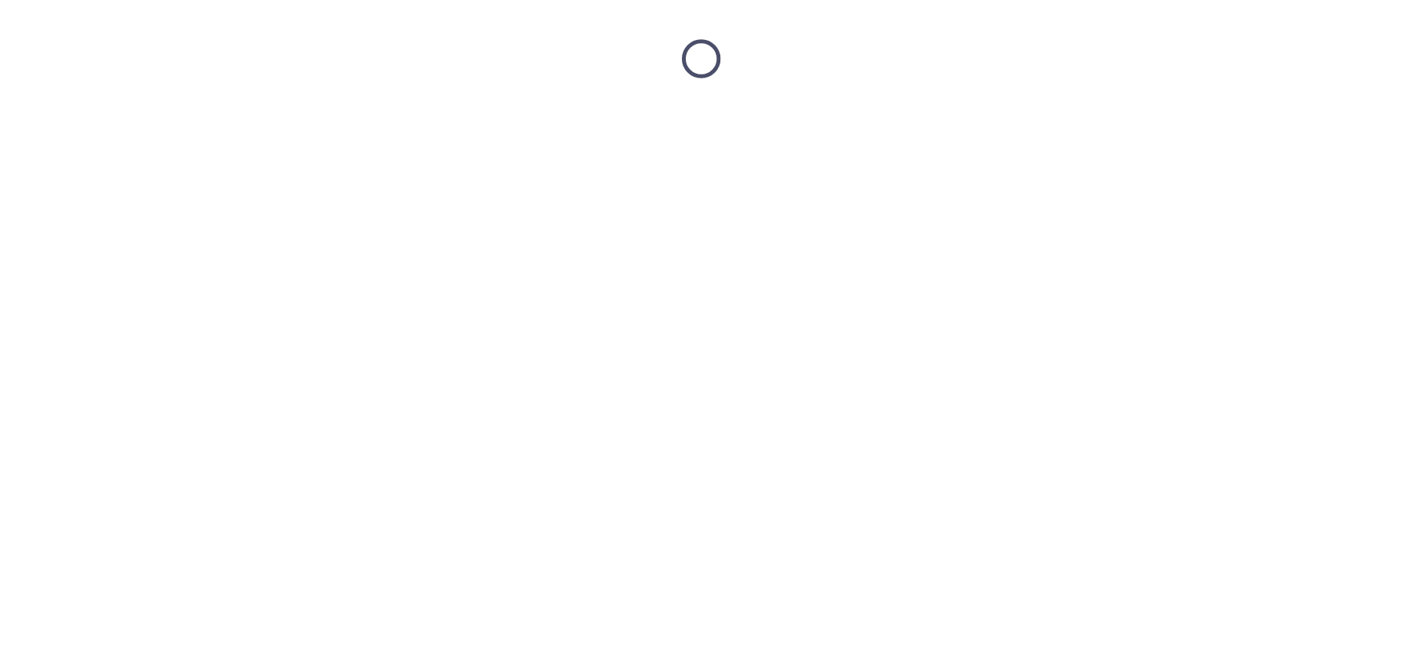
scroll to position [0, 0]
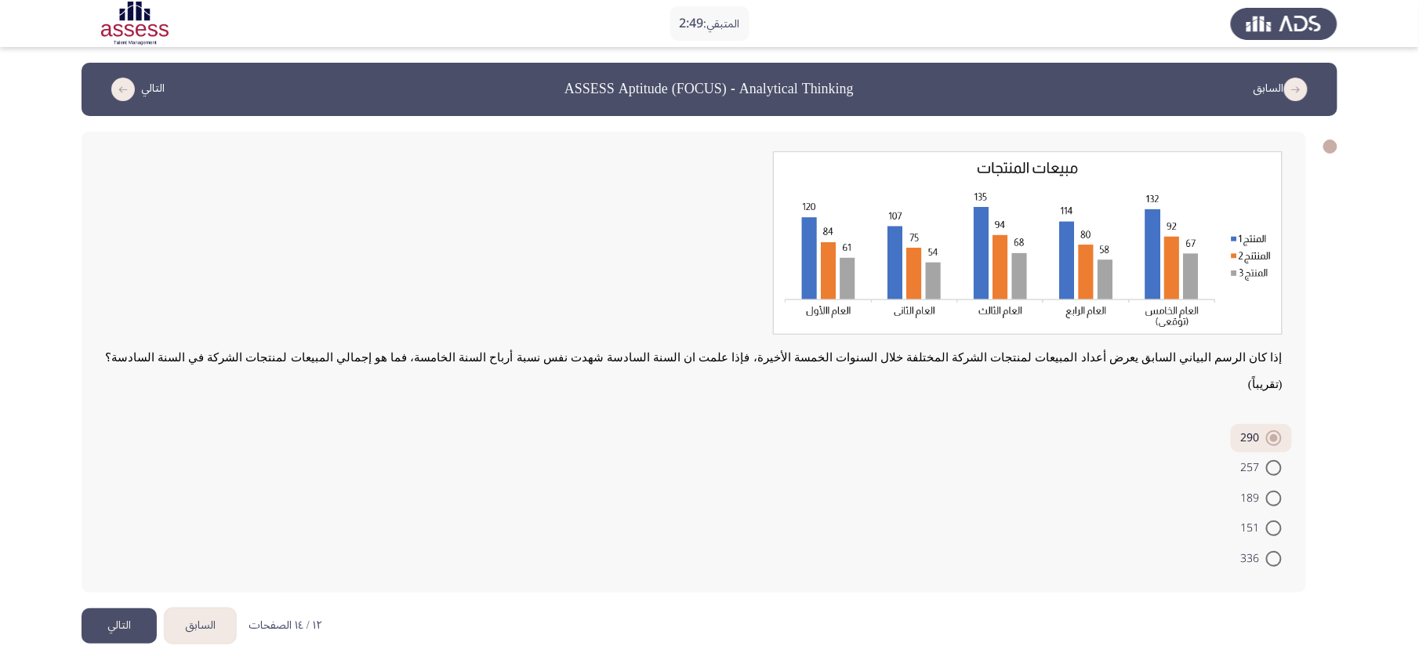
click at [1064, 503] on span at bounding box center [1274, 559] width 16 height 16
click at [1064, 503] on input "336" at bounding box center [1274, 559] width 16 height 16
radio input "true"
click at [96, 503] on button "التالي" at bounding box center [119, 625] width 75 height 35
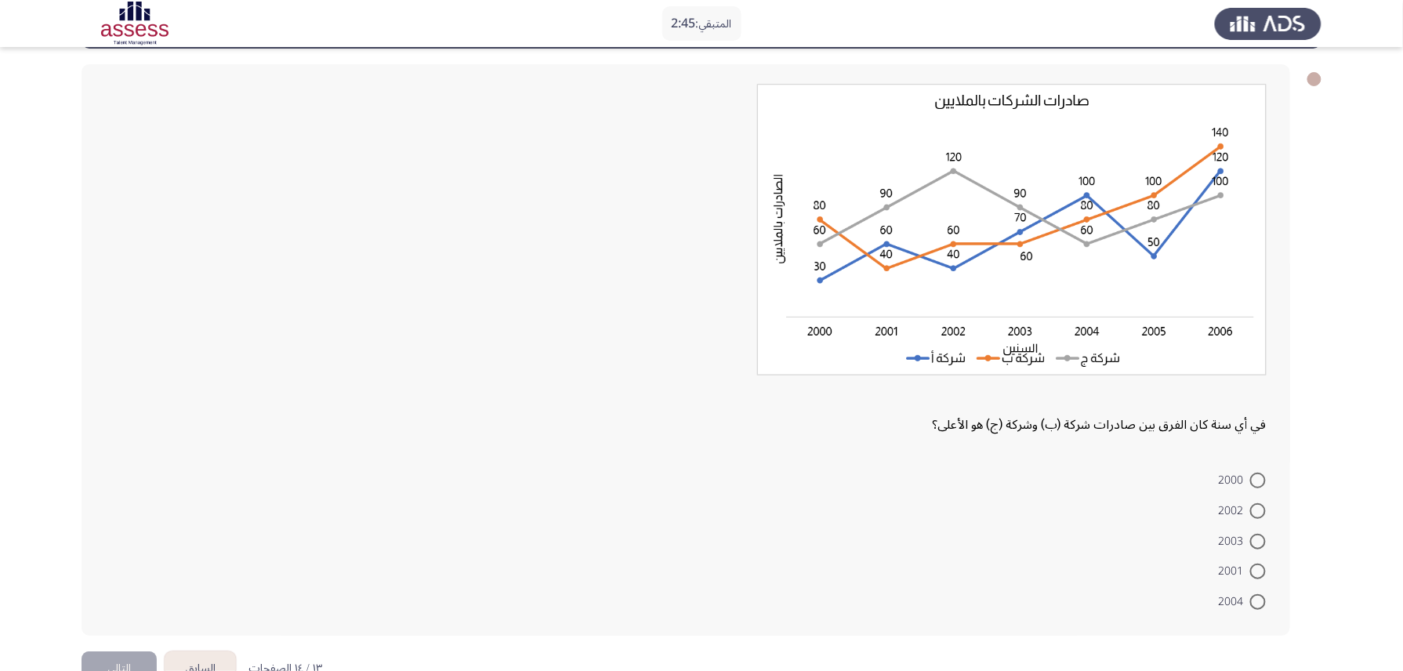
scroll to position [104, 0]
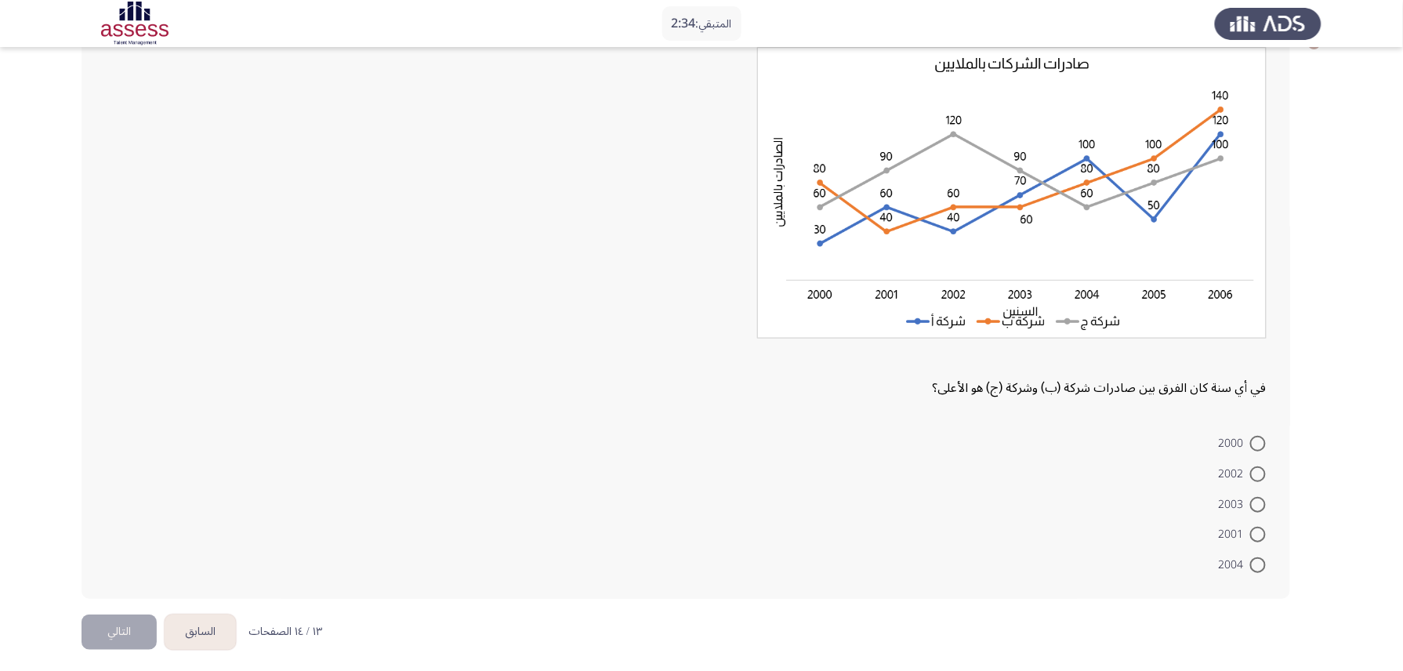
click at [1064, 445] on span at bounding box center [1259, 444] width 16 height 16
click at [1064, 445] on input "2000" at bounding box center [1259, 444] width 16 height 16
radio input "true"
click at [111, 503] on button "التالي" at bounding box center [119, 630] width 75 height 35
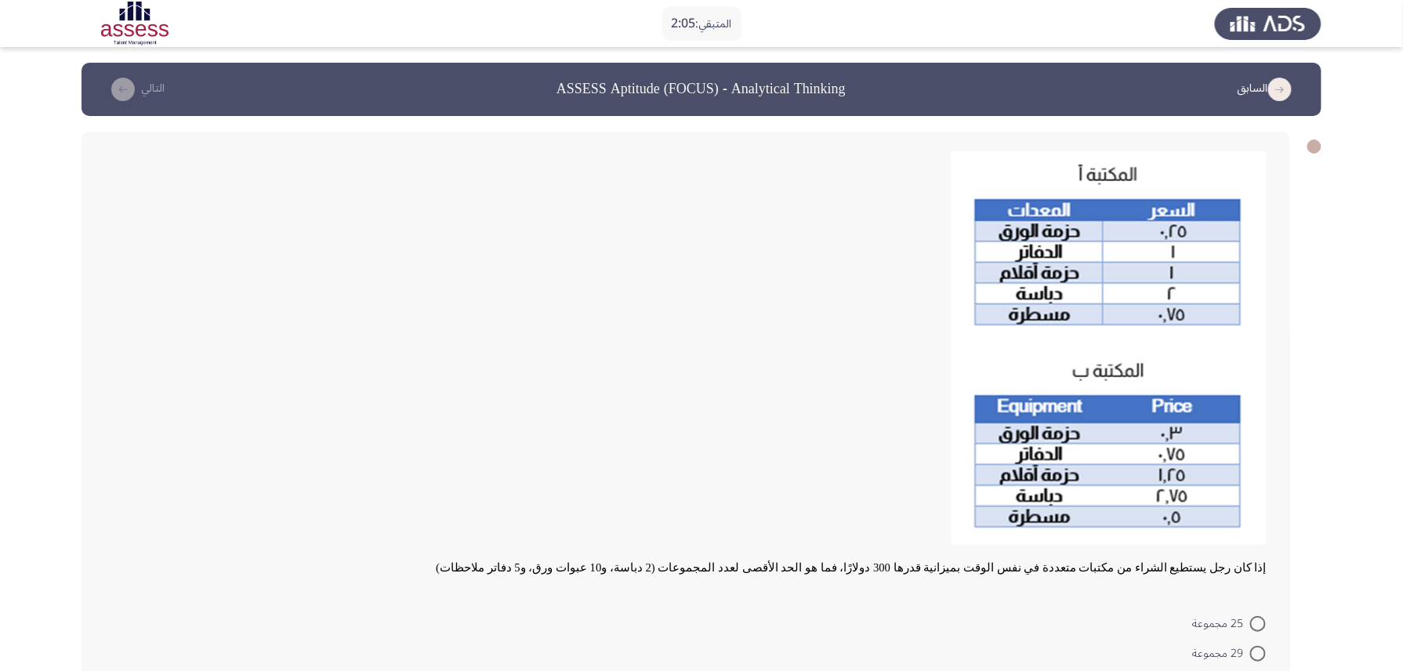
scroll to position [180, 0]
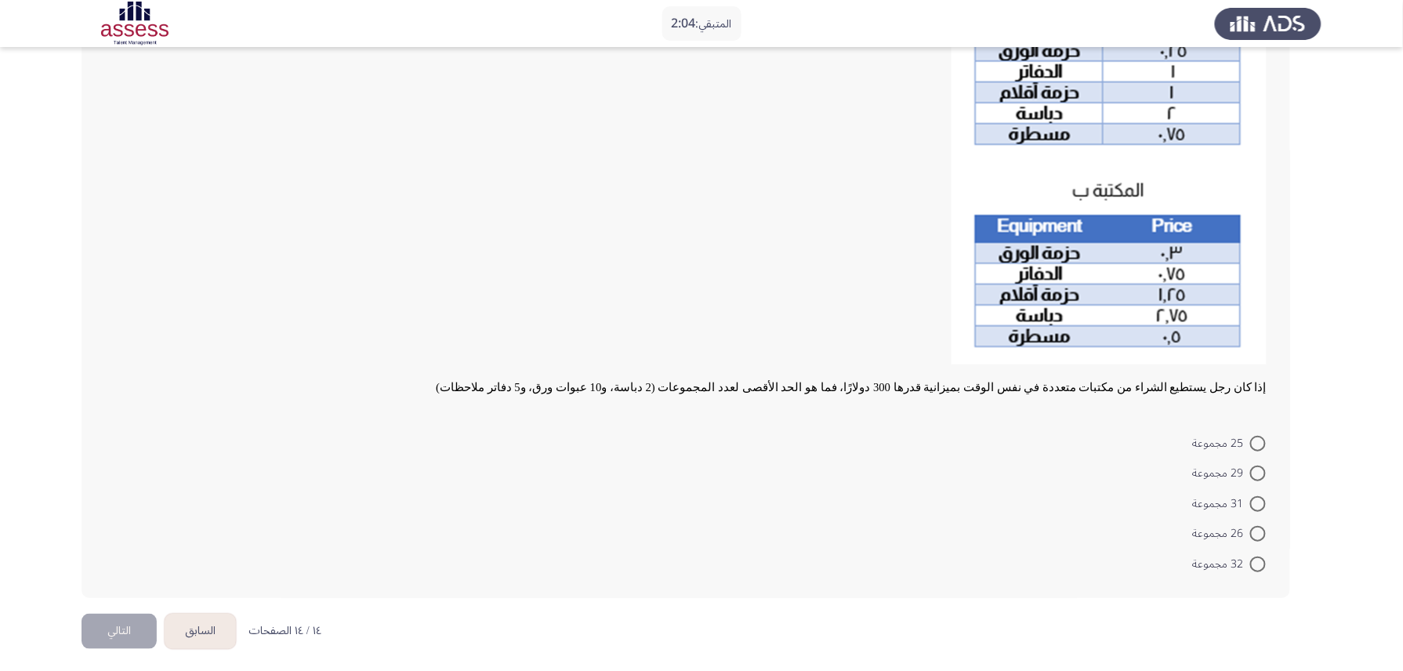
click at [187, 503] on button "السابق" at bounding box center [200, 631] width 71 height 35
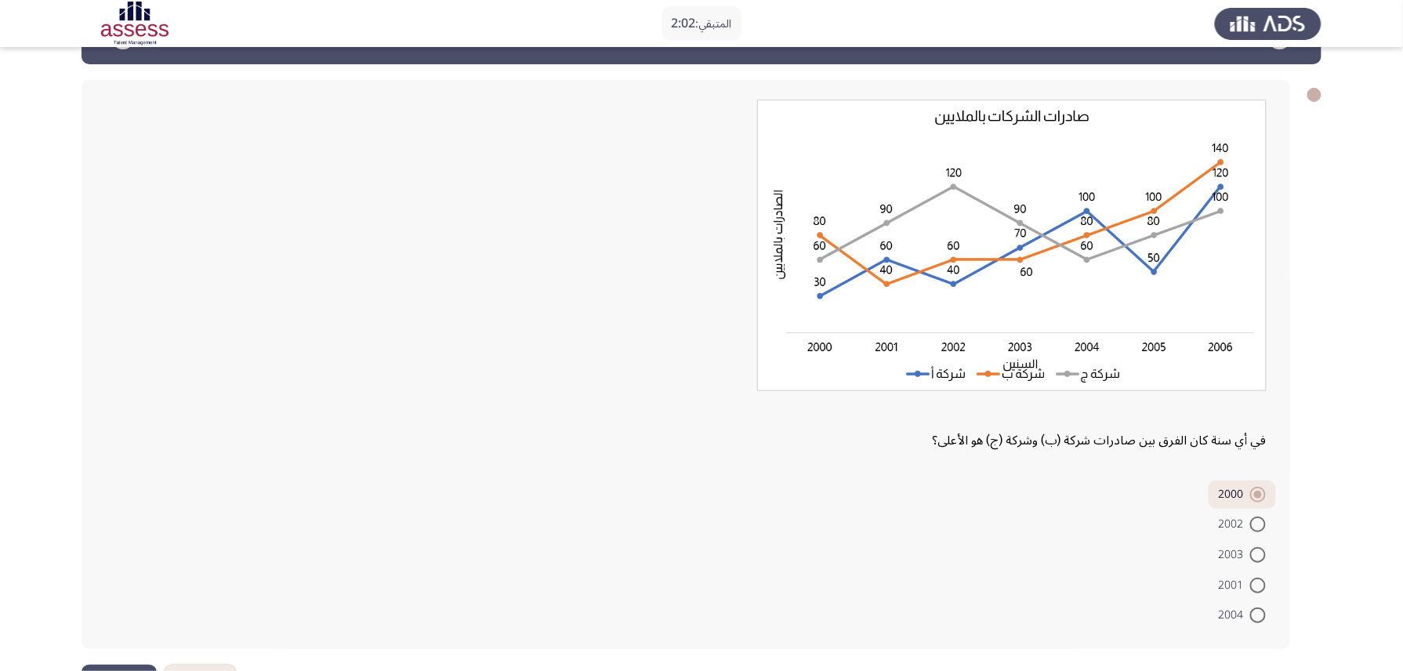
scroll to position [103, 0]
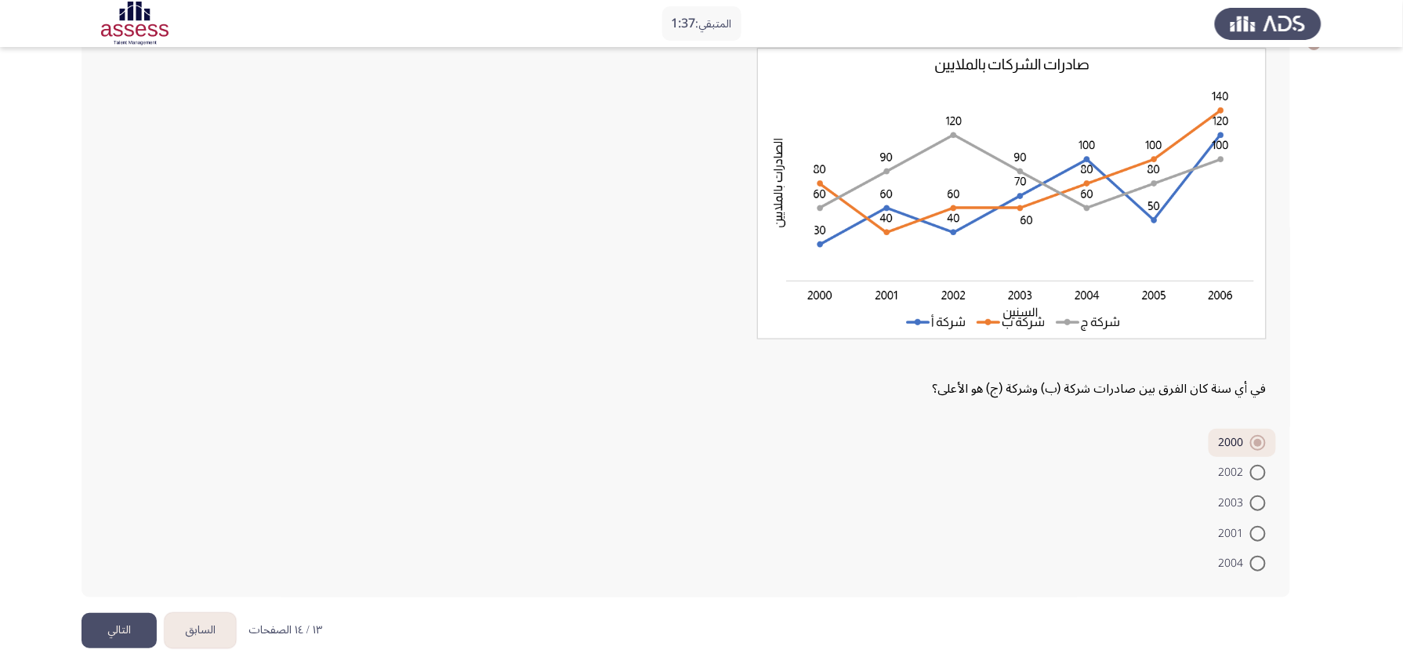
click at [114, 503] on button "التالي" at bounding box center [119, 630] width 75 height 35
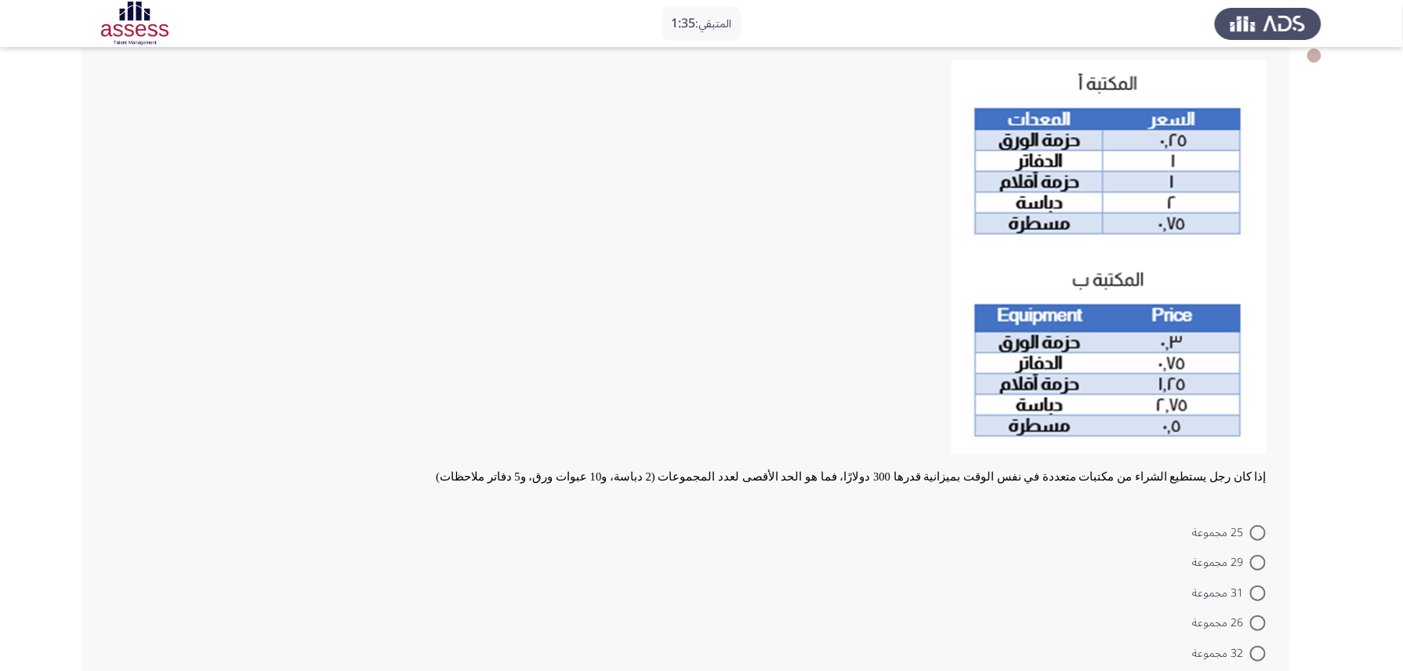
scroll to position [180, 0]
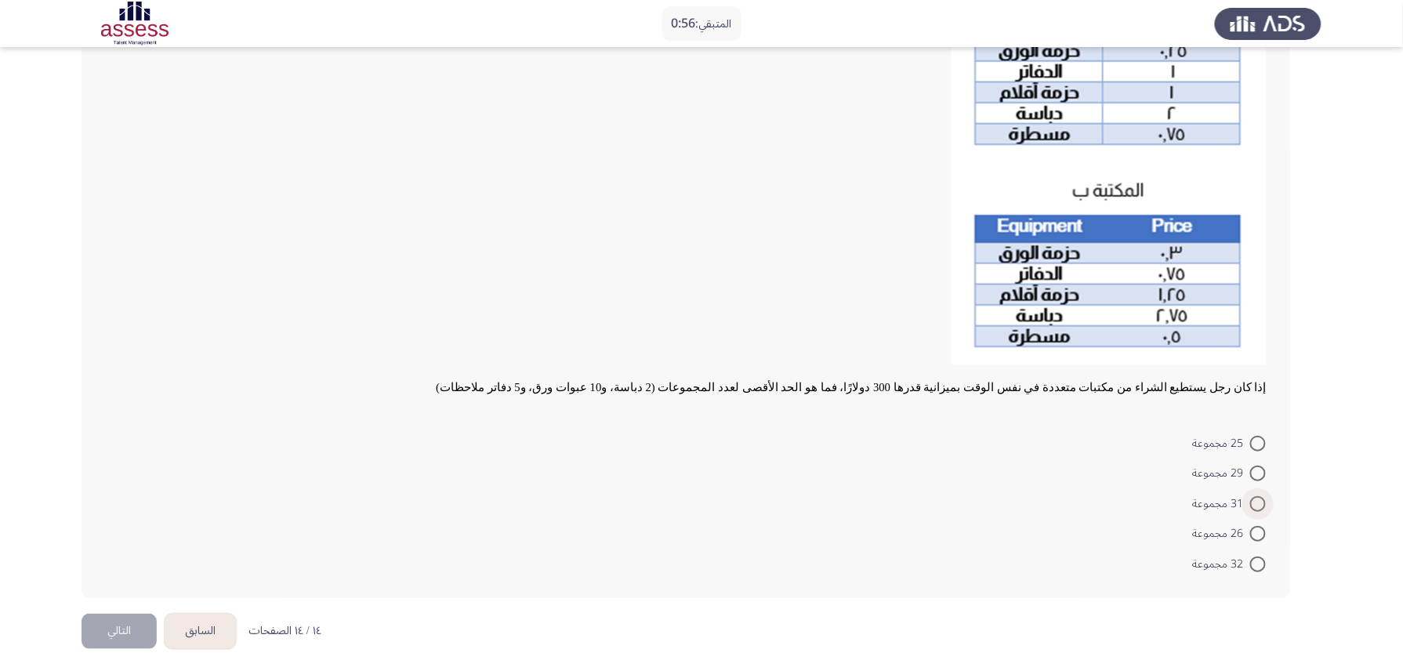
click at [1064, 497] on span at bounding box center [1259, 504] width 16 height 16
click at [1064, 497] on input "31 مجموعة" at bounding box center [1259, 504] width 16 height 16
radio input "true"
click at [1064, 499] on span at bounding box center [1258, 503] width 8 height 8
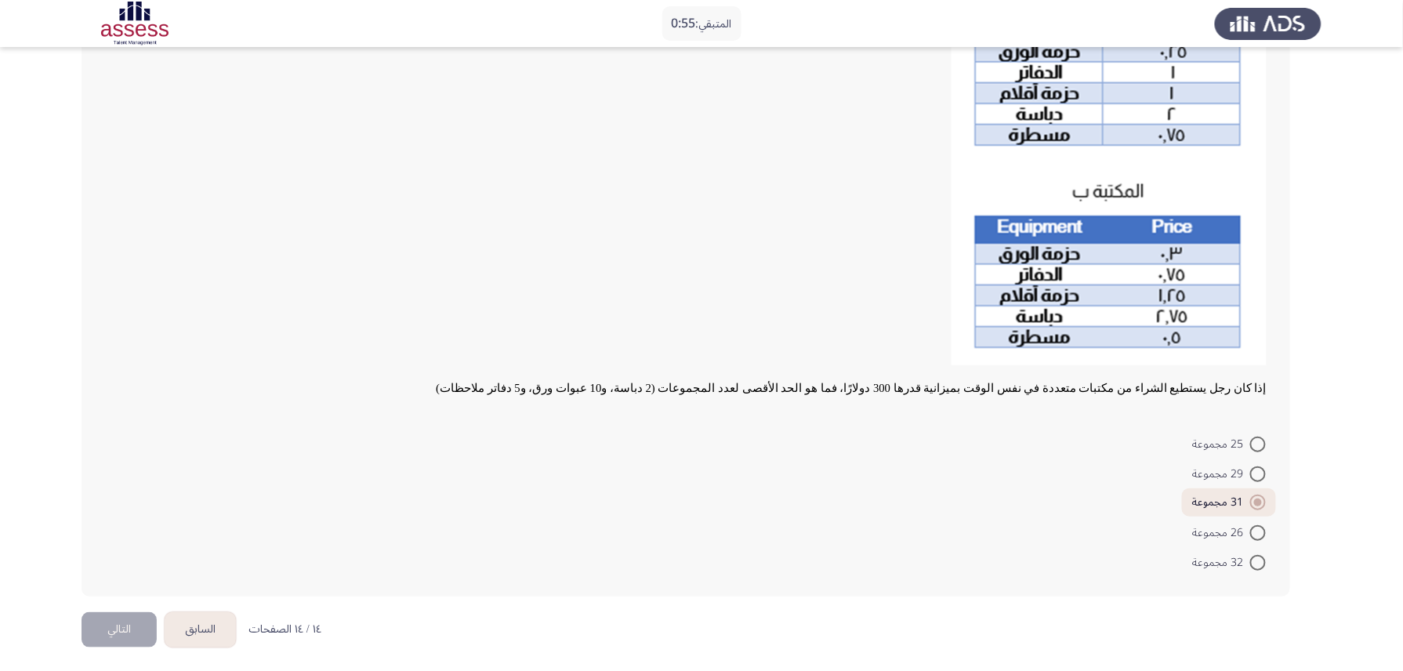
click at [1064, 497] on input "31 مجموعة" at bounding box center [1259, 503] width 16 height 16
click at [1064, 503] on span at bounding box center [1259, 563] width 16 height 16
click at [1064, 503] on input "32 مجموعة" at bounding box center [1259, 563] width 16 height 16
radio input "true"
click at [205, 503] on button "السابق" at bounding box center [200, 629] width 71 height 35
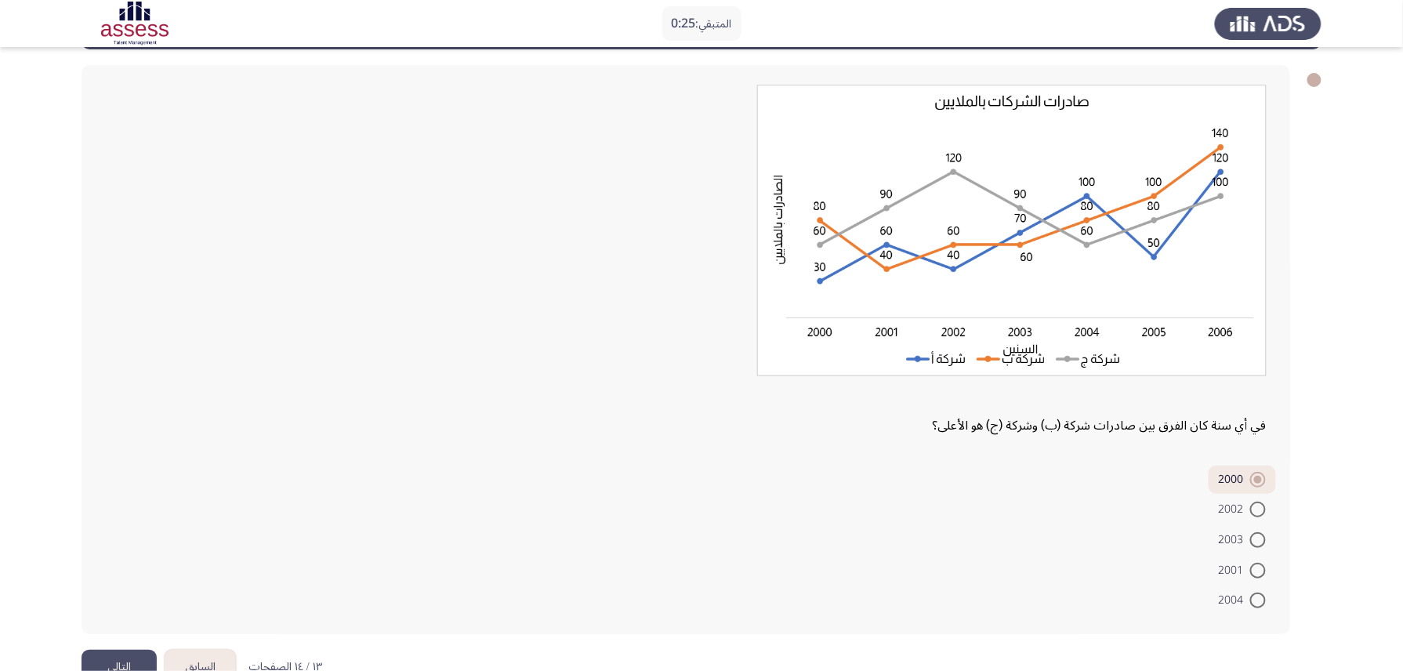
scroll to position [103, 0]
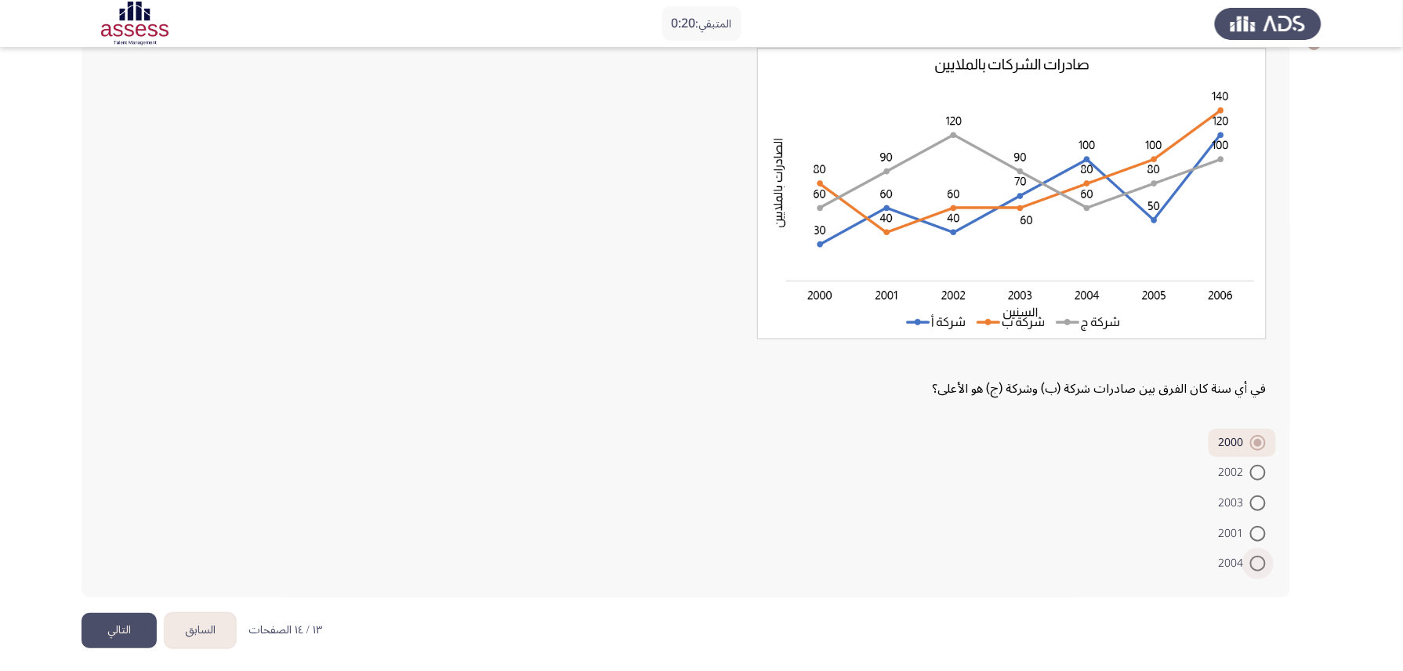
click at [1064, 503] on span at bounding box center [1259, 564] width 16 height 16
click at [1064, 503] on input "2004" at bounding box center [1259, 564] width 16 height 16
radio input "true"
click at [116, 503] on button "التالي" at bounding box center [119, 630] width 75 height 35
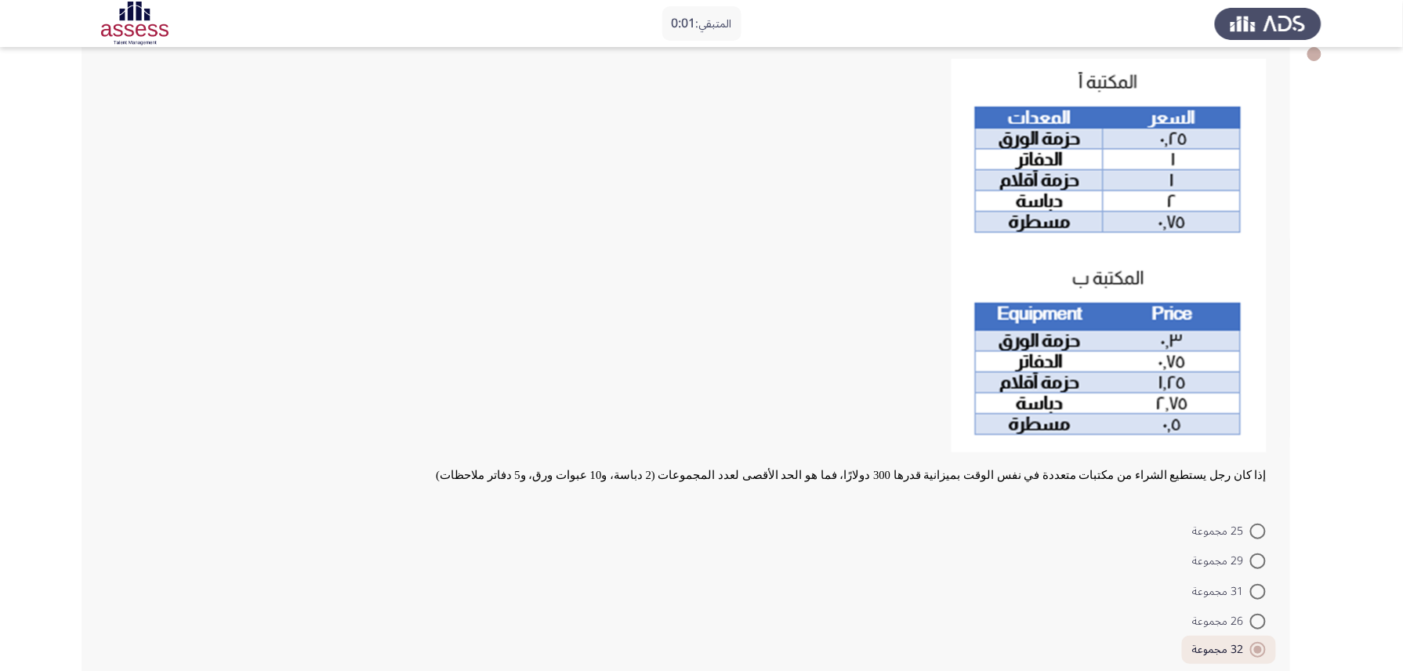
scroll to position [180, 0]
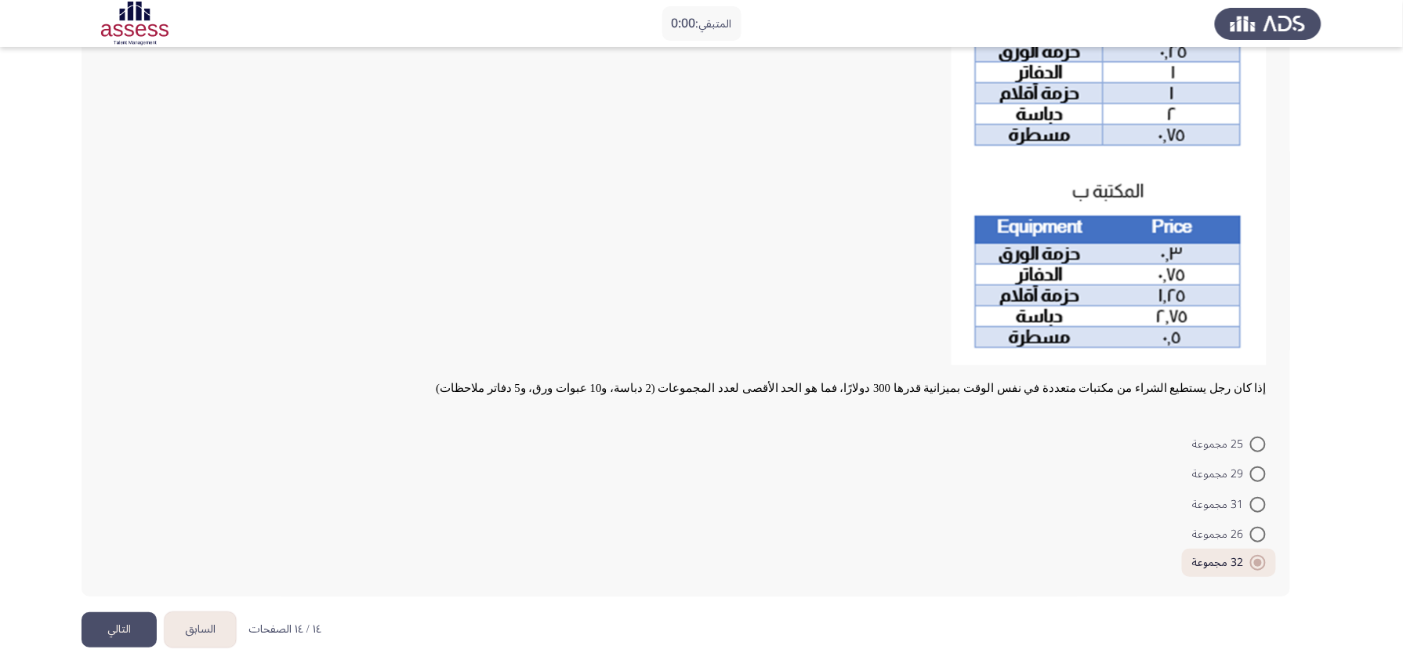
click at [151, 503] on button "التالي" at bounding box center [119, 629] width 75 height 35
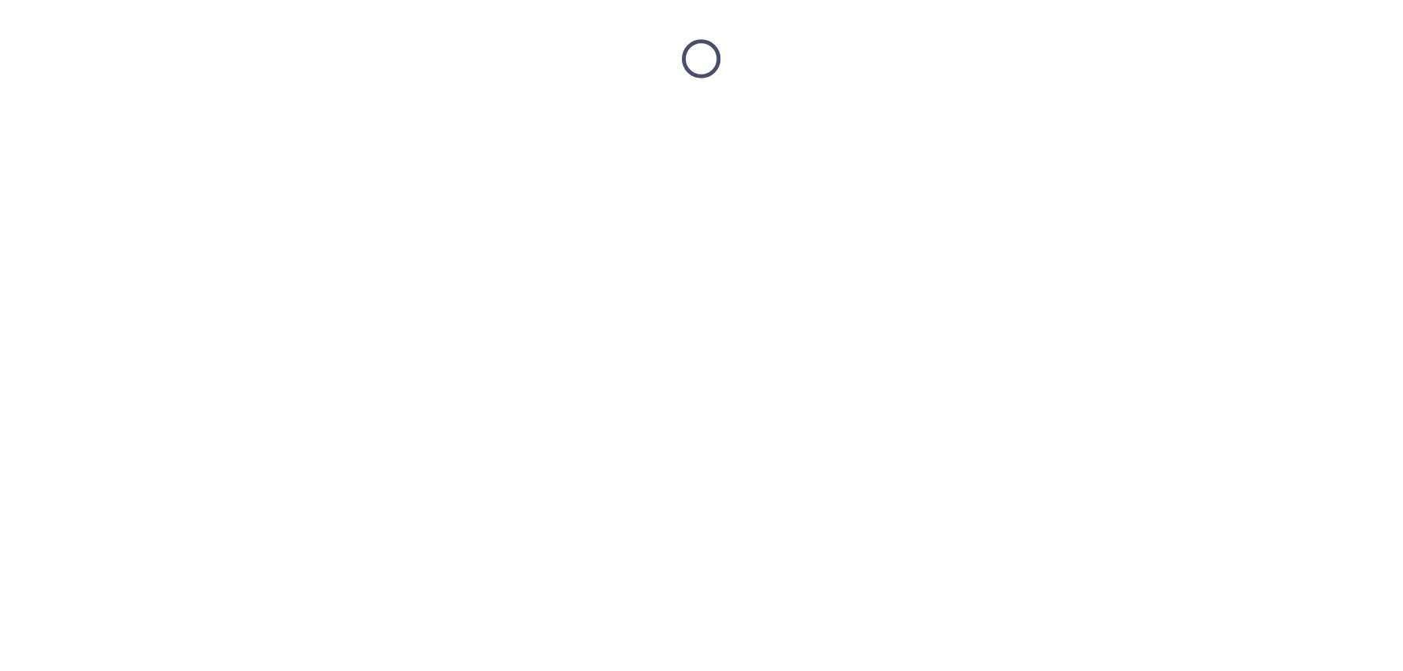
scroll to position [0, 0]
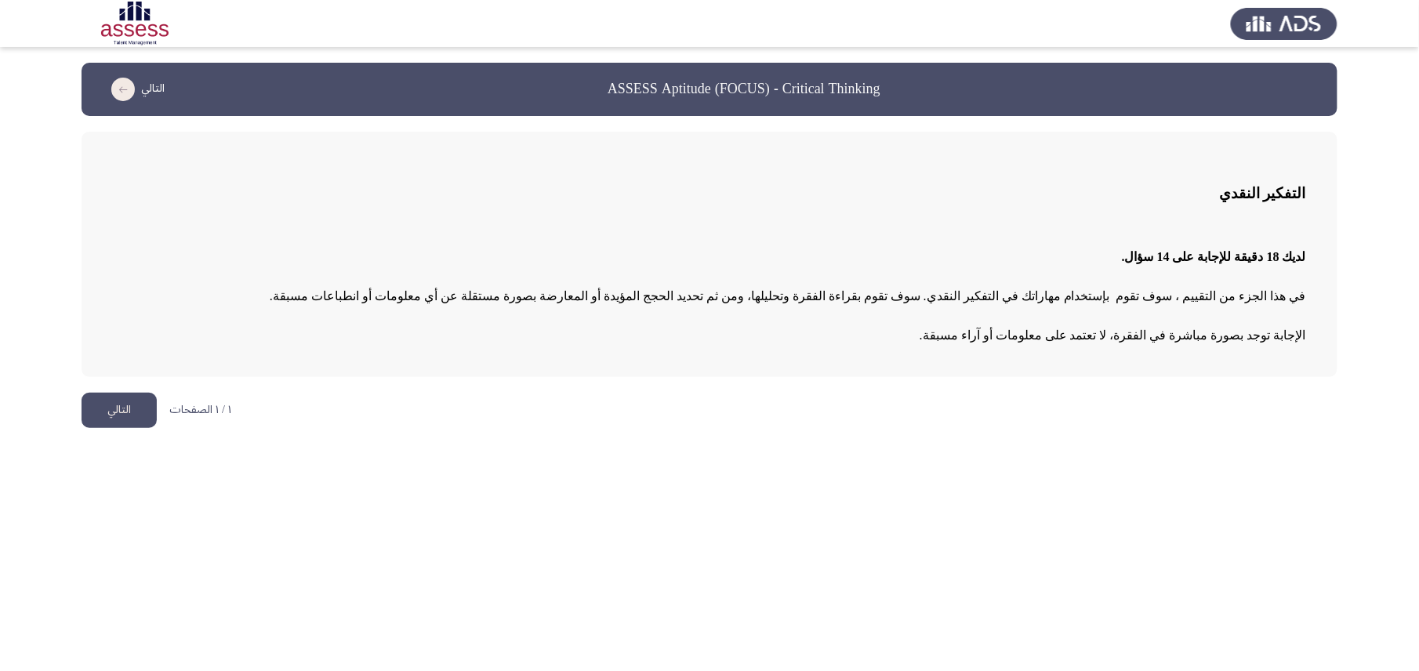
click at [142, 422] on button "التالي" at bounding box center [119, 410] width 75 height 35
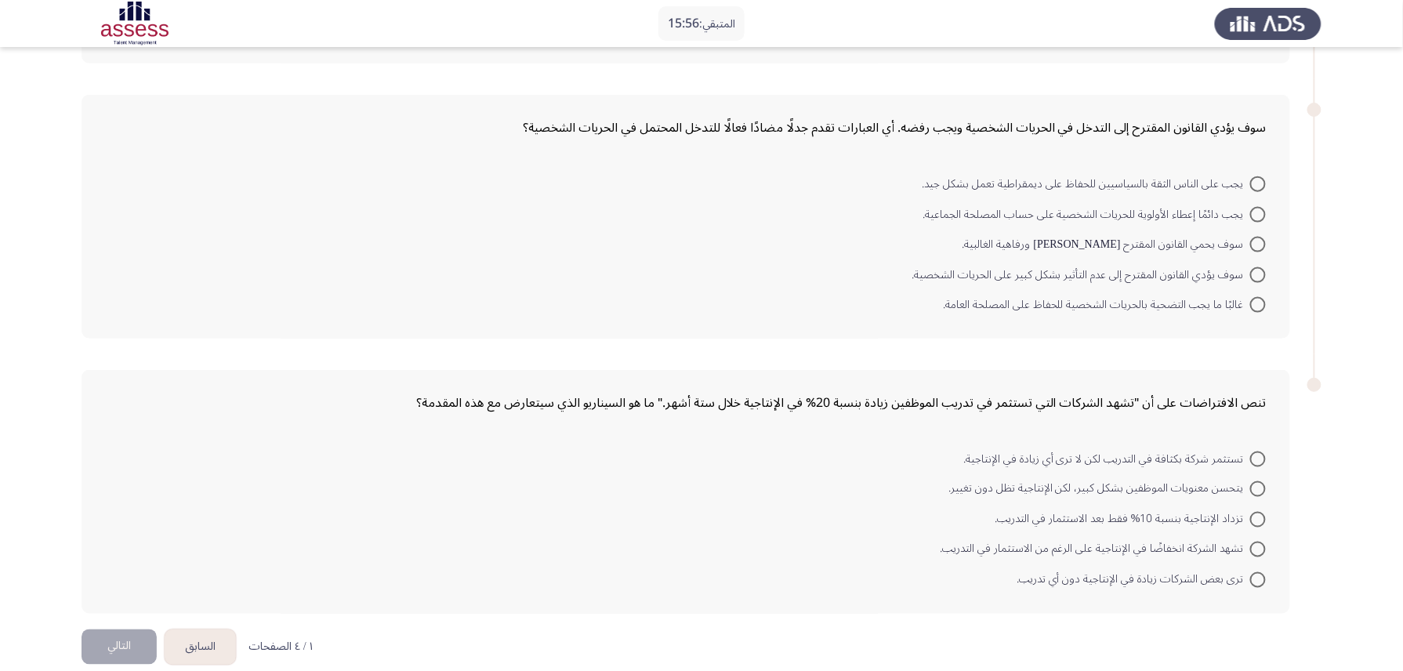
scroll to position [587, 0]
click at [1064, 451] on span at bounding box center [1259, 459] width 16 height 16
click at [1064, 451] on input "تستثمر شركة بكثافة في التدريب لكن لا ترى أي زيادة في الإنتاجية." at bounding box center [1259, 459] width 16 height 16
radio input "true"
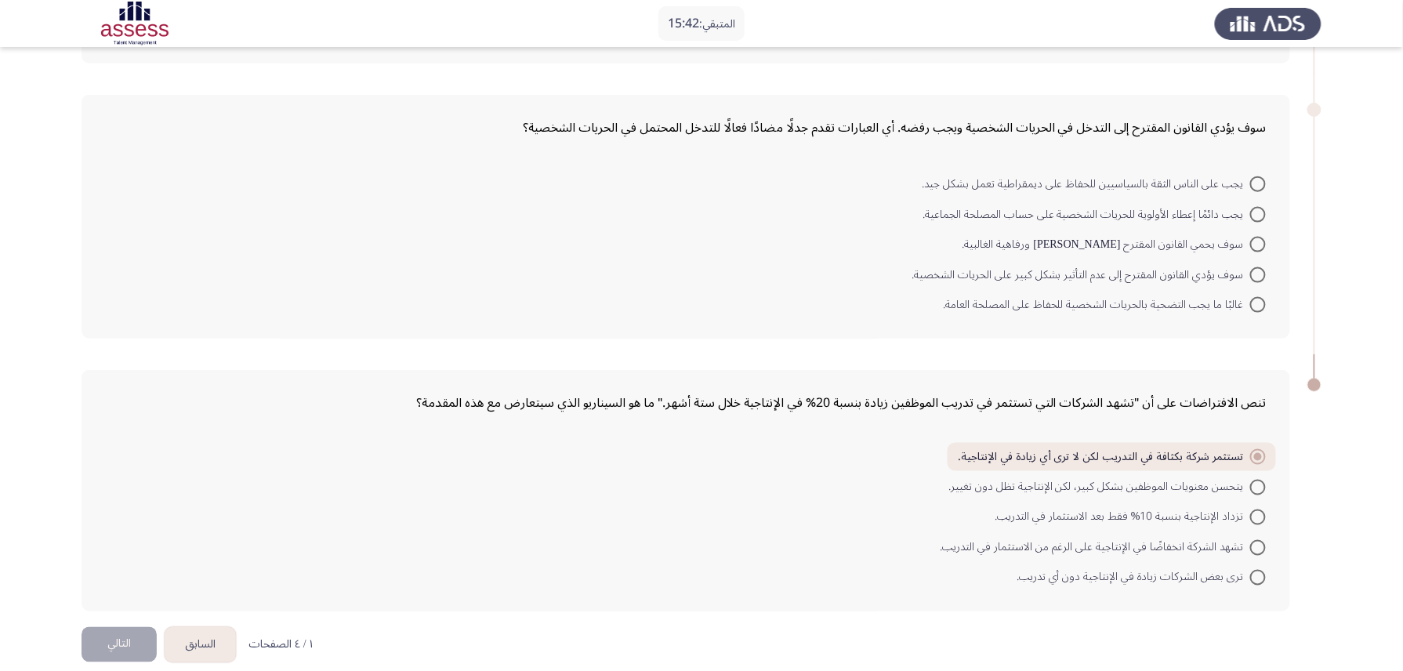
click at [1064, 267] on span at bounding box center [1259, 275] width 16 height 16
click at [1064, 267] on input "سوف يؤدي القانون المقترح إلى عدم التأثير بشكل كبير على الحريات الشخصية." at bounding box center [1259, 275] width 16 height 16
radio input "true"
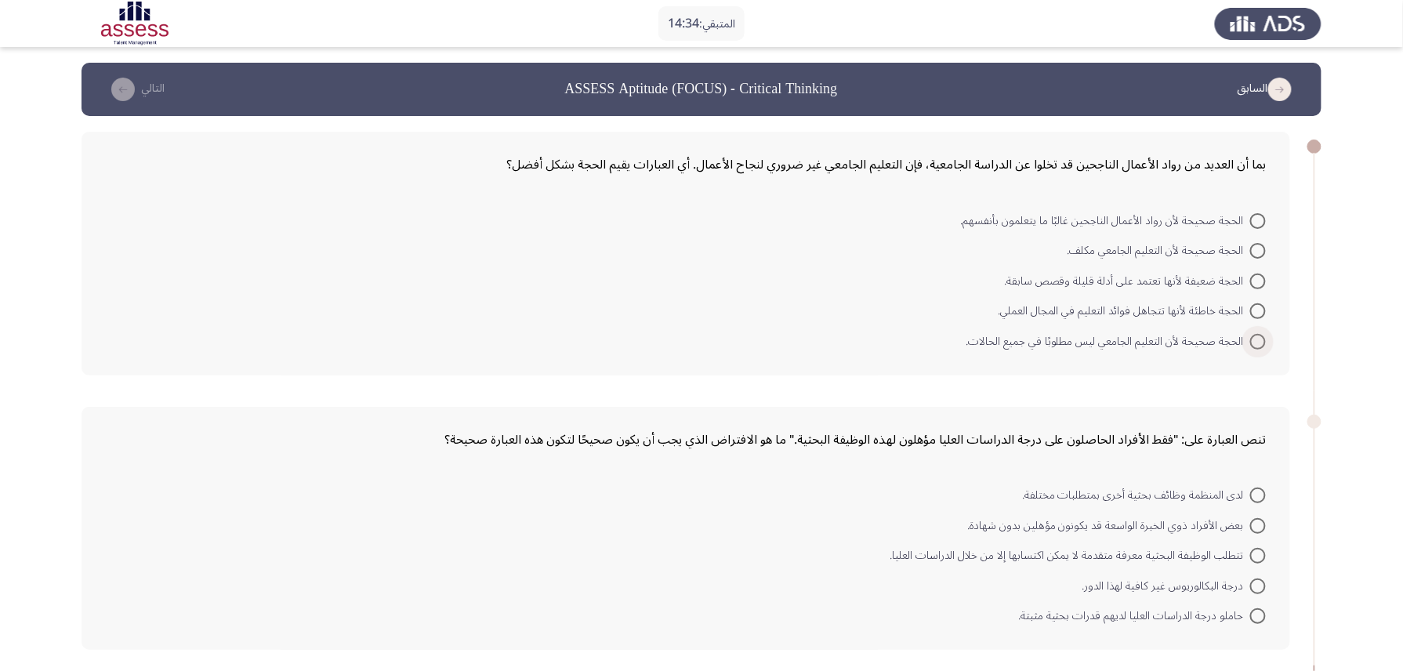
click at [1064, 336] on span at bounding box center [1259, 342] width 16 height 16
click at [1064, 336] on input "الحجة صحيحة لأن التعليم الجامعي ليس مطلوبًا في جميع الحالات." at bounding box center [1259, 342] width 16 height 16
radio input "true"
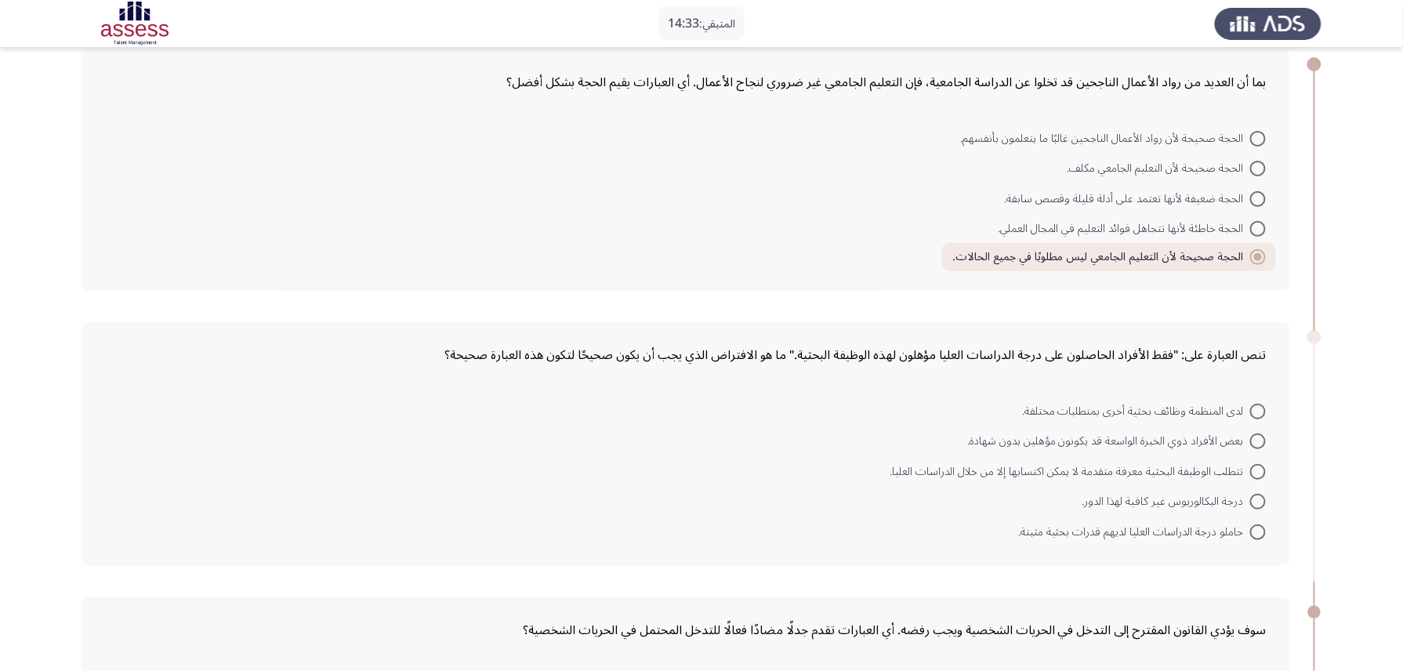
scroll to position [209, 0]
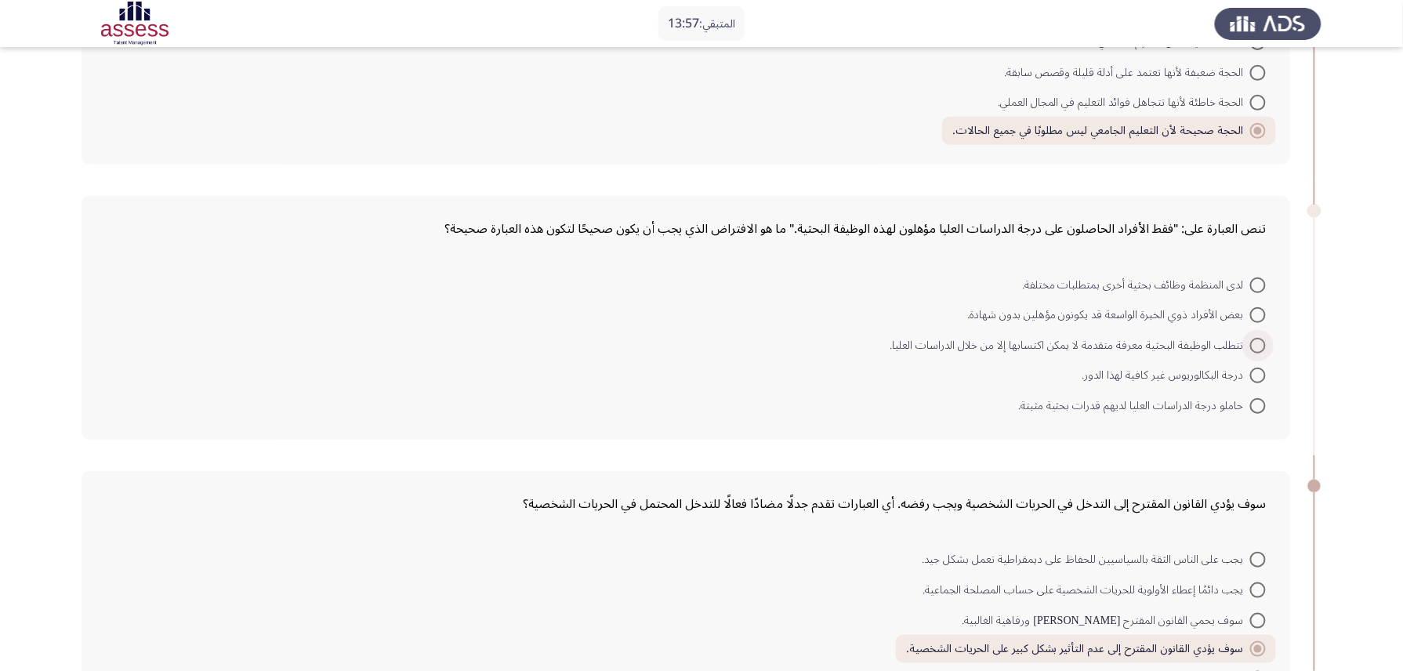
click at [1064, 338] on span at bounding box center [1259, 346] width 16 height 16
click at [1064, 338] on input "تتطلب الوظيفة البحثية معرفة متقدمة لا يمكن اكتسابها إلا من خلال الدراسات العليا." at bounding box center [1259, 346] width 16 height 16
radio input "true"
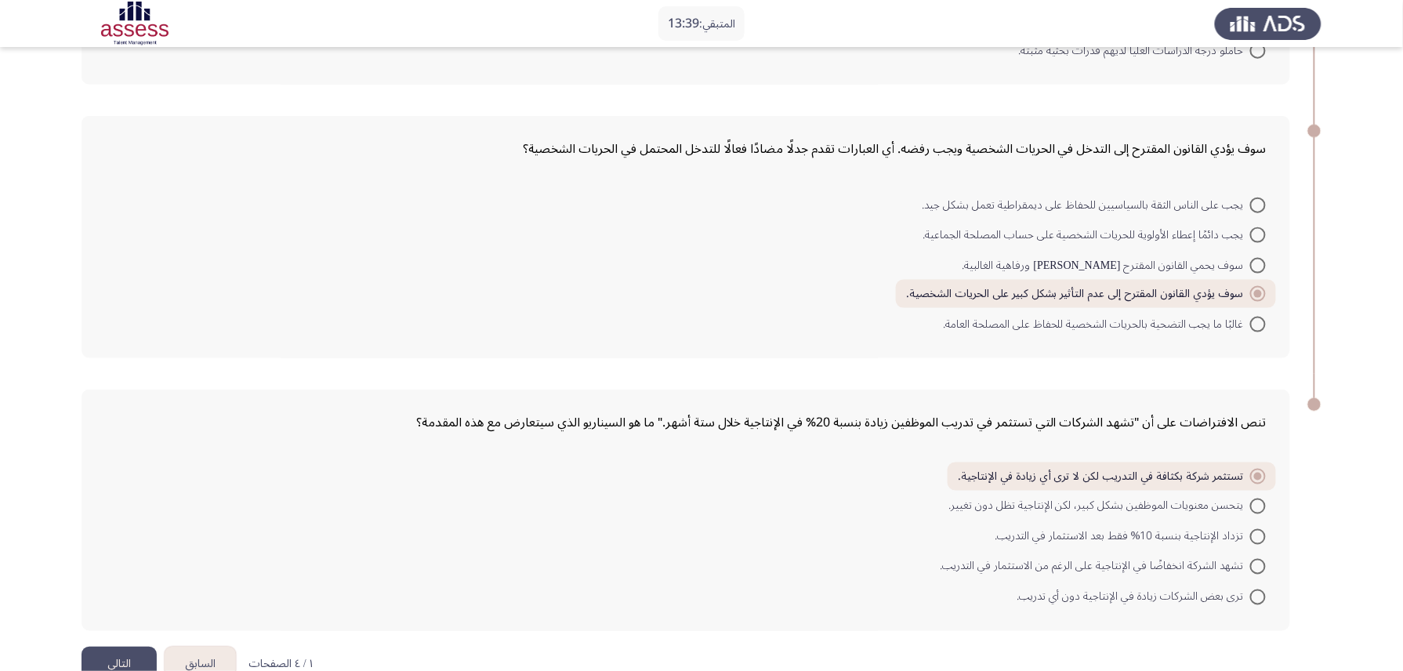
scroll to position [583, 0]
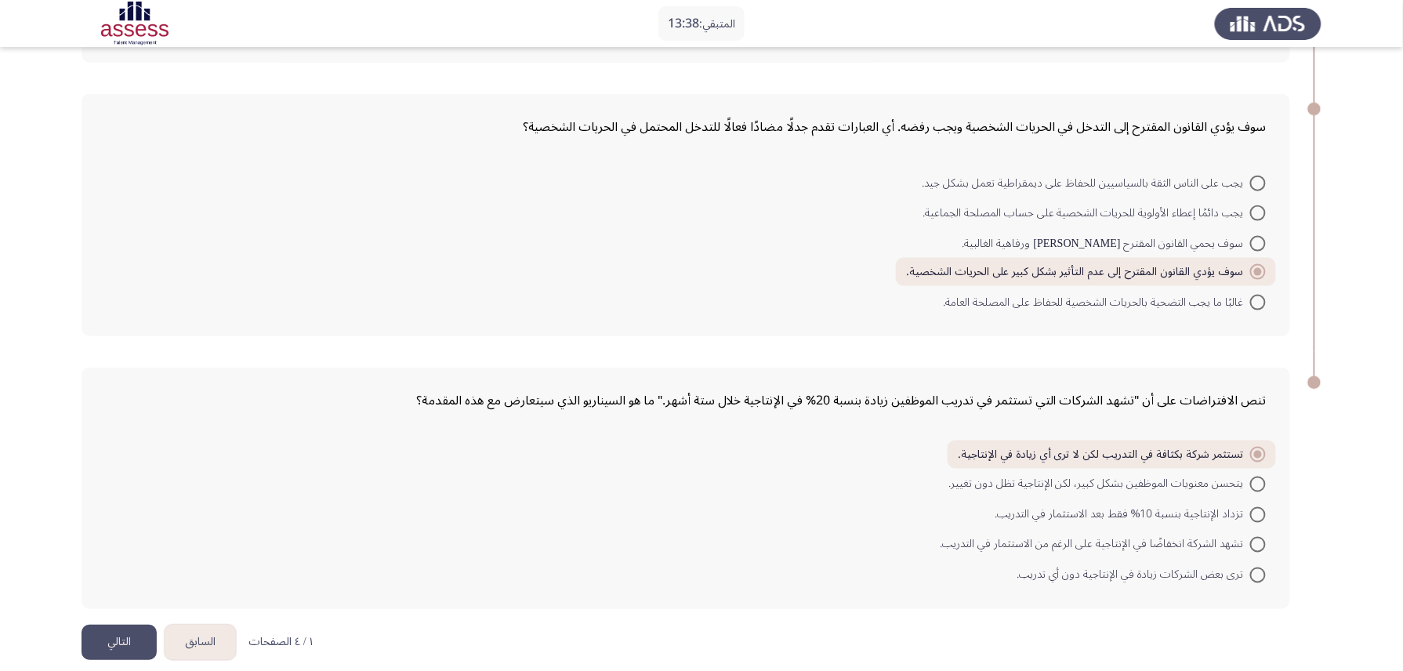
click at [126, 503] on button "التالي" at bounding box center [119, 642] width 75 height 35
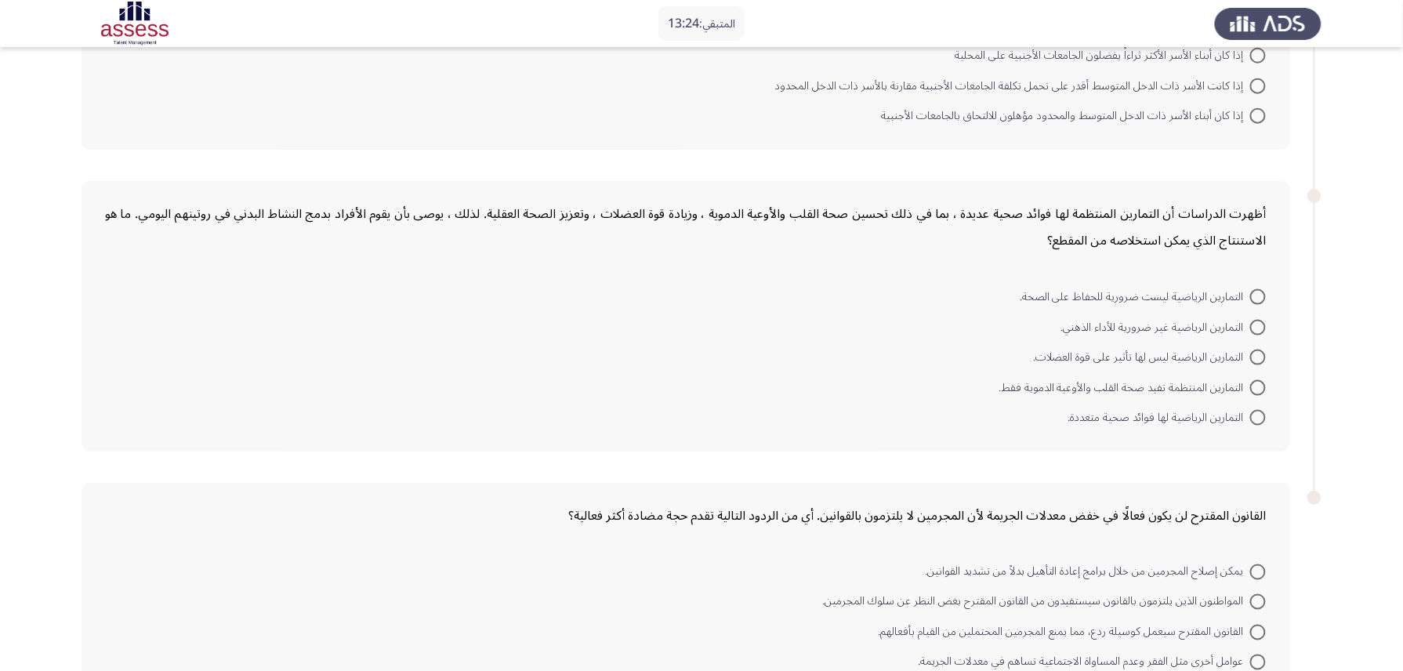
scroll to position [640, 0]
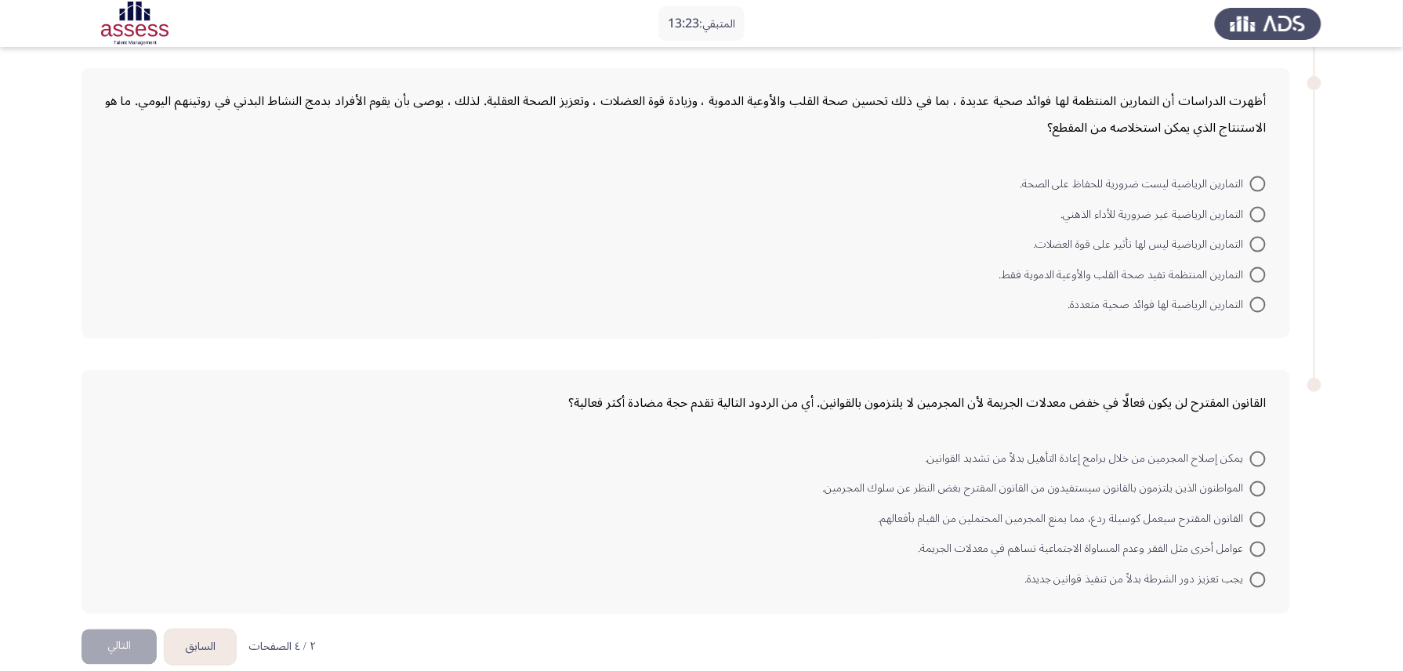
click at [205, 503] on button "السابق" at bounding box center [200, 647] width 71 height 35
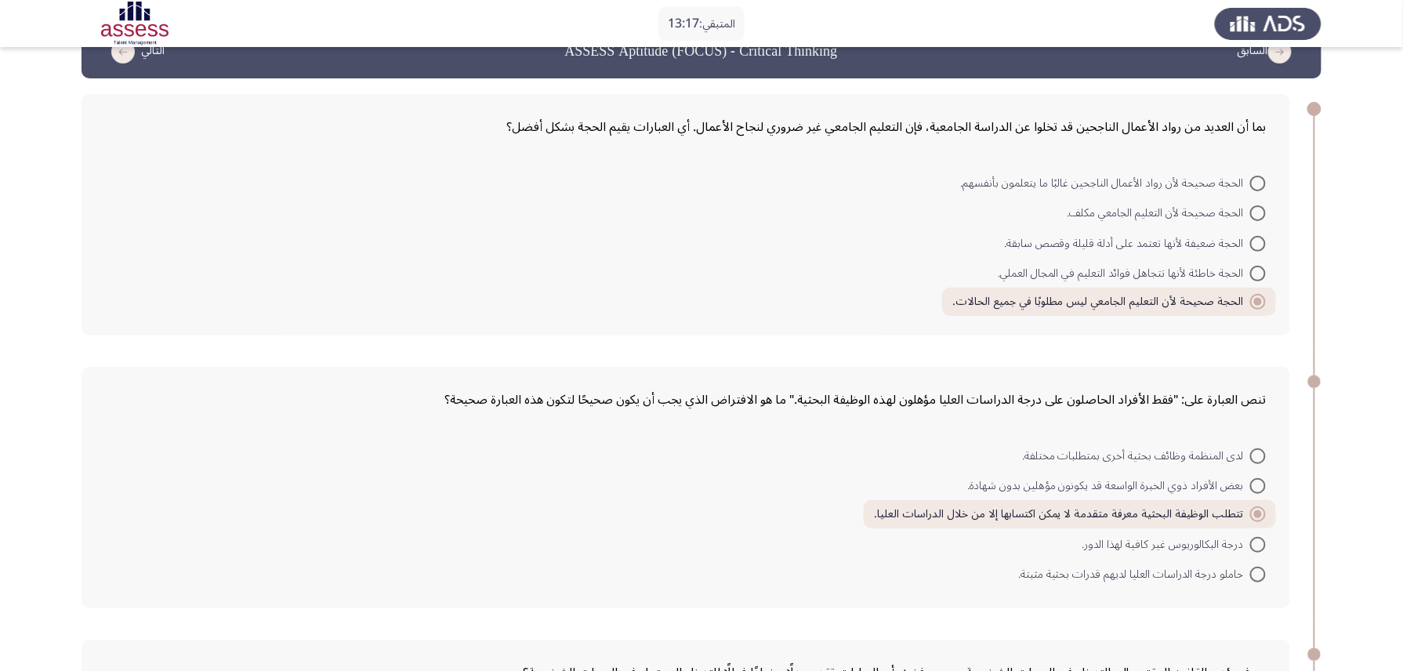
scroll to position [0, 0]
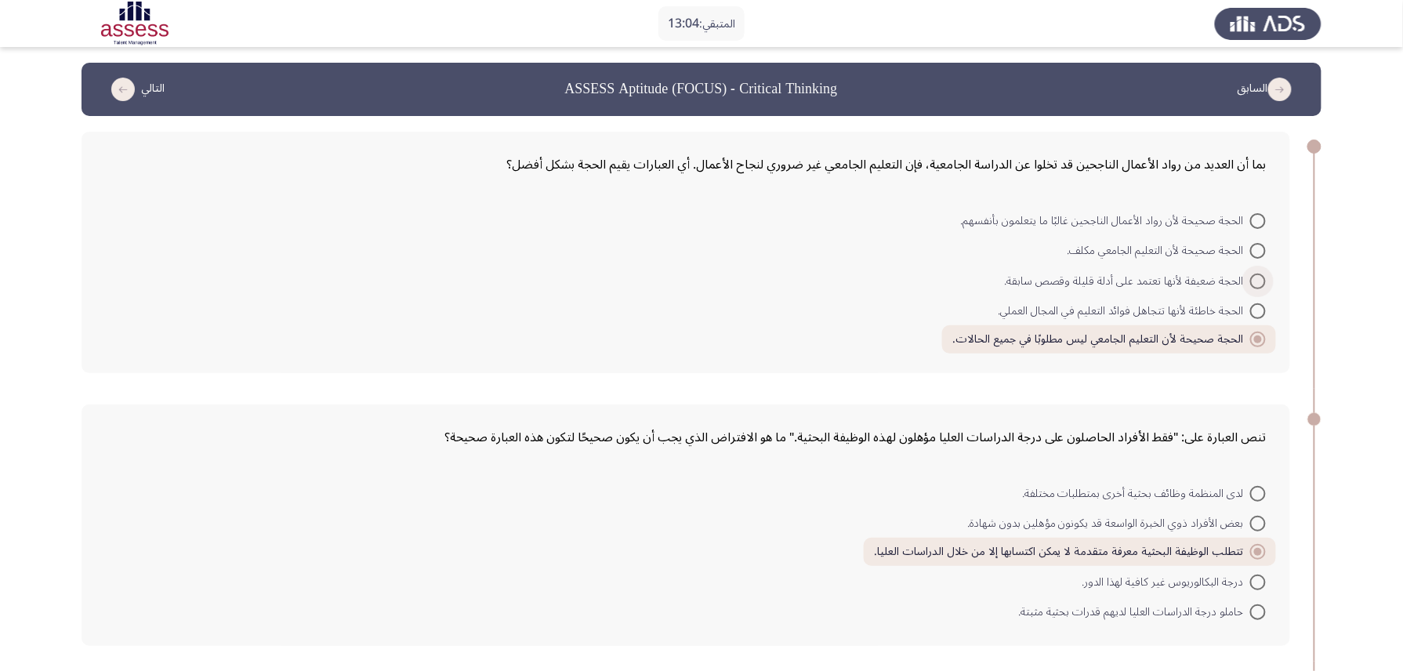
click at [1064, 274] on span at bounding box center [1259, 282] width 16 height 16
click at [1064, 274] on input "الحجة ضعيفة لأنها تعتمد على أدلة قليلة وقصص سابقة." at bounding box center [1259, 282] width 16 height 16
radio input "true"
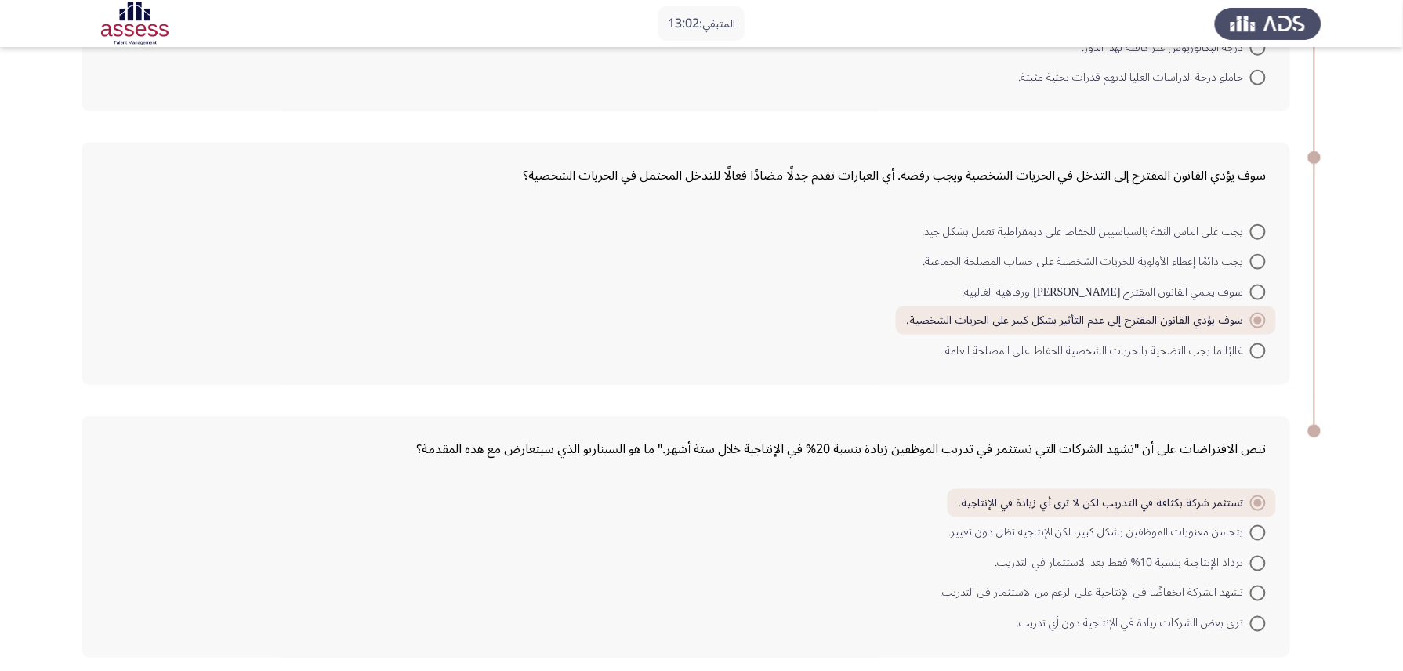
scroll to position [583, 0]
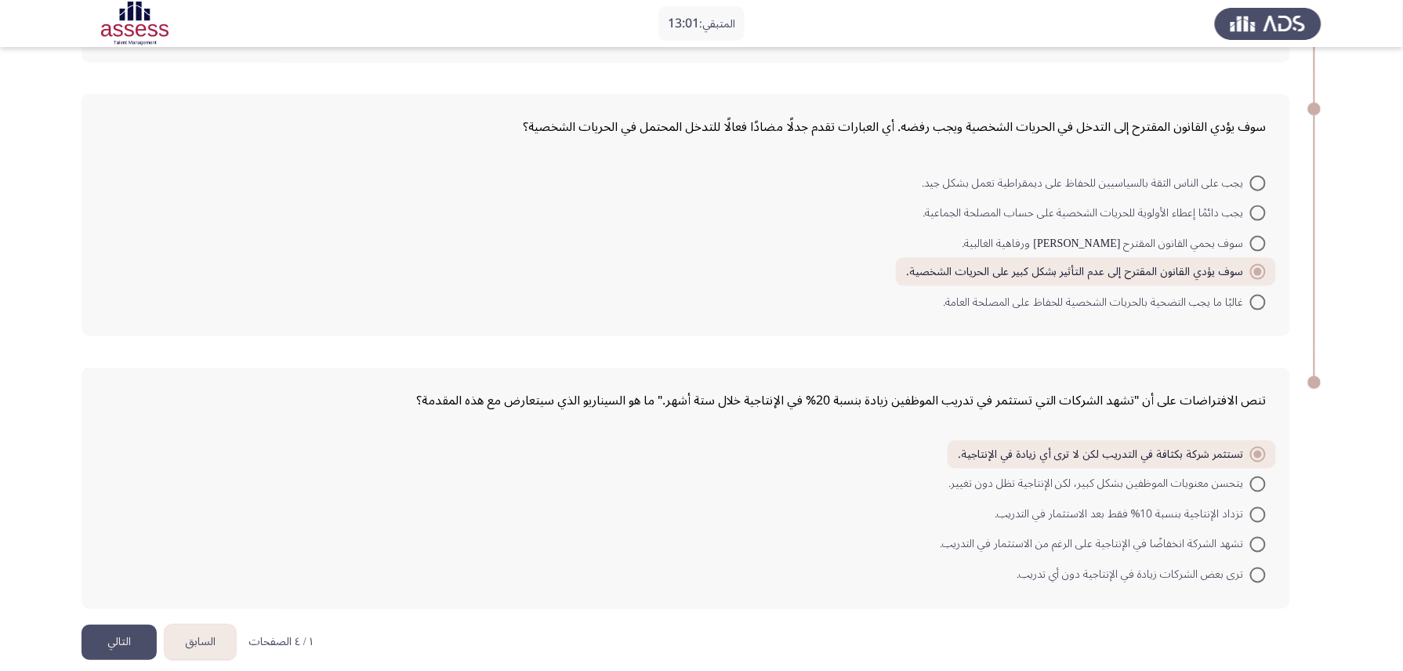
click at [117, 503] on button "التالي" at bounding box center [119, 642] width 75 height 35
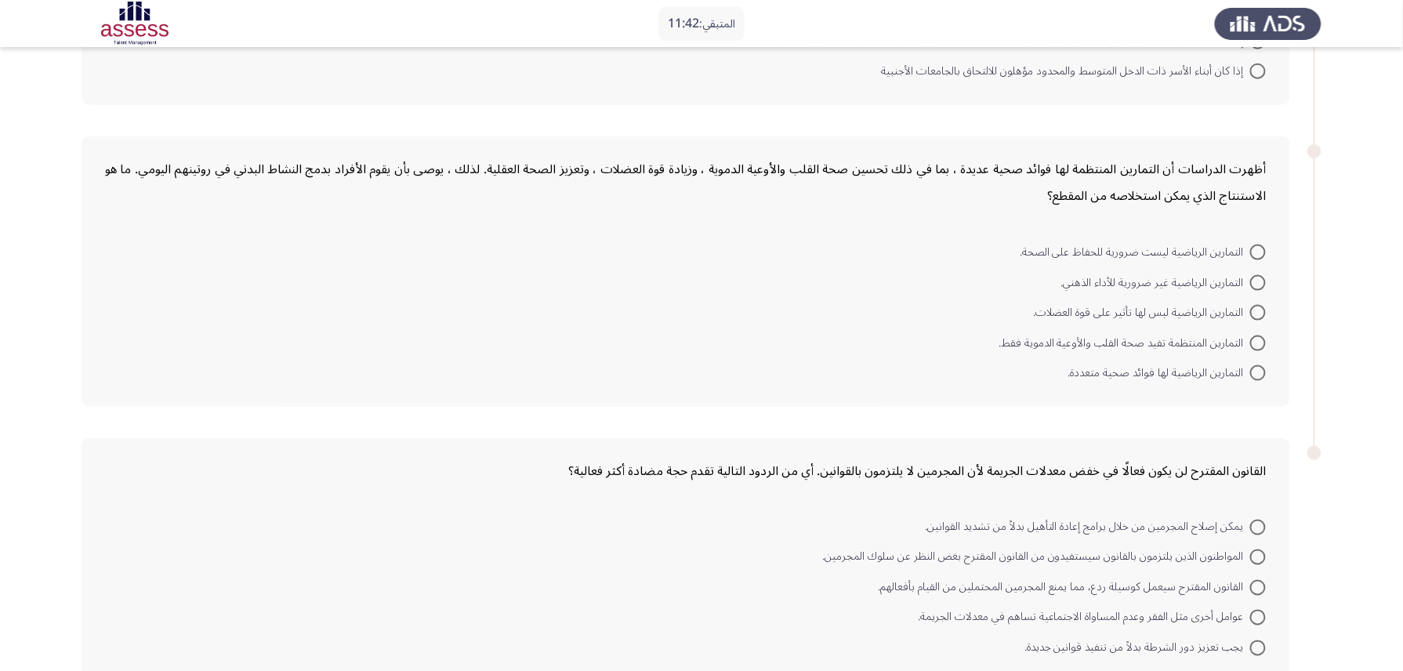
scroll to position [535, 0]
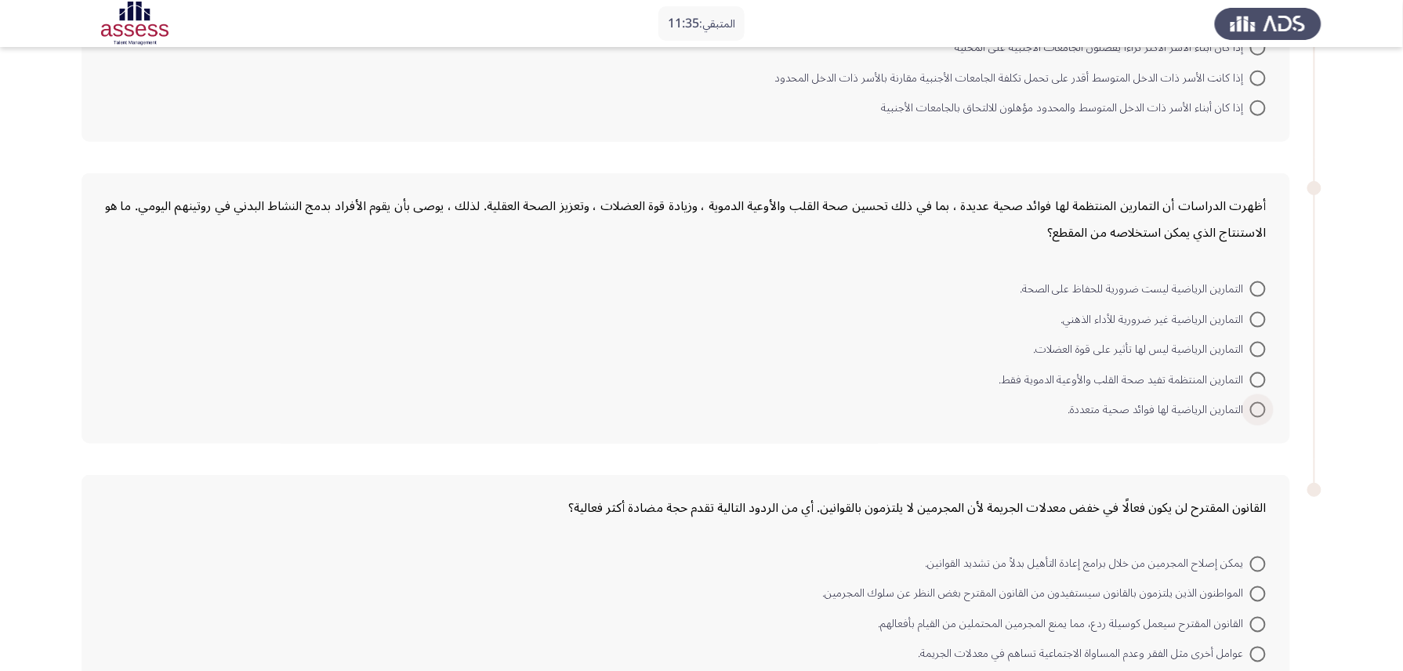
click at [1064, 402] on span at bounding box center [1259, 410] width 16 height 16
click at [1064, 402] on input "التمارين الرياضية لها فوائد صحية متعددة." at bounding box center [1259, 410] width 16 height 16
radio input "true"
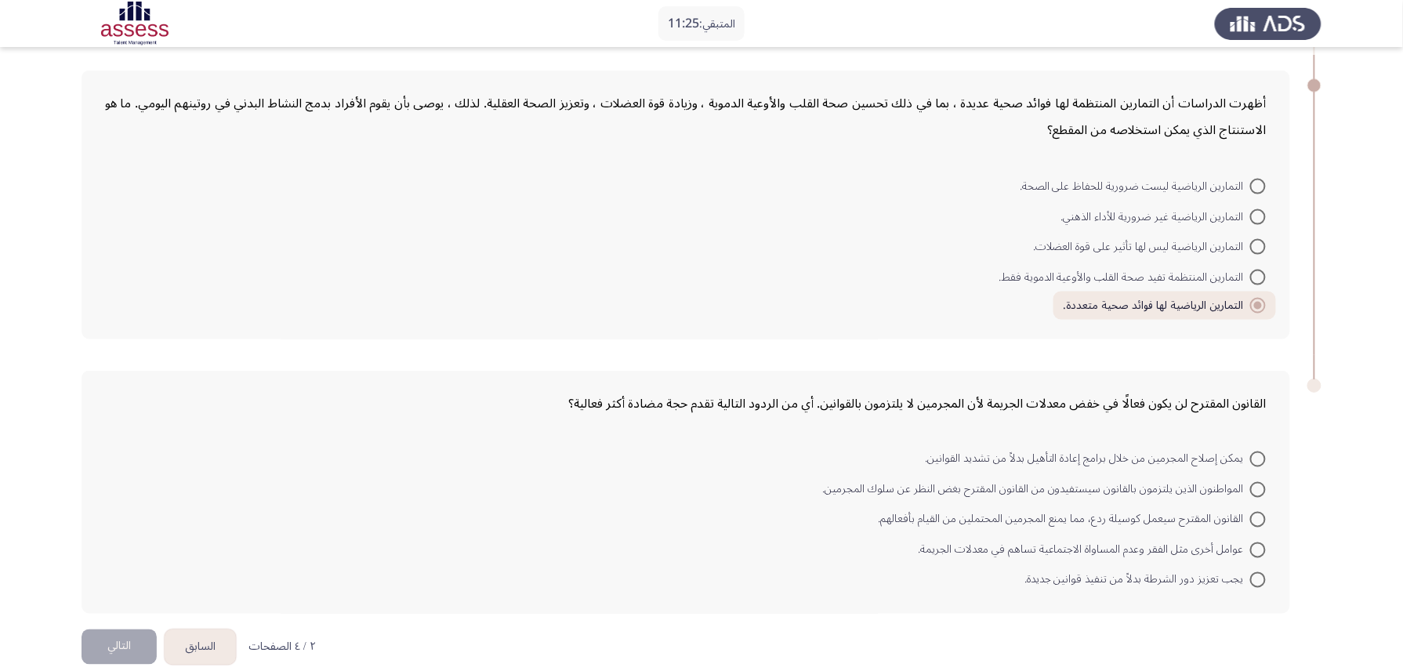
scroll to position [638, 0]
click at [1064, 503] on span at bounding box center [1259, 519] width 16 height 16
click at [1064, 503] on input "القانون المقترح سيعمل كوسيلة ردع، مما يمنع المجرمين المحتملين من القيام بأفعاله…" at bounding box center [1259, 519] width 16 height 16
radio input "true"
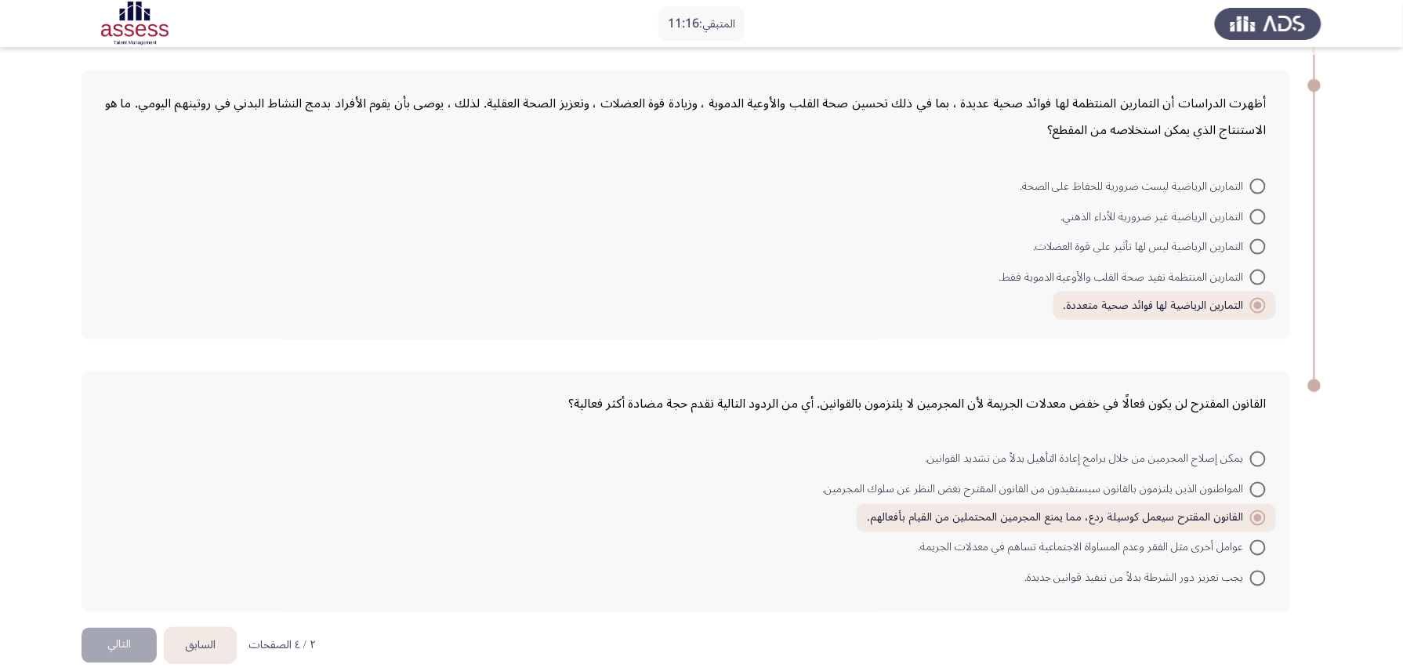
click at [1064, 503] on span at bounding box center [1258, 518] width 8 height 8
click at [1064, 503] on input "القانون المقترح سيعمل كوسيلة ردع، مما يمنع المجرمين المحتملين من القيام بأفعاله…" at bounding box center [1259, 518] width 16 height 16
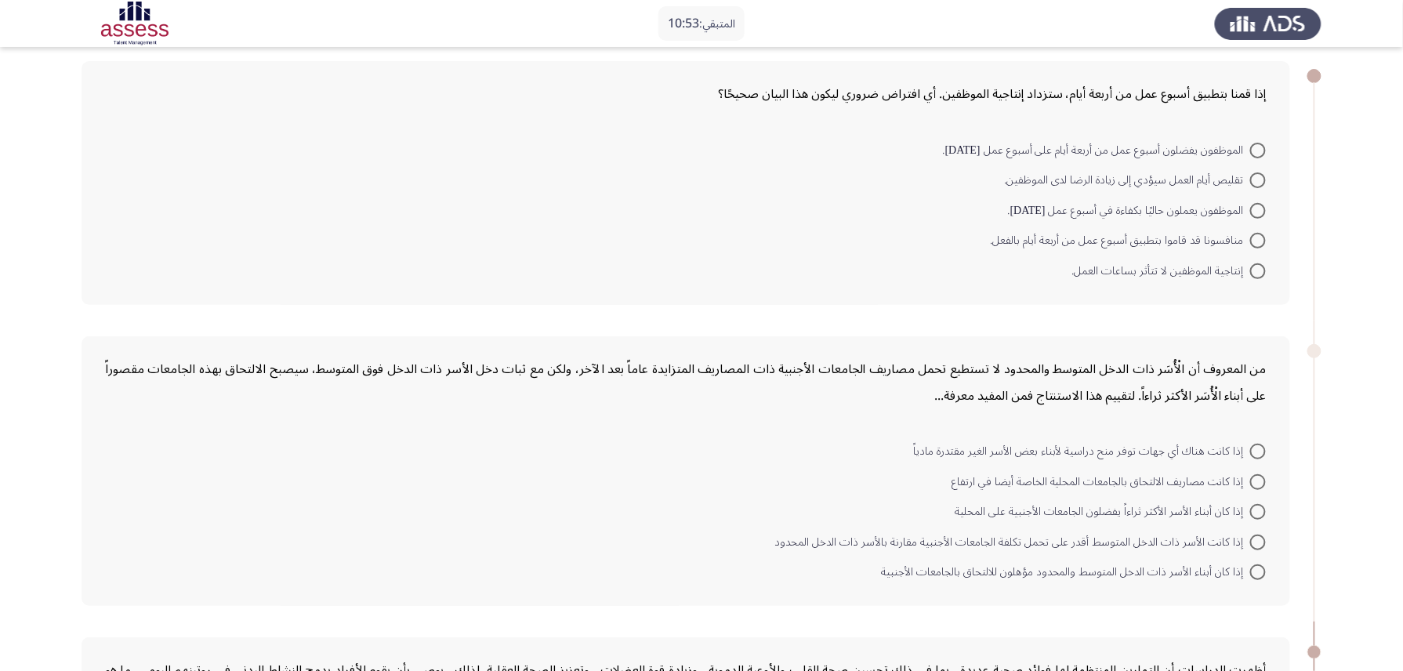
scroll to position [104, 0]
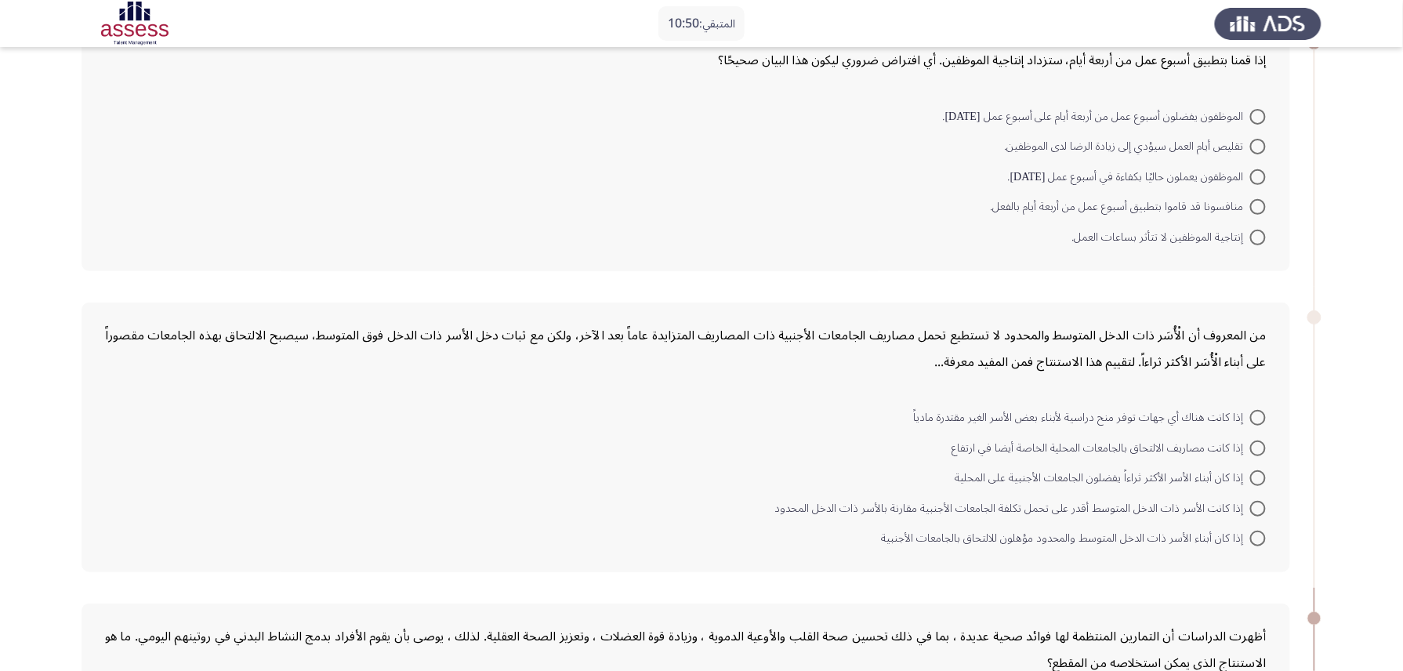
click at [1064, 441] on span at bounding box center [1259, 449] width 16 height 16
click at [1064, 441] on input "إذا كانت مصاريف الالتحاق بالجامعات المحلية الخاصة أيضا في ارتفاع" at bounding box center [1259, 449] width 16 height 16
radio input "true"
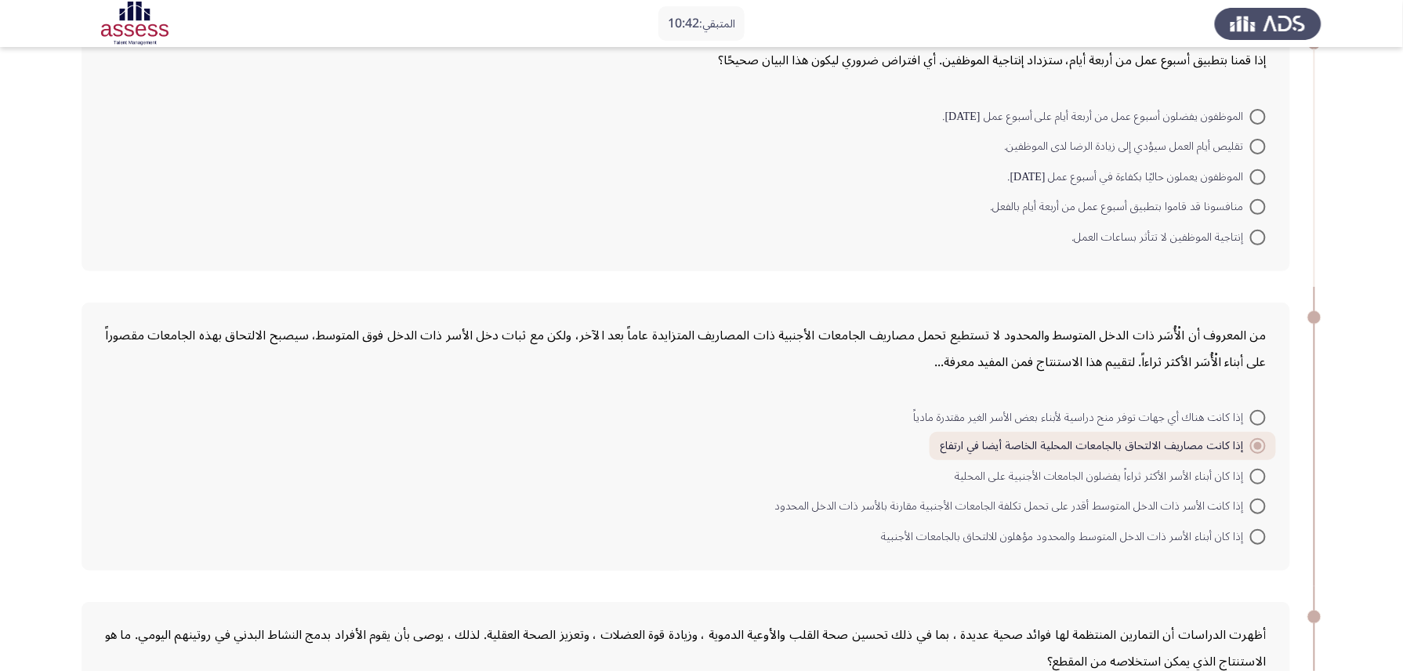
click at [1064, 239] on span at bounding box center [1259, 238] width 16 height 16
click at [1064, 239] on input "إنتاجية الموظفين لا تتأثر بساعات العمل." at bounding box center [1259, 238] width 16 height 16
radio input "true"
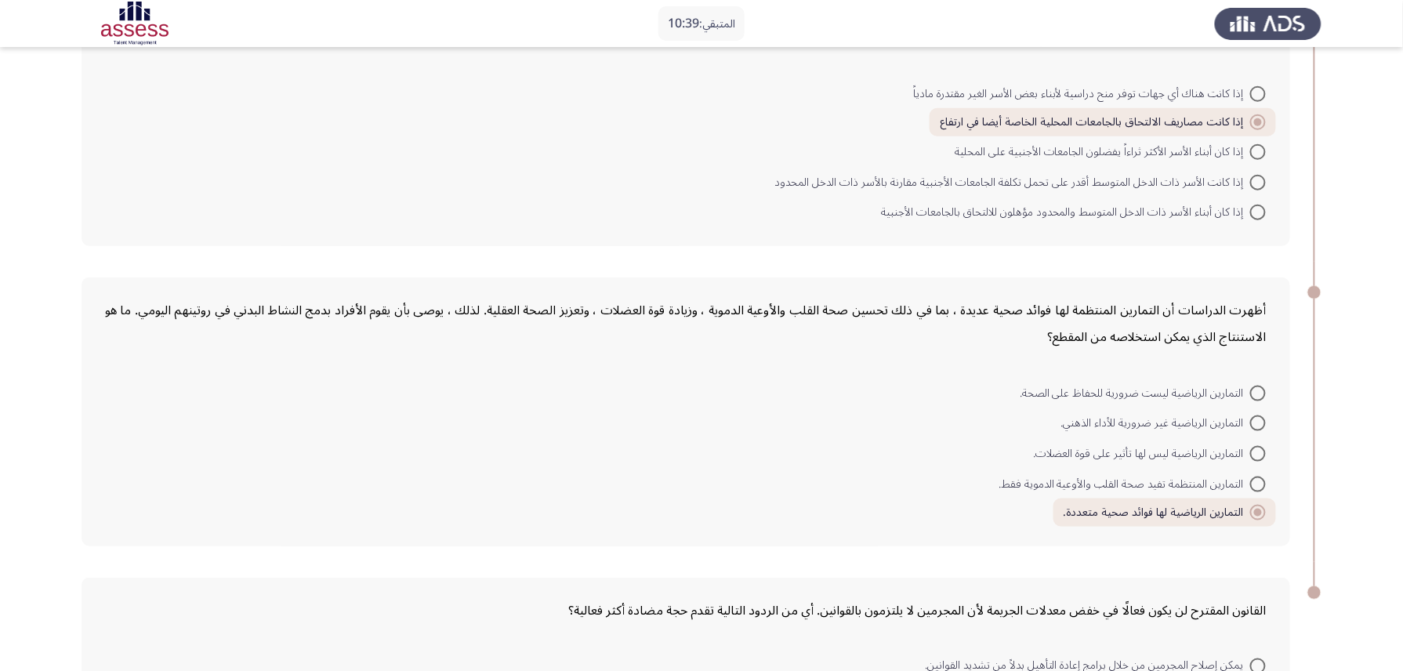
scroll to position [635, 0]
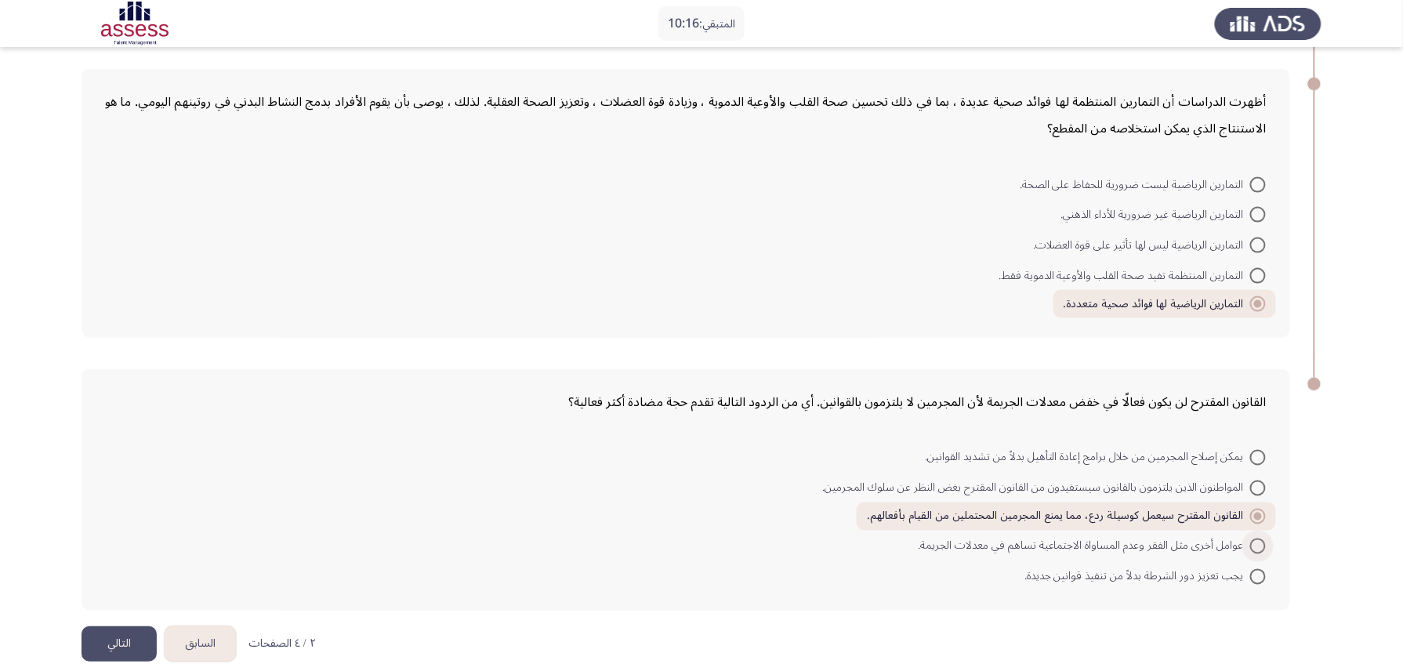
click at [1064, 503] on span at bounding box center [1259, 547] width 16 height 16
click at [1064, 503] on input "عوامل أخرى مثل الفقر وعدم المساواة الاجتماعية تساهم في معدلات الجريمة." at bounding box center [1259, 547] width 16 height 16
radio input "true"
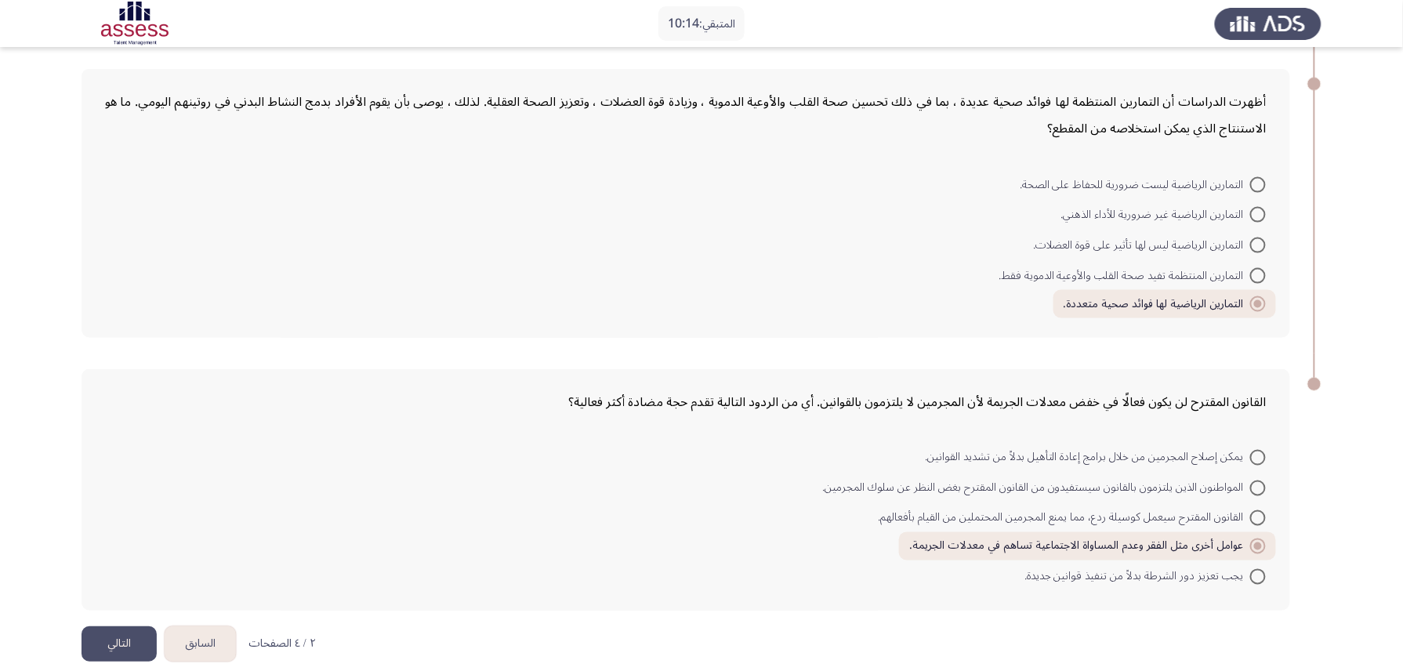
click at [102, 503] on button "التالي" at bounding box center [119, 643] width 75 height 35
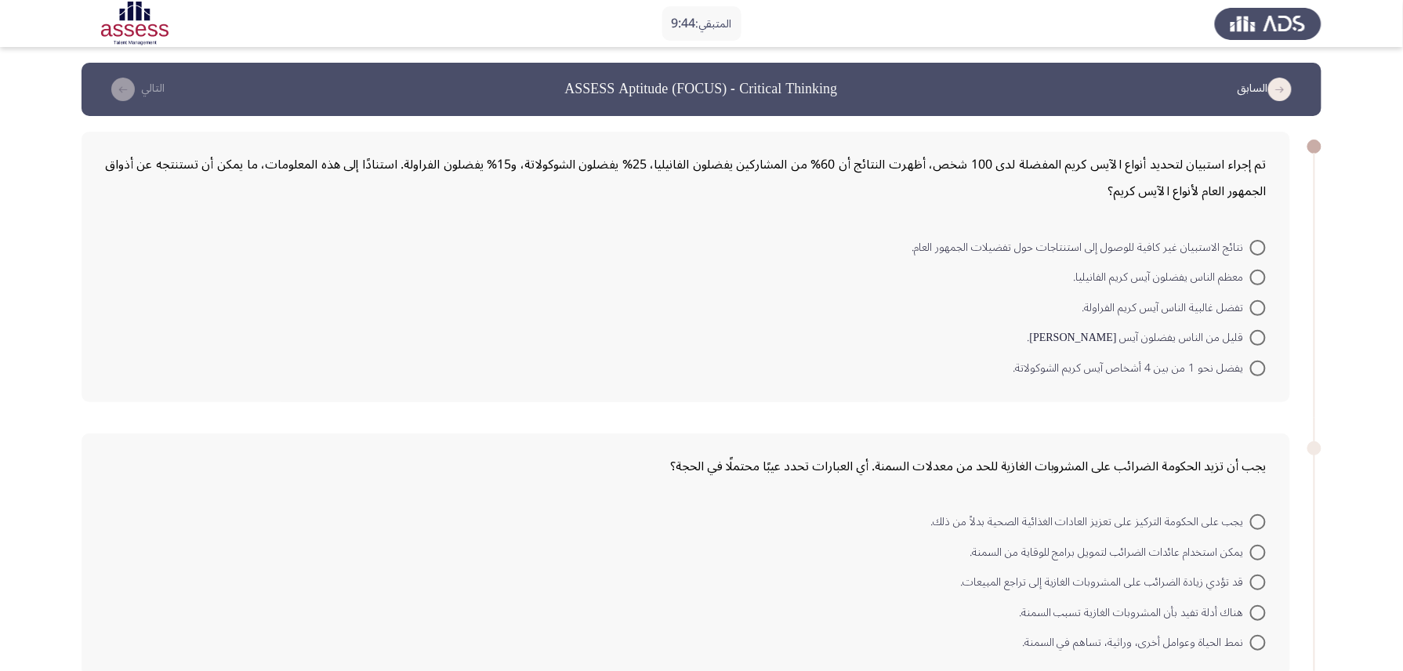
click at [1064, 270] on span at bounding box center [1259, 278] width 16 height 16
click at [1064, 270] on input "معظم الناس يفضلون آيس كريم الفانيليا." at bounding box center [1259, 278] width 16 height 16
radio input "true"
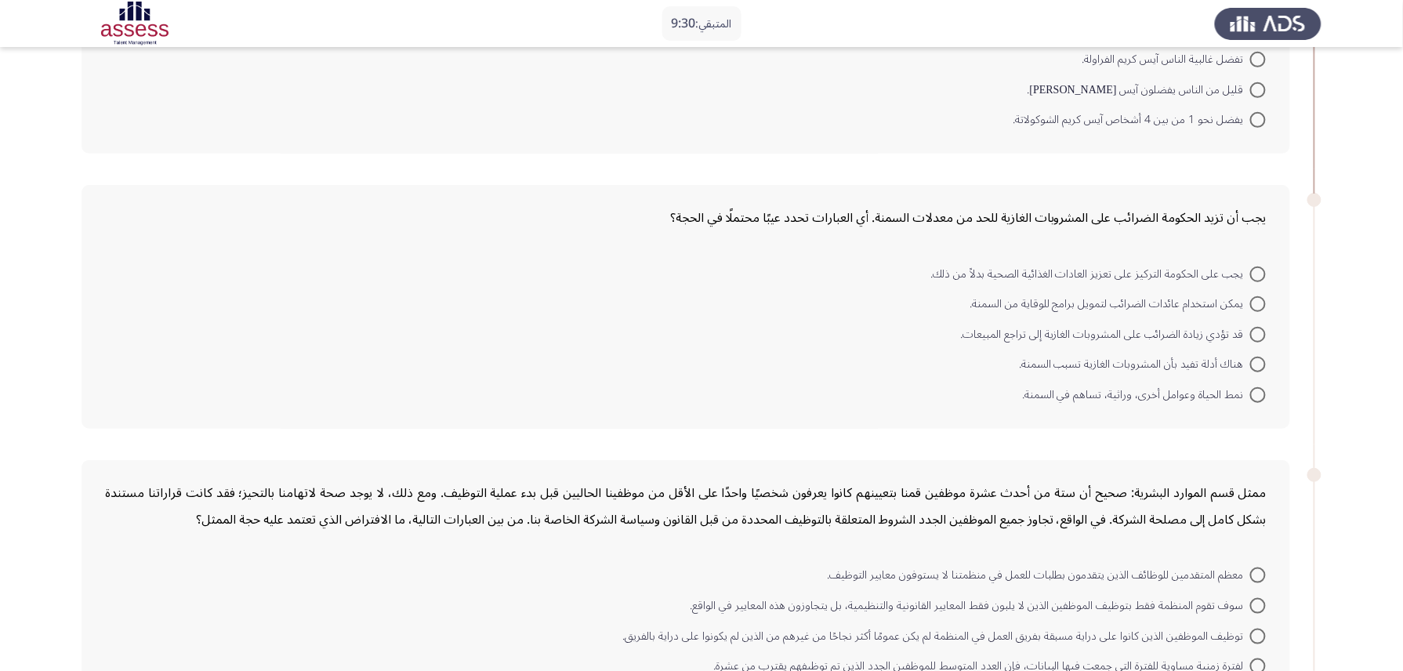
scroll to position [209, 0]
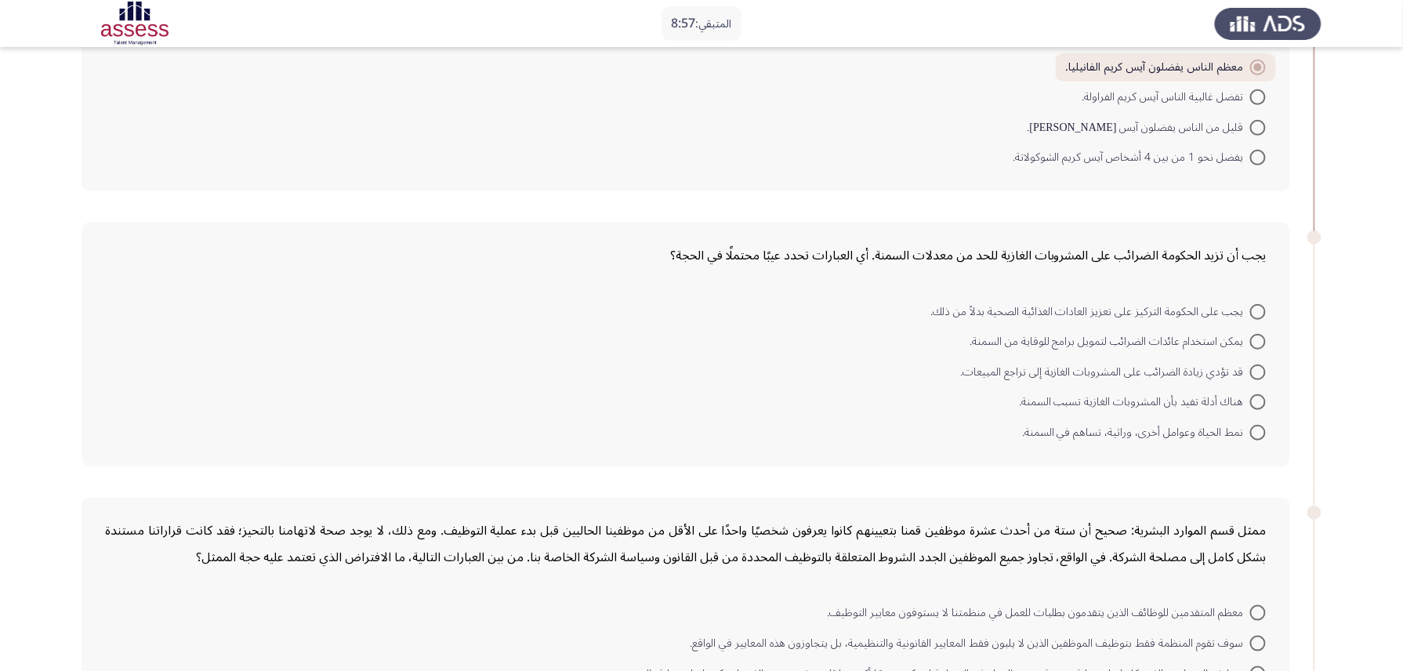
click at [1064, 365] on span at bounding box center [1259, 373] width 16 height 16
click at [1064, 365] on input "قد تؤدي زيادة الضرائب على المشروبات الغازية إلى تراجع المبيعات." at bounding box center [1259, 373] width 16 height 16
radio input "true"
click at [1064, 423] on span at bounding box center [1259, 431] width 16 height 16
click at [1064, 423] on input "نمط الحياة وعوامل أخرى، وراثية، تساهم في السمنة." at bounding box center [1259, 431] width 16 height 16
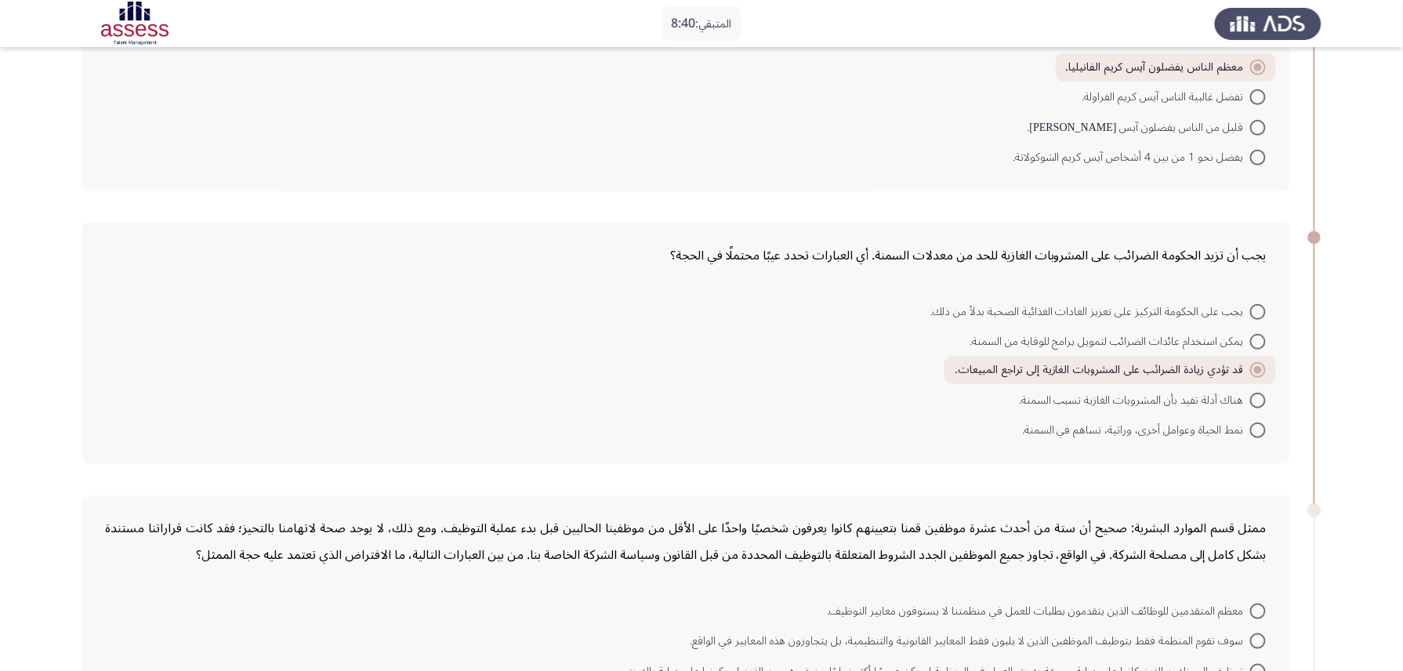
radio input "true"
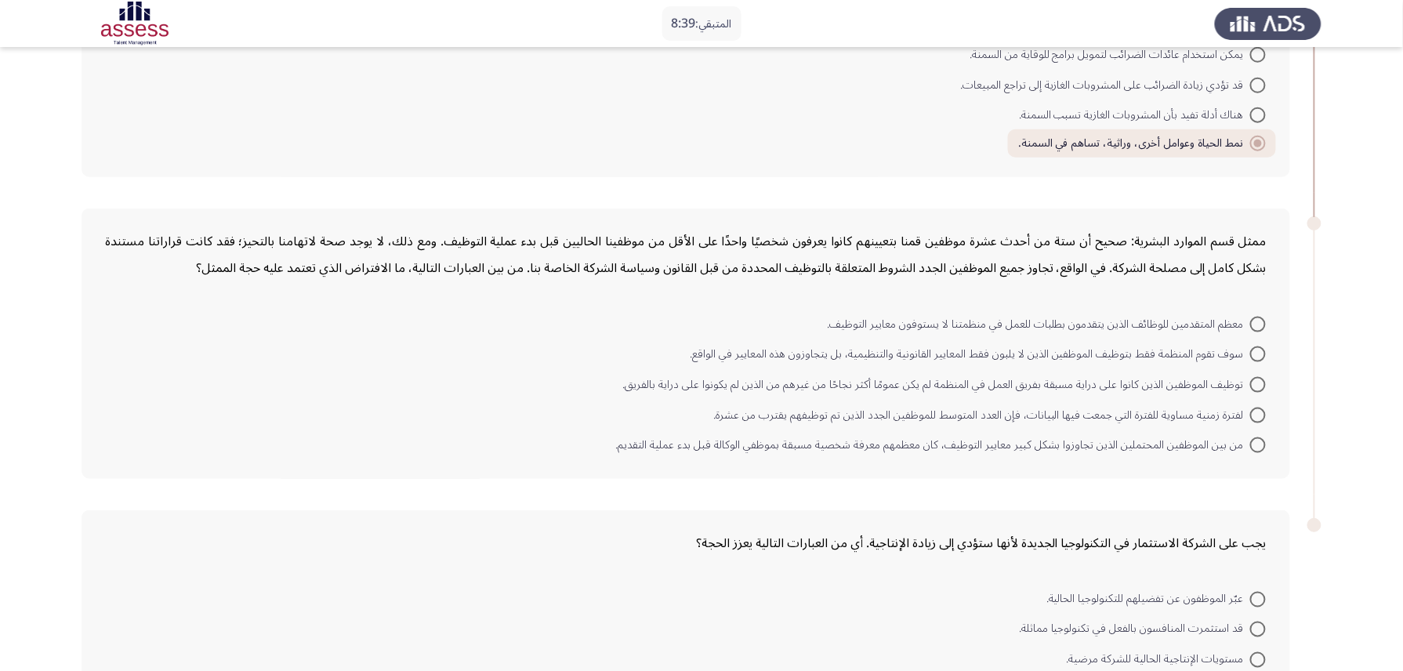
scroll to position [522, 0]
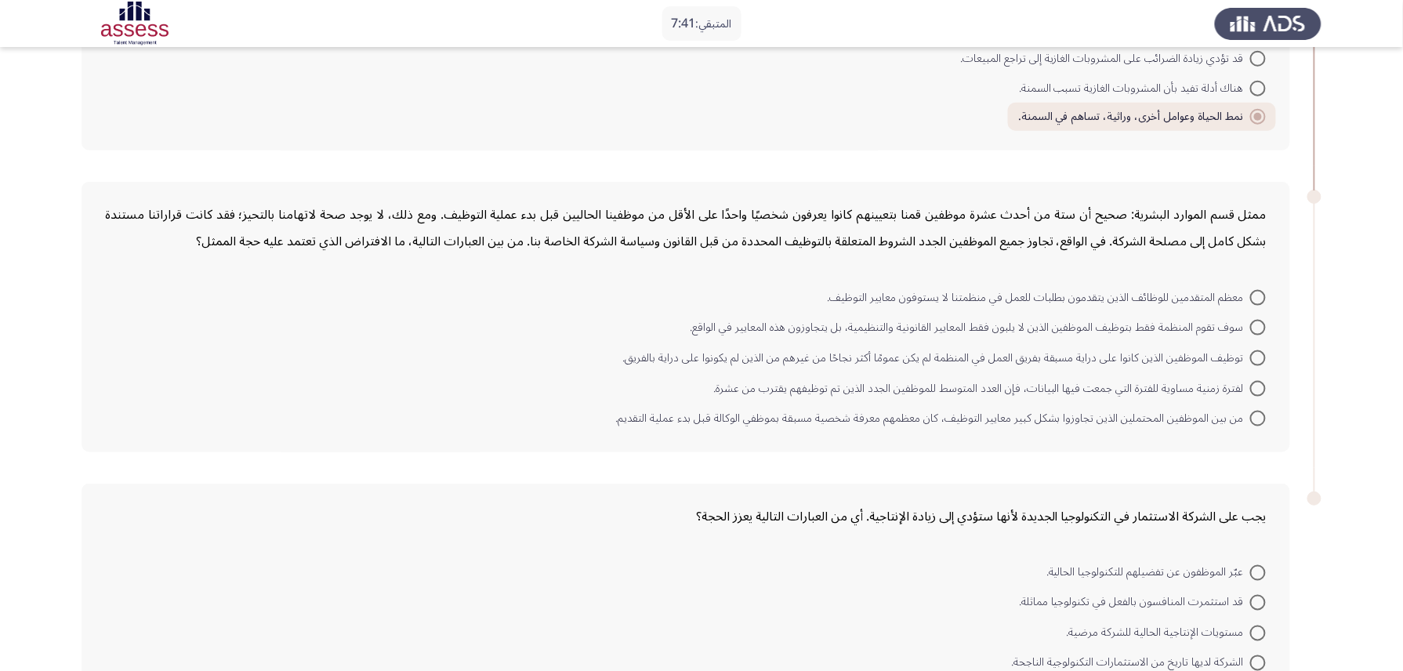
click at [1064, 411] on span at bounding box center [1259, 419] width 16 height 16
click at [1064, 411] on input "من بين الموظفين المحتملين الذين تجاوزوا بشكل كبير معايير التوظيف، كان معظمهم مع…" at bounding box center [1259, 419] width 16 height 16
radio input "true"
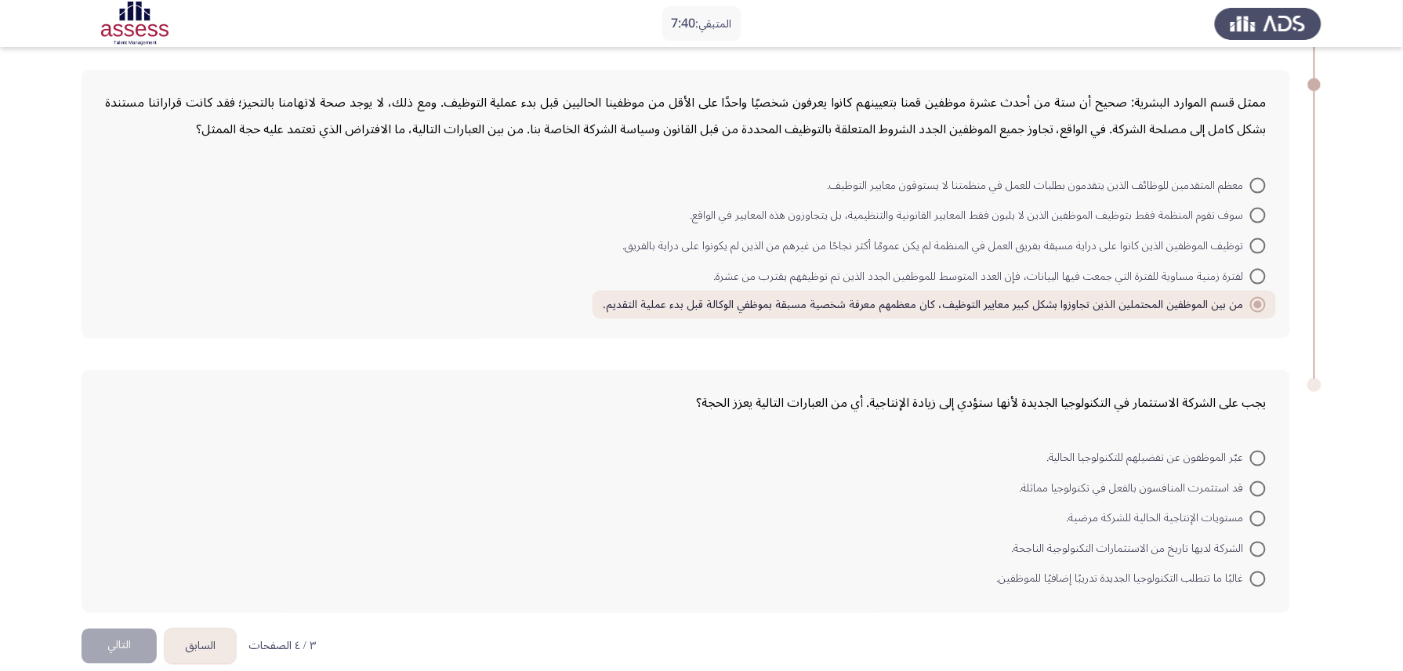
scroll to position [637, 0]
click at [1064, 479] on span at bounding box center [1259, 487] width 16 height 16
click at [1064, 479] on input "قد استثمرت المنافسون بالفعل في تكنولوجيا مماثلة." at bounding box center [1259, 487] width 16 height 16
radio input "true"
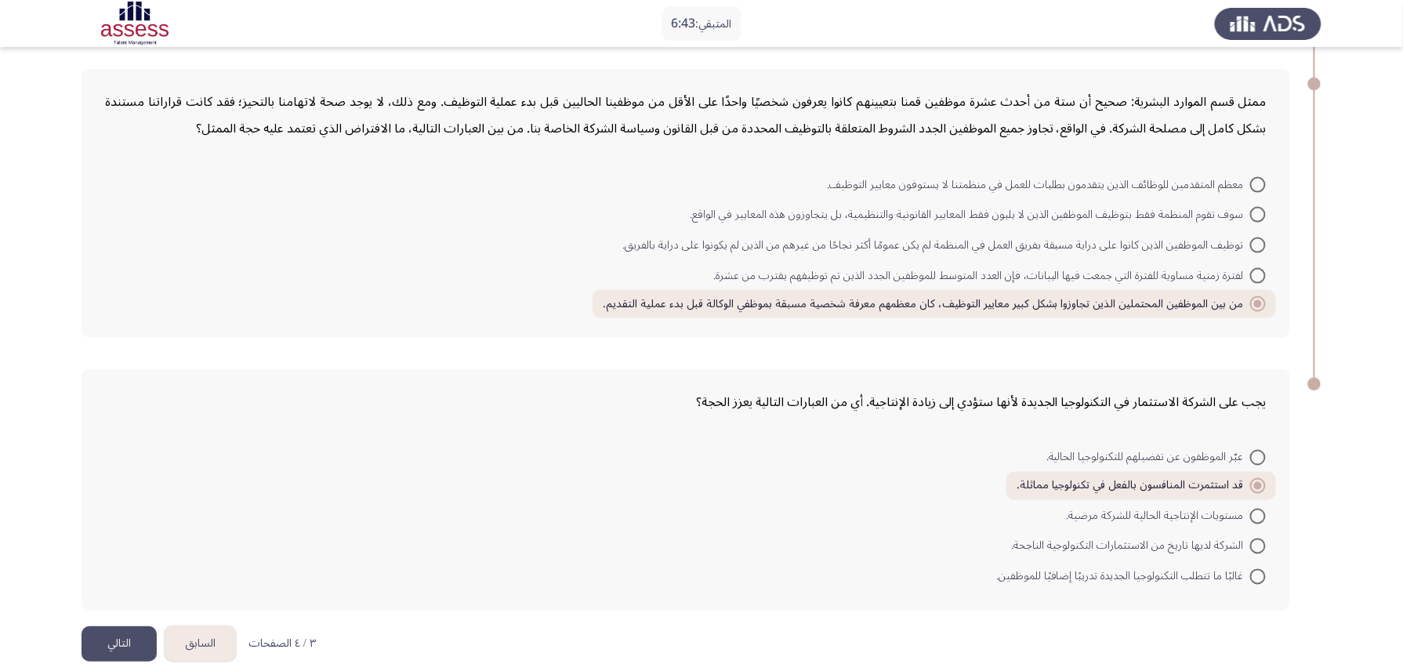
click at [118, 503] on button "التالي" at bounding box center [119, 643] width 75 height 35
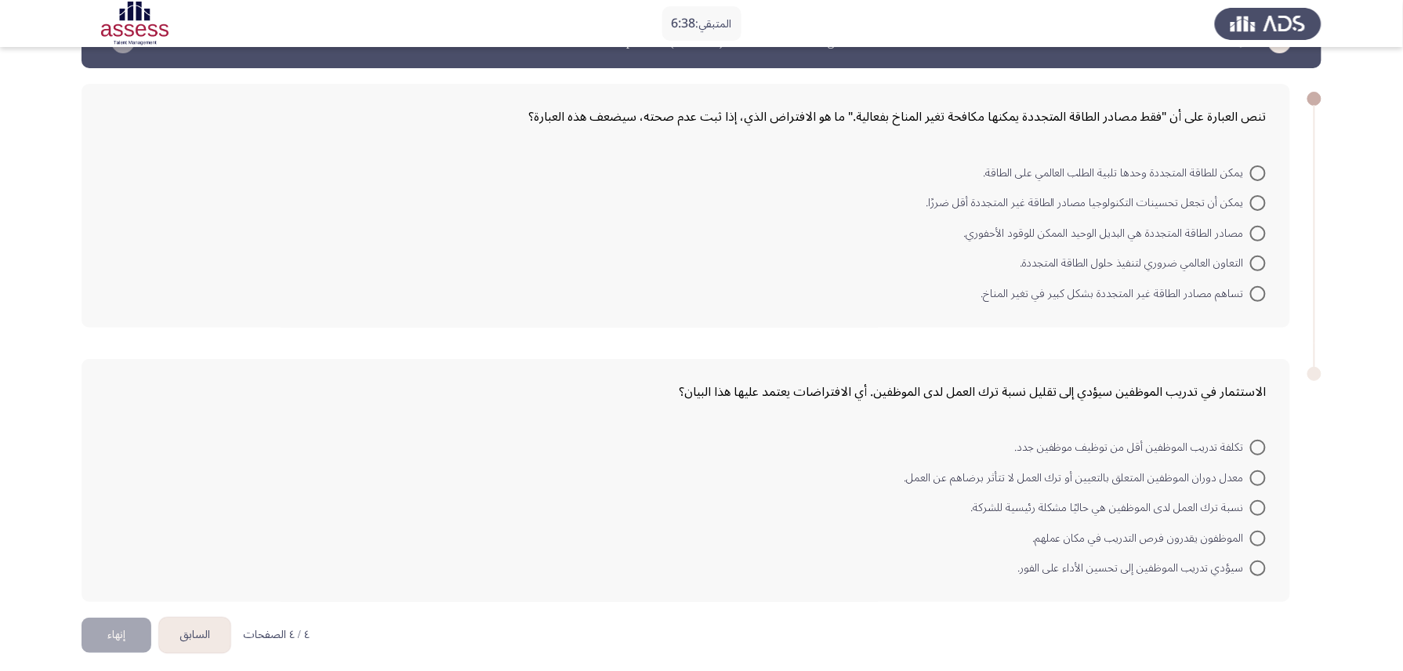
scroll to position [0, 0]
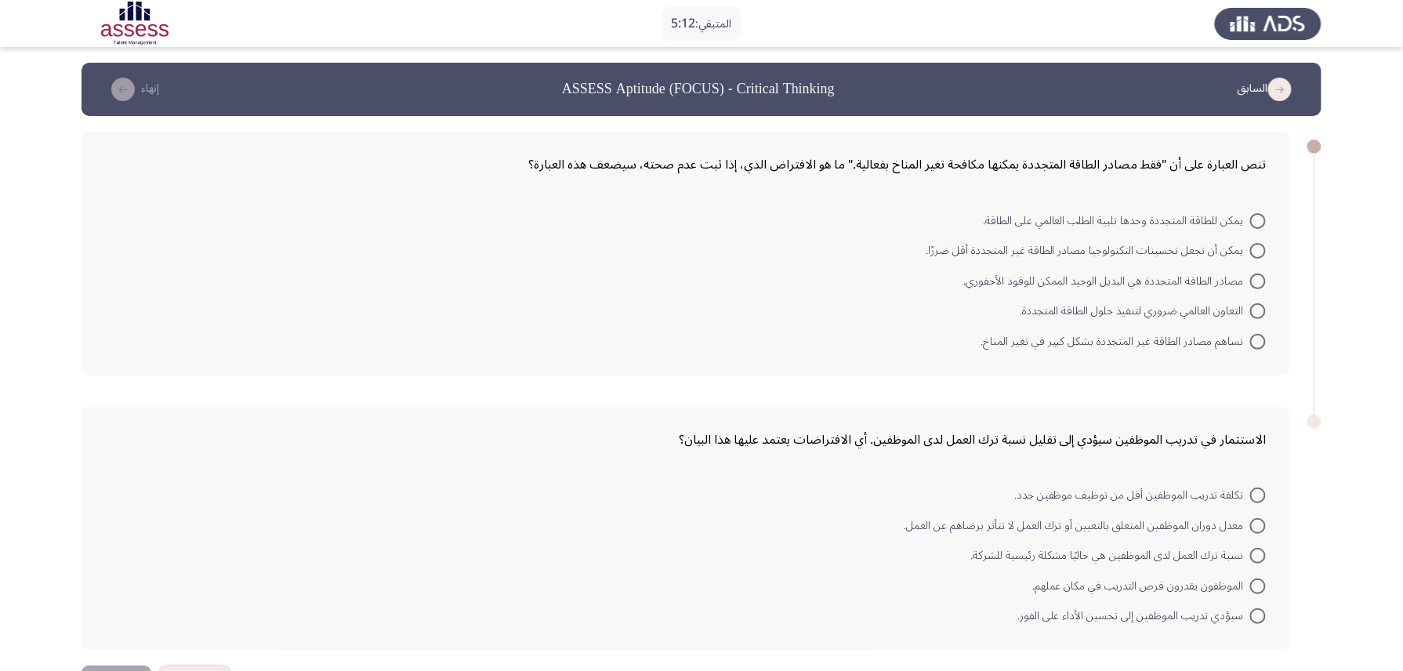
click at [1064, 243] on span at bounding box center [1259, 251] width 16 height 16
click at [1064, 243] on input "يمكن أن تجعل تحسينات التكنولوجيا مصادر الطاقة غير المتجددة أقل ضررًا." at bounding box center [1259, 251] width 16 height 16
radio input "true"
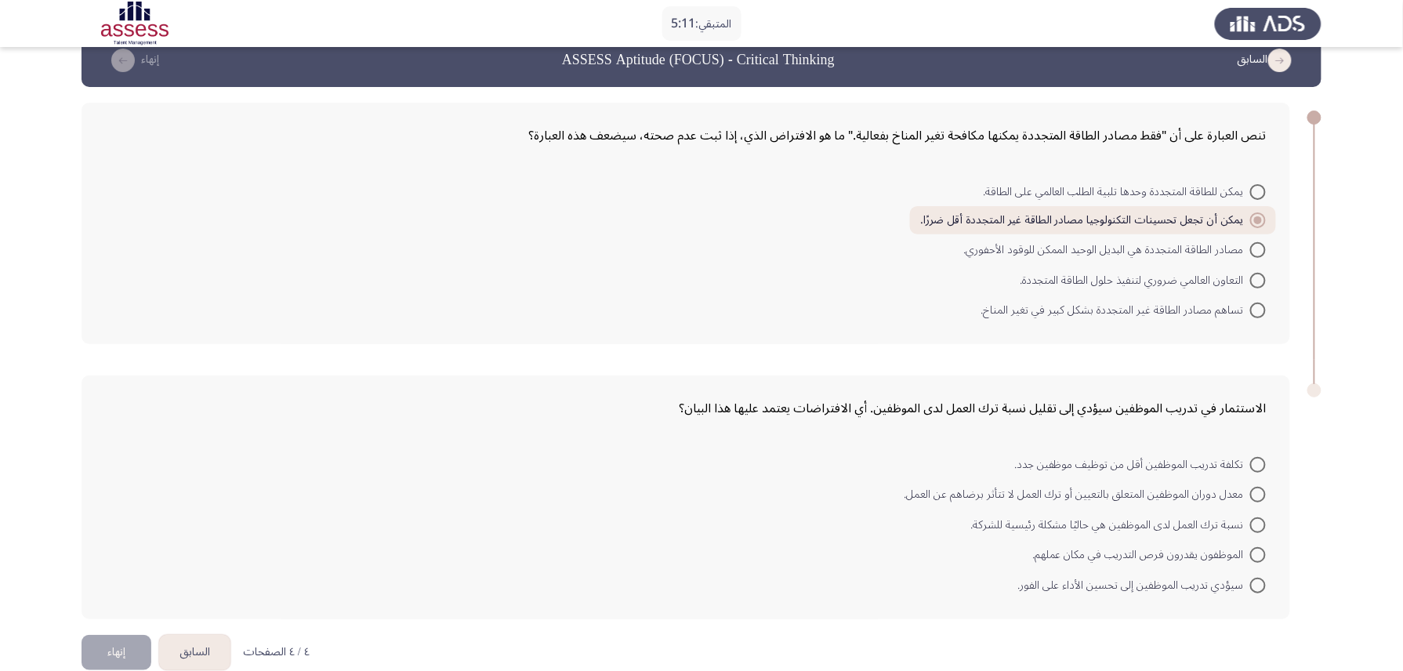
scroll to position [45, 0]
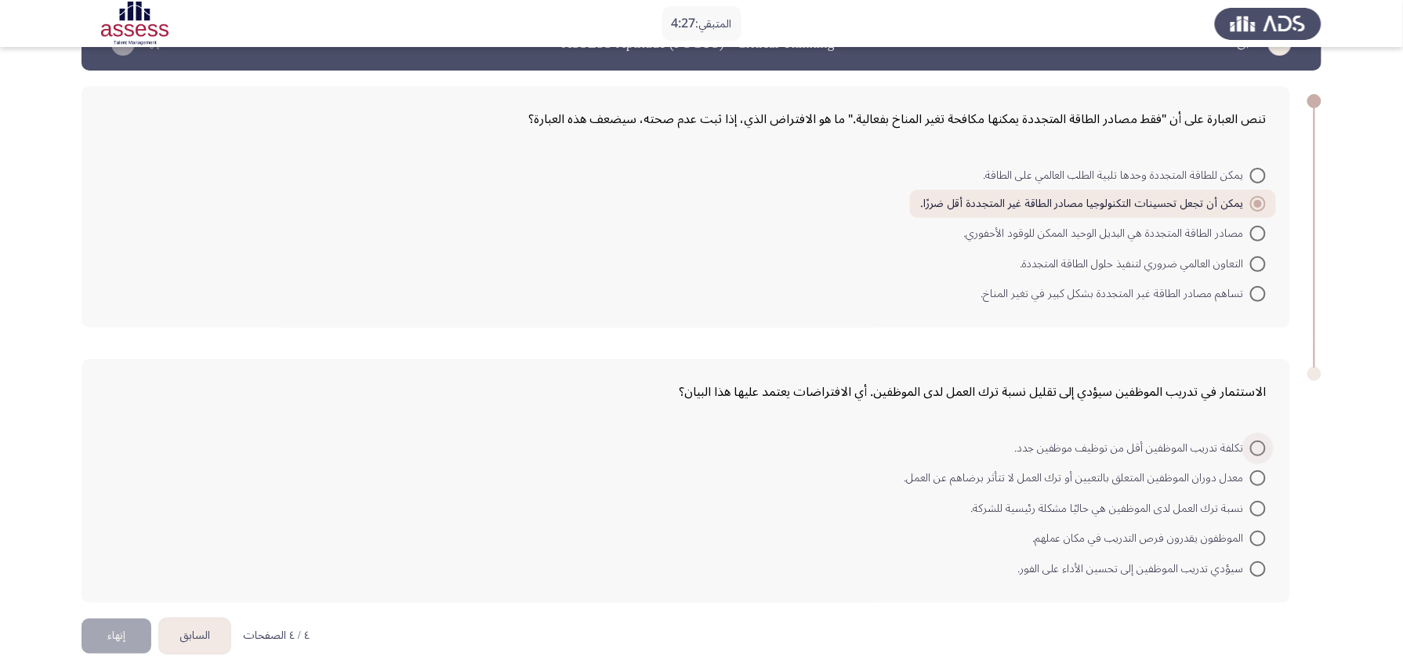
click at [1064, 441] on span at bounding box center [1259, 449] width 16 height 16
click at [1064, 441] on input "تكلفة تدريب الموظفين أقل من توظيف موظفين جدد." at bounding box center [1259, 449] width 16 height 16
radio input "true"
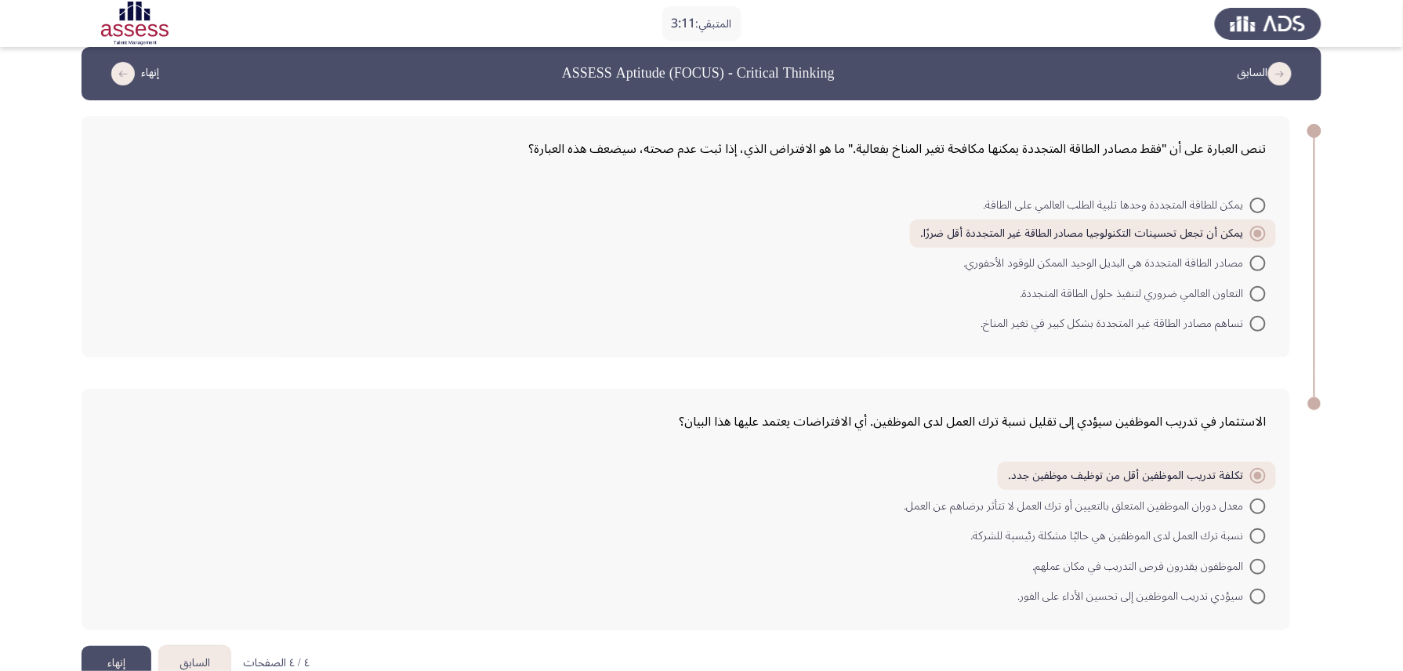
scroll to position [0, 0]
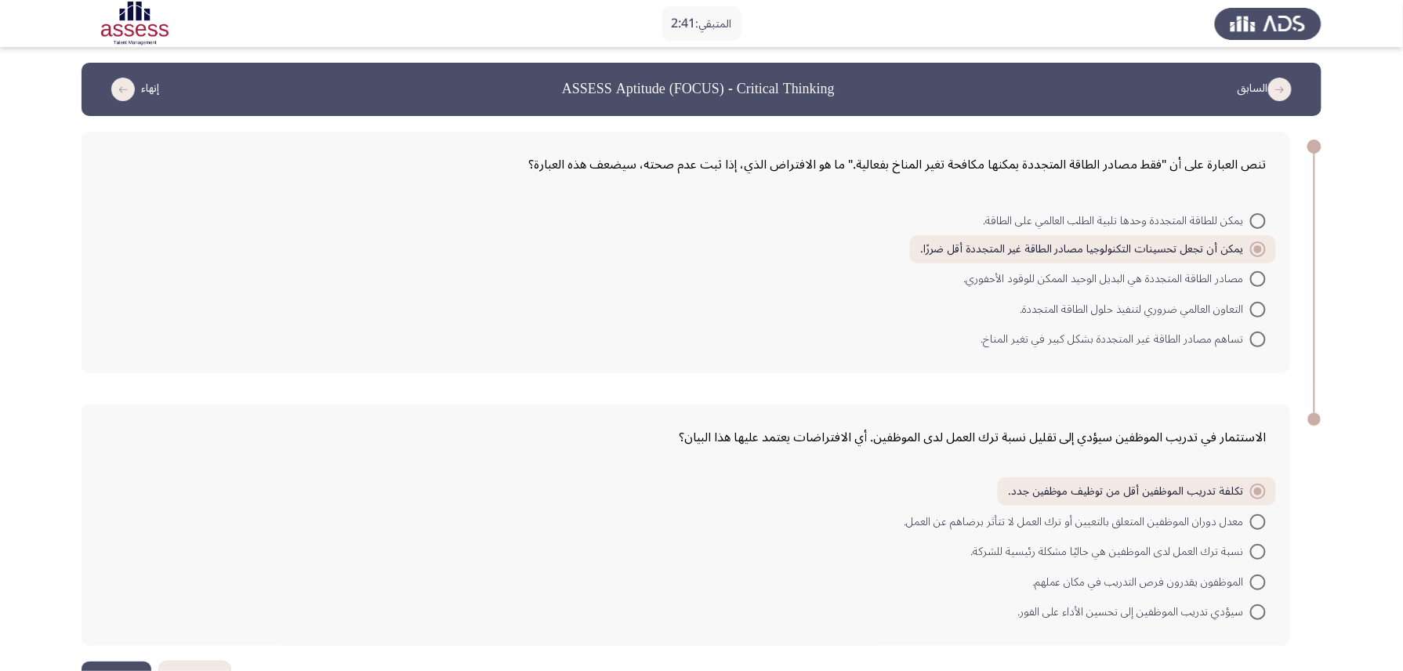
click at [1064, 503] on span at bounding box center [1259, 583] width 16 height 16
click at [1064, 503] on input "الموظفون يقدرون فرص التدريب في مكان عملهم." at bounding box center [1259, 583] width 16 height 16
radio input "true"
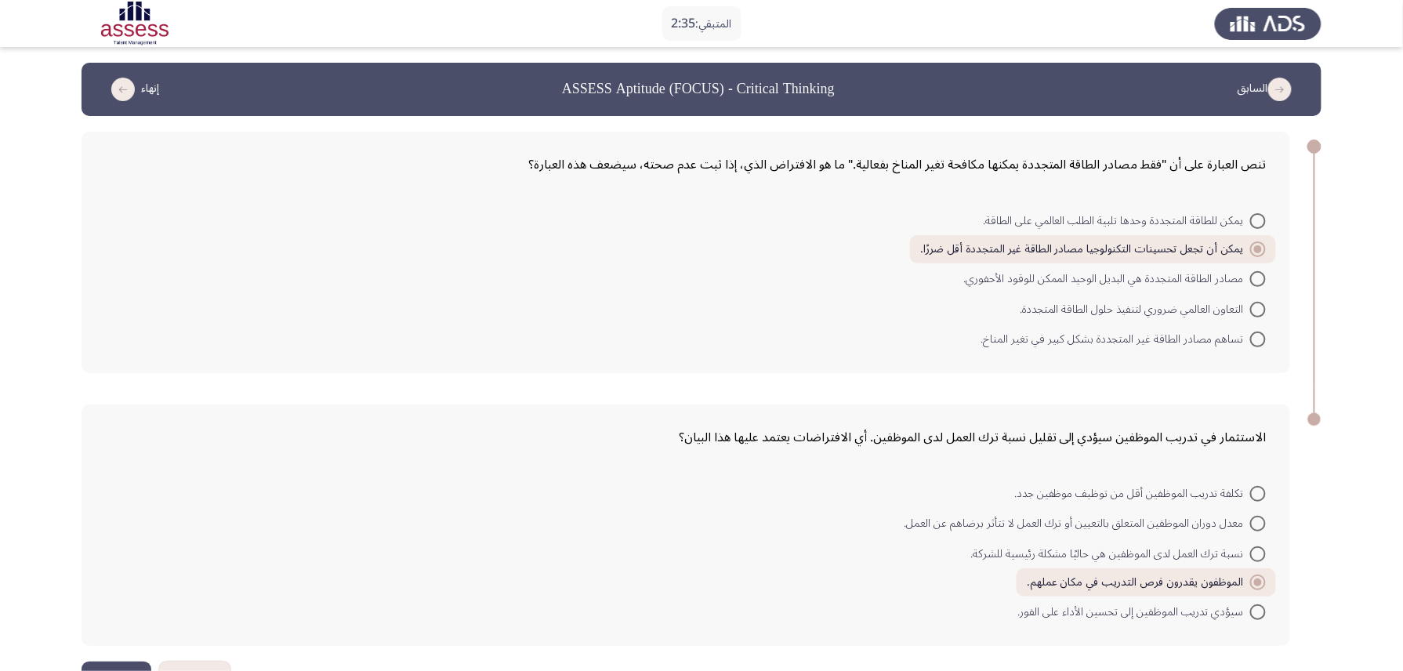
scroll to position [45, 0]
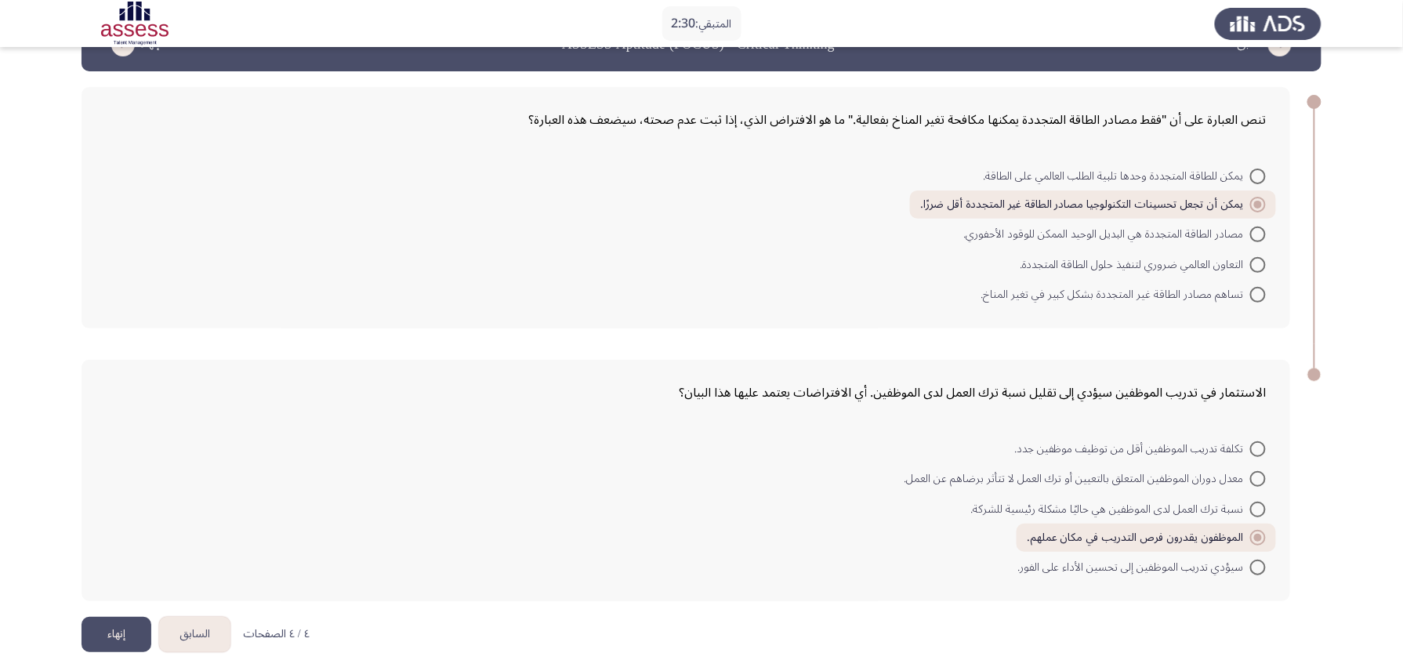
click at [111, 503] on button "إنهاء" at bounding box center [117, 634] width 70 height 35
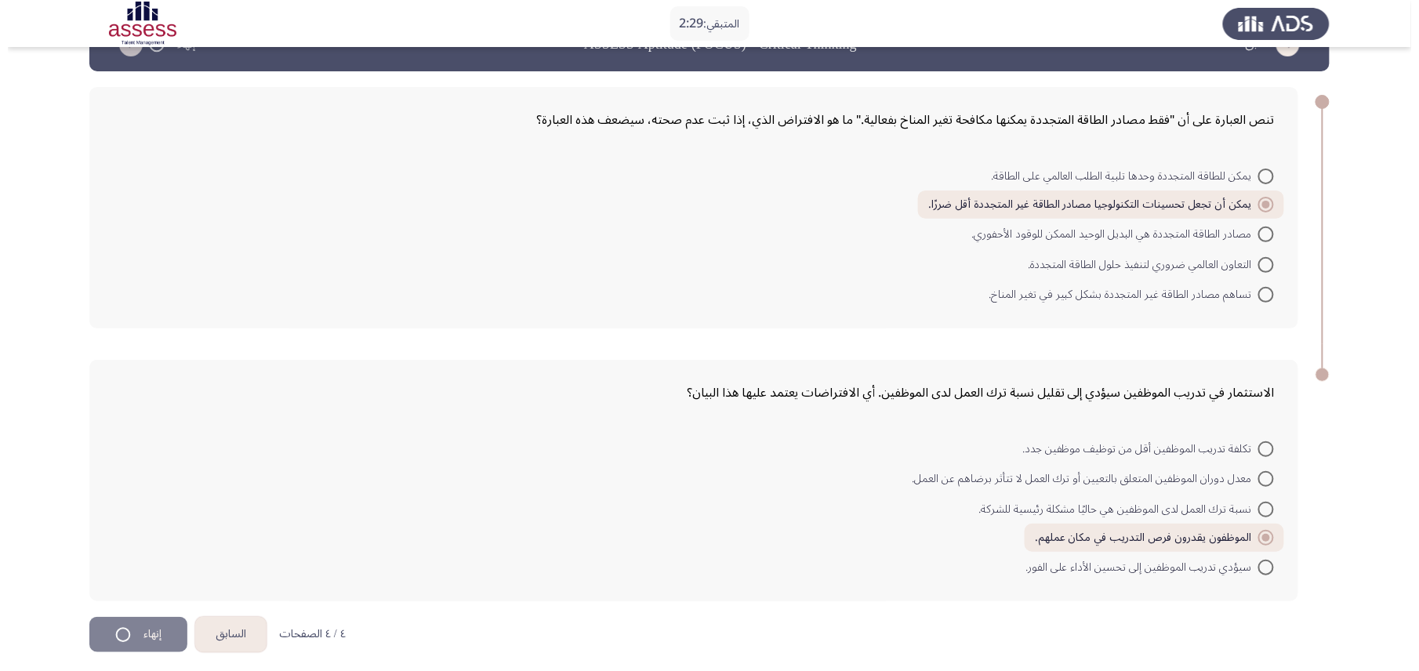
scroll to position [0, 0]
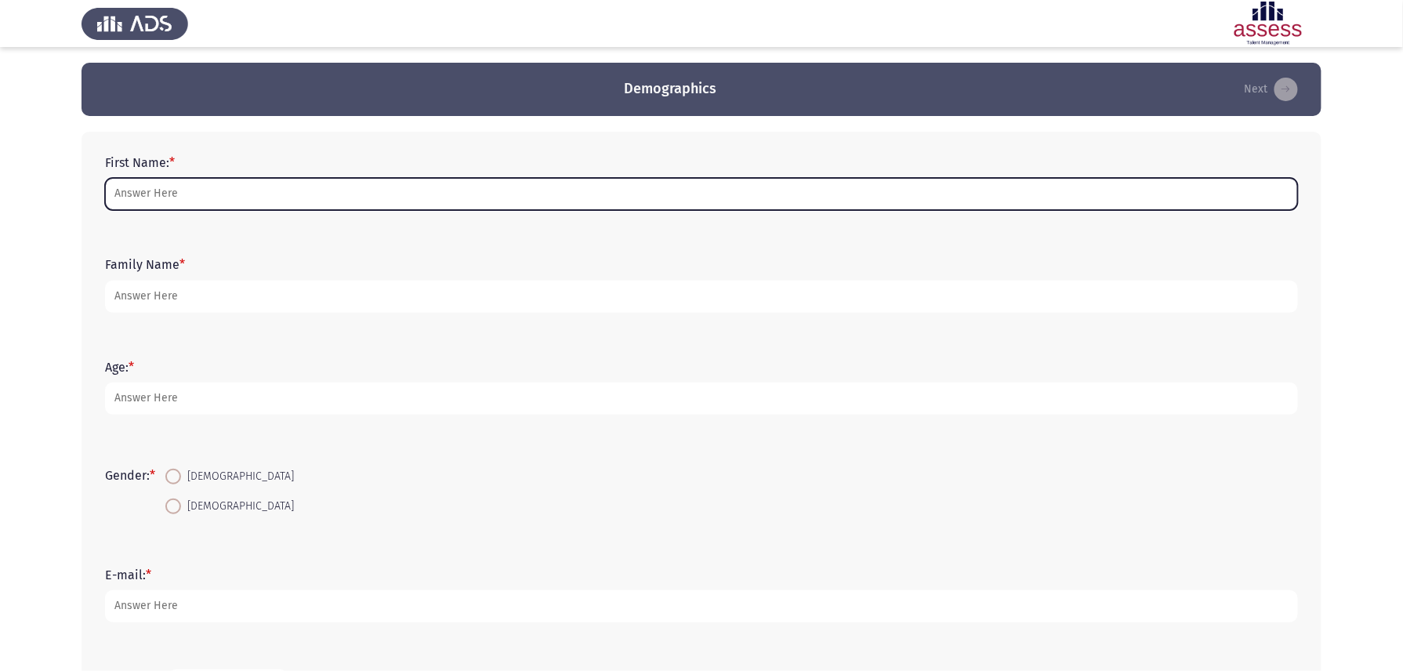
click at [419, 201] on input "First Name: *" at bounding box center [701, 194] width 1193 height 32
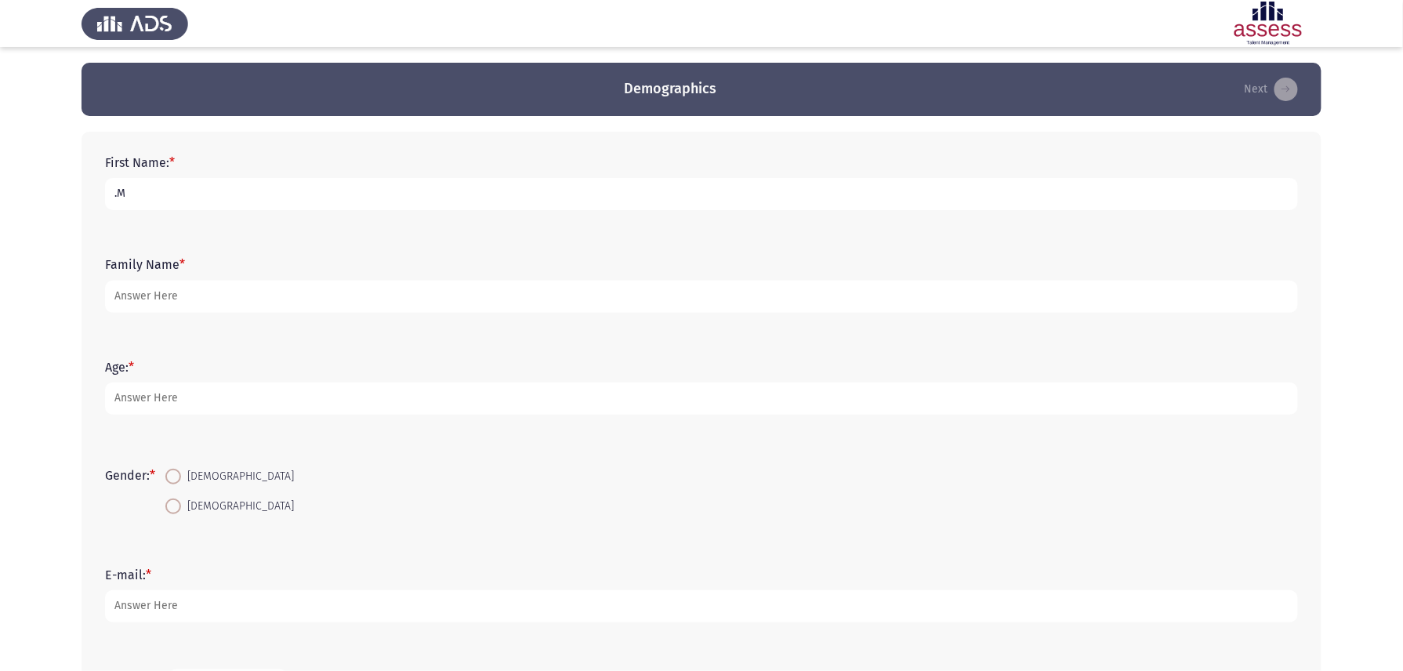
type input "."
type input "Mohamed"
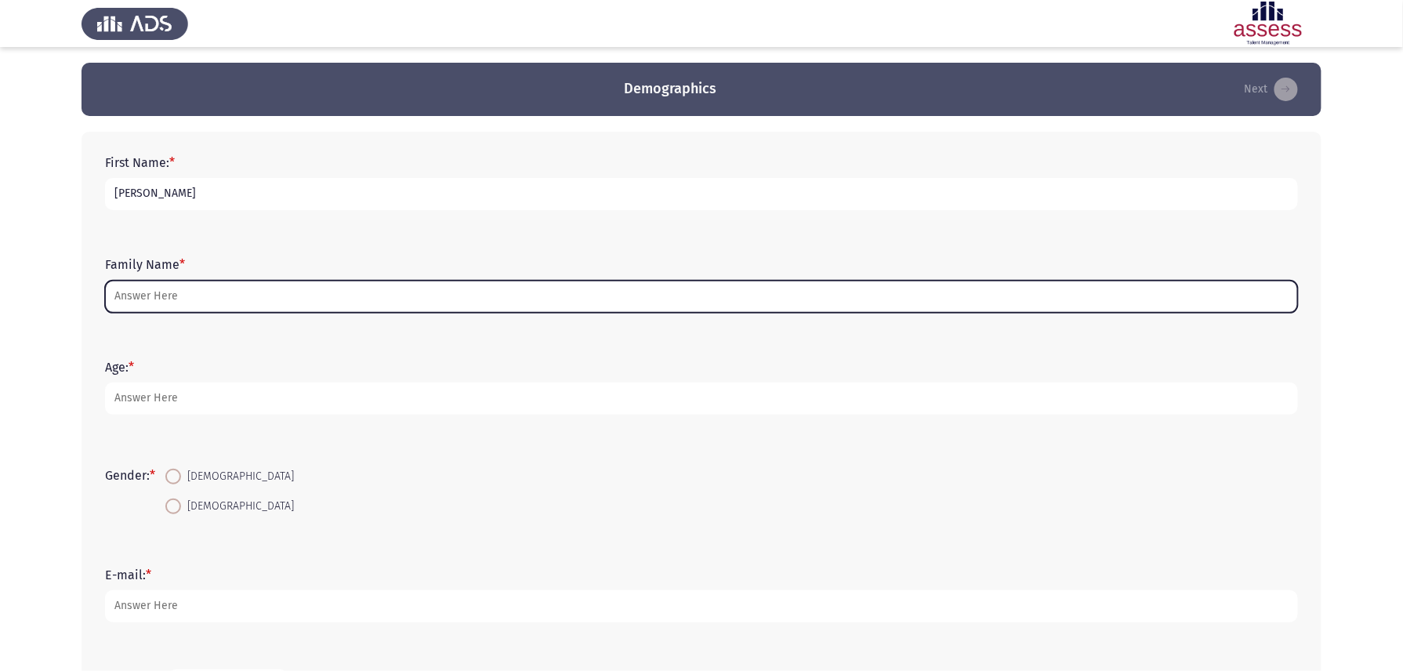
click at [331, 293] on input "Family Name *" at bounding box center [701, 297] width 1193 height 32
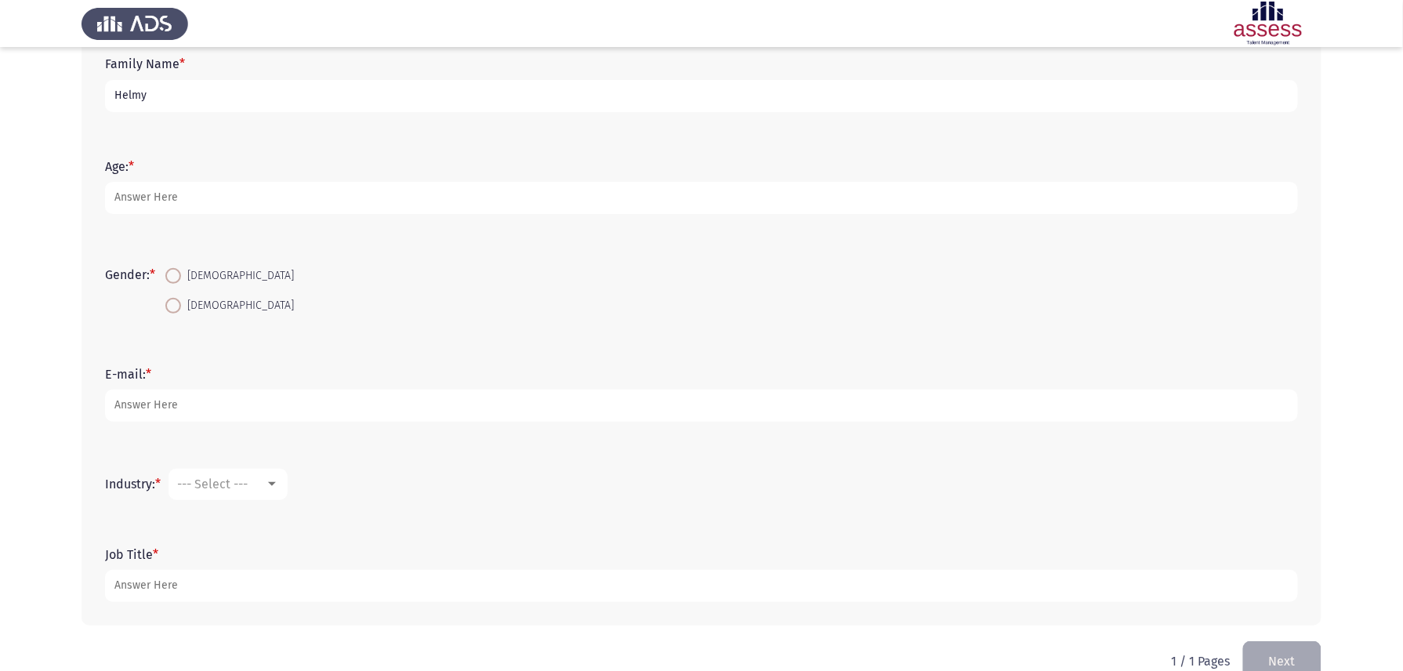
scroll to position [209, 0]
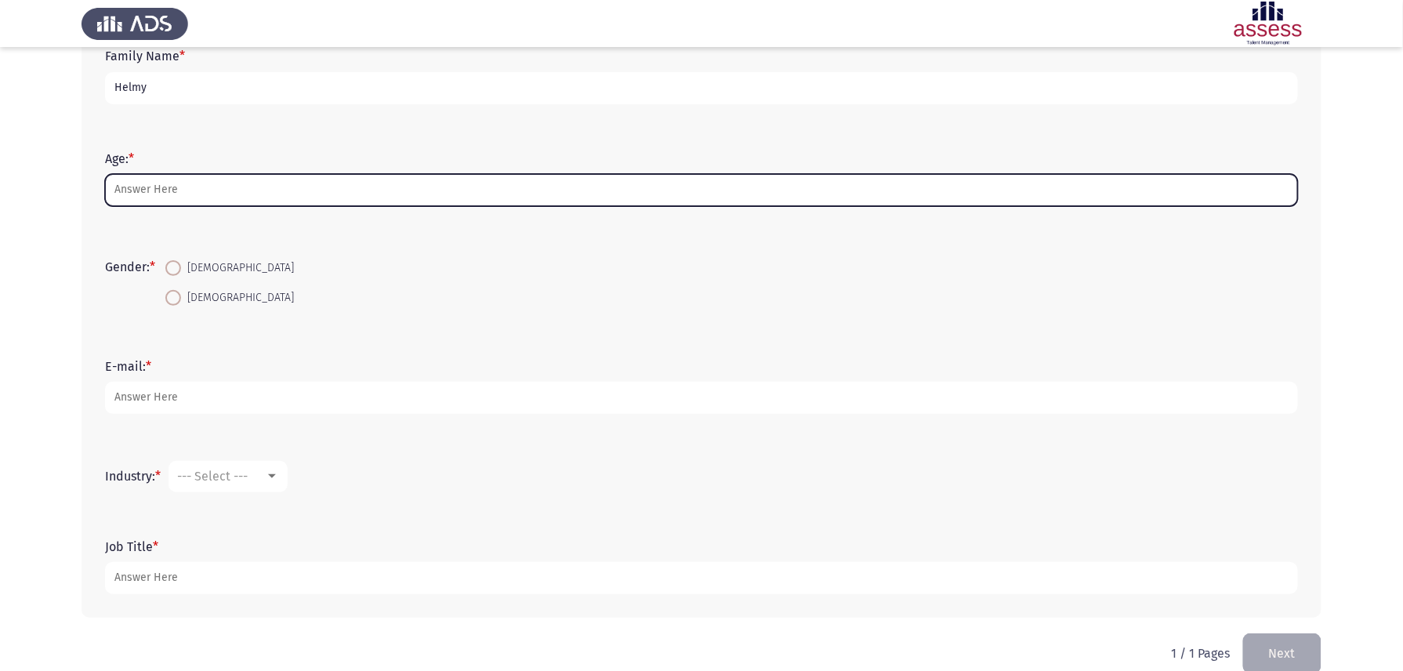
click at [323, 188] on input "Age: *" at bounding box center [701, 190] width 1193 height 32
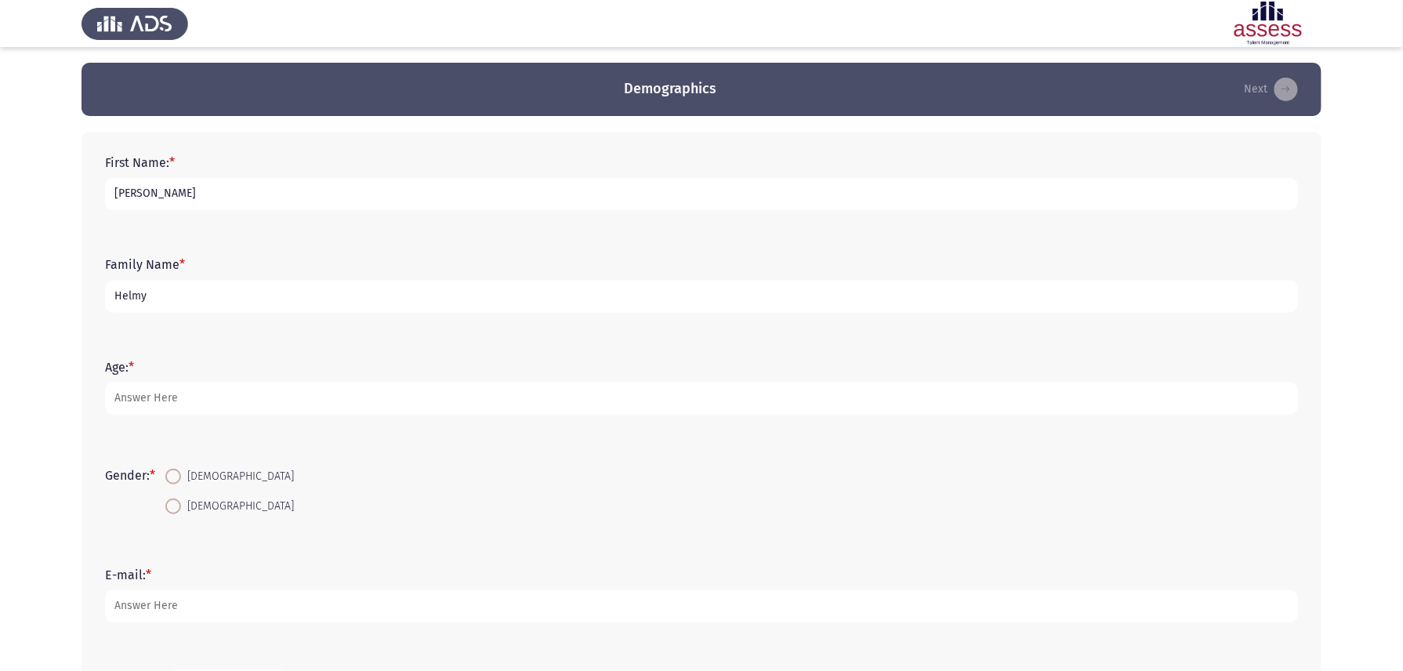
click at [147, 289] on input "Helmy" at bounding box center [701, 297] width 1193 height 32
type input "abdallah"
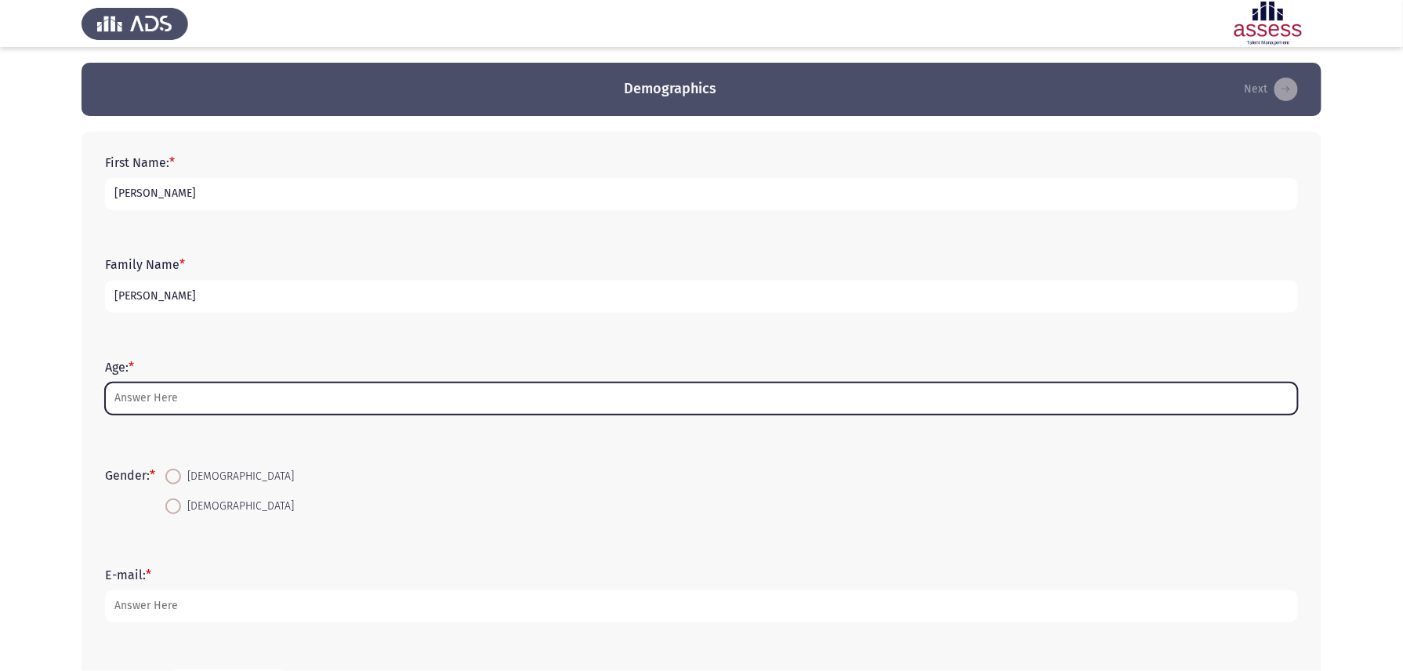
click at [190, 405] on input "Age: *" at bounding box center [701, 399] width 1193 height 32
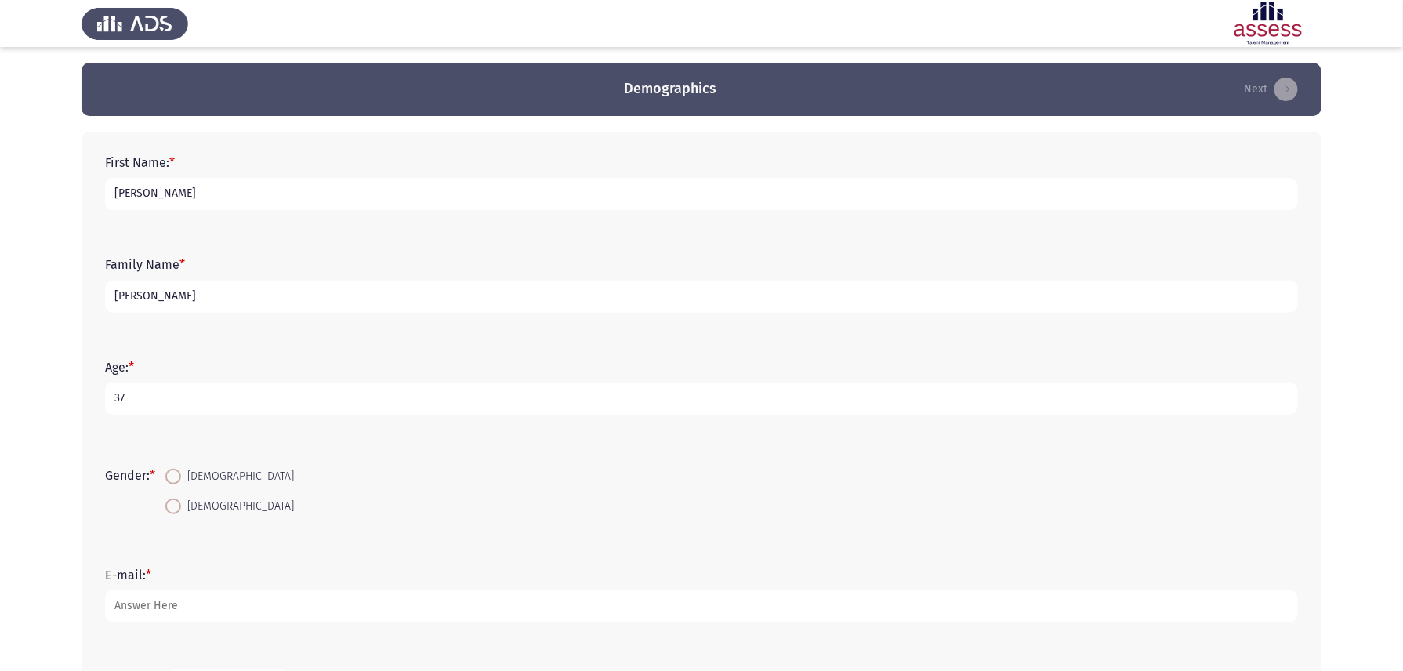
type input "37"
click at [176, 471] on span at bounding box center [173, 477] width 16 height 16
click at [176, 471] on input "Male" at bounding box center [173, 477] width 16 height 16
radio input "true"
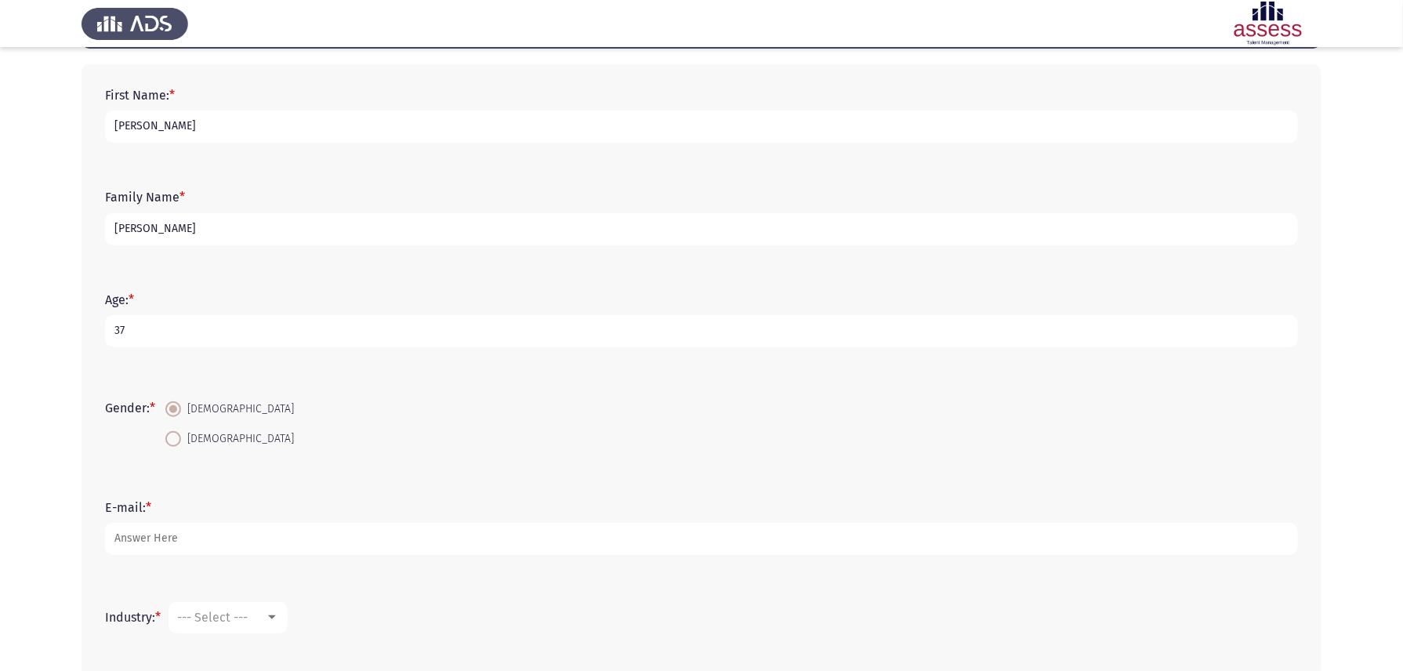
scroll to position [104, 0]
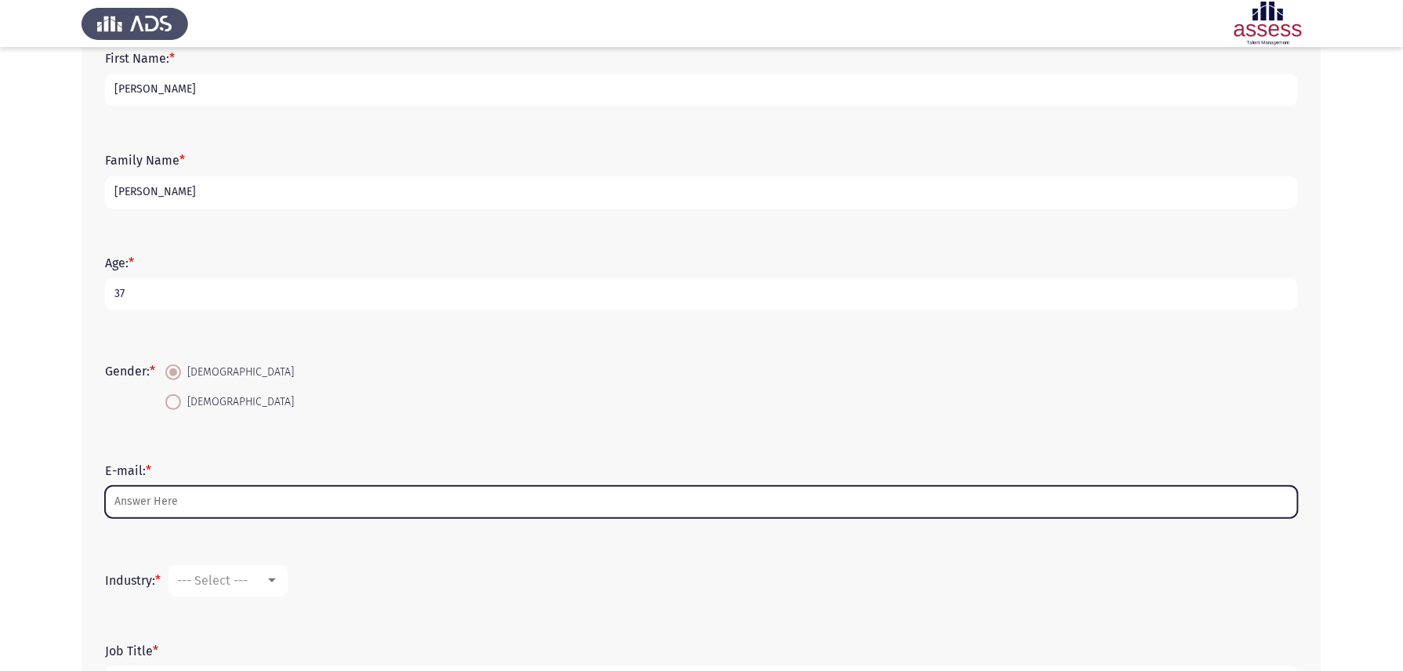
click at [223, 494] on input "E-mail: *" at bounding box center [701, 502] width 1193 height 32
click at [205, 499] on input "E-mail: *" at bounding box center [701, 502] width 1193 height 32
click at [342, 494] on input "E-mail: *" at bounding box center [701, 502] width 1193 height 32
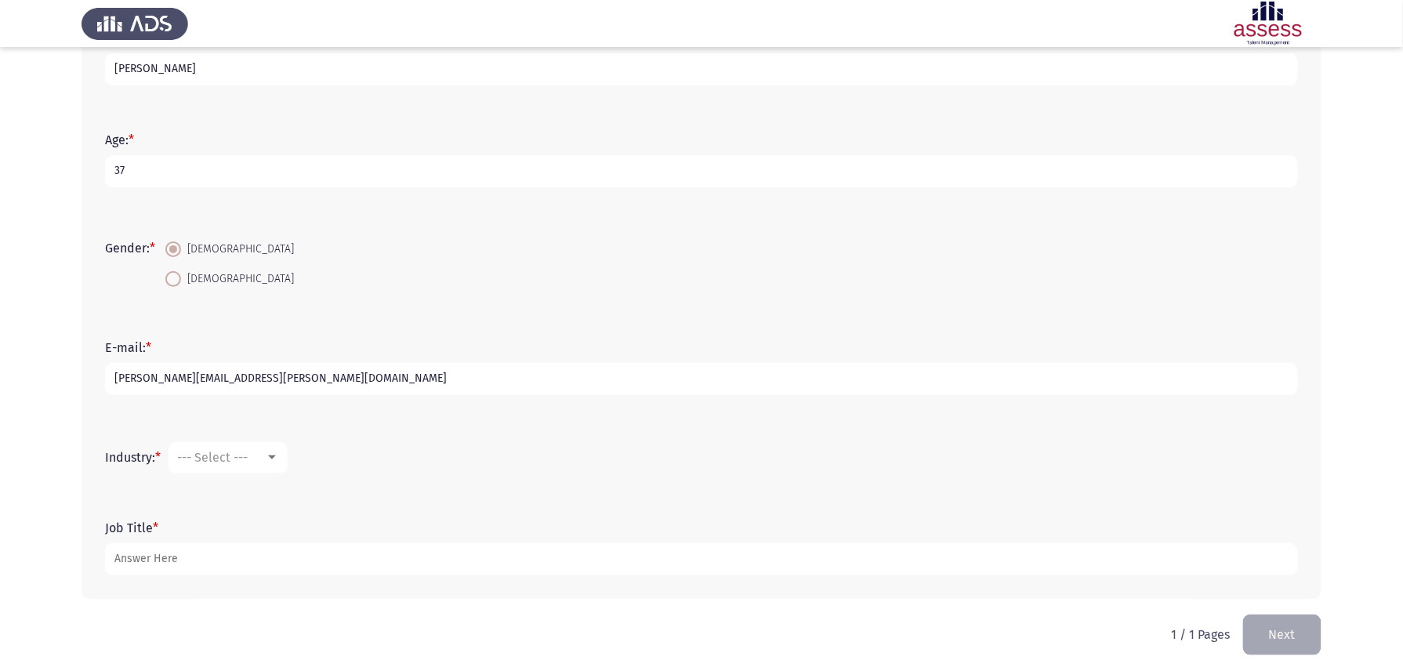
scroll to position [233, 0]
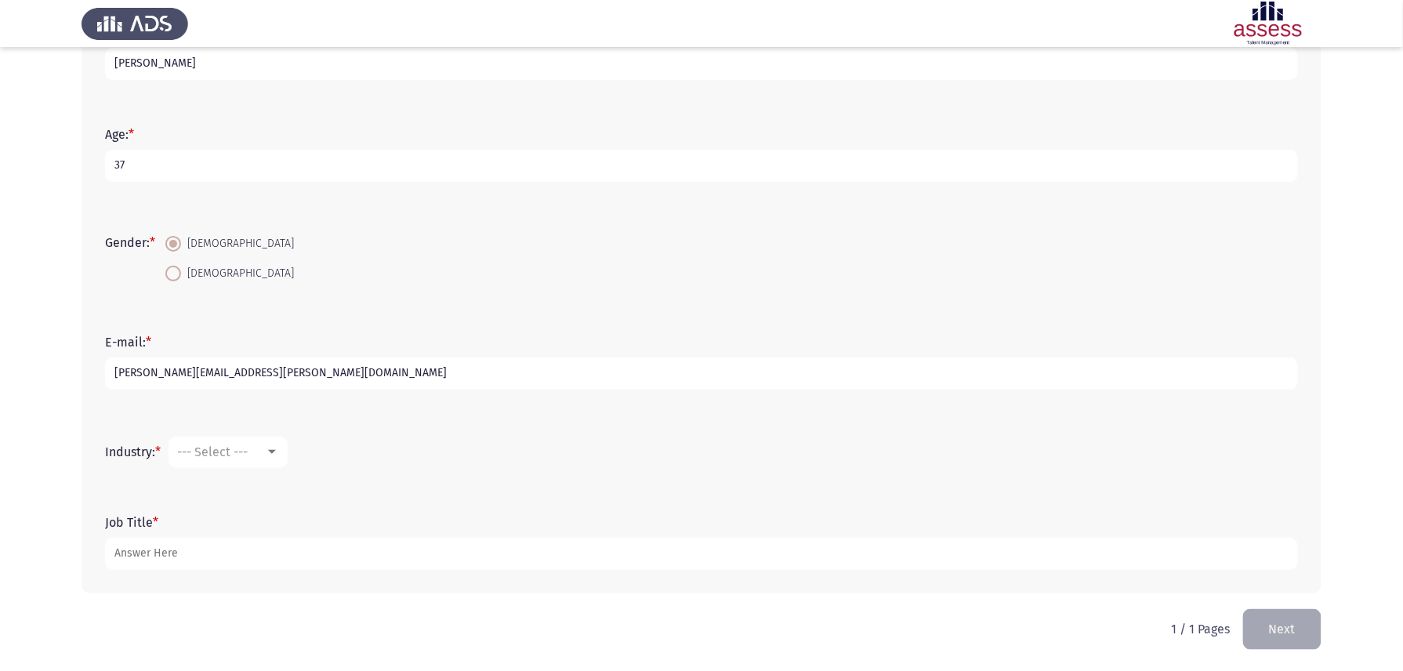
type input "[PERSON_NAME][EMAIL_ADDRESS][DOMAIN_NAME]"
click at [257, 445] on div "--- Select ---" at bounding box center [221, 452] width 88 height 15
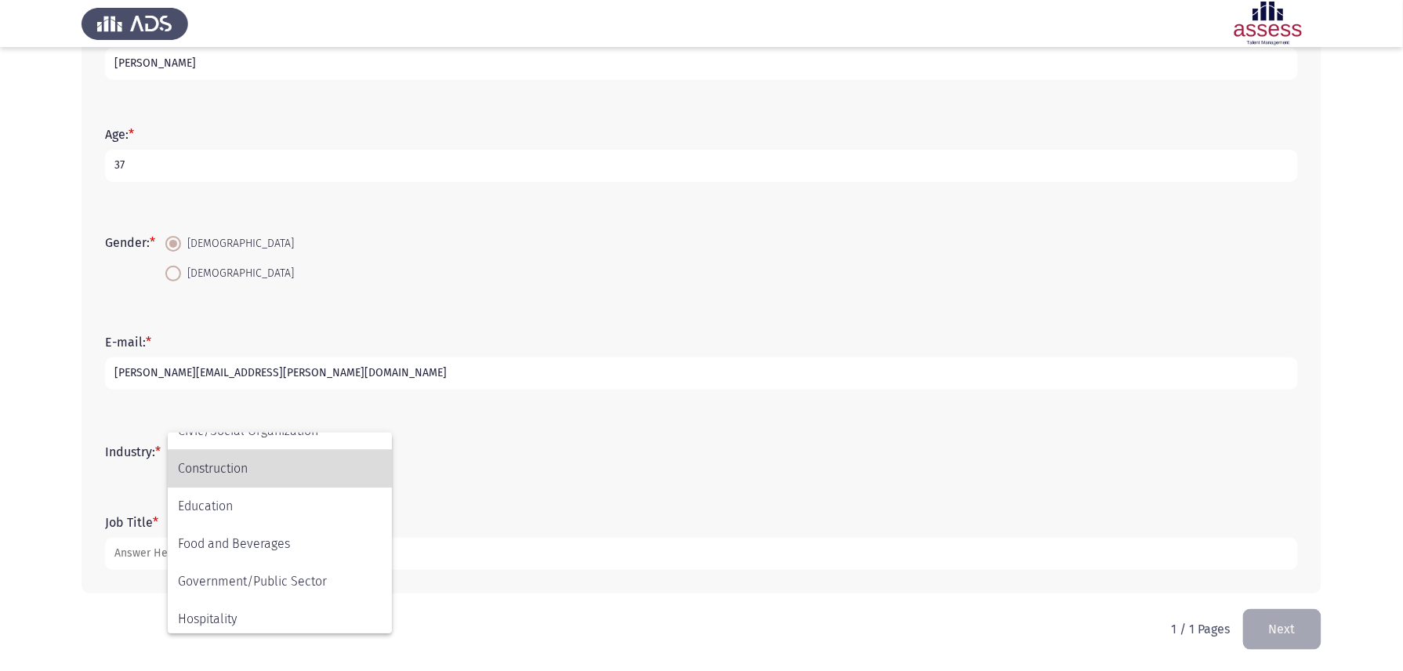
click at [238, 474] on span "Construction" at bounding box center [280, 469] width 204 height 38
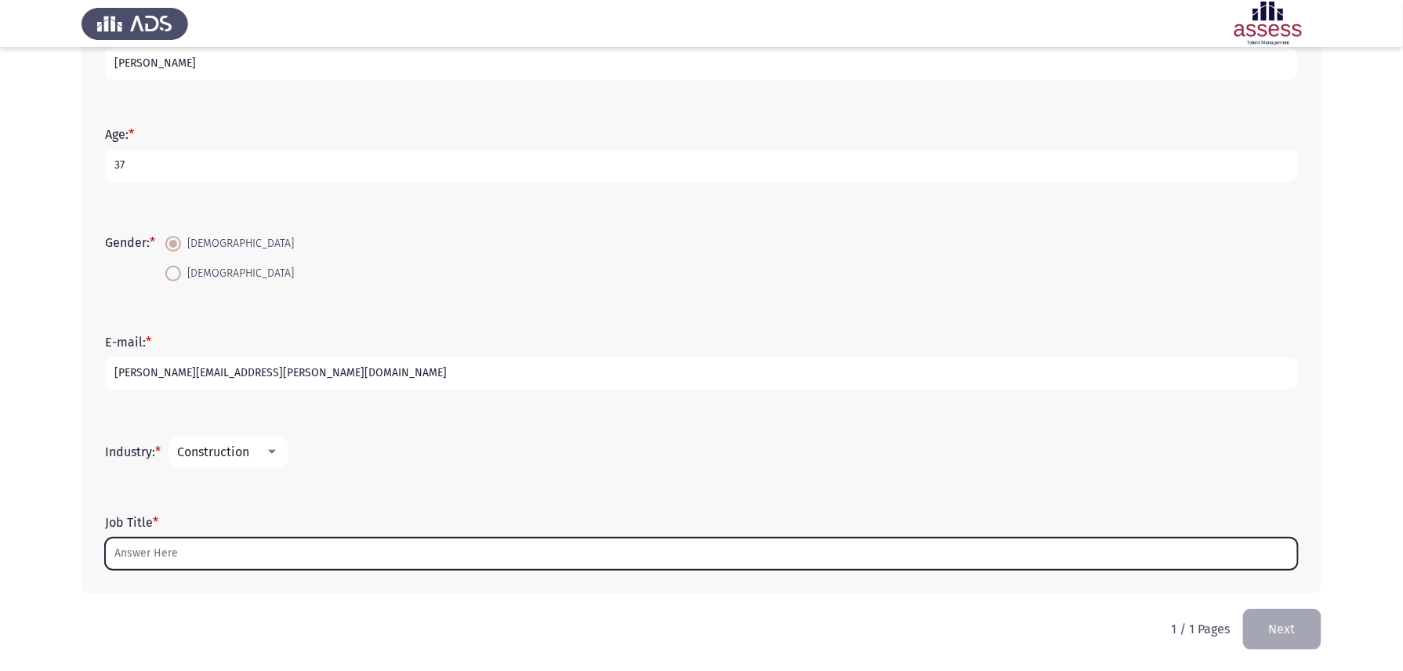
click at [255, 553] on input "Job Title *" at bounding box center [701, 554] width 1193 height 32
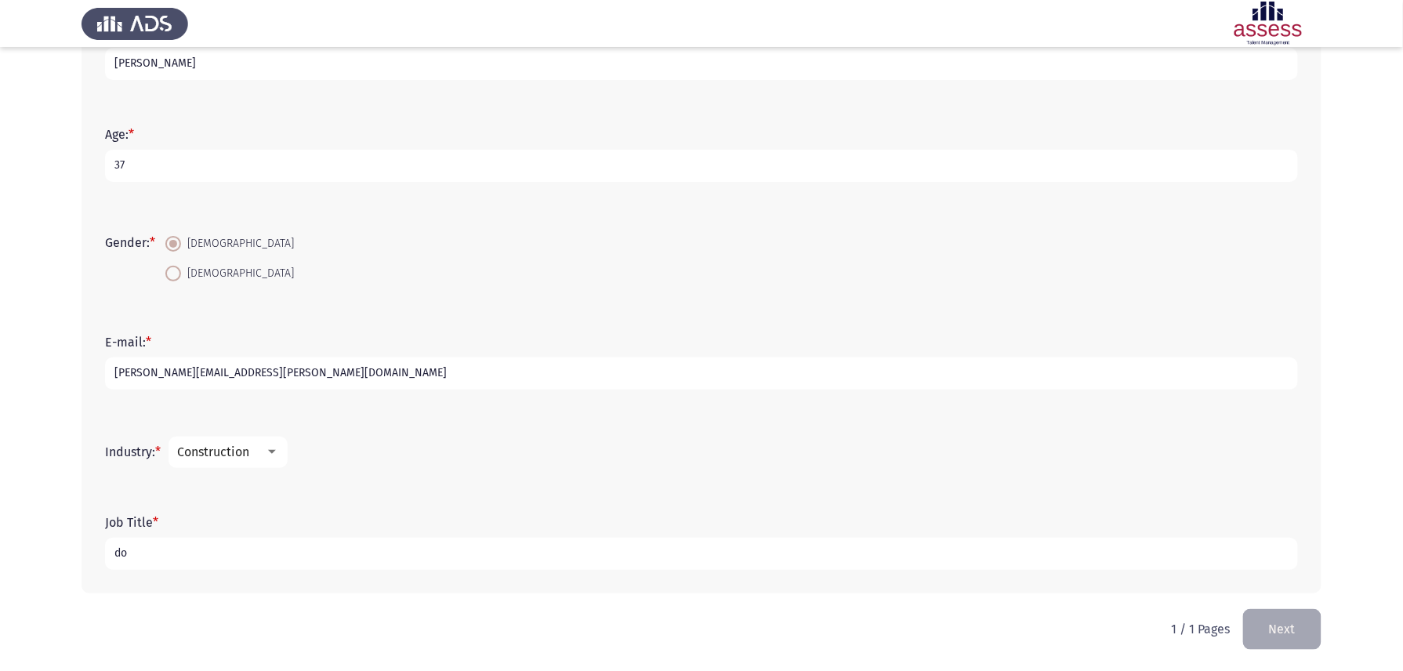
type input "d"
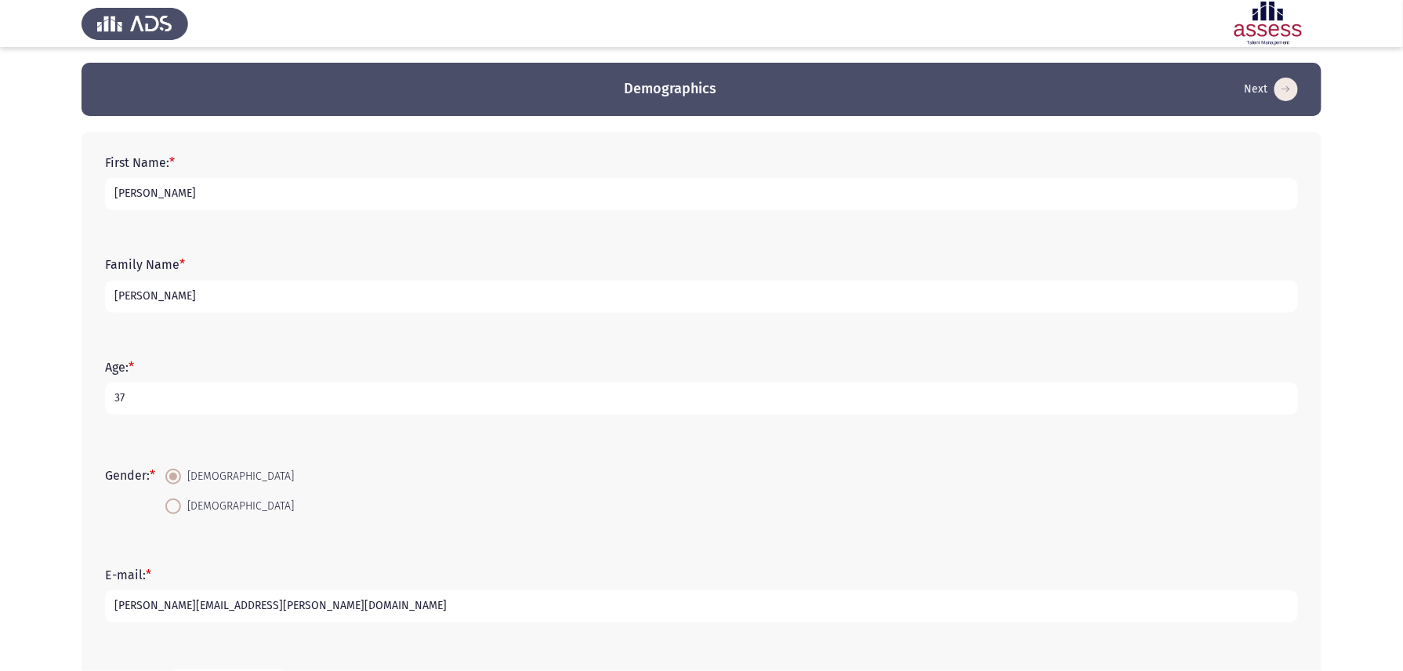
scroll to position [233, 0]
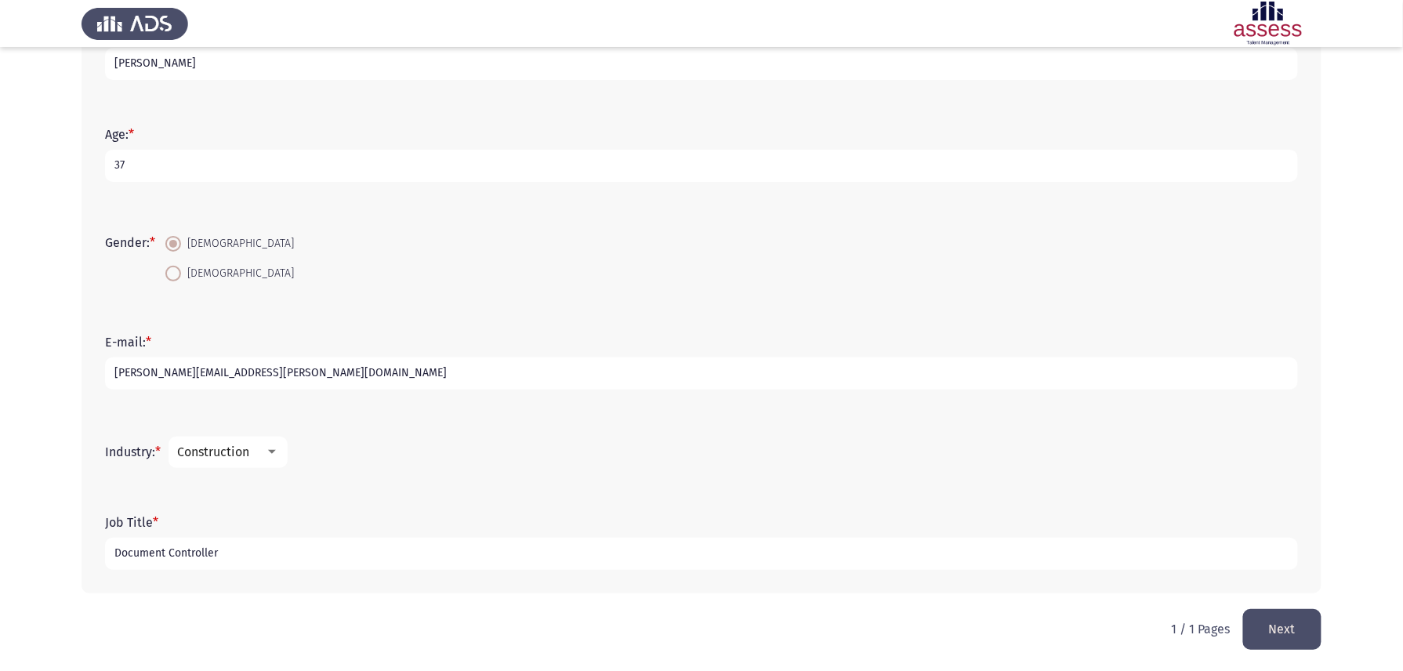
type input "Document Controller"
click at [1287, 628] on button "Next" at bounding box center [1283, 629] width 78 height 40
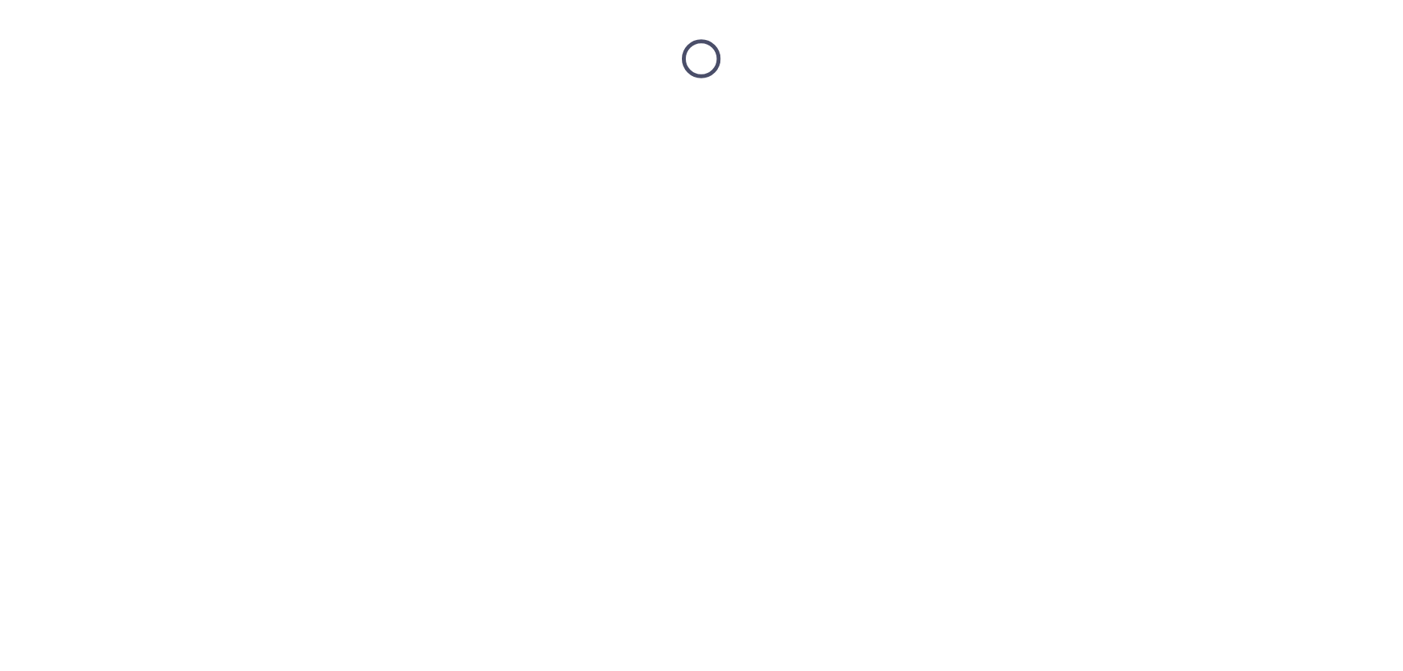
scroll to position [0, 0]
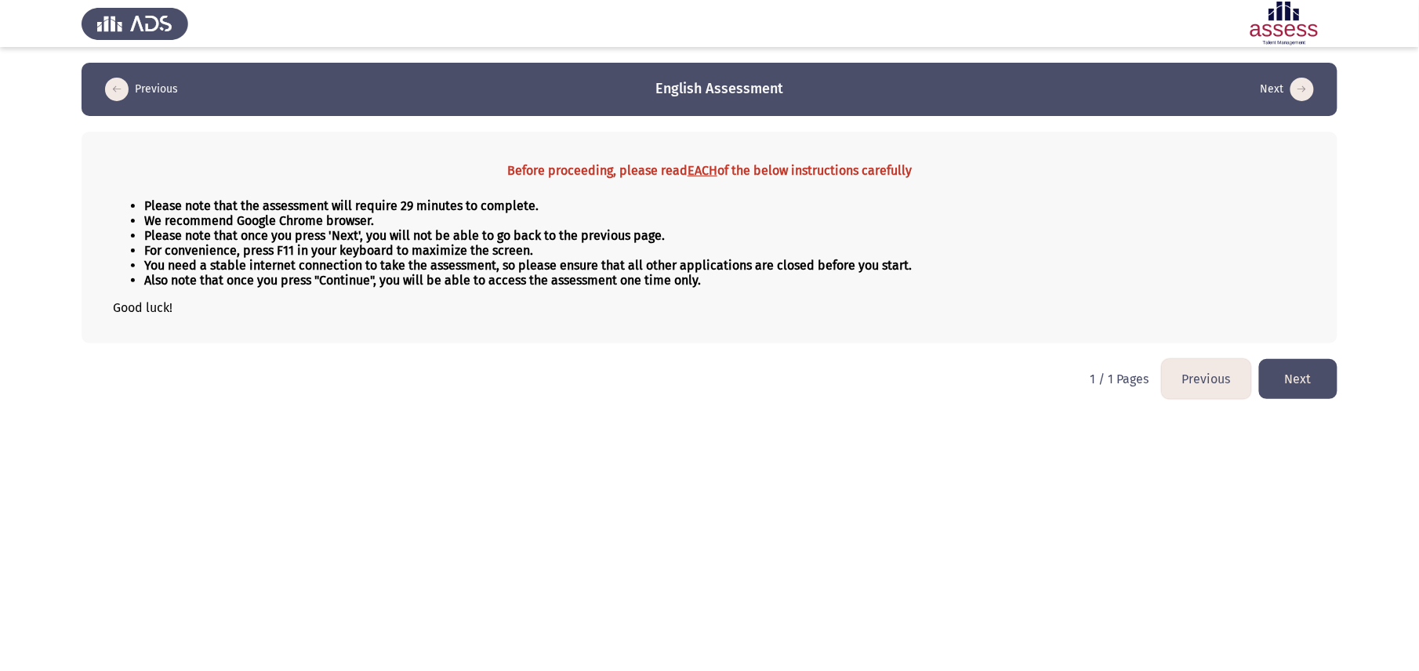
click at [1311, 369] on button "Next" at bounding box center [1298, 379] width 78 height 40
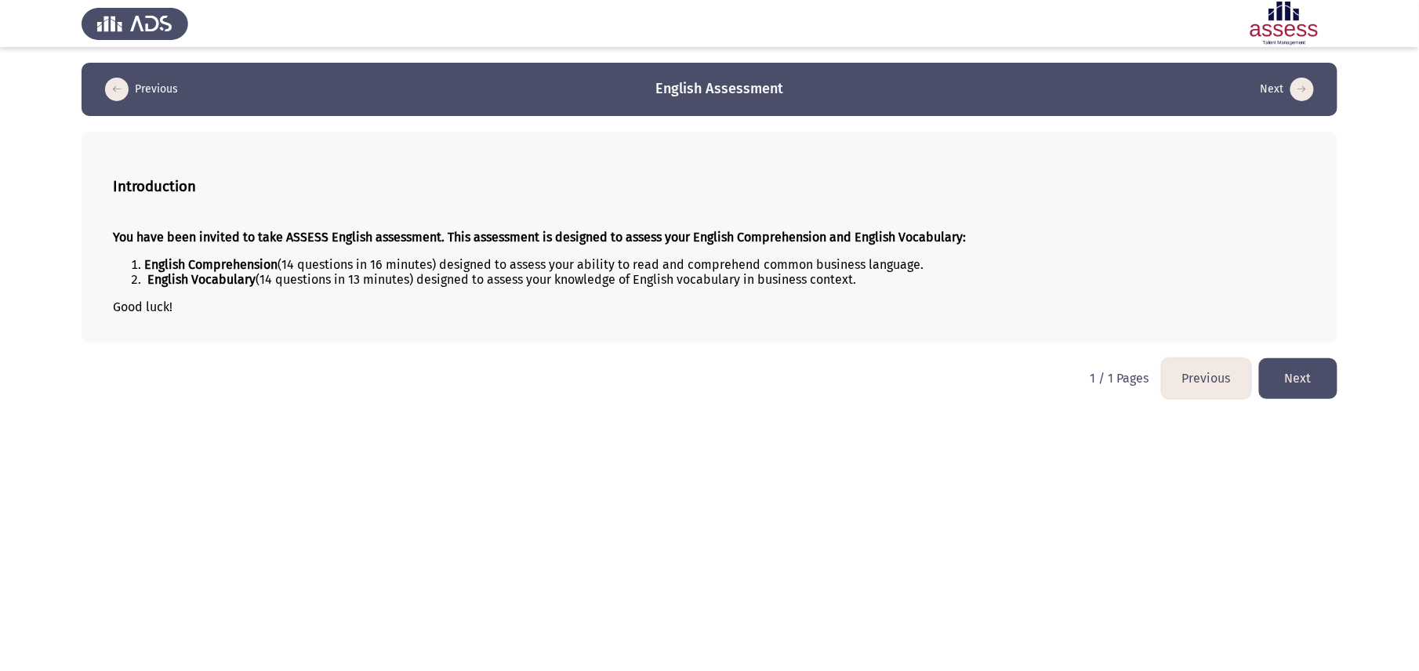
click at [1303, 380] on button "Next" at bounding box center [1298, 378] width 78 height 40
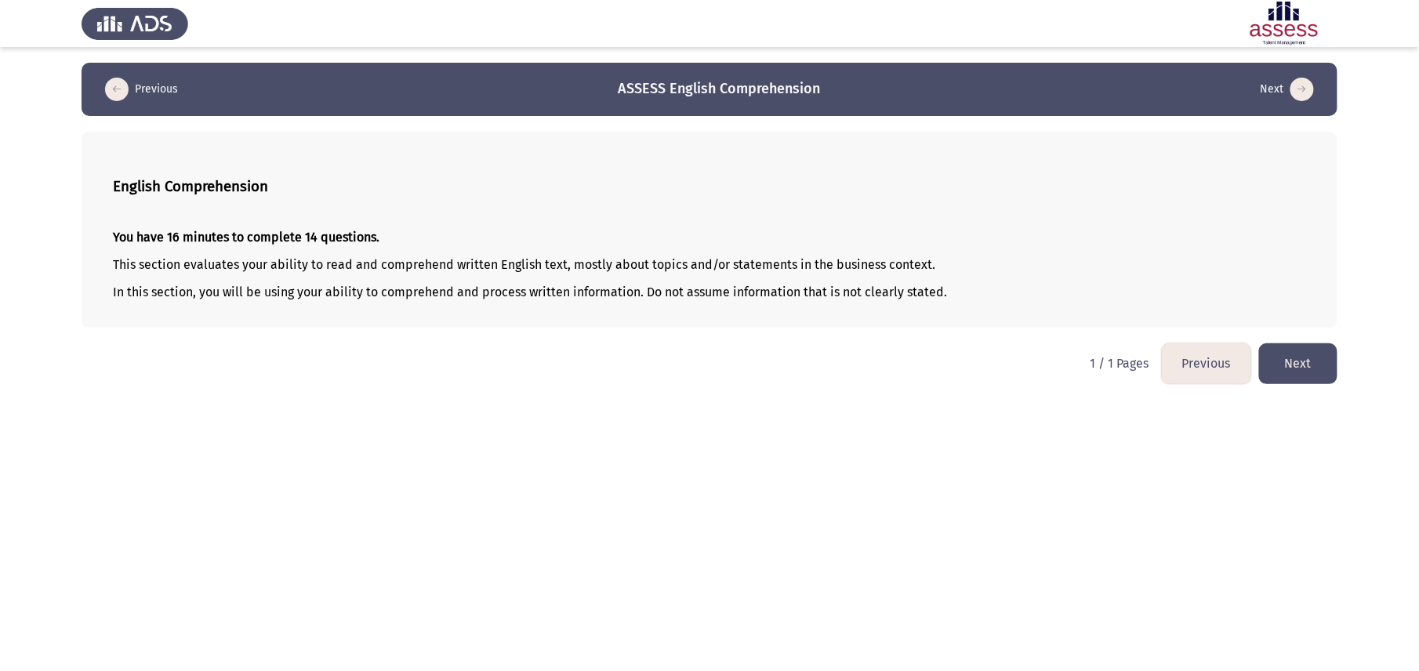
click at [1300, 365] on button "Next" at bounding box center [1298, 363] width 78 height 40
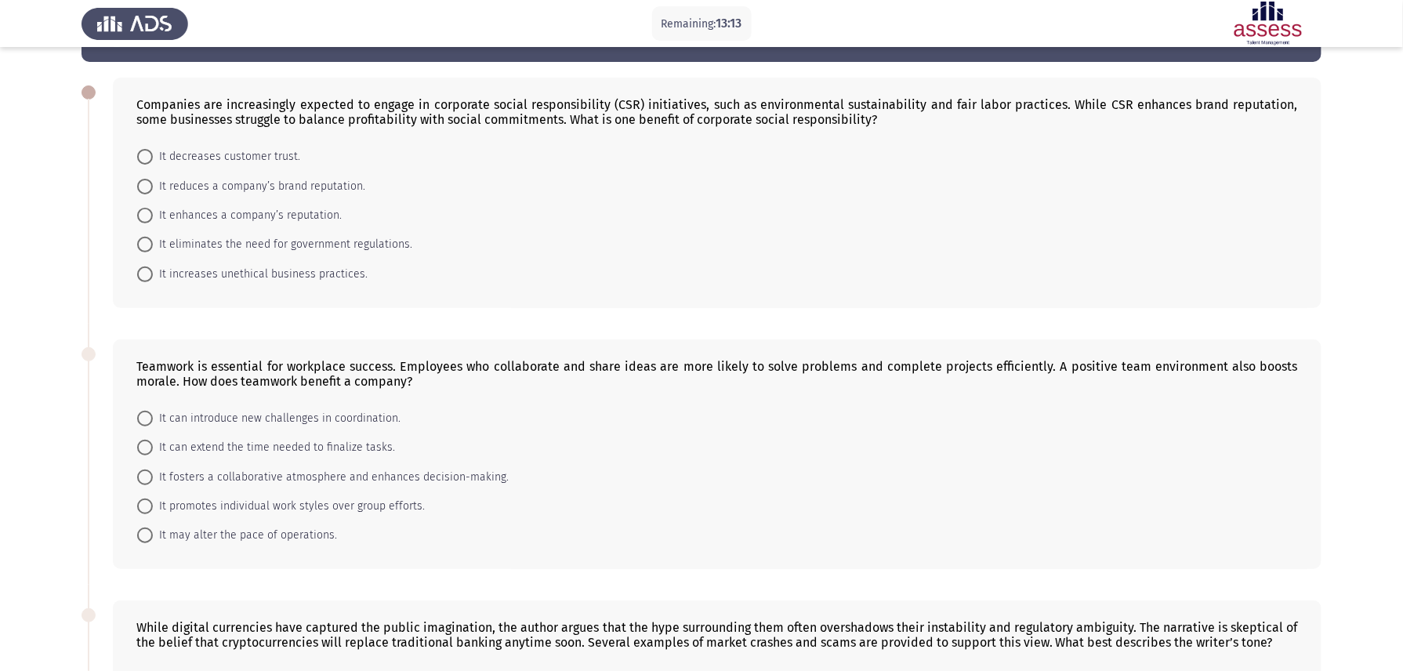
scroll to position [7, 0]
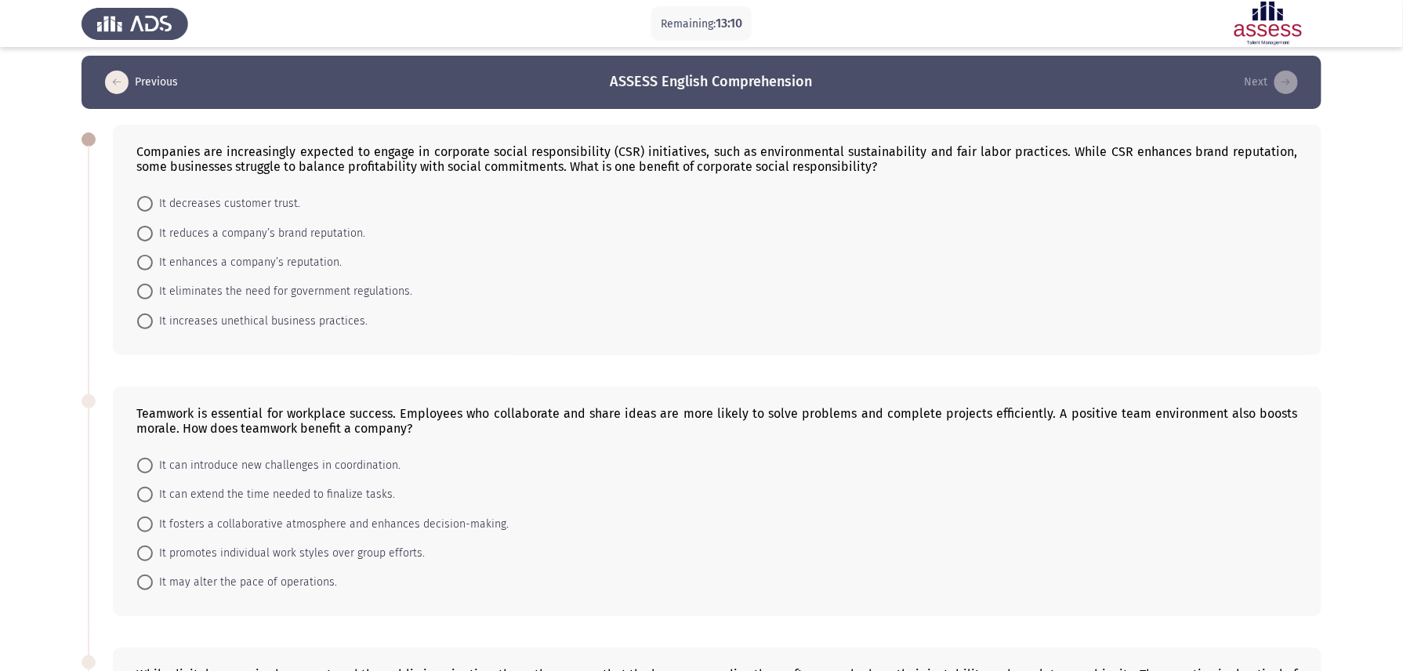
click at [151, 262] on span at bounding box center [145, 263] width 16 height 16
click at [151, 262] on input "It enhances a company’s reputation." at bounding box center [145, 263] width 16 height 16
radio input "true"
click at [143, 524] on span at bounding box center [145, 523] width 16 height 16
click at [143, 524] on input "It fosters a collaborative atmosphere and enhances decision-making." at bounding box center [145, 523] width 16 height 16
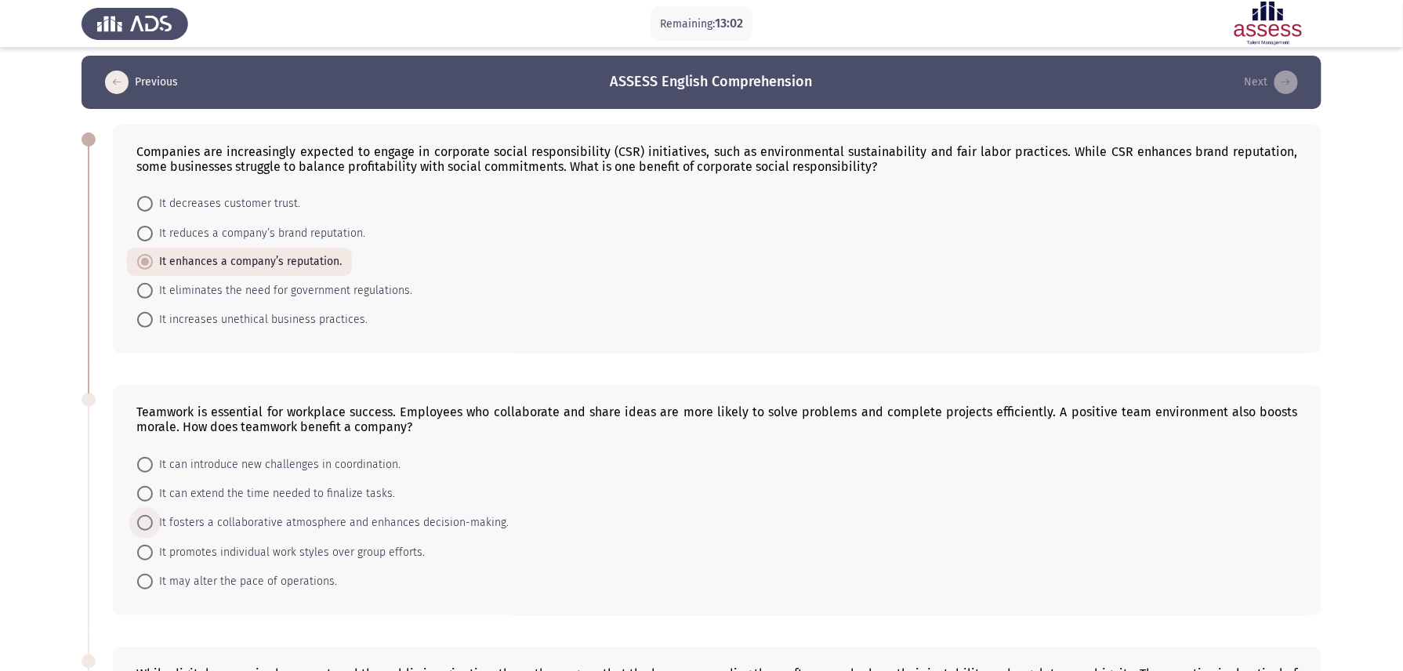
radio input "true"
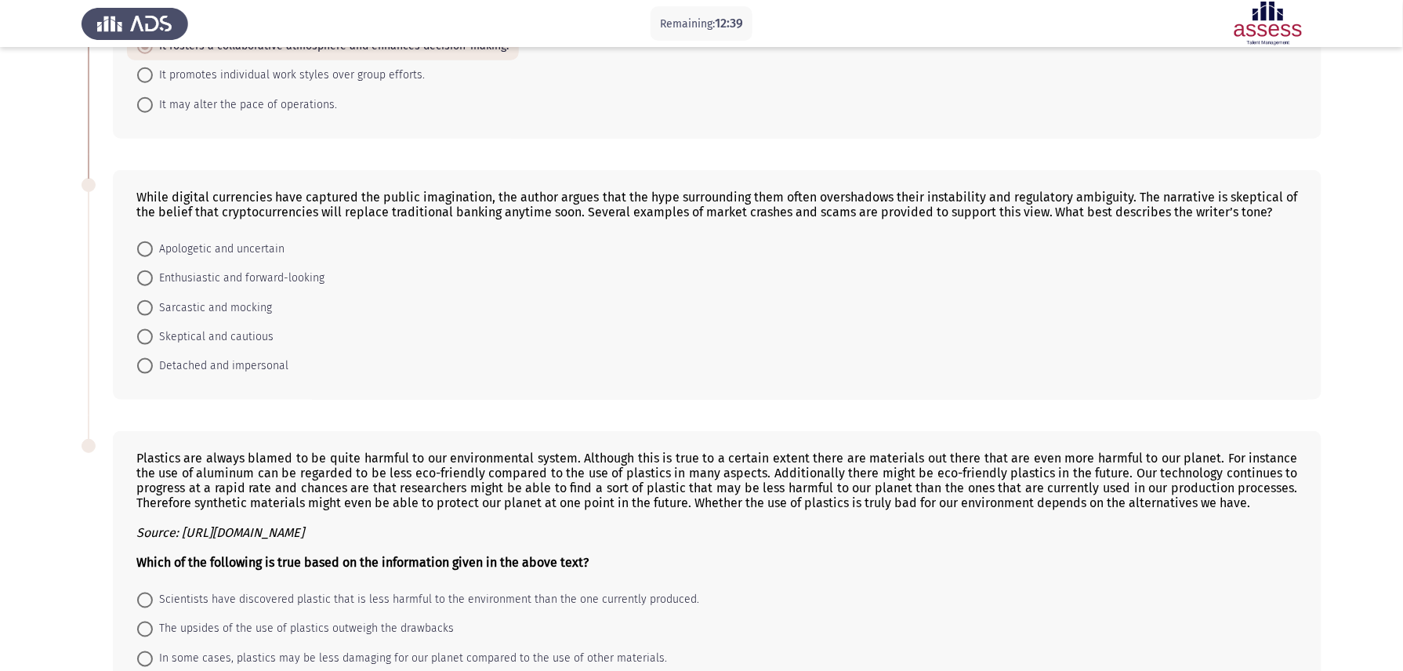
scroll to position [530, 0]
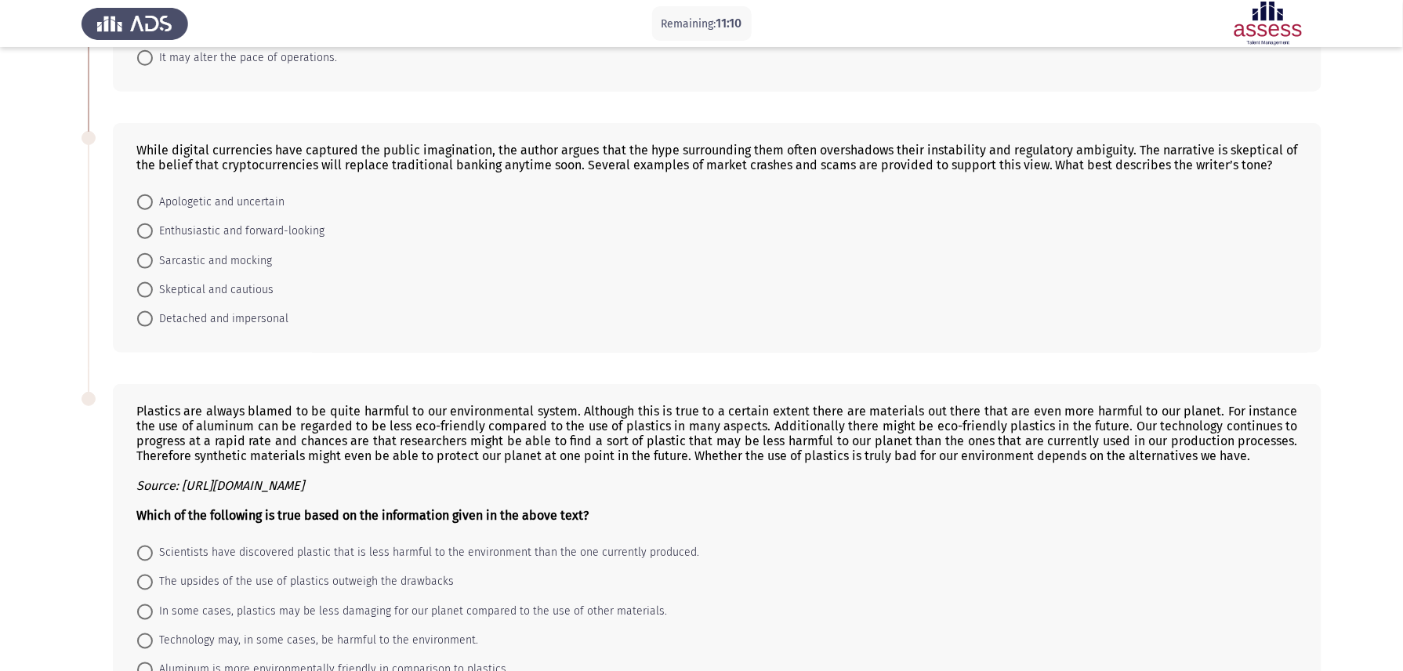
click at [196, 286] on span "Skeptical and cautious" at bounding box center [213, 290] width 121 height 19
click at [153, 286] on input "Skeptical and cautious" at bounding box center [145, 290] width 16 height 16
radio input "true"
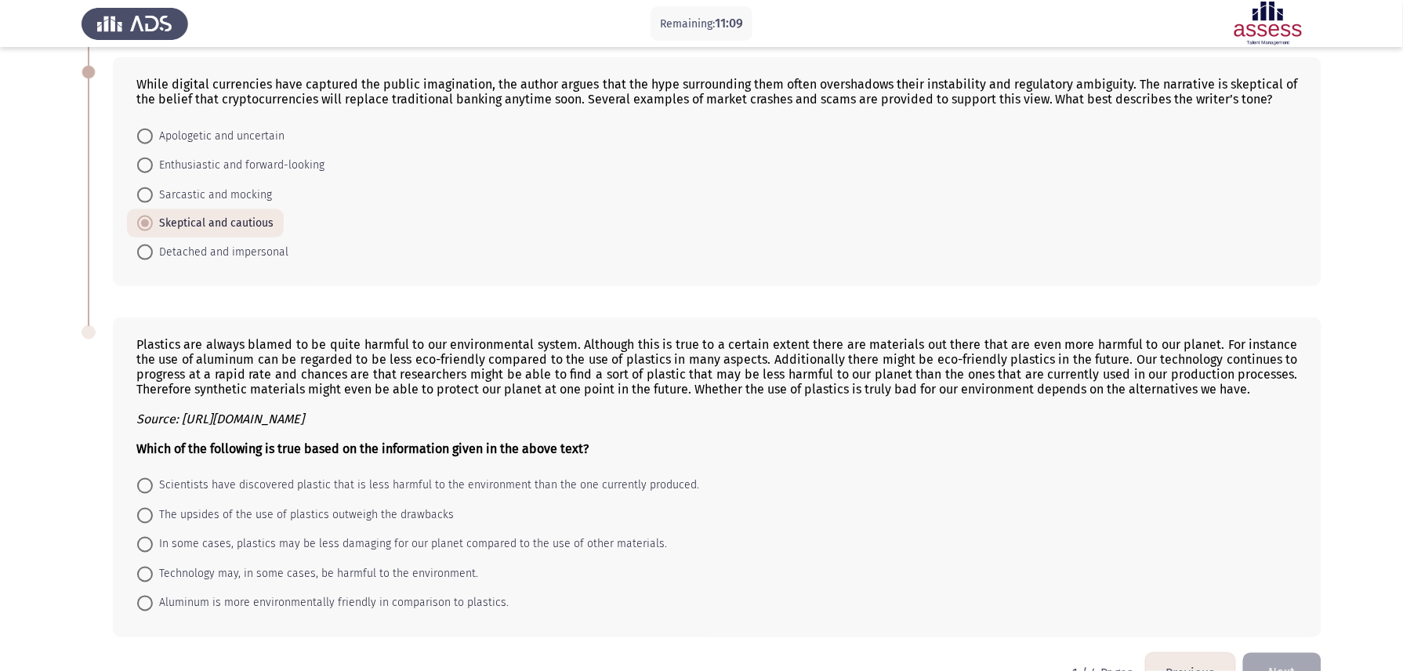
scroll to position [631, 0]
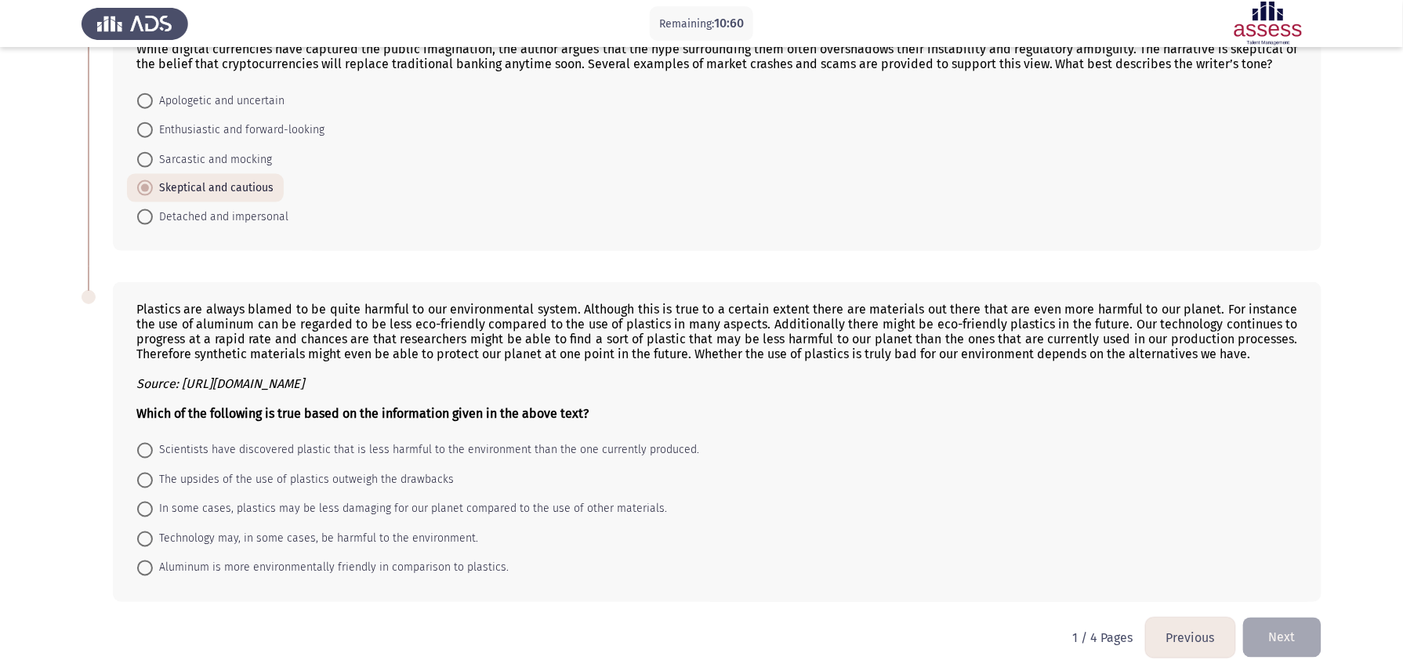
click at [147, 502] on span at bounding box center [145, 510] width 16 height 16
click at [147, 502] on input "In some cases, plastics may be less damaging for our planet compared to the use…" at bounding box center [145, 510] width 16 height 16
radio input "true"
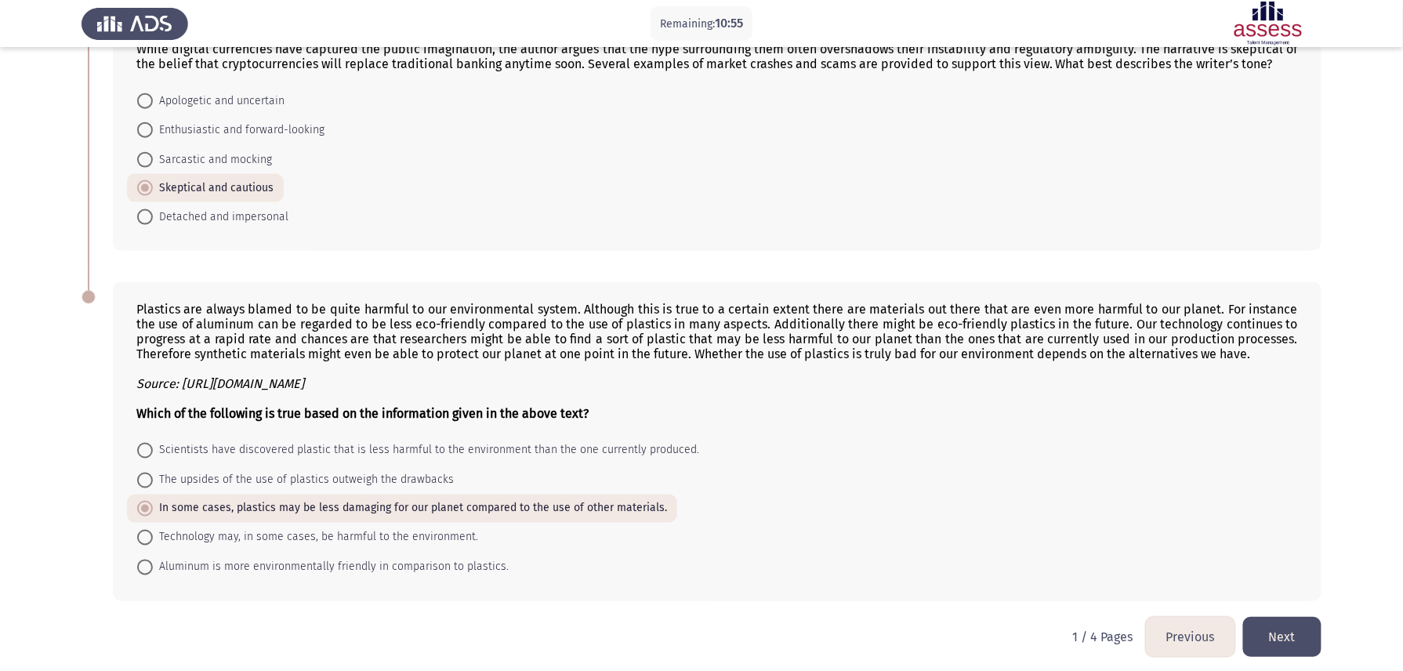
click at [1302, 625] on button "Next" at bounding box center [1283, 637] width 78 height 40
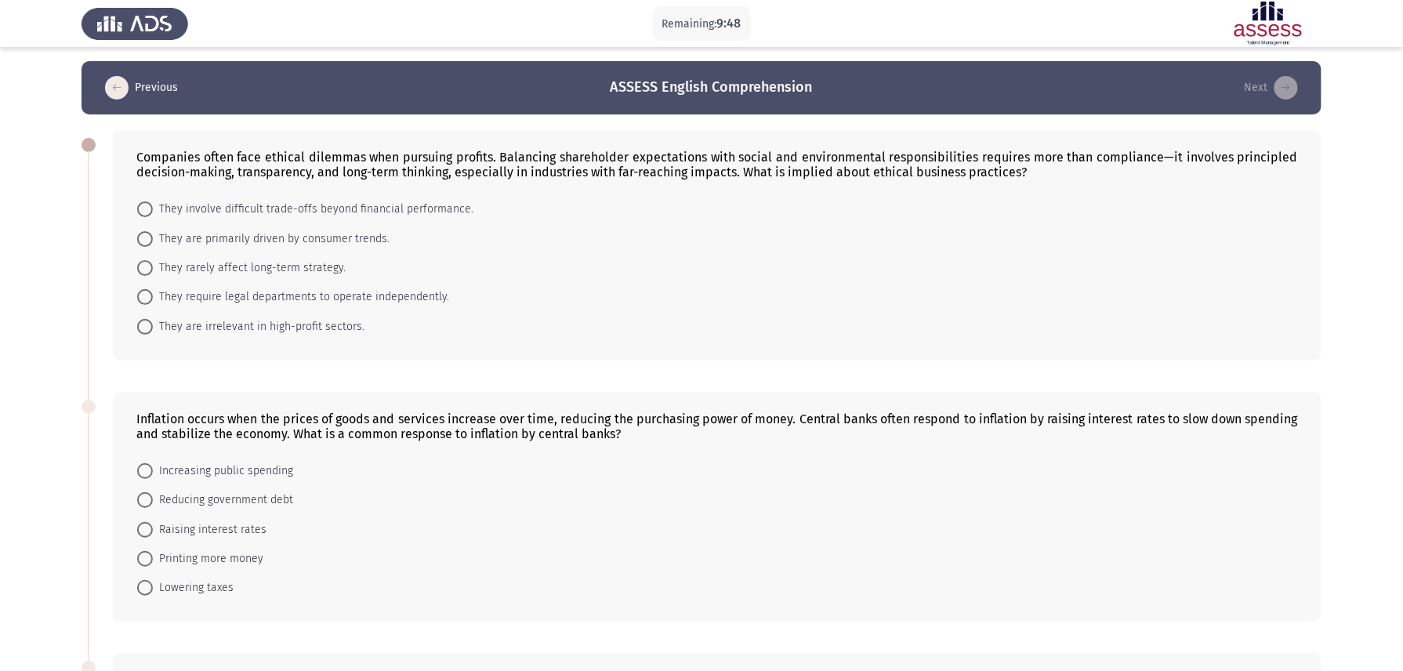
scroll to position [0, 0]
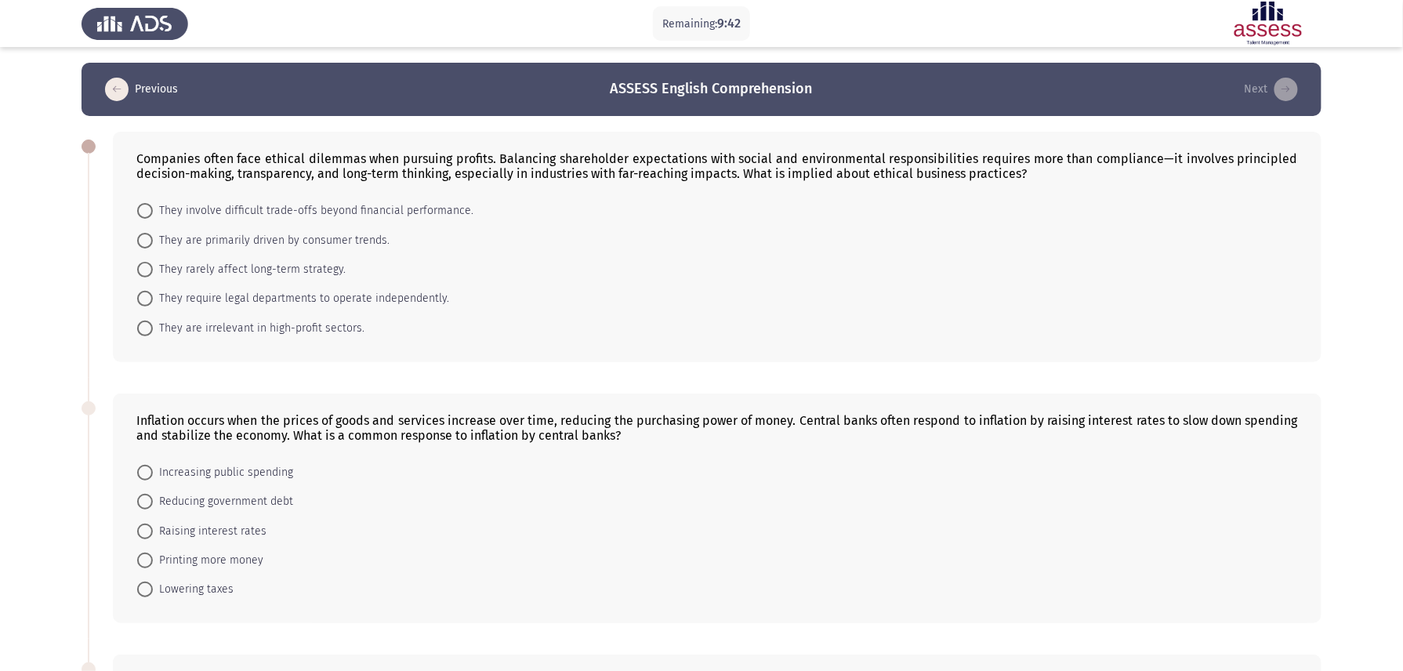
click at [151, 217] on label "They involve difficult trade-offs beyond financial performance." at bounding box center [305, 211] width 336 height 19
click at [151, 217] on input "They involve difficult trade-offs beyond financial performance." at bounding box center [145, 211] width 16 height 16
radio input "true"
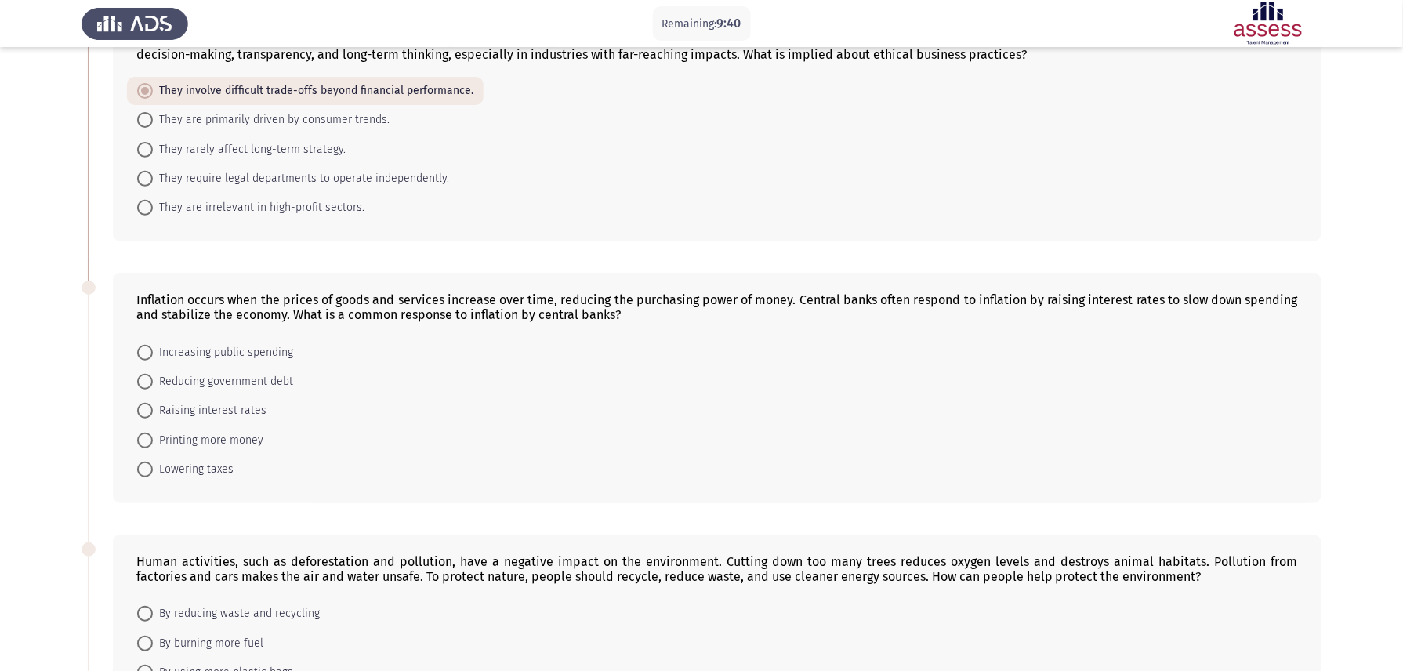
scroll to position [104, 0]
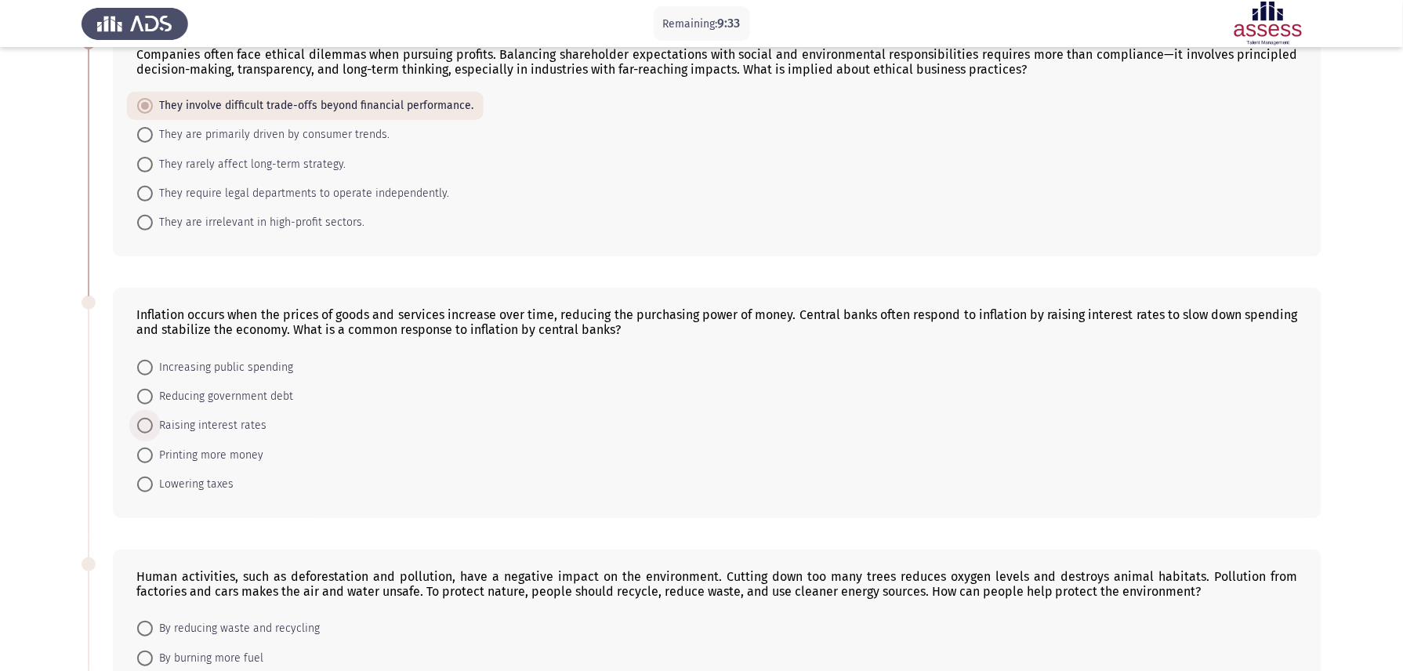
click at [241, 421] on span "Raising interest rates" at bounding box center [210, 425] width 114 height 19
click at [153, 421] on input "Raising interest rates" at bounding box center [145, 426] width 16 height 16
radio input "true"
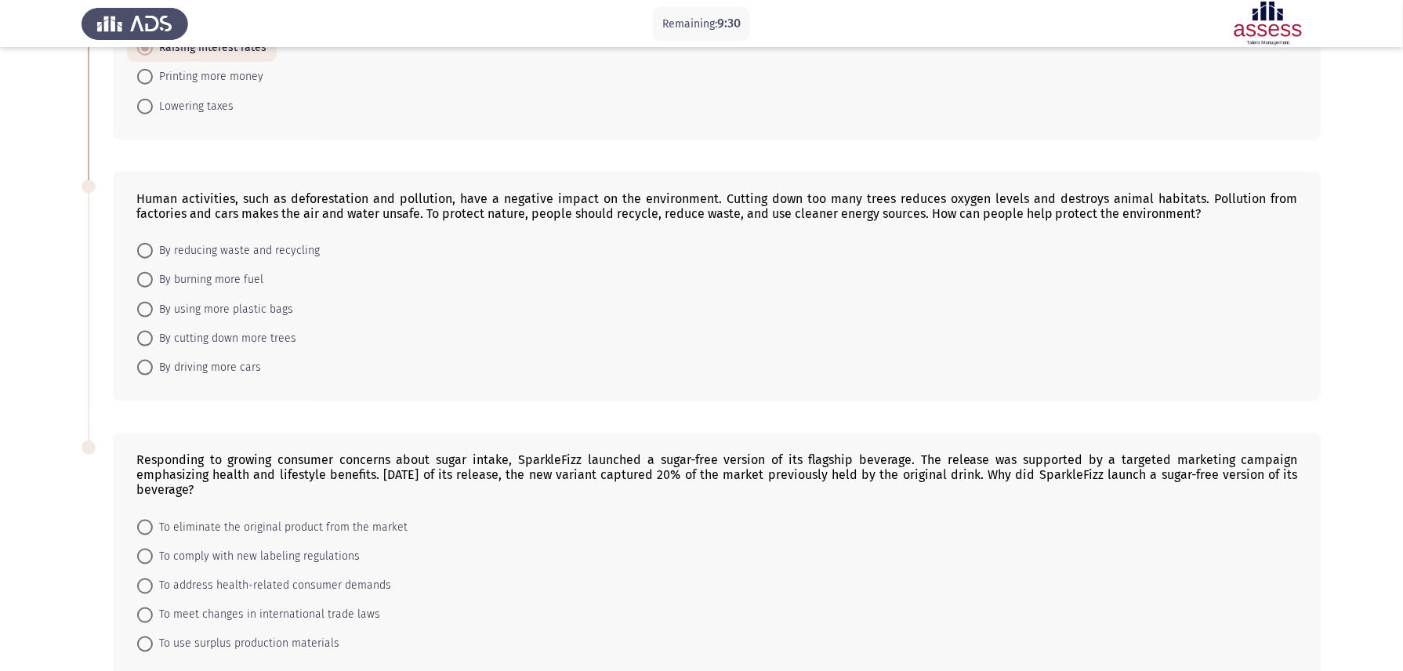
scroll to position [522, 0]
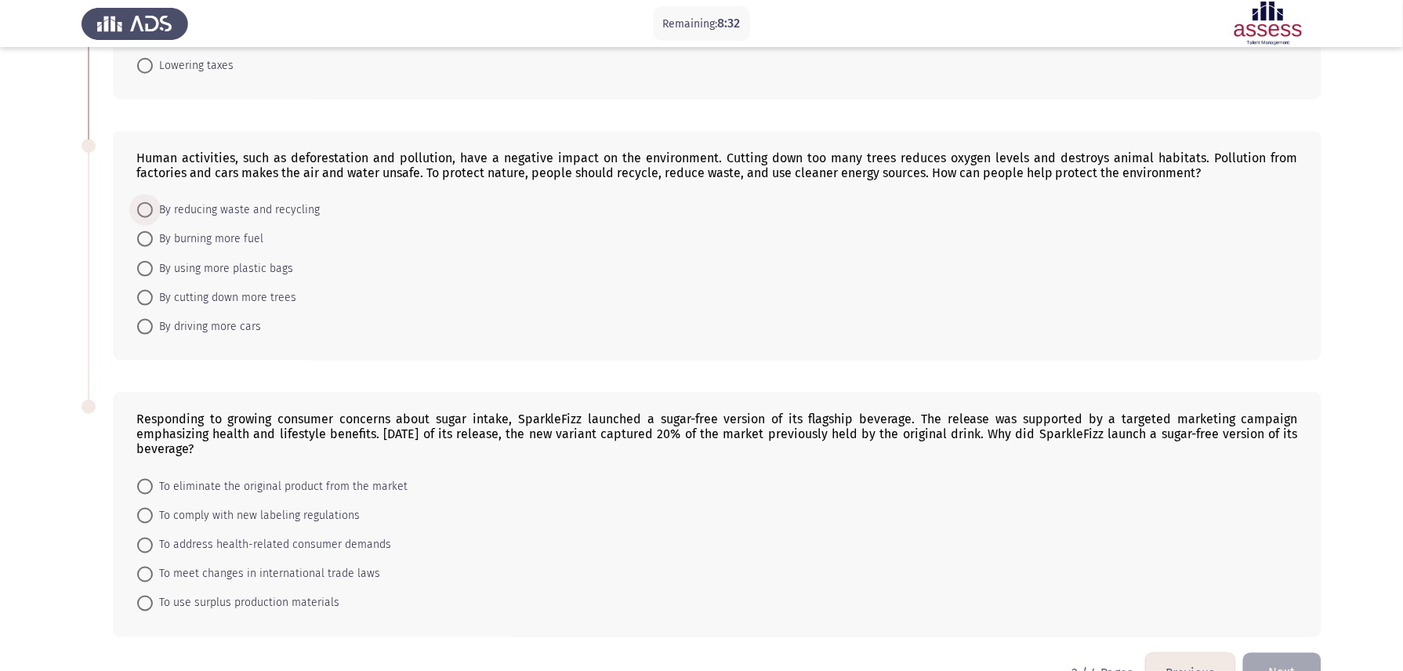
click at [149, 202] on span at bounding box center [145, 210] width 16 height 16
click at [149, 202] on input "By reducing waste and recycling" at bounding box center [145, 210] width 16 height 16
radio input "true"
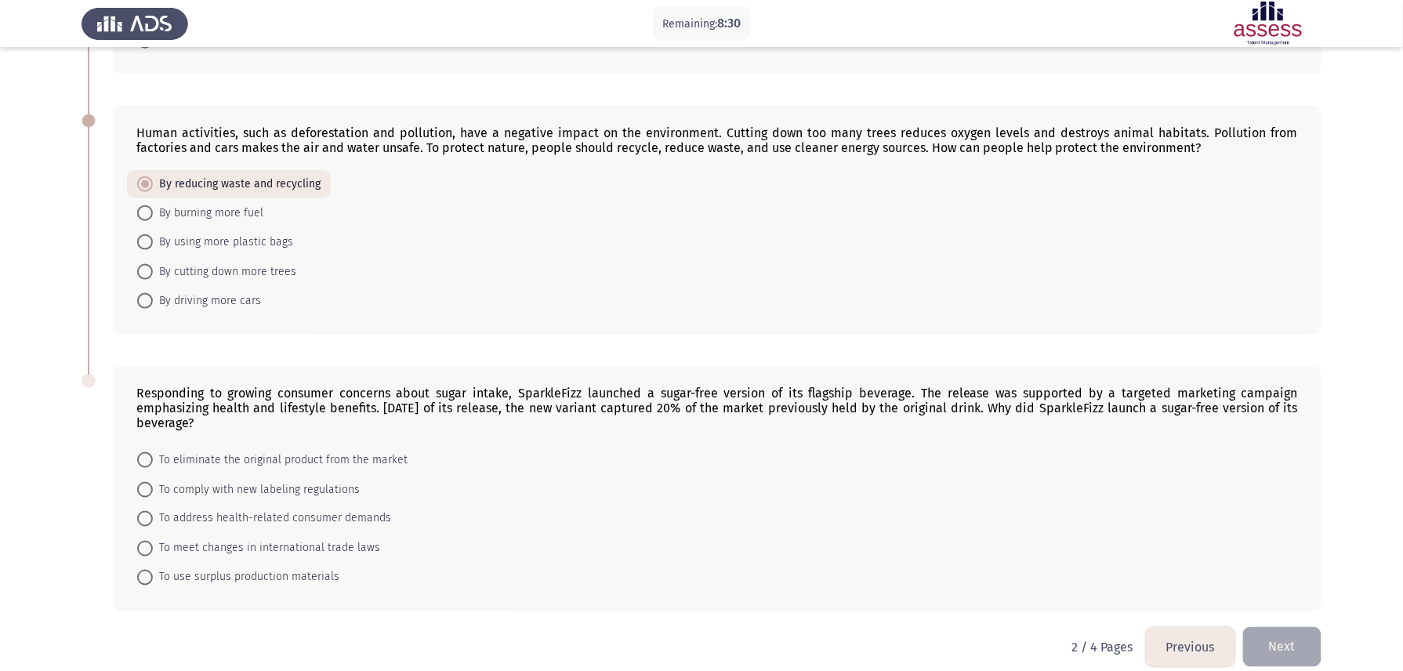
scroll to position [558, 0]
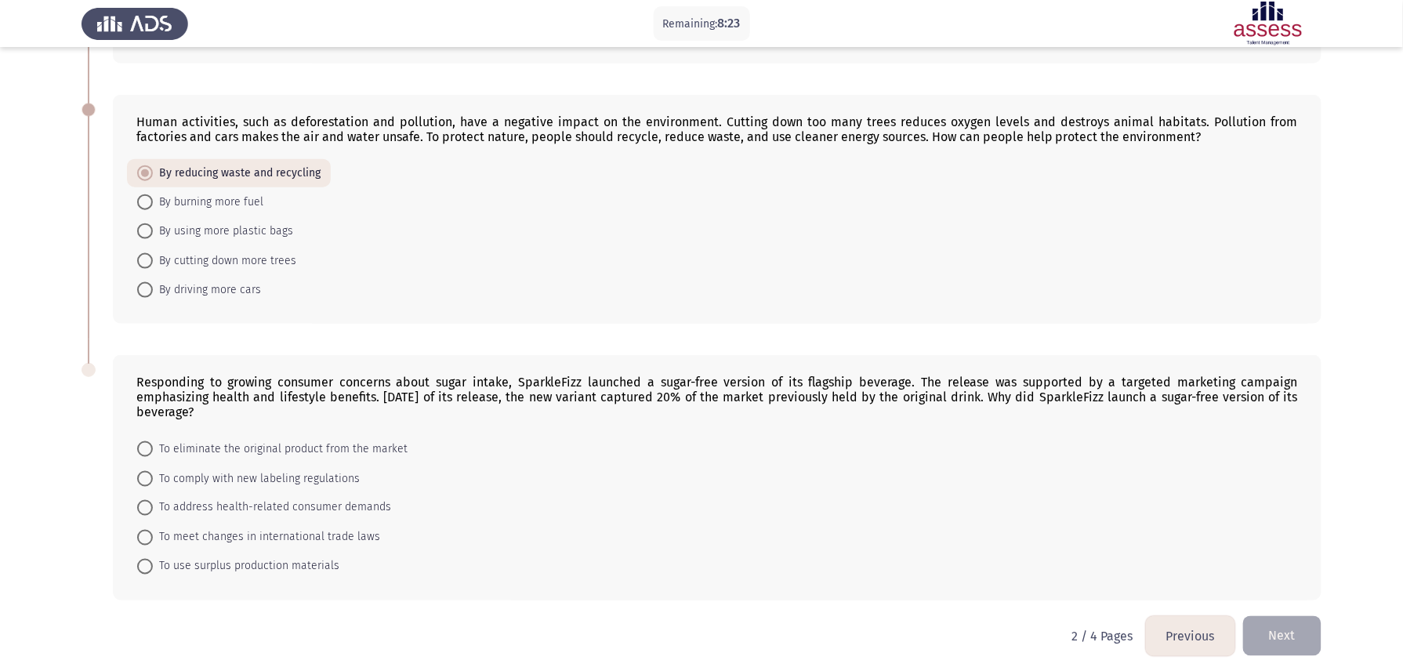
click at [234, 503] on span "To address health-related consumer demands" at bounding box center [272, 508] width 238 height 19
click at [153, 503] on input "To address health-related consumer demands" at bounding box center [145, 508] width 16 height 16
radio input "true"
click at [1298, 637] on button "Next" at bounding box center [1283, 635] width 78 height 40
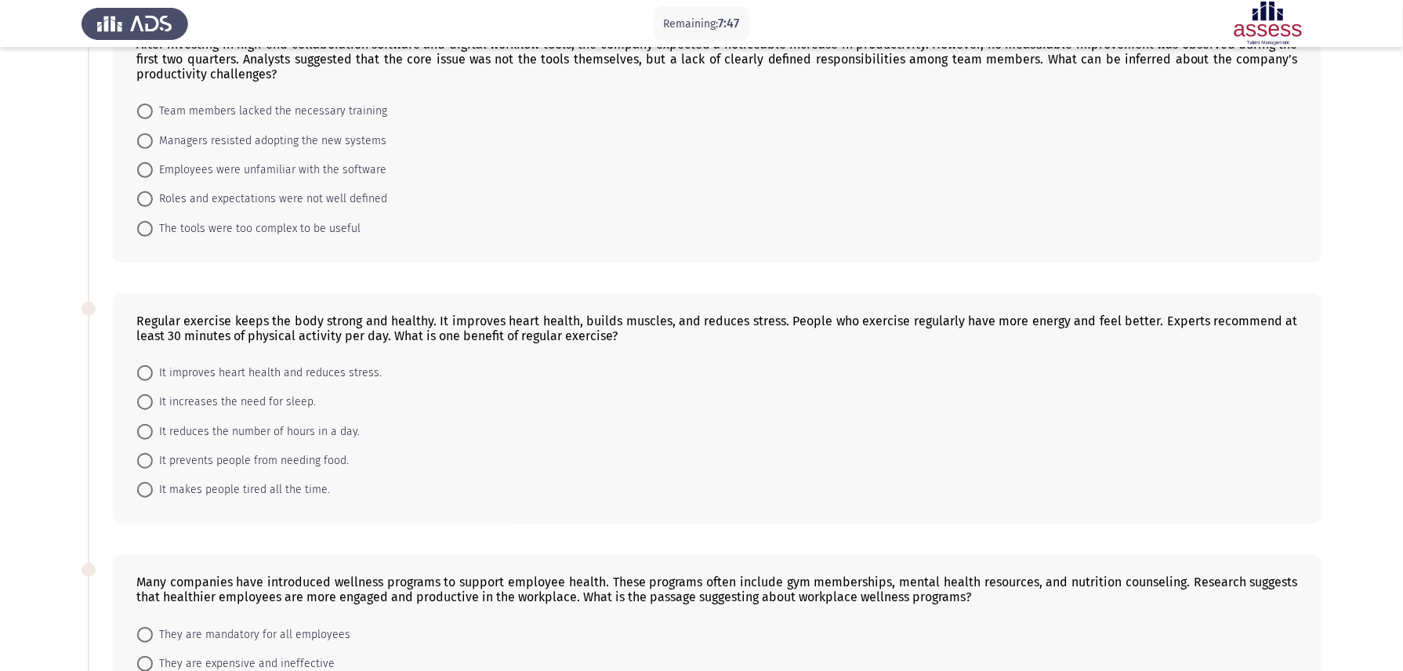
scroll to position [0, 0]
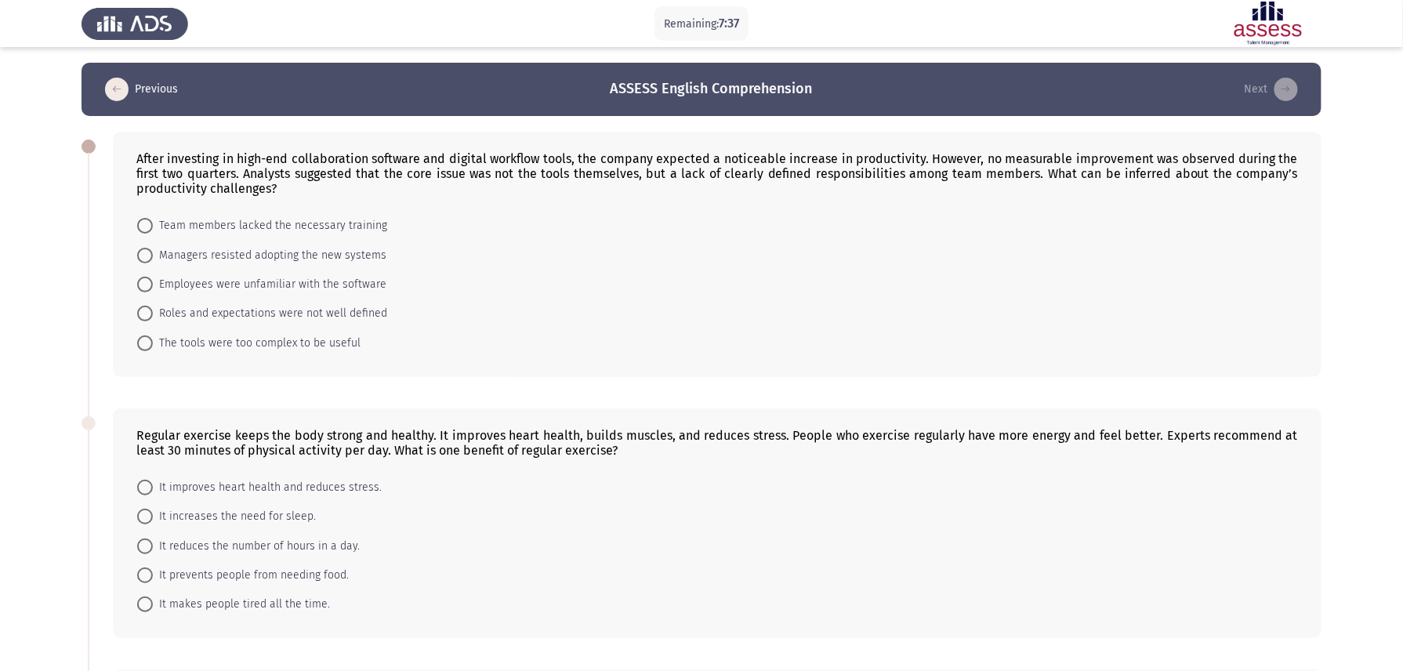
click at [146, 314] on span at bounding box center [145, 314] width 16 height 16
click at [146, 314] on input "Roles and expectations were not well defined" at bounding box center [145, 314] width 16 height 16
radio input "true"
click at [147, 484] on span at bounding box center [145, 487] width 16 height 16
click at [147, 484] on input "It improves heart health and reduces stress." at bounding box center [145, 487] width 16 height 16
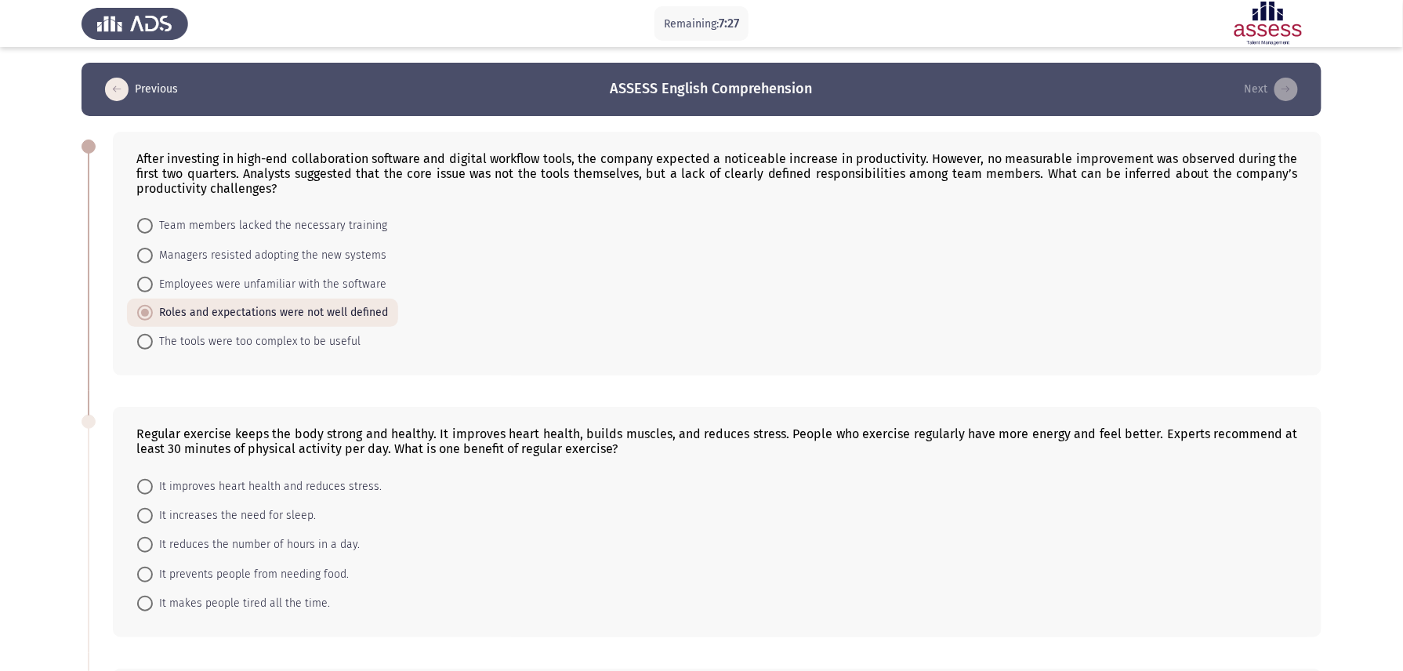
radio input "true"
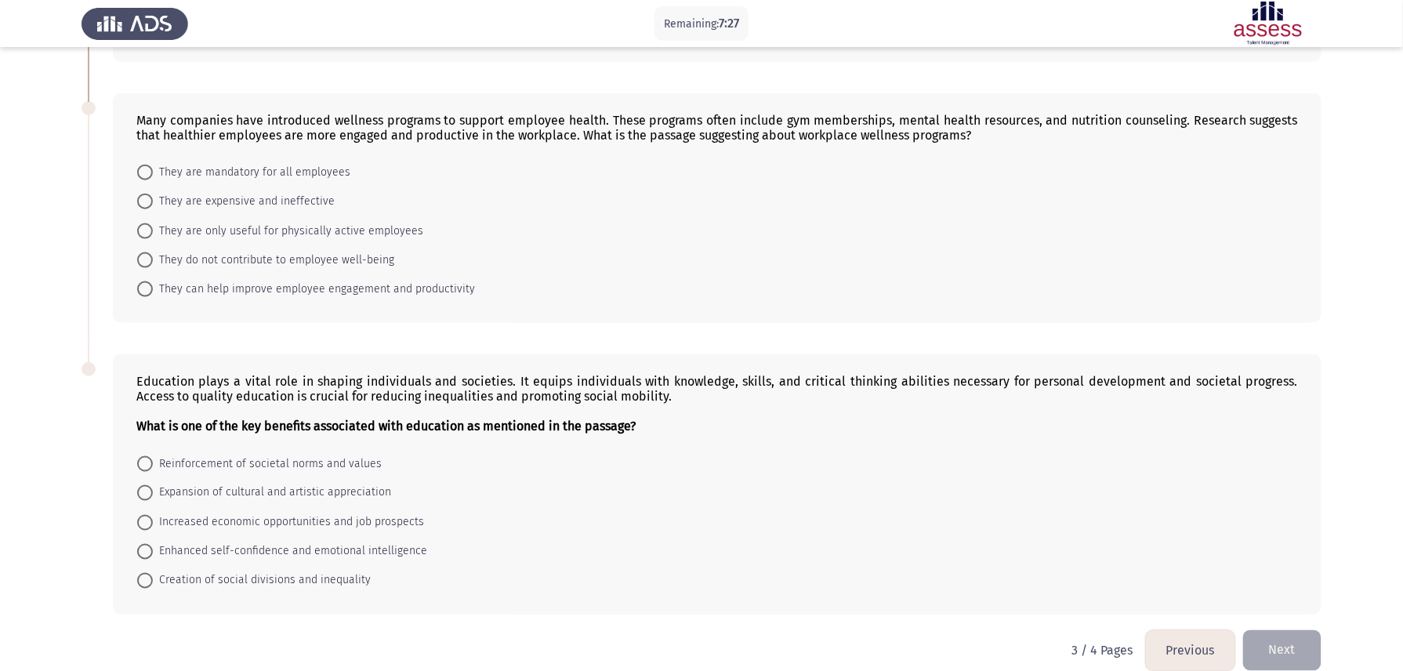
scroll to position [588, 0]
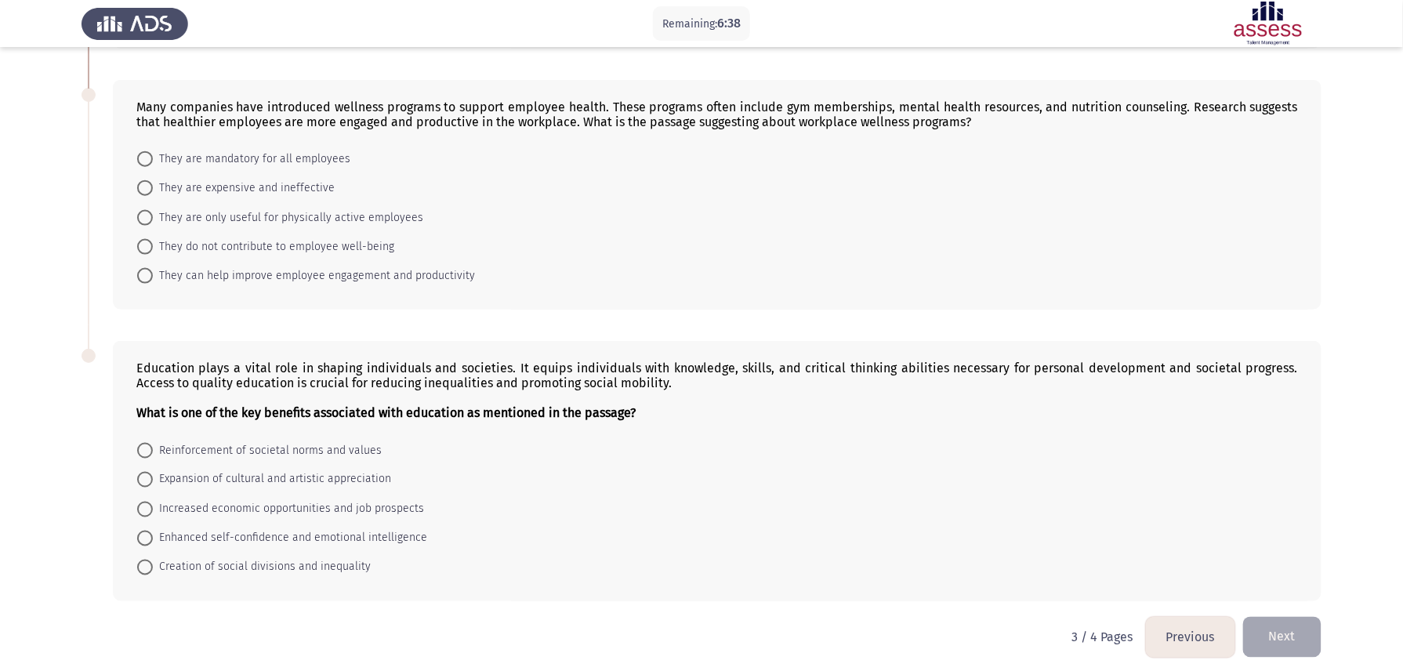
click at [136, 500] on mat-radio-button "Increased economic opportunities and job prospects" at bounding box center [280, 508] width 307 height 29
click at [147, 502] on span at bounding box center [145, 510] width 16 height 16
click at [147, 502] on input "Increased economic opportunities and job prospects" at bounding box center [145, 510] width 16 height 16
radio input "true"
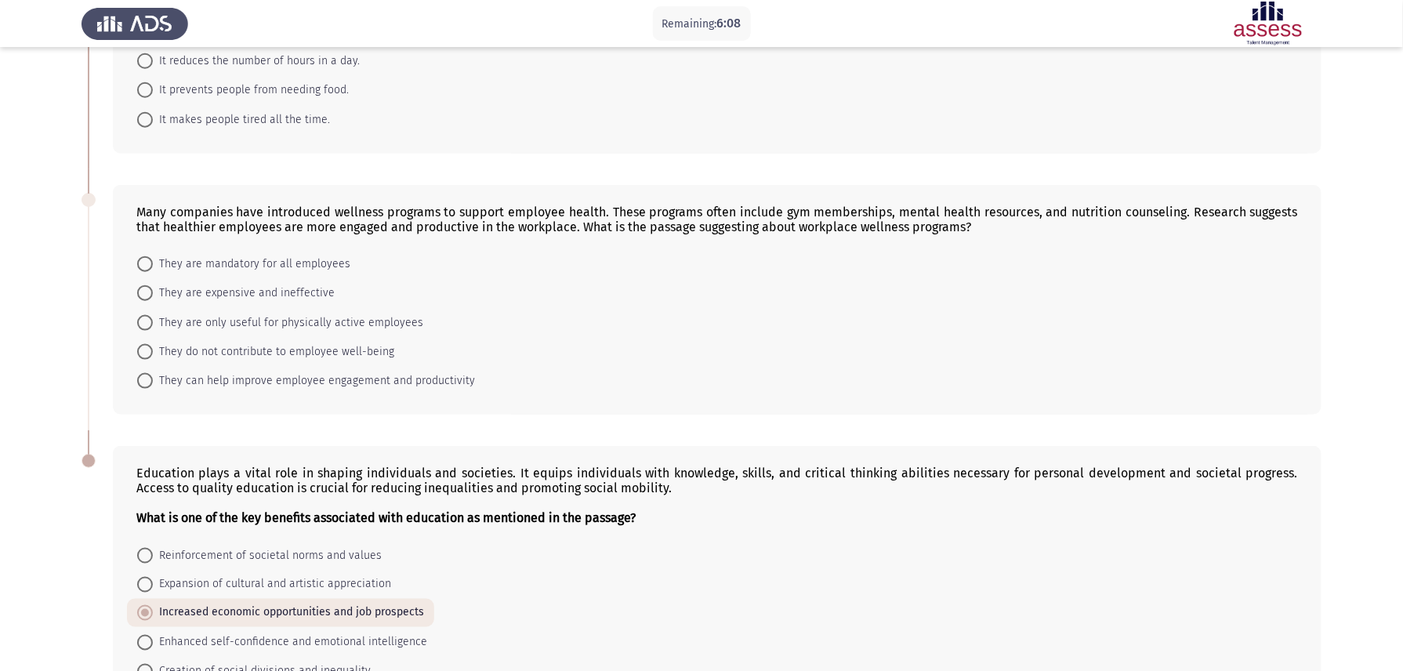
scroll to position [378, 0]
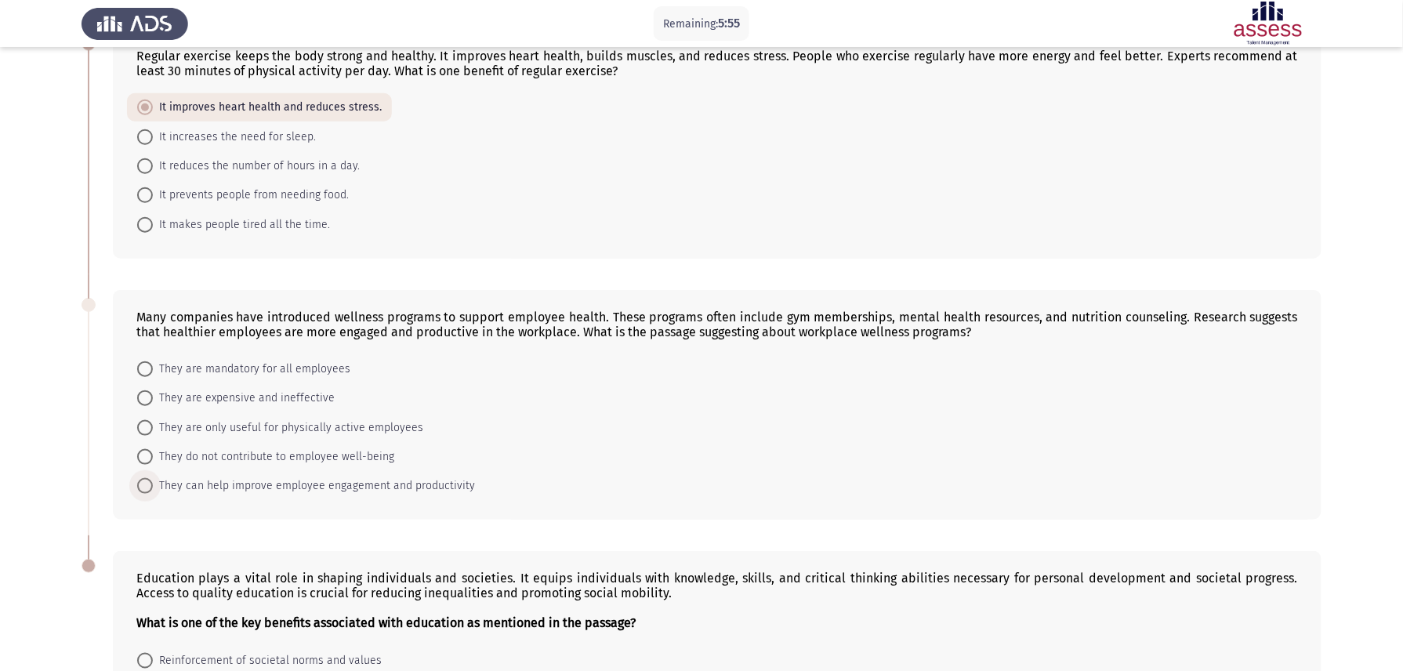
click at [160, 478] on span "They can help improve employee engagement and productivity" at bounding box center [314, 486] width 322 height 19
click at [153, 478] on input "They can help improve employee engagement and productivity" at bounding box center [145, 486] width 16 height 16
radio input "true"
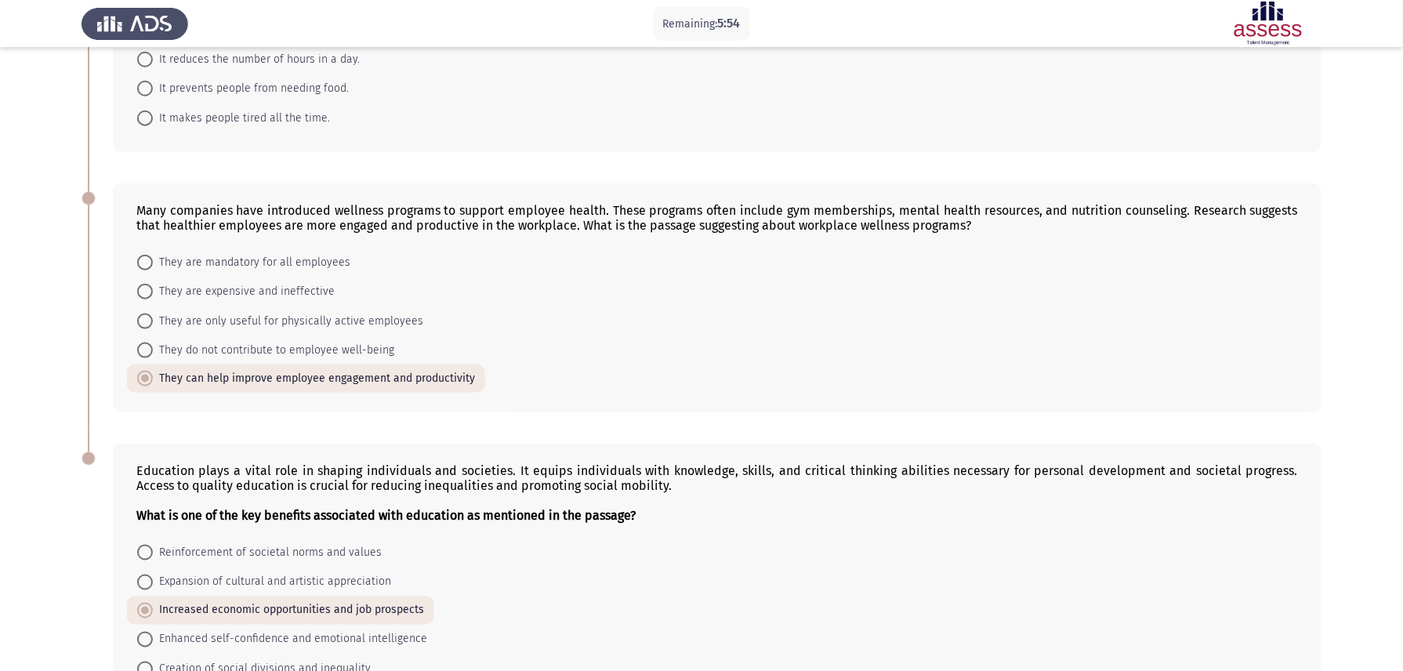
scroll to position [587, 0]
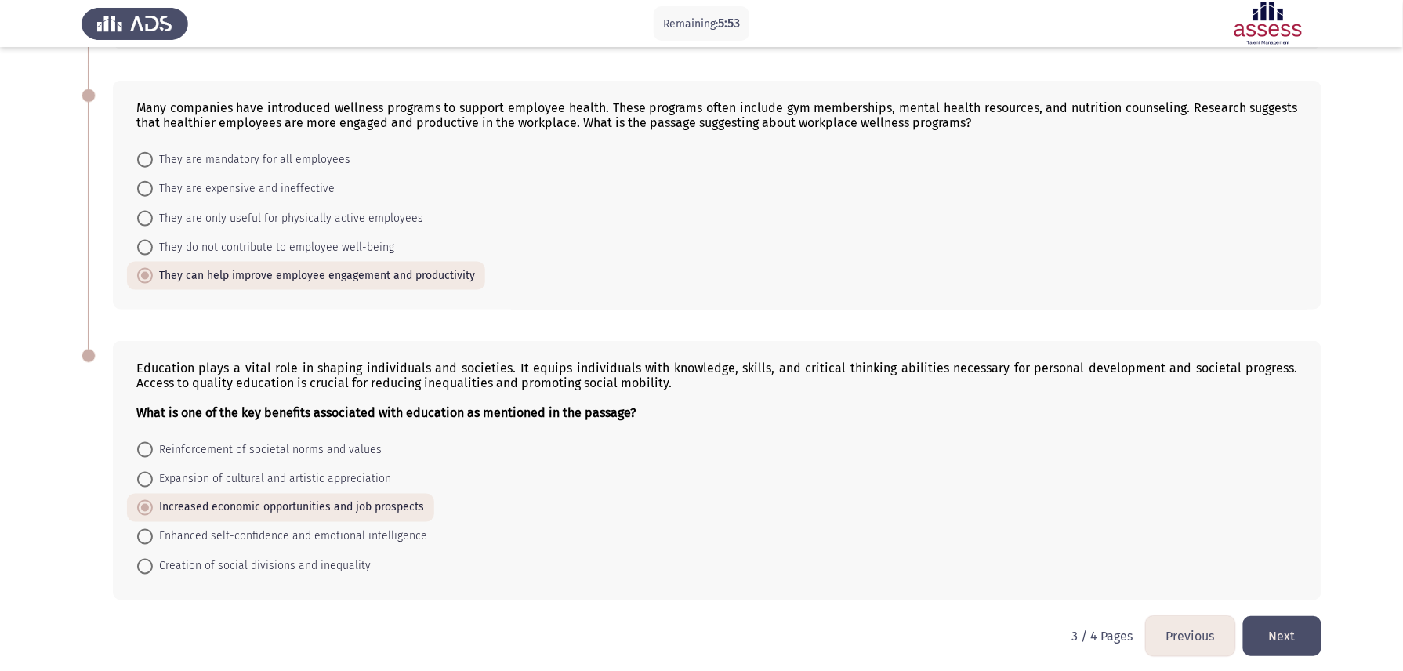
click at [1286, 630] on button "Next" at bounding box center [1283, 636] width 78 height 40
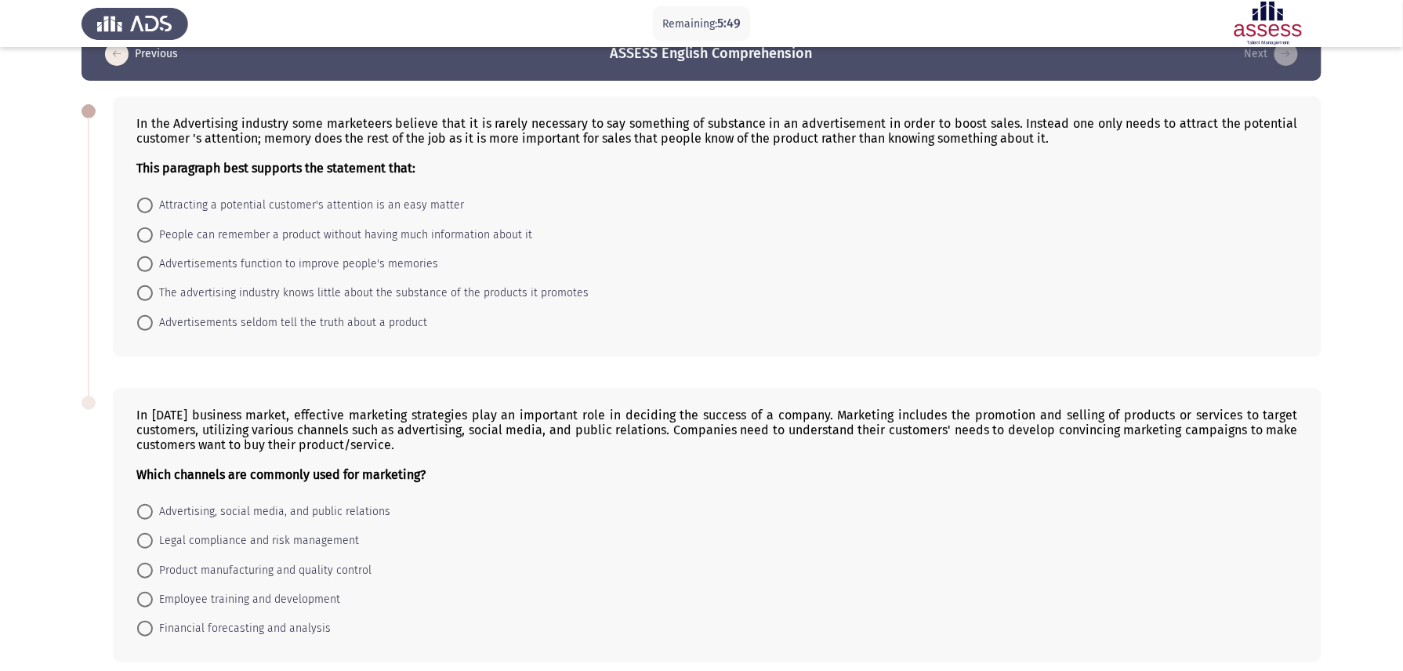
scroll to position [0, 0]
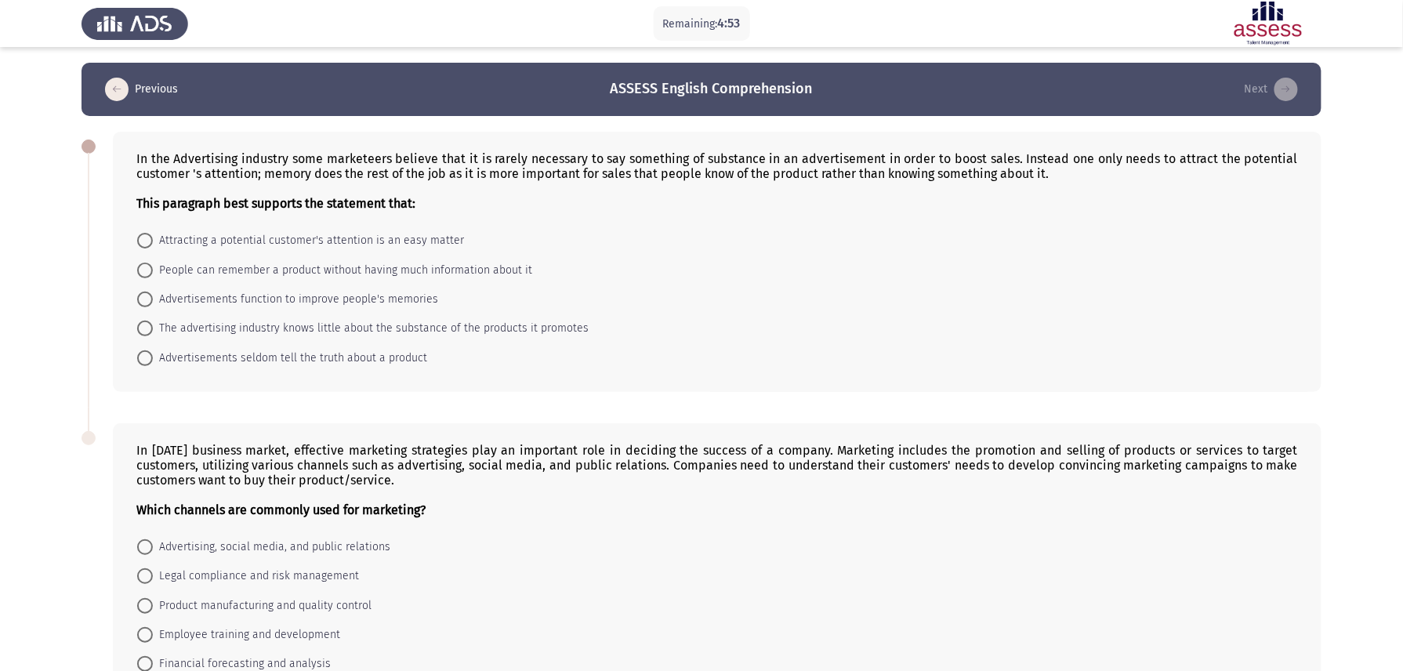
click at [143, 271] on span at bounding box center [145, 271] width 16 height 16
click at [143, 271] on input "People can remember a product without having much information about it" at bounding box center [145, 271] width 16 height 16
radio input "true"
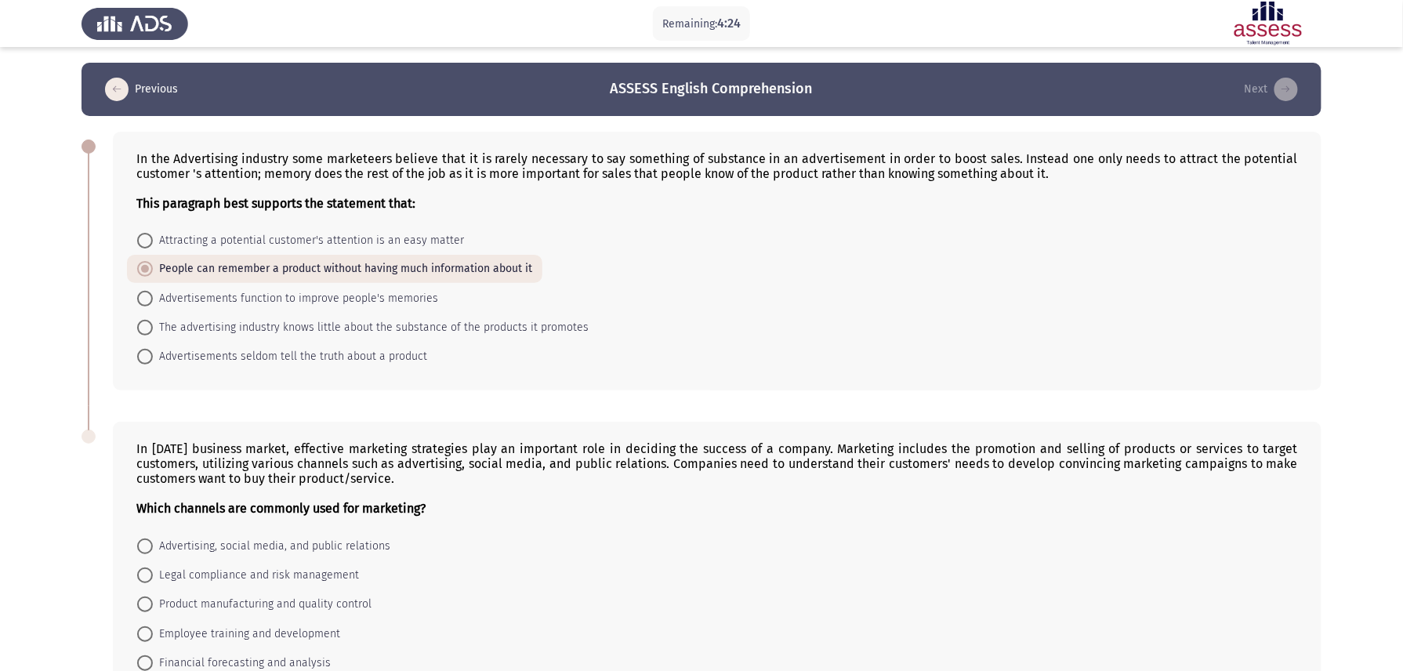
click at [145, 544] on span at bounding box center [145, 547] width 16 height 16
click at [145, 544] on input "Advertising, social media, and public relations" at bounding box center [145, 547] width 16 height 16
radio input "true"
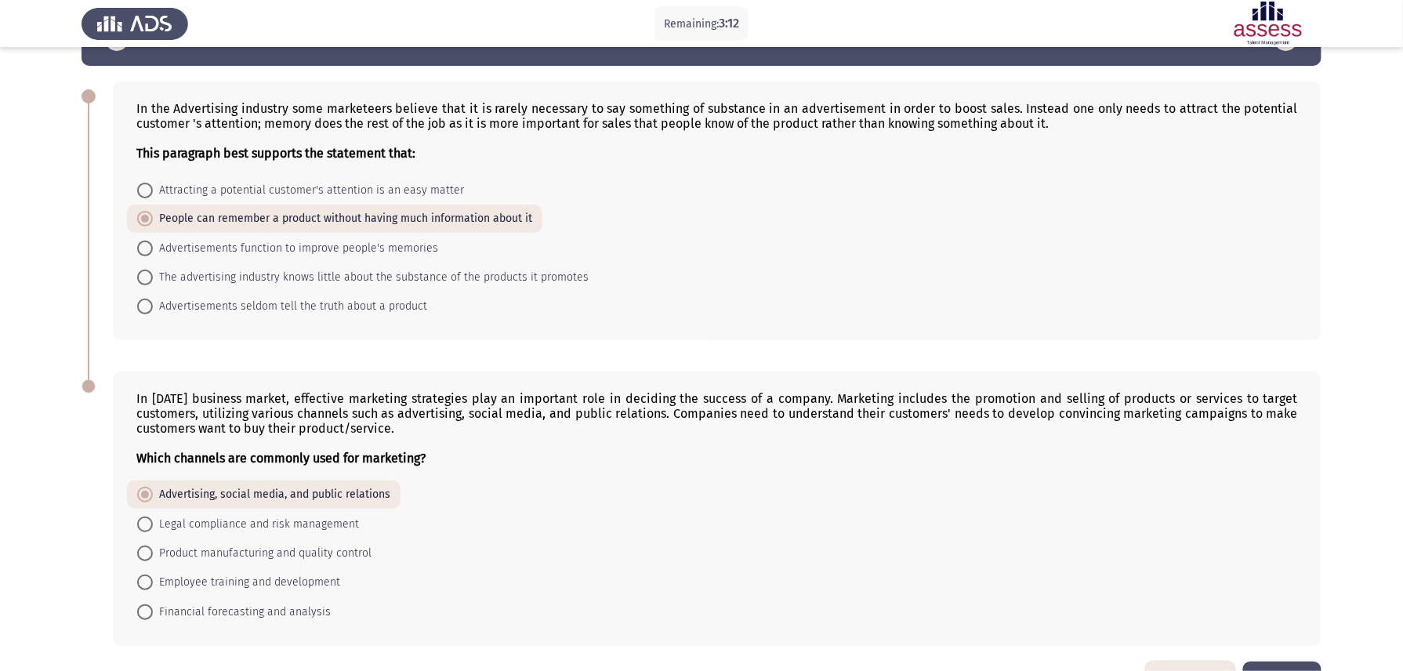
scroll to position [98, 0]
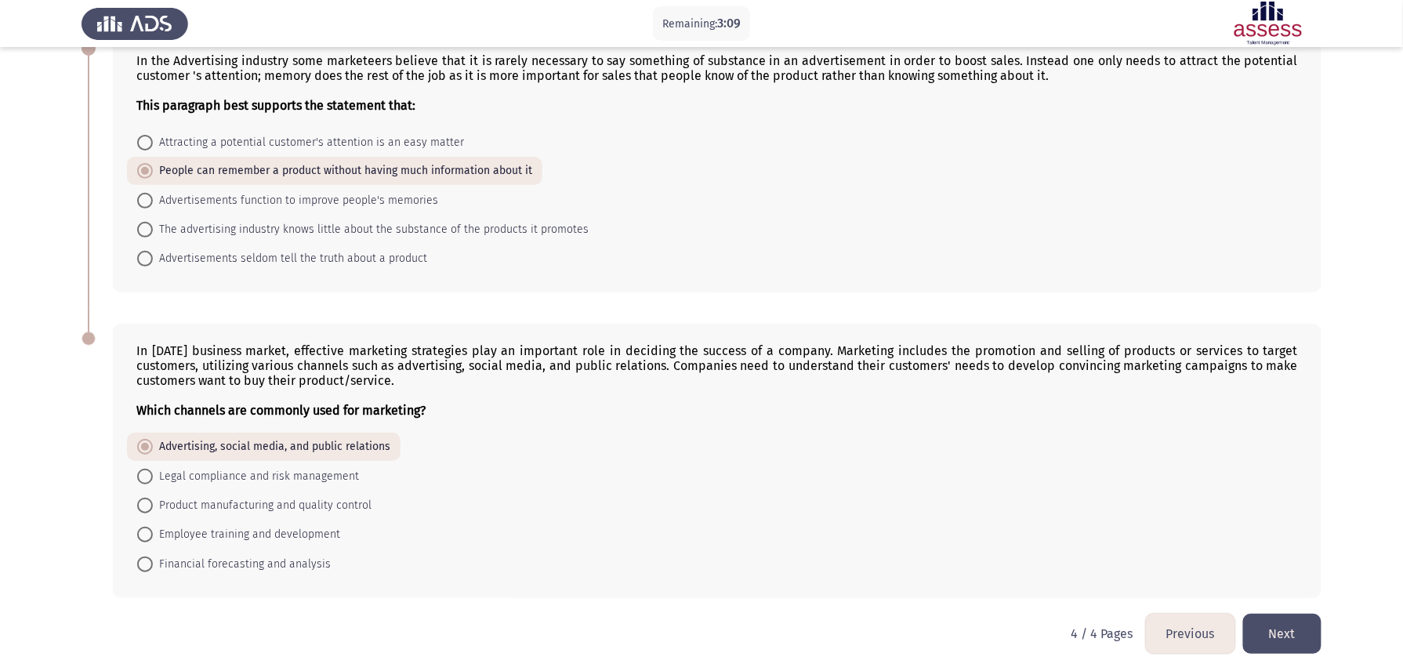
click at [1305, 628] on button "Next" at bounding box center [1283, 634] width 78 height 40
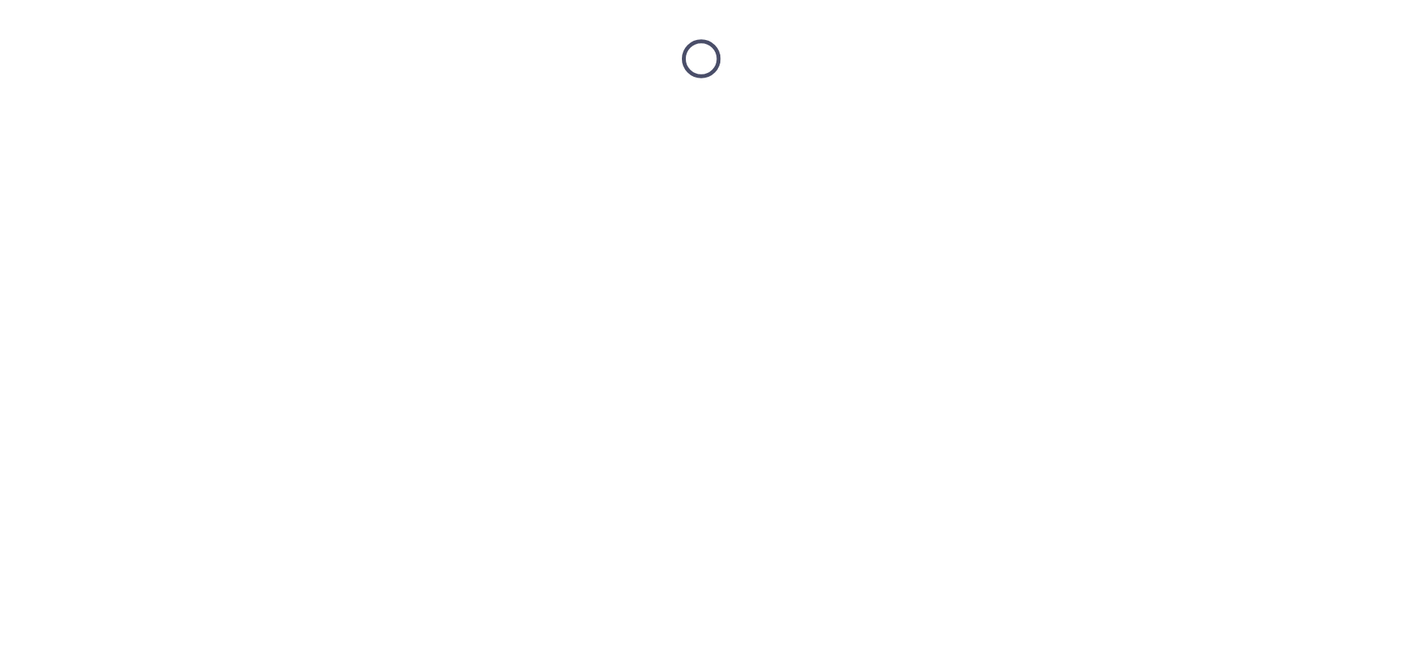
scroll to position [0, 0]
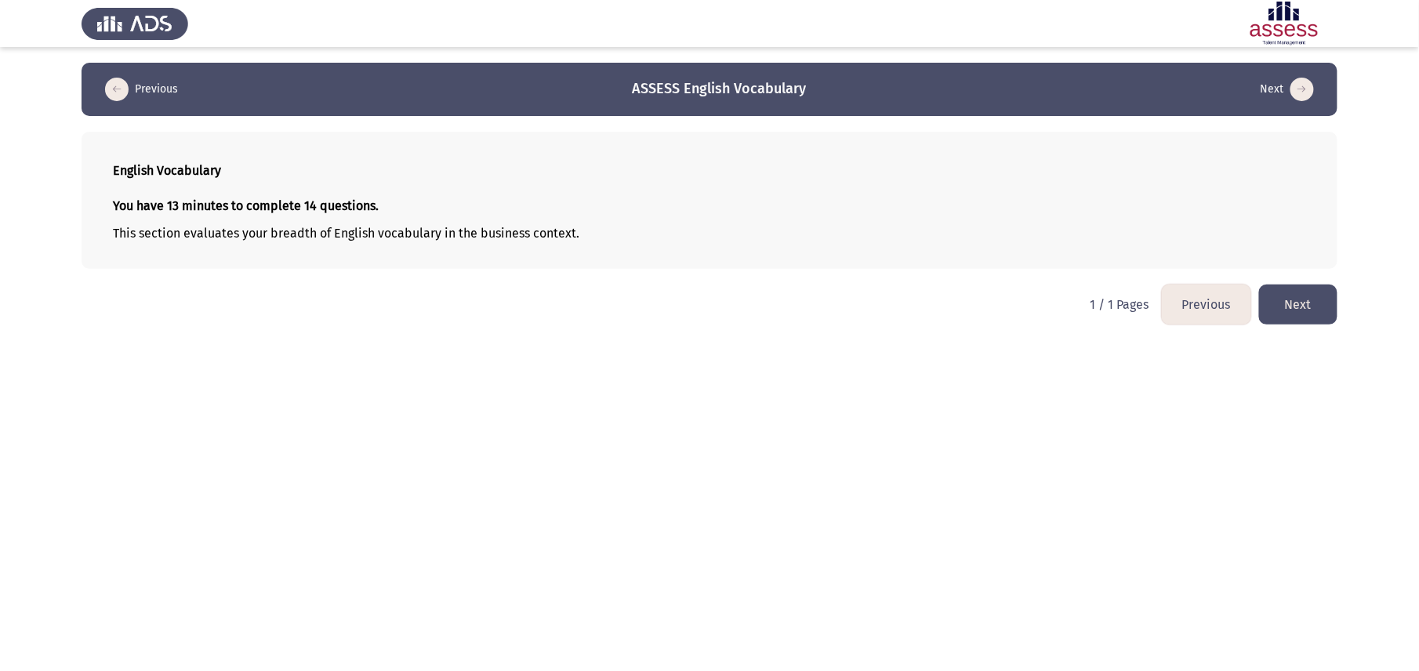
click at [1305, 301] on button "Next" at bounding box center [1298, 305] width 78 height 40
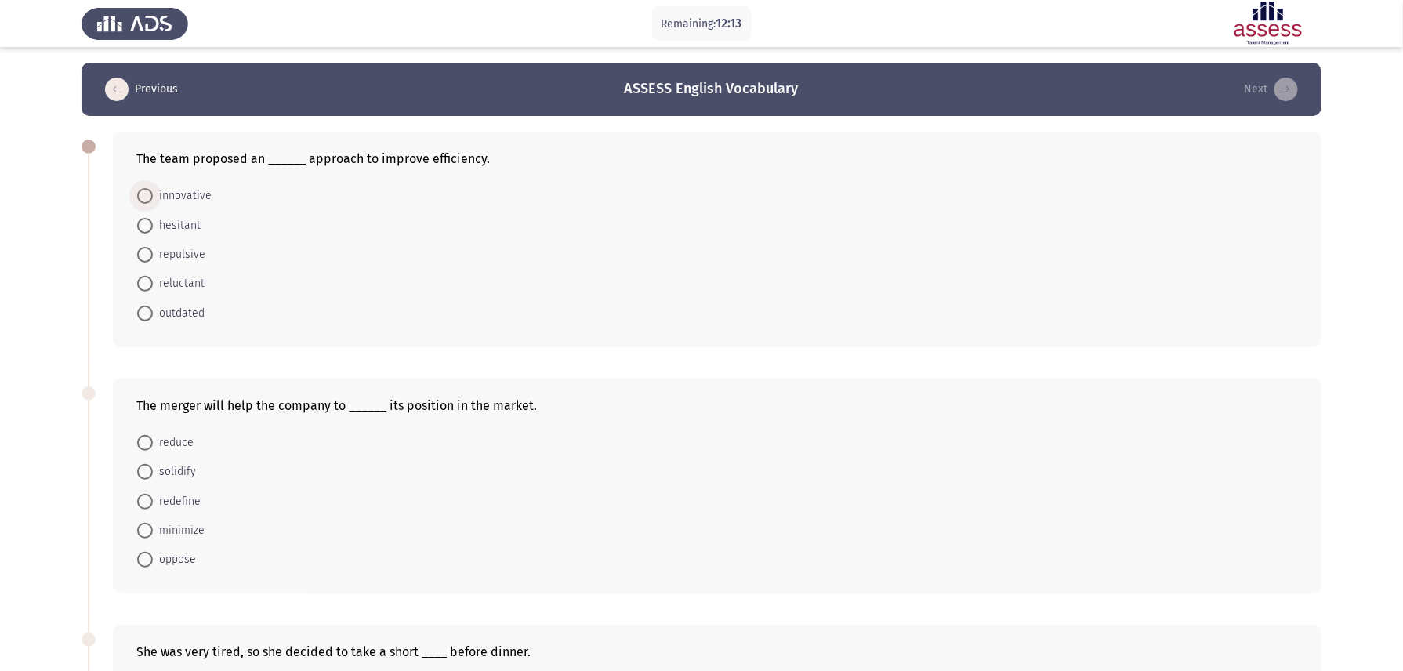
click at [192, 187] on span "innovative" at bounding box center [182, 196] width 59 height 19
click at [153, 188] on input "innovative" at bounding box center [145, 196] width 16 height 16
radio input "true"
click at [173, 470] on span "solidify" at bounding box center [174, 471] width 43 height 19
click at [153, 470] on input "solidify" at bounding box center [145, 471] width 16 height 16
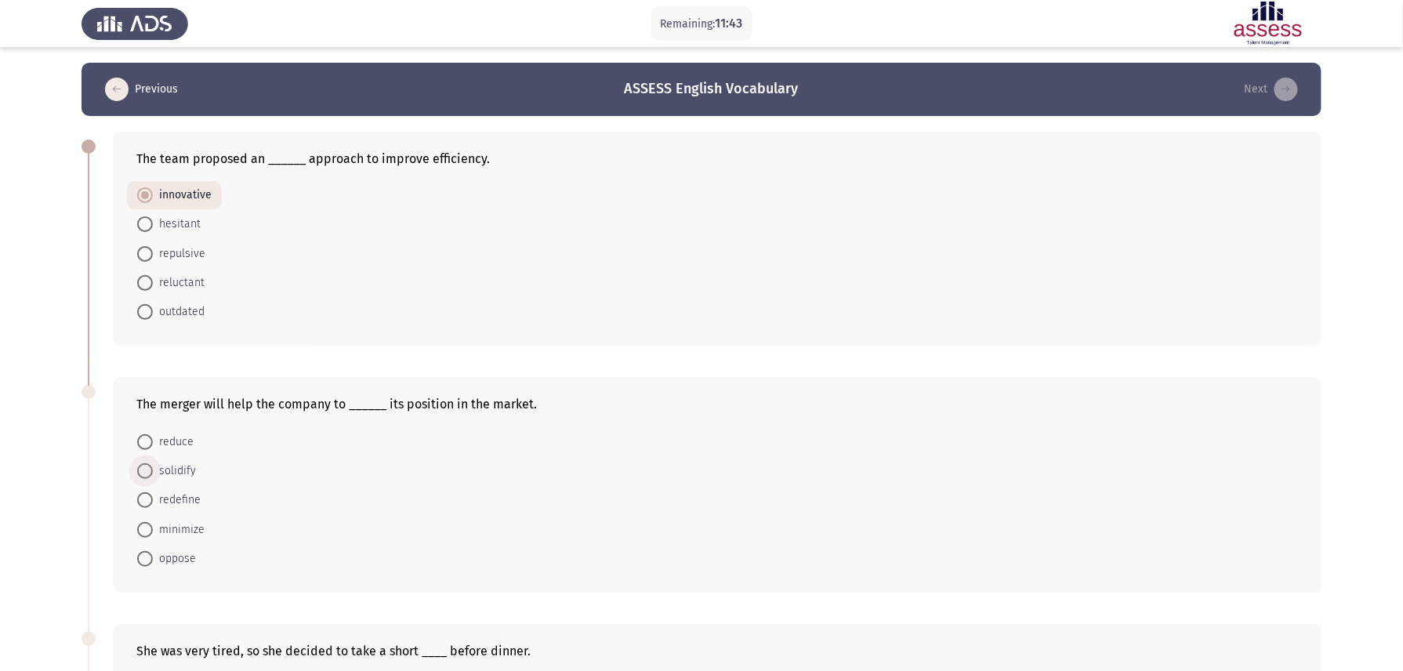
radio input "true"
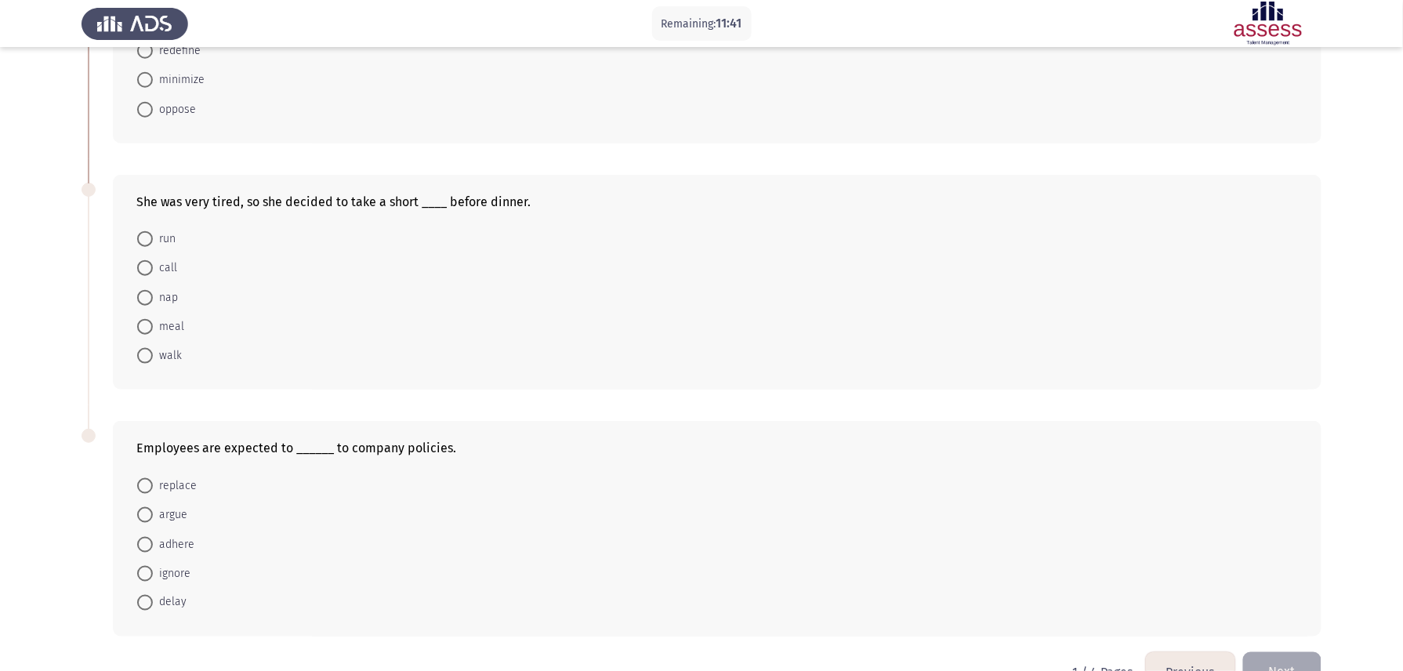
scroll to position [486, 0]
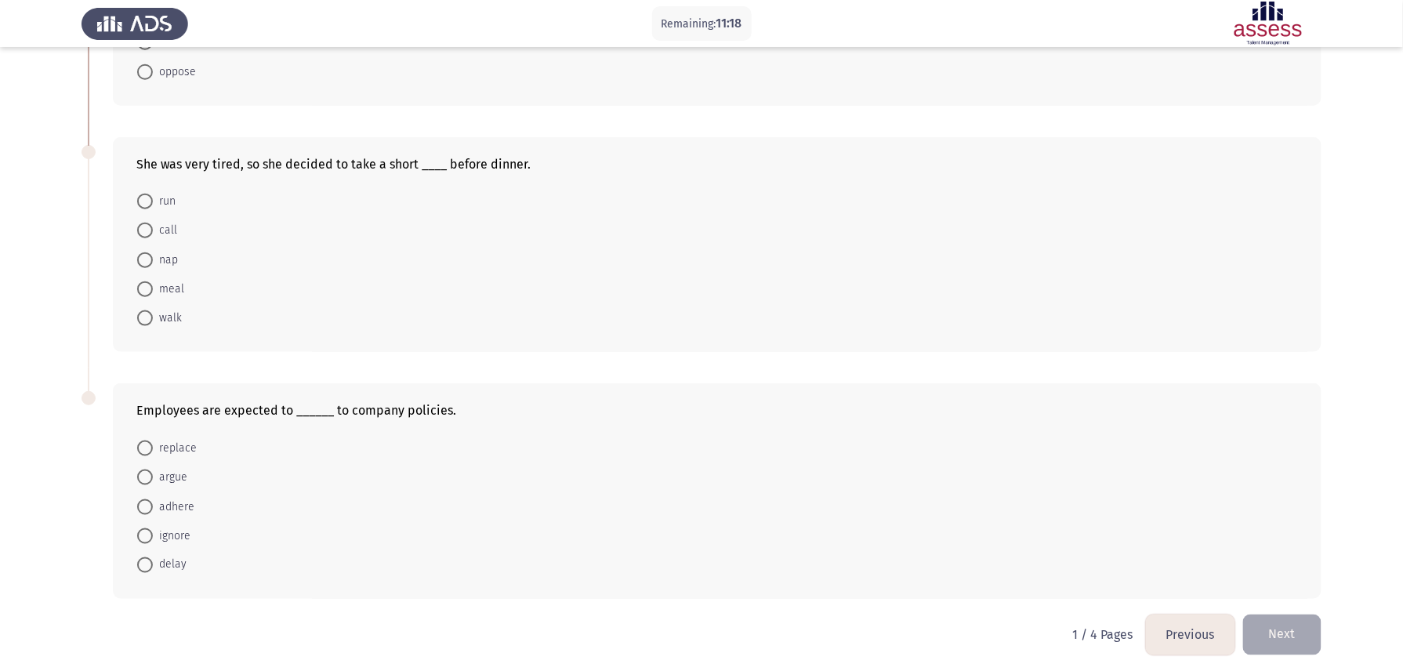
click at [143, 255] on span at bounding box center [145, 260] width 16 height 16
click at [143, 255] on input "nap" at bounding box center [145, 260] width 16 height 16
radio input "true"
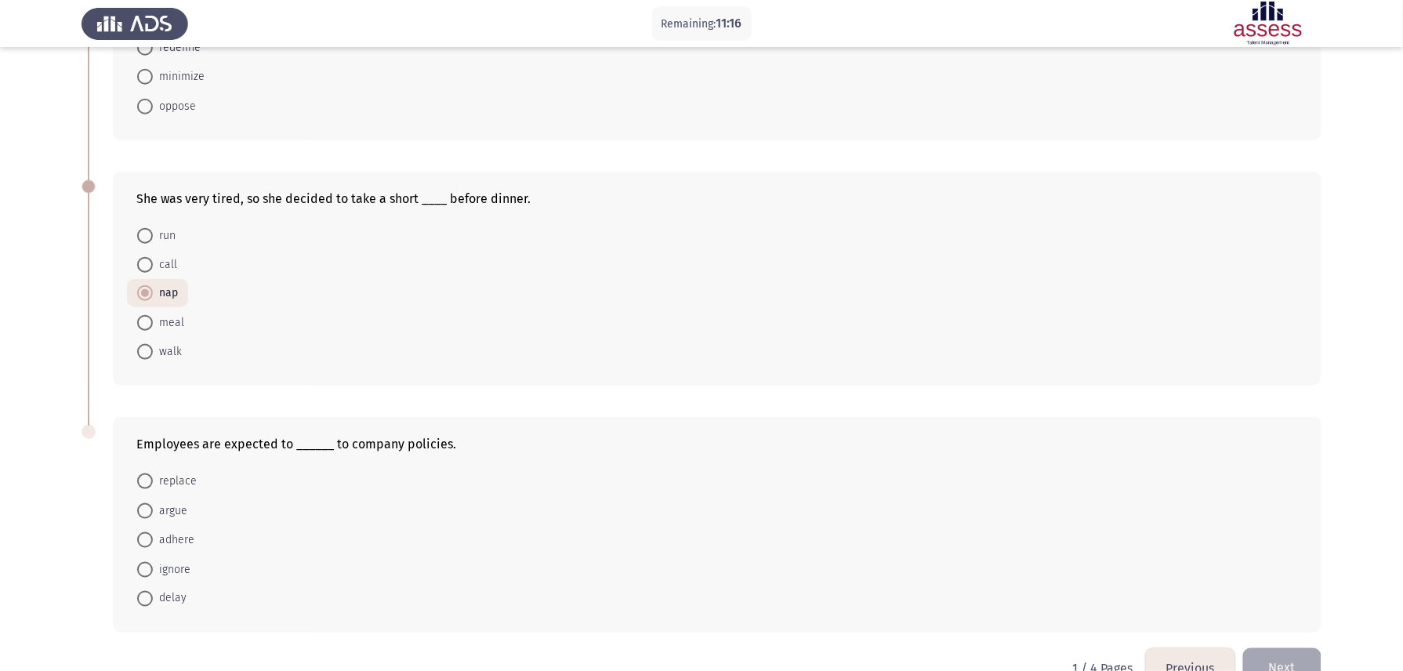
scroll to position [485, 0]
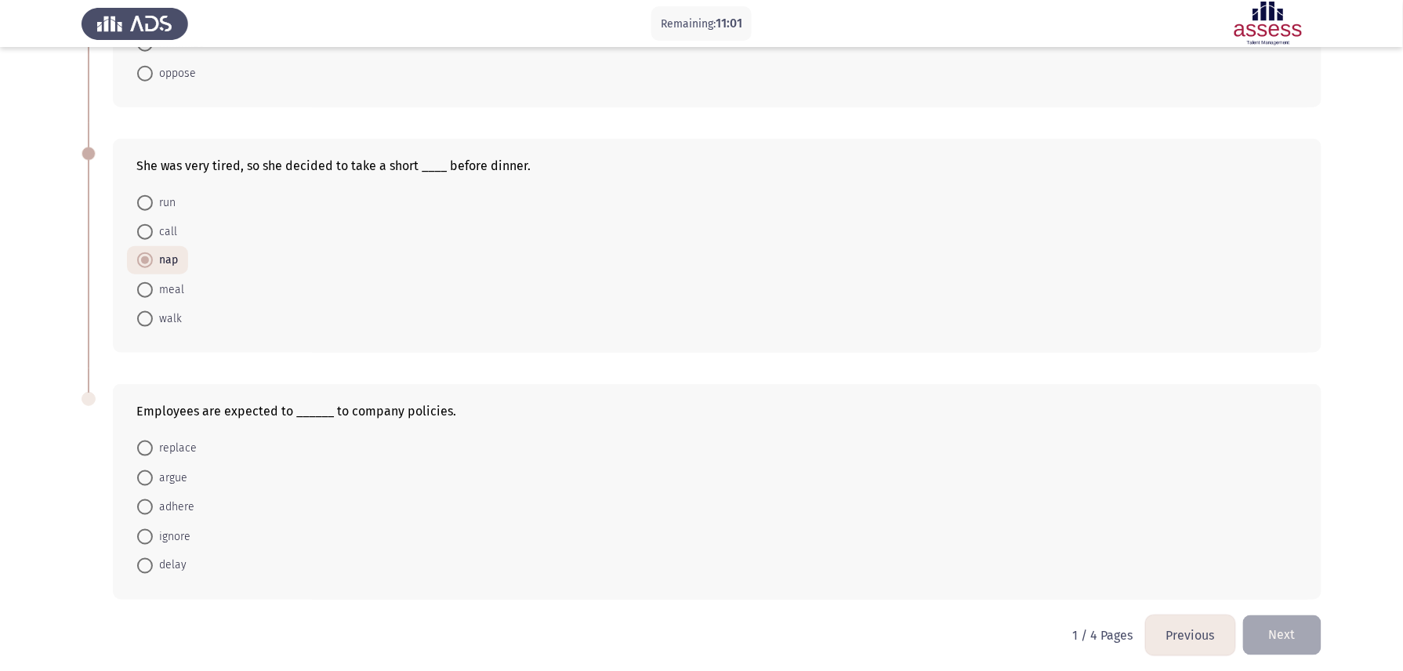
click at [141, 507] on span at bounding box center [145, 507] width 16 height 16
click at [141, 507] on input "adhere" at bounding box center [145, 507] width 16 height 16
radio input "true"
click at [1292, 619] on button "Next" at bounding box center [1283, 635] width 78 height 40
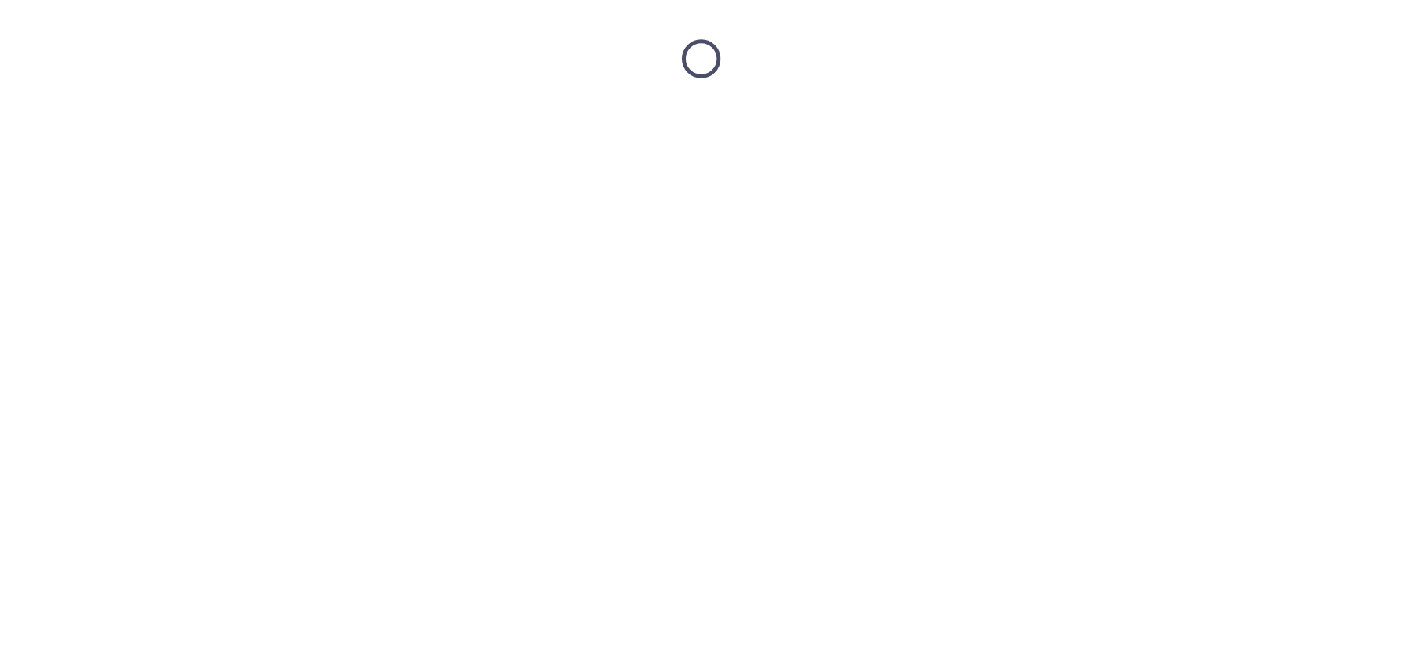
scroll to position [0, 0]
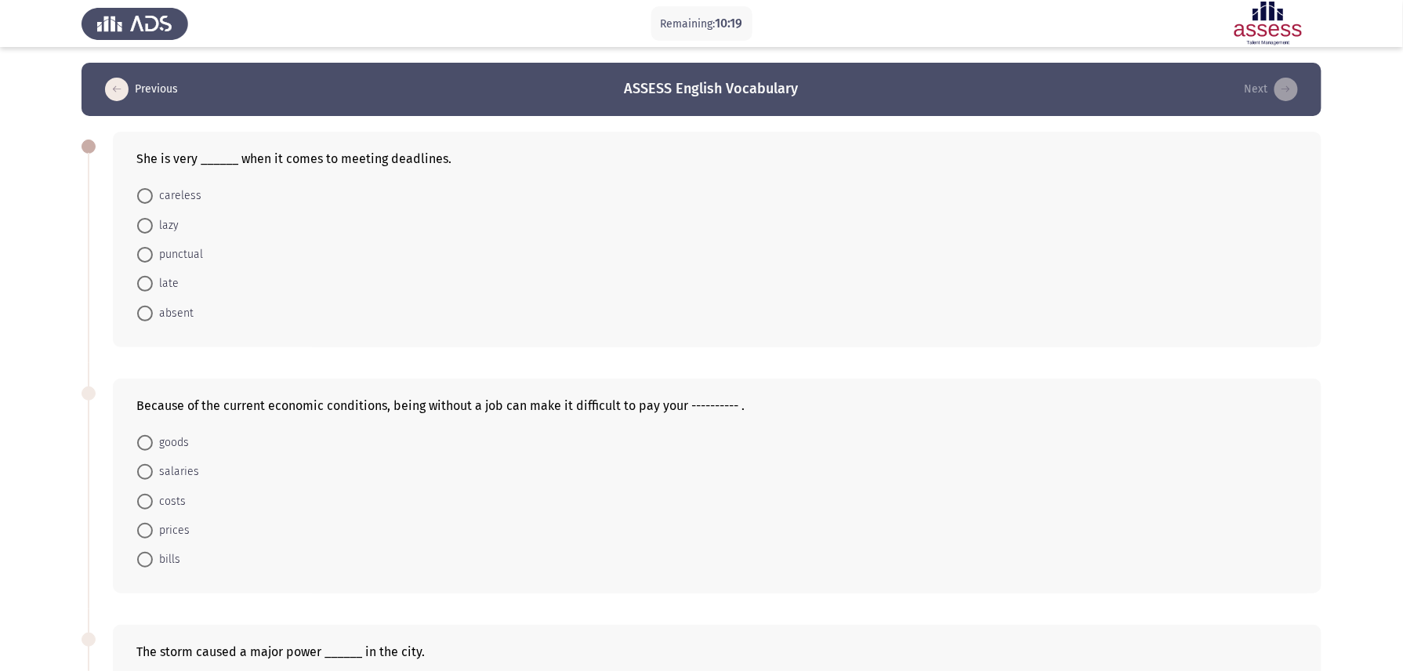
click at [140, 248] on span at bounding box center [145, 255] width 16 height 16
click at [140, 248] on input "punctual" at bounding box center [145, 255] width 16 height 16
radio input "true"
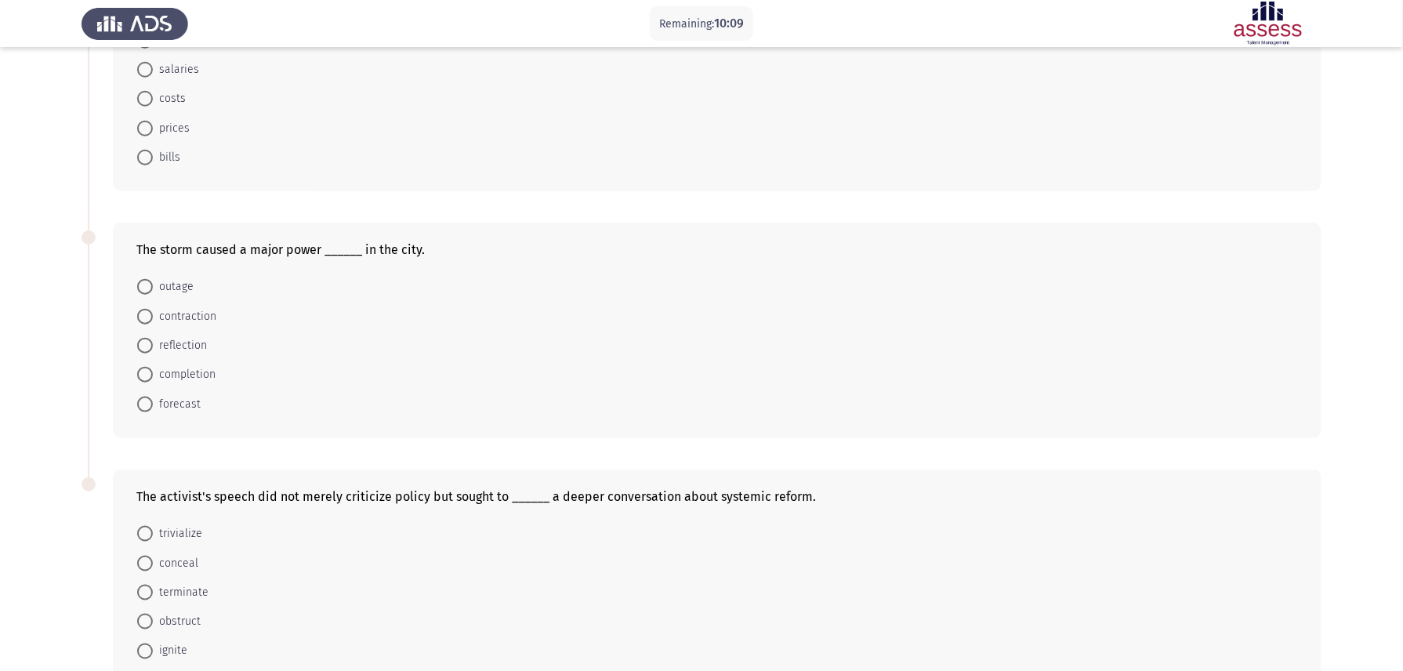
scroll to position [487, 0]
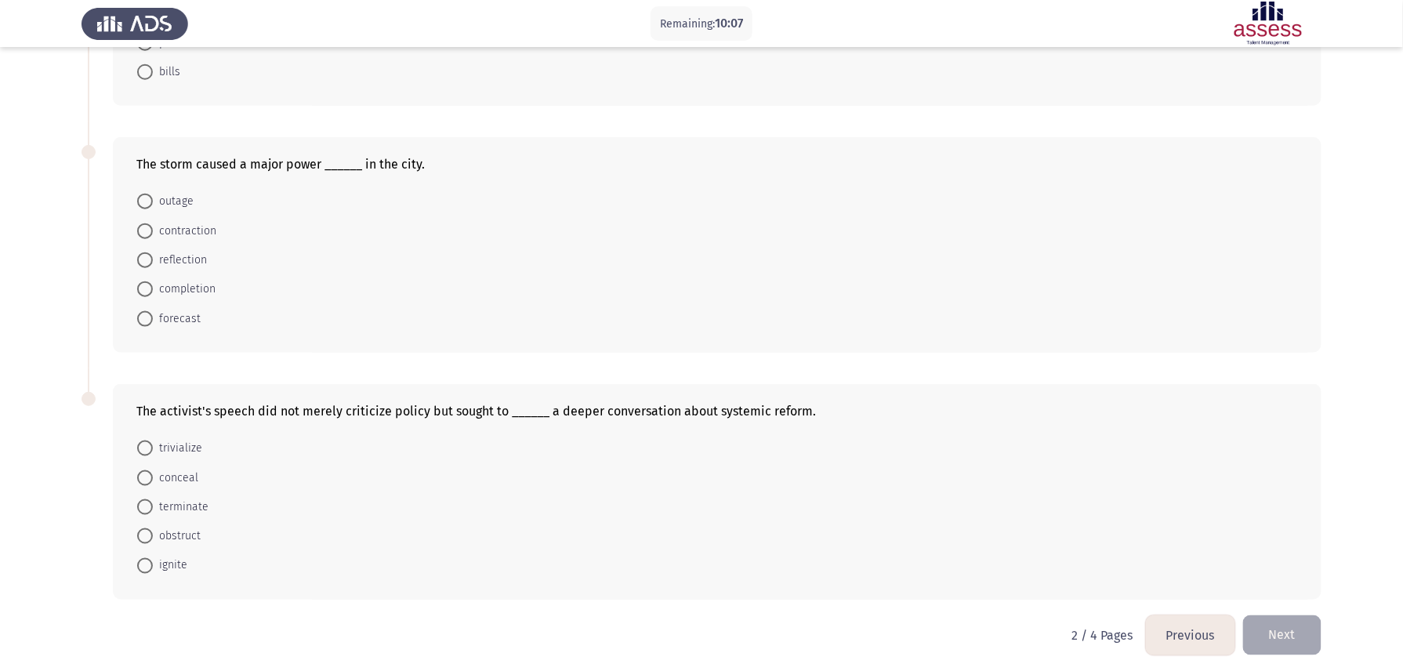
click at [1186, 634] on button "Previous" at bounding box center [1190, 635] width 89 height 40
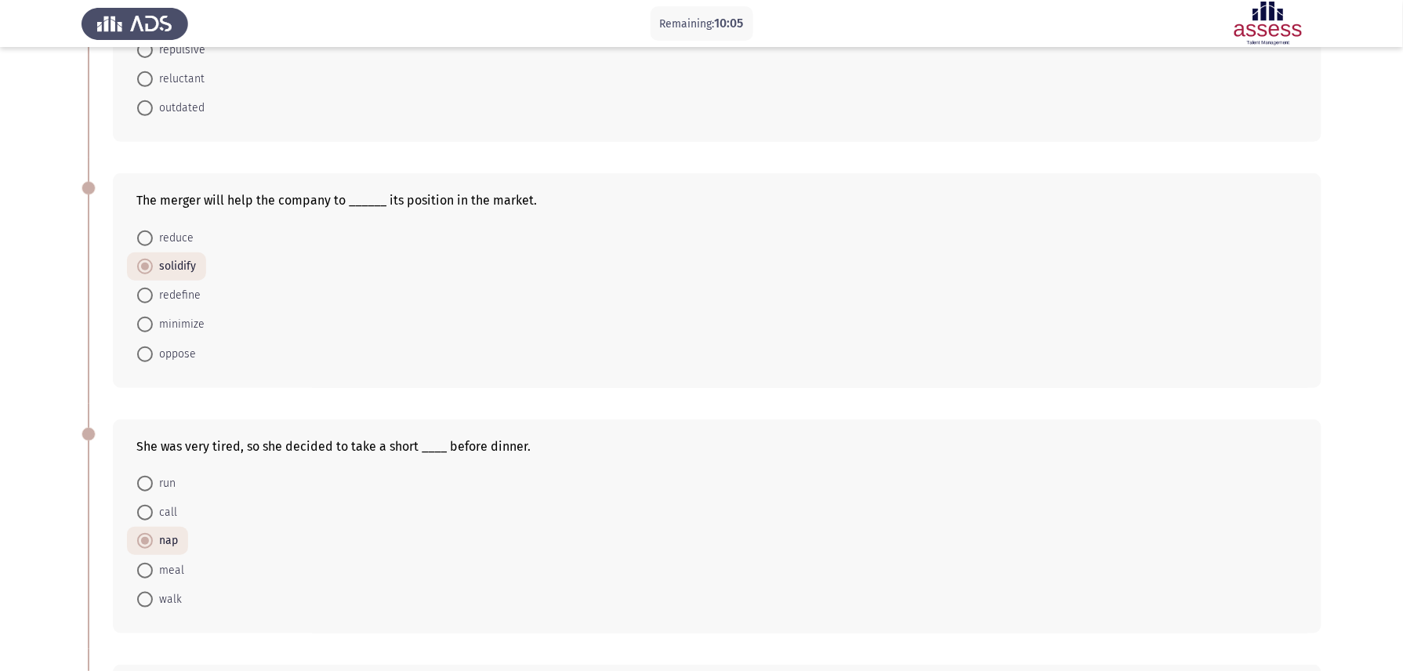
scroll to position [485, 0]
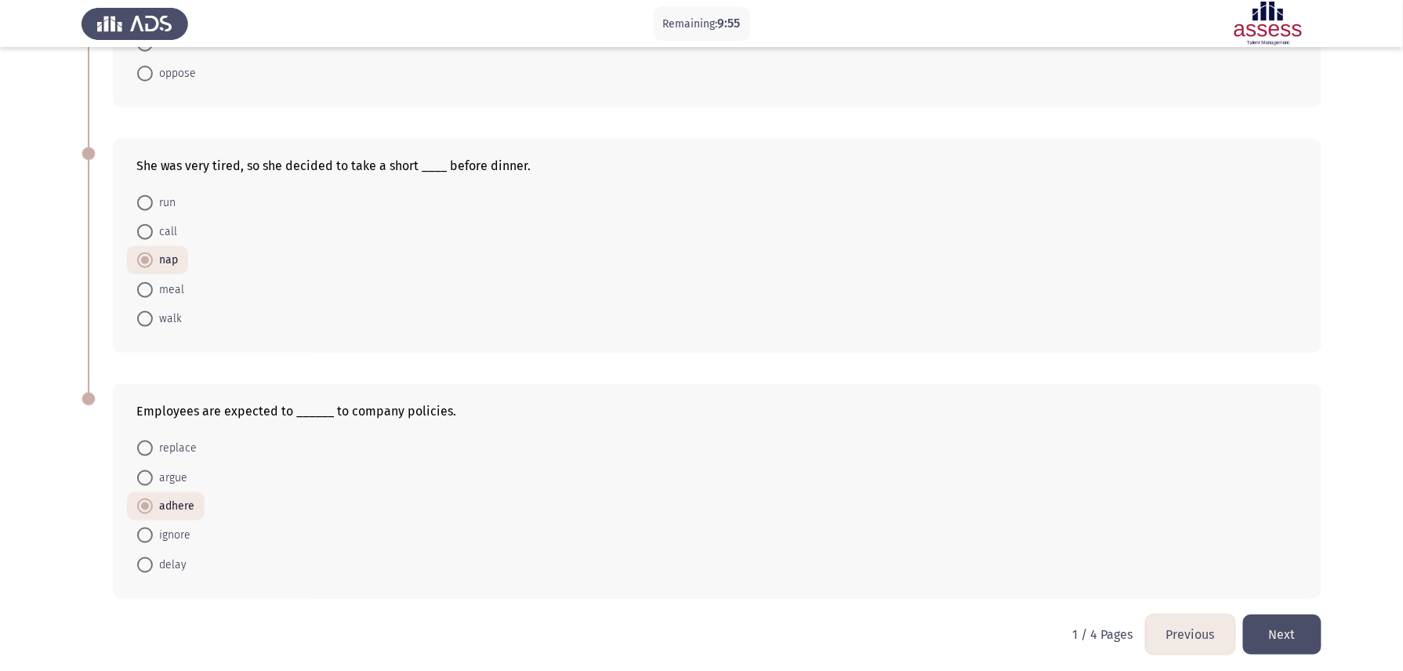
click at [1287, 634] on button "Next" at bounding box center [1283, 635] width 78 height 40
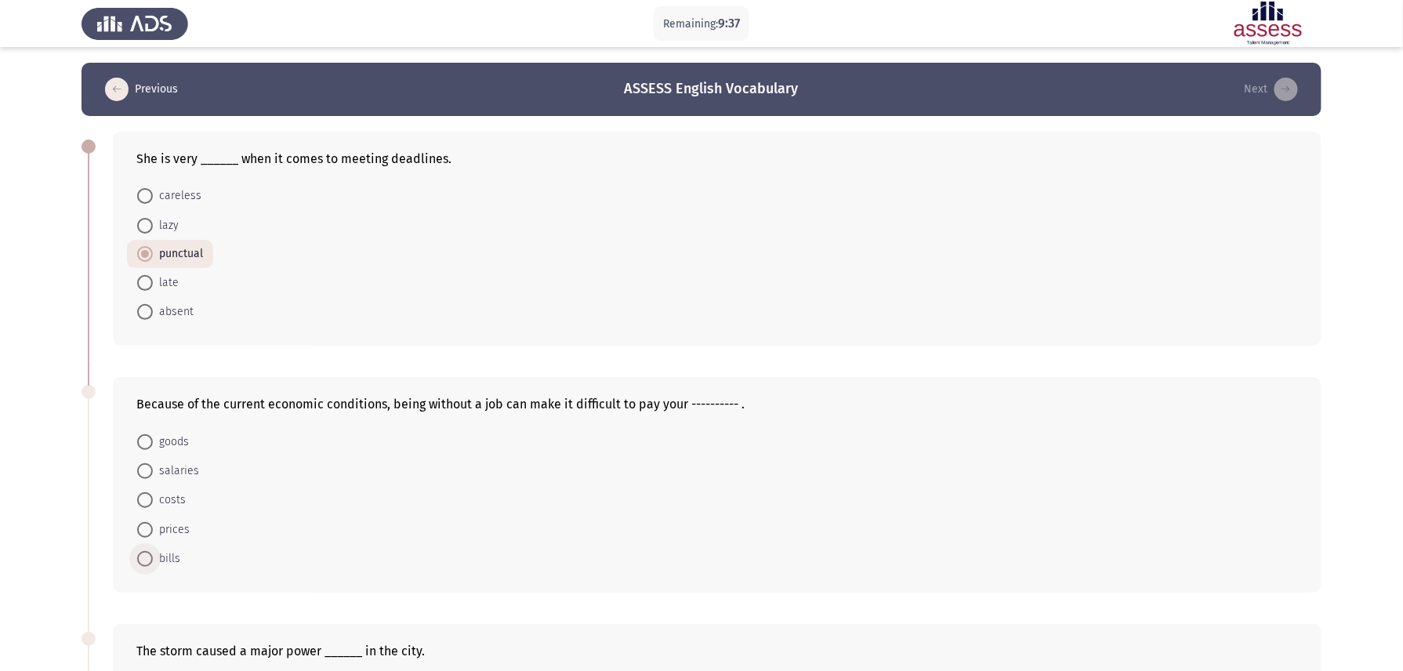
click at [149, 552] on span at bounding box center [145, 559] width 16 height 16
click at [149, 552] on input "bills" at bounding box center [145, 559] width 16 height 16
radio input "true"
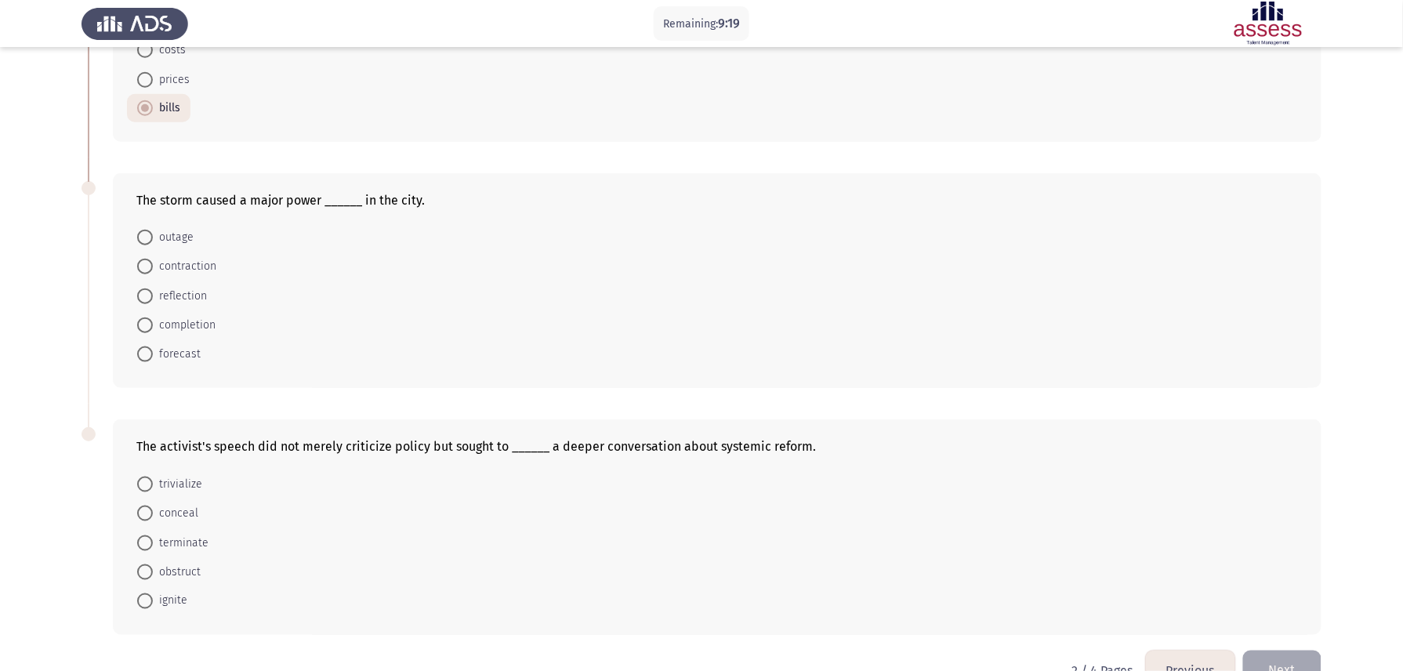
scroll to position [486, 0]
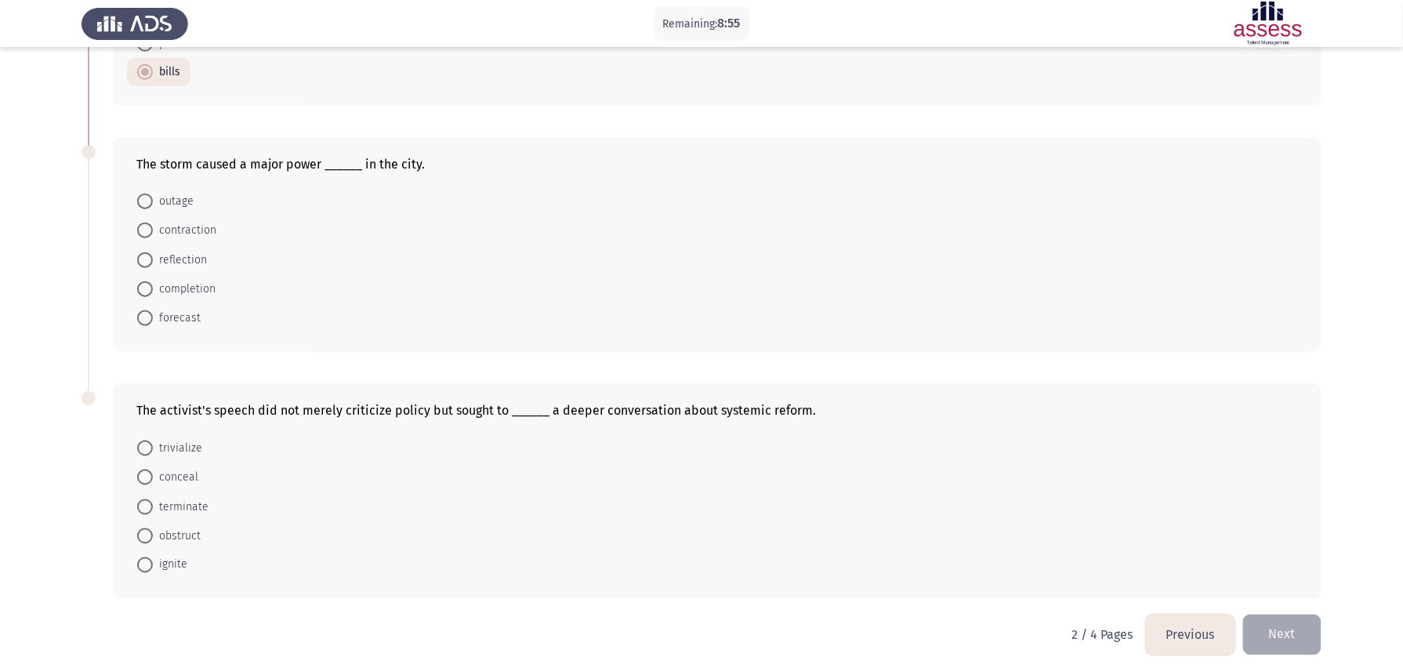
click at [152, 194] on span at bounding box center [145, 202] width 16 height 16
click at [152, 194] on input "outage" at bounding box center [145, 202] width 16 height 16
radio input "true"
click at [168, 568] on span "ignite" at bounding box center [170, 566] width 34 height 19
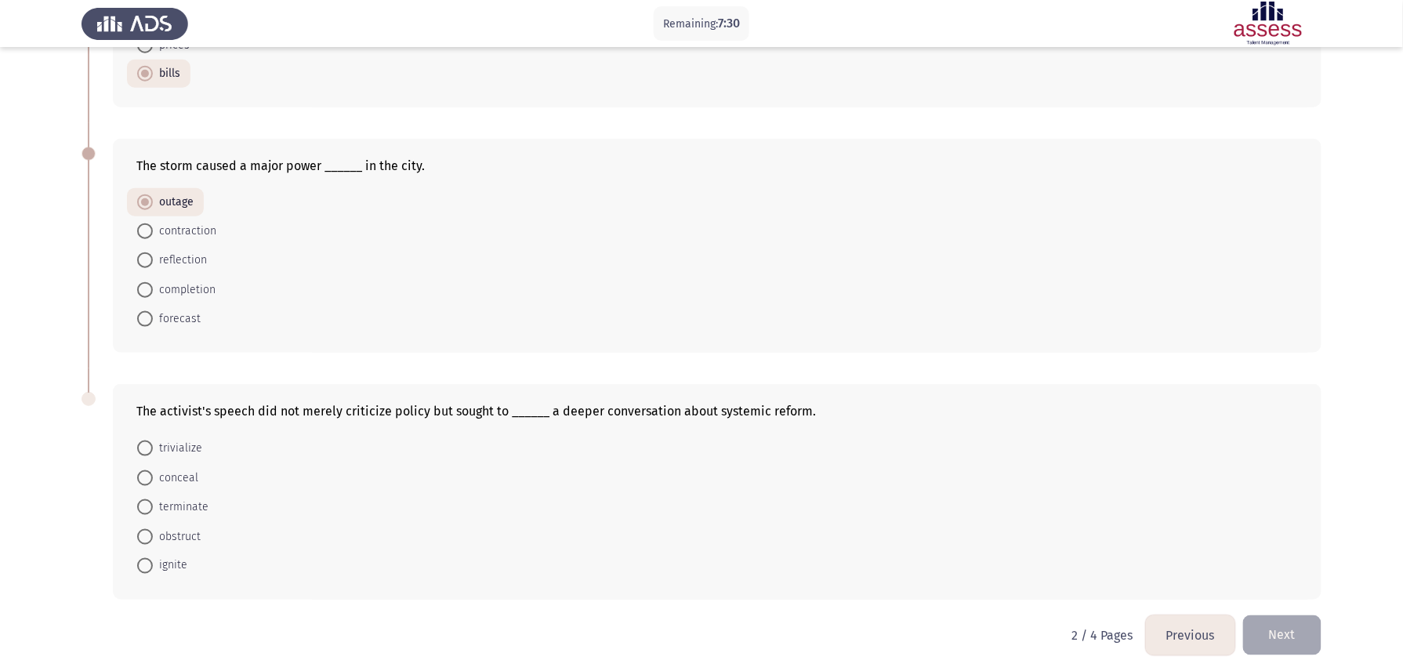
click at [153, 568] on input "ignite" at bounding box center [145, 566] width 16 height 16
radio input "true"
click at [1287, 632] on button "Next" at bounding box center [1283, 635] width 78 height 40
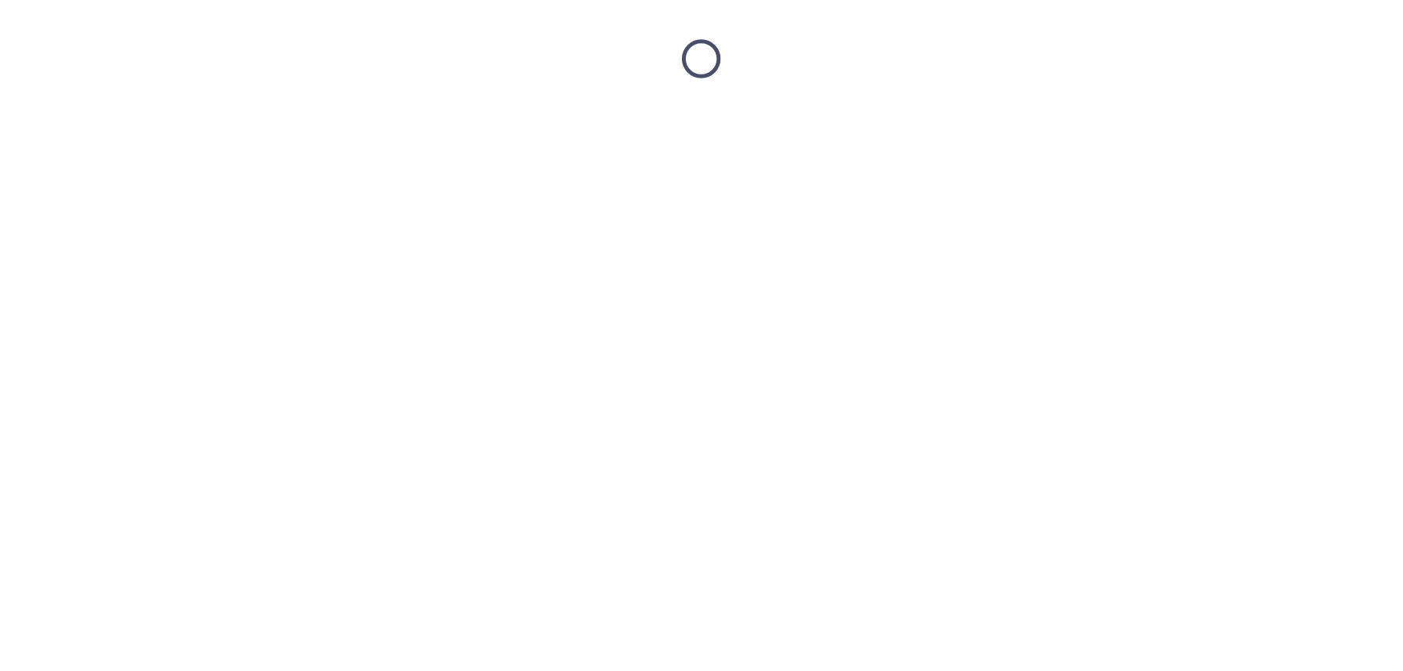
scroll to position [0, 0]
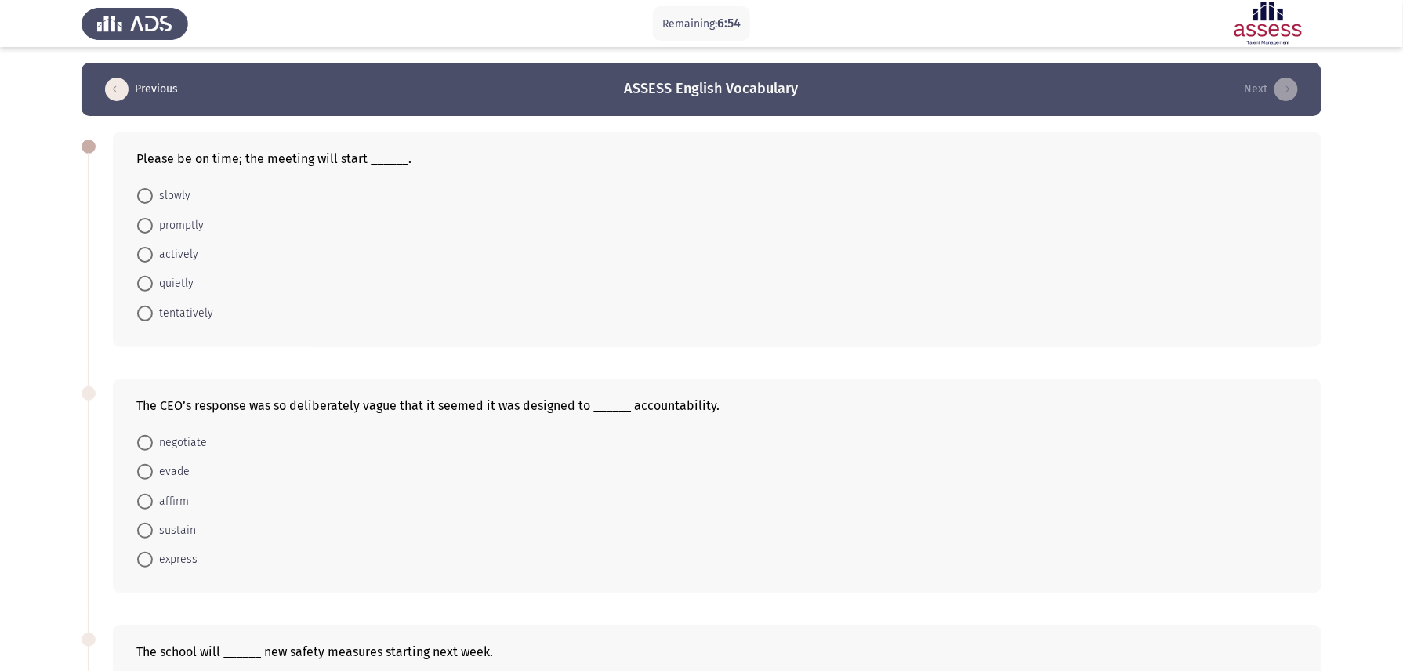
click at [157, 223] on span "promptly" at bounding box center [178, 225] width 51 height 19
click at [153, 223] on input "promptly" at bounding box center [145, 226] width 16 height 16
radio input "true"
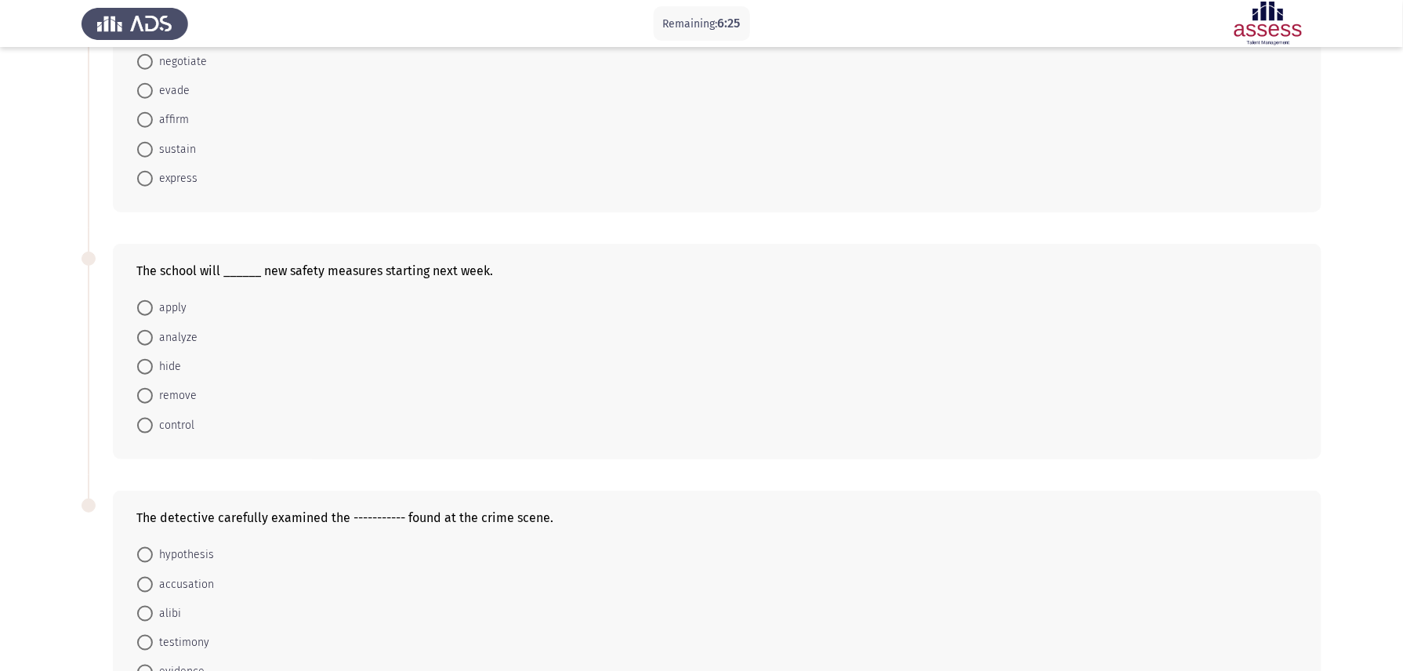
scroll to position [418, 0]
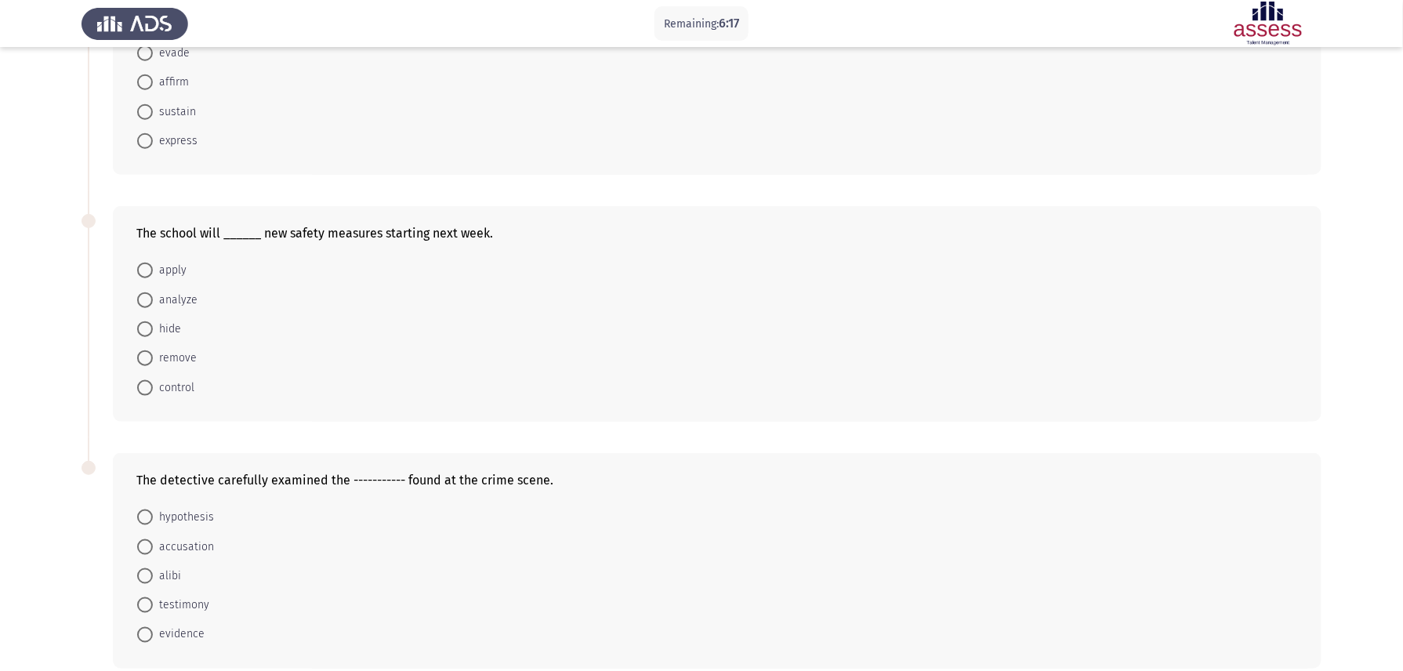
click at [163, 263] on span "apply" at bounding box center [170, 270] width 34 height 19
click at [153, 263] on input "apply" at bounding box center [145, 271] width 16 height 16
radio input "true"
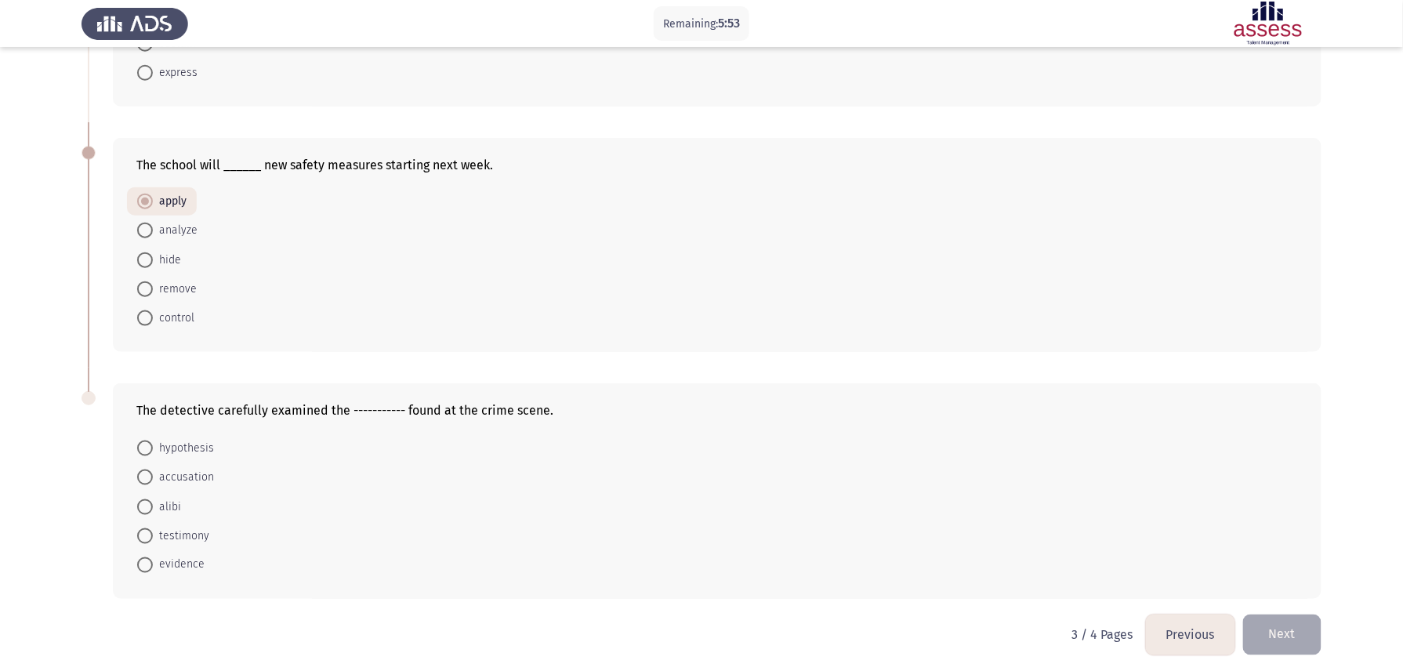
click at [146, 566] on label "evidence" at bounding box center [170, 565] width 67 height 19
click at [146, 566] on input "evidence" at bounding box center [145, 565] width 16 height 16
radio input "true"
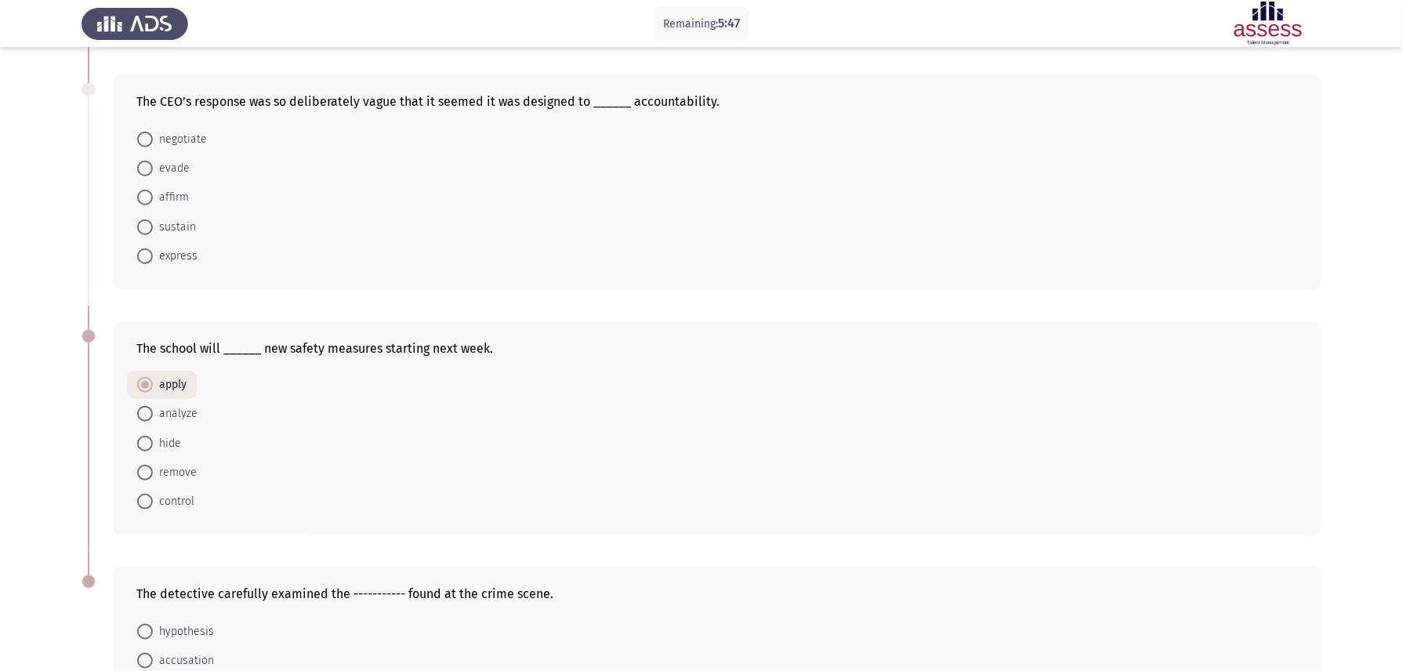
scroll to position [67, 0]
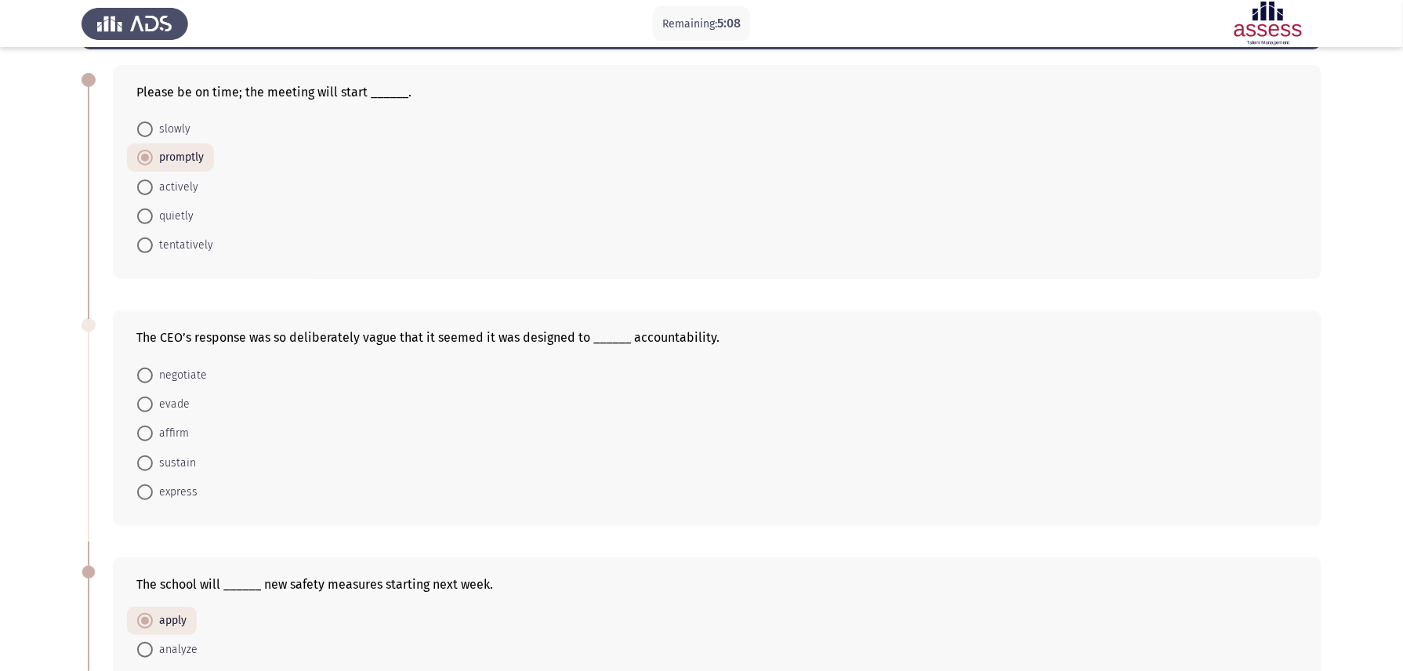
click at [167, 405] on span "evade" at bounding box center [171, 404] width 37 height 19
click at [153, 405] on input "evade" at bounding box center [145, 405] width 16 height 16
radio input "true"
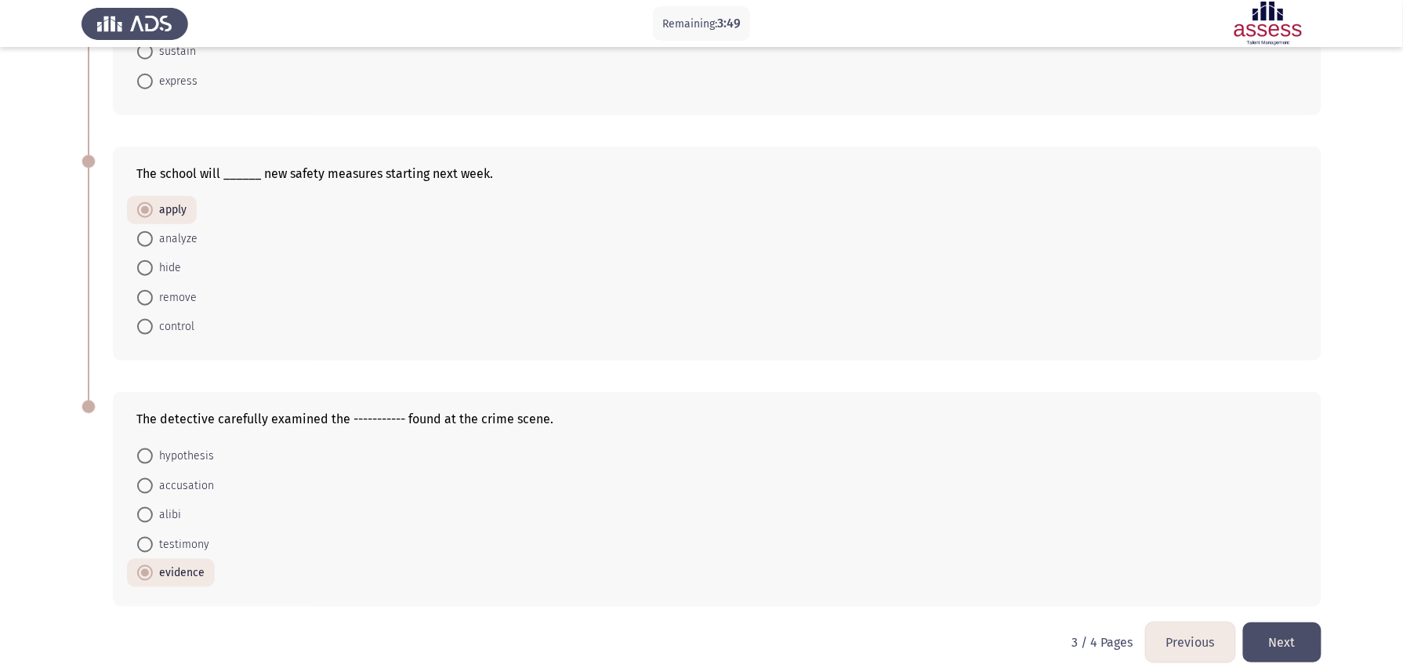
scroll to position [485, 0]
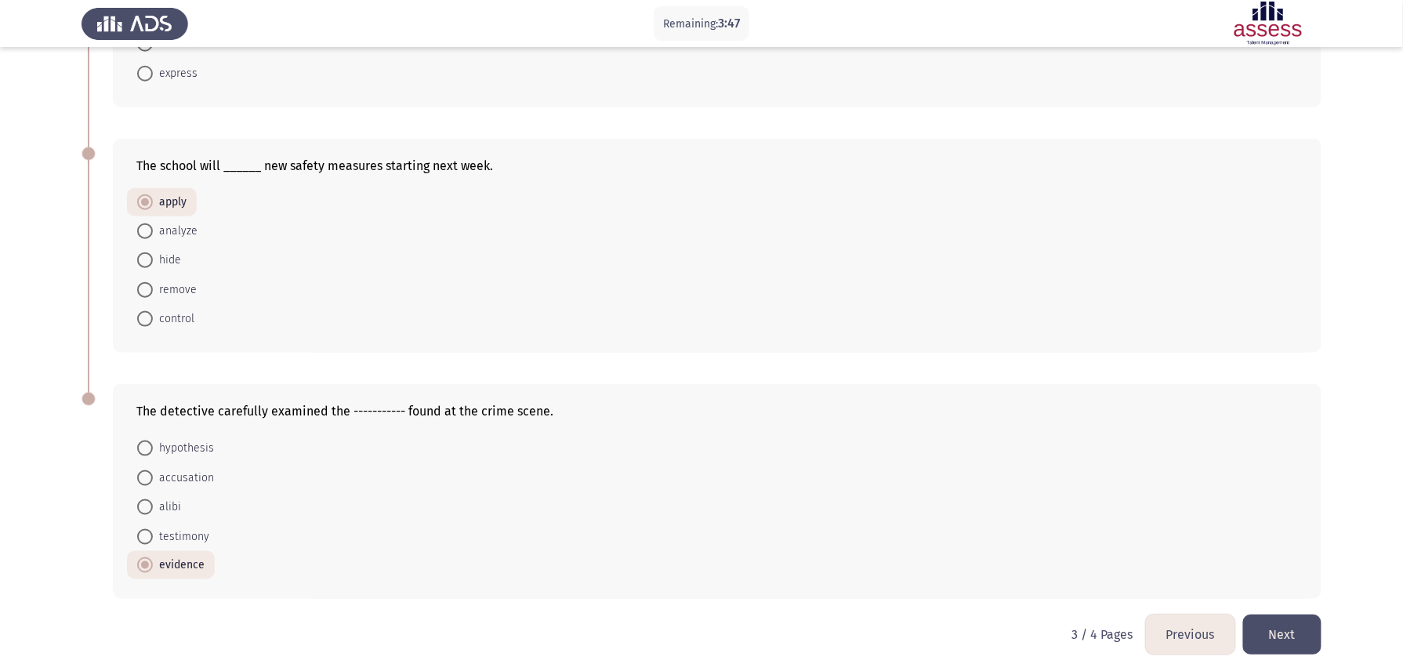
click at [1296, 628] on button "Next" at bounding box center [1283, 635] width 78 height 40
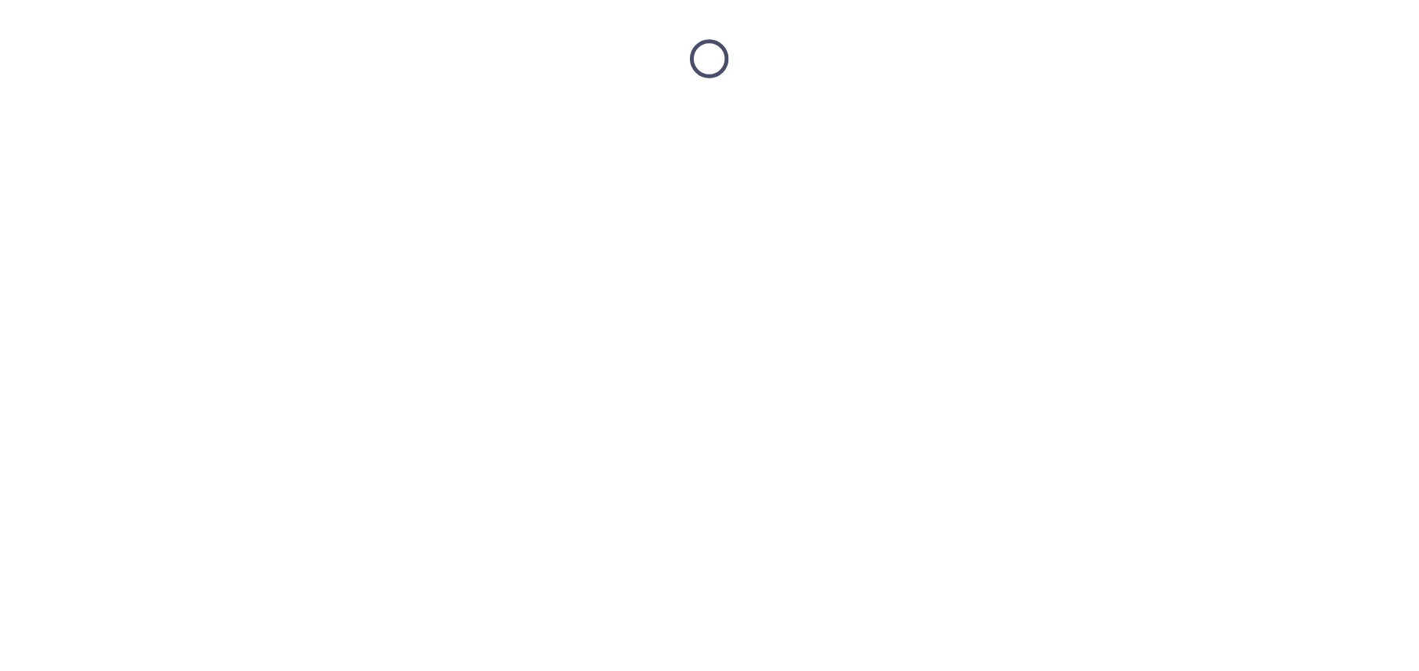
scroll to position [0, 0]
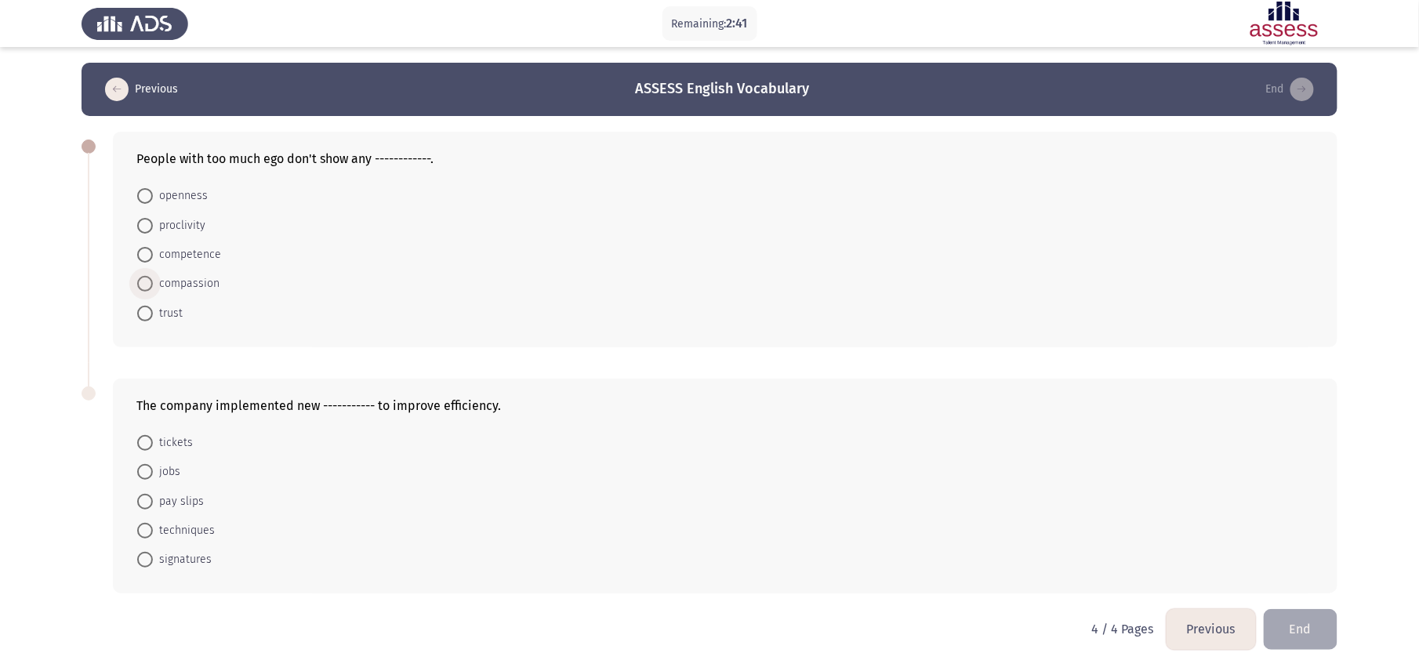
click at [143, 283] on span at bounding box center [145, 284] width 16 height 16
click at [143, 283] on input "compassion" at bounding box center [145, 284] width 16 height 16
radio input "true"
click at [173, 528] on span "techniques" at bounding box center [184, 530] width 62 height 19
click at [153, 528] on input "techniques" at bounding box center [145, 530] width 16 height 16
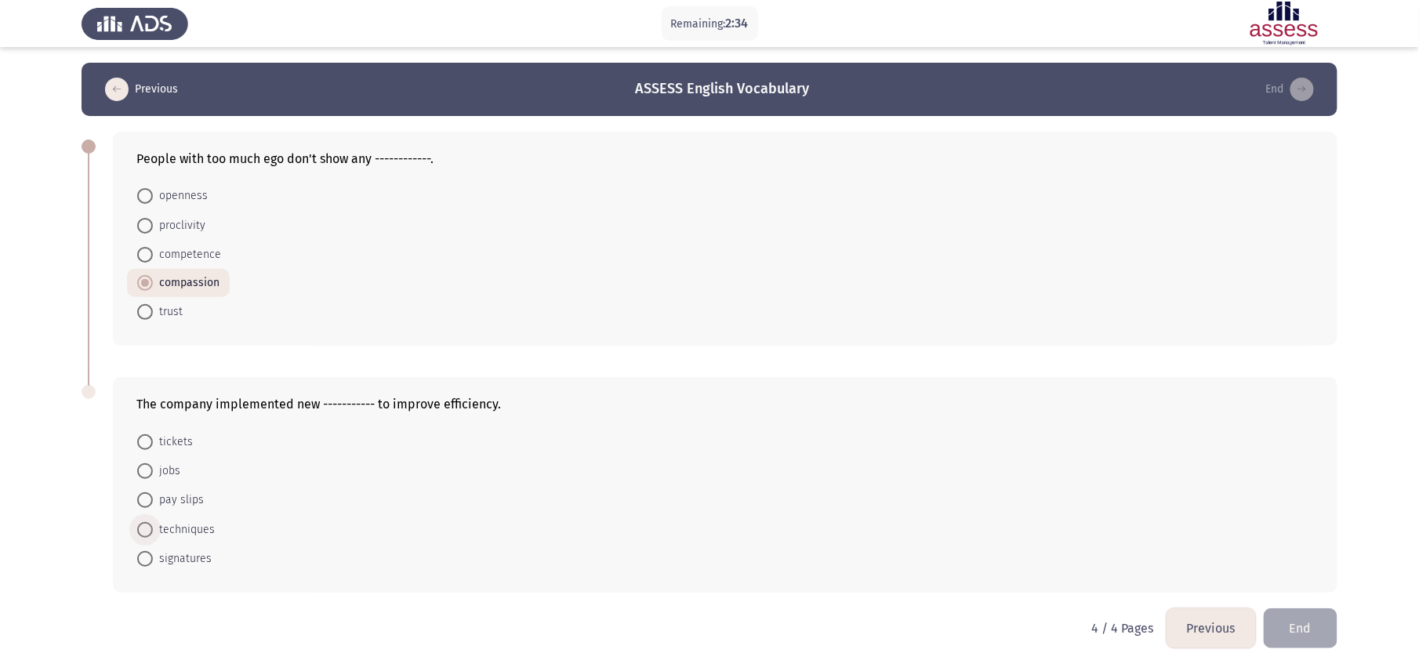
radio input "true"
click at [1317, 624] on button "End" at bounding box center [1301, 628] width 74 height 40
